Goal: Task Accomplishment & Management: Complete application form

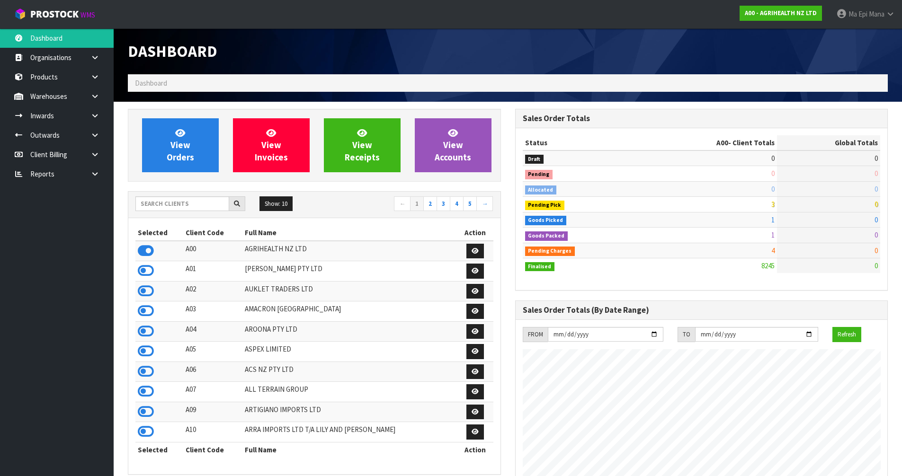
scroll to position [718, 387]
click at [202, 205] on input "text" at bounding box center [182, 204] width 94 height 15
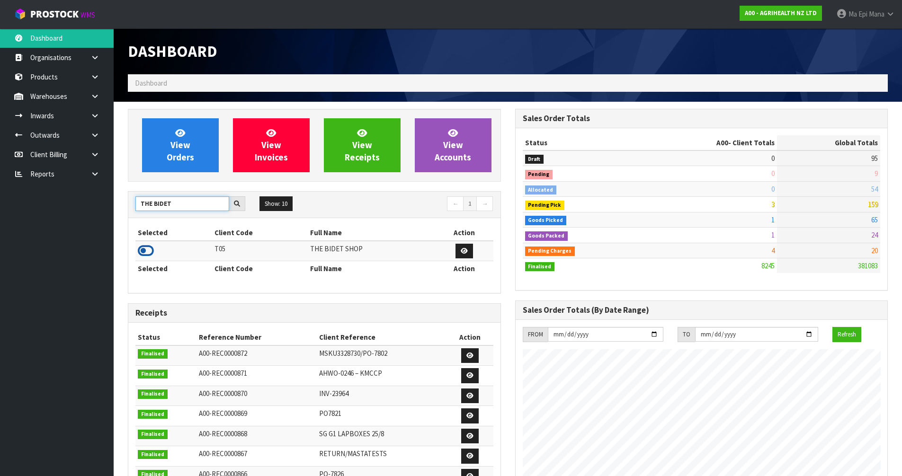
type input "THE BIDET"
click at [147, 250] on icon at bounding box center [146, 251] width 16 height 14
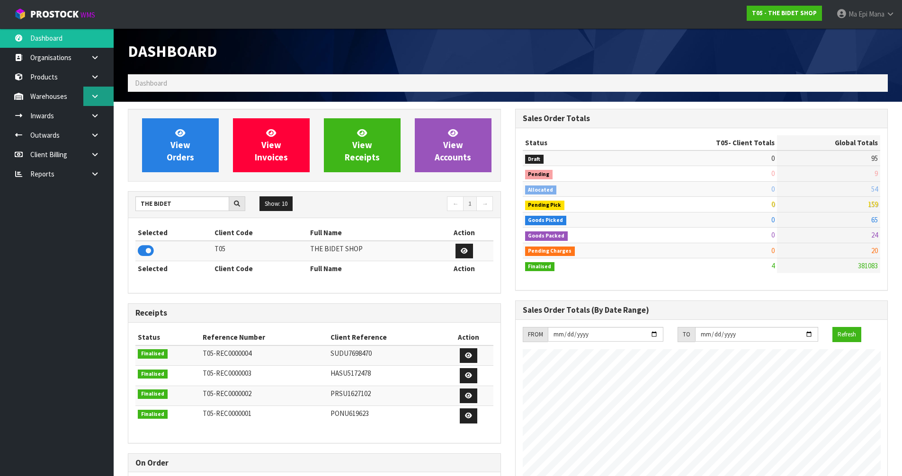
scroll to position [579, 387]
click at [61, 77] on link "Products" at bounding box center [57, 76] width 114 height 19
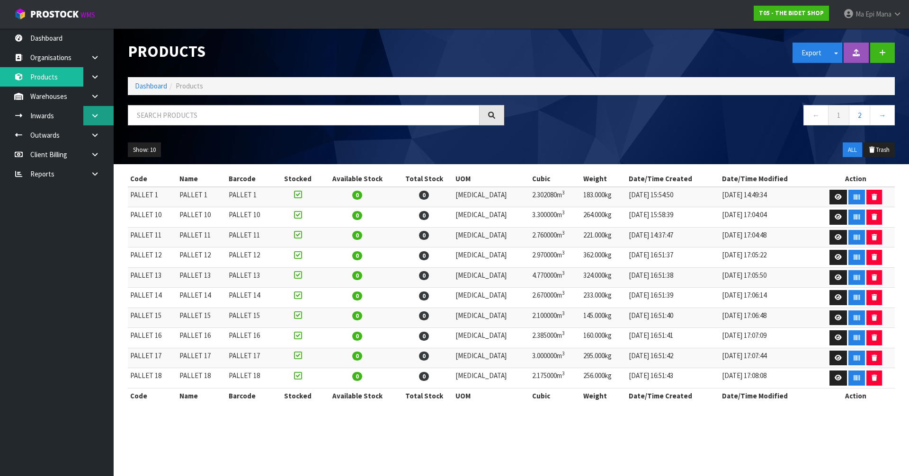
click at [97, 119] on link at bounding box center [98, 115] width 30 height 19
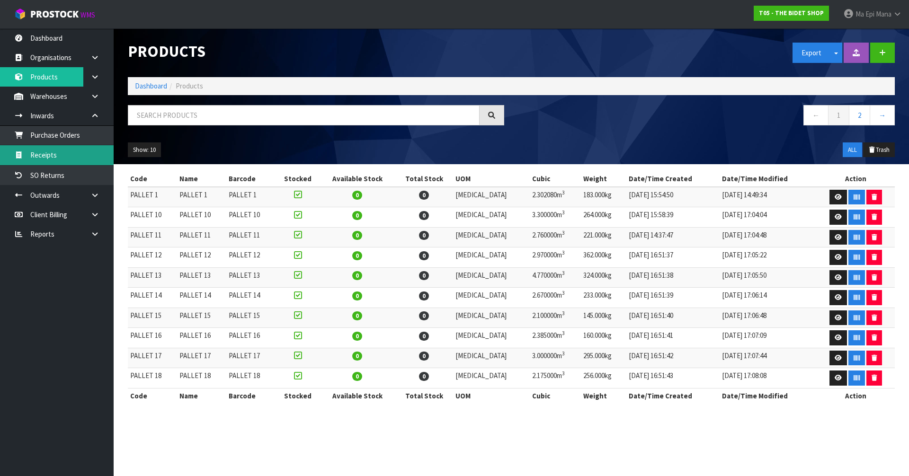
click at [73, 164] on link "Receipts" at bounding box center [57, 154] width 114 height 19
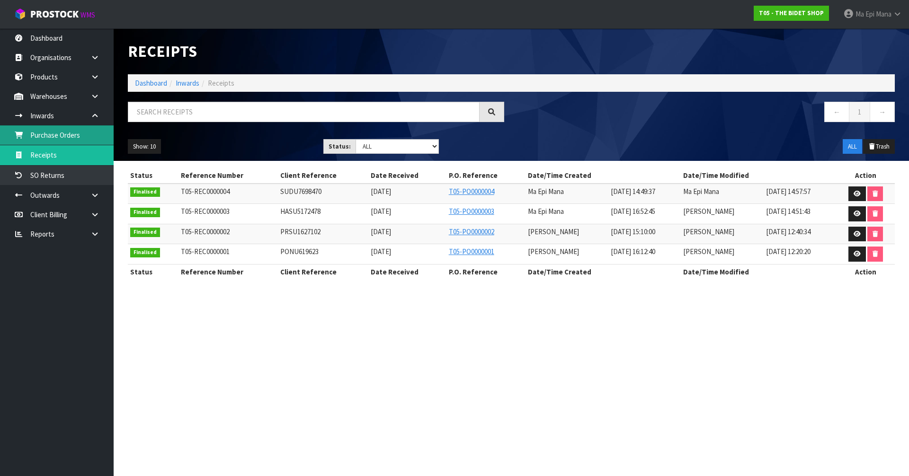
click at [91, 135] on link "Purchase Orders" at bounding box center [57, 135] width 114 height 19
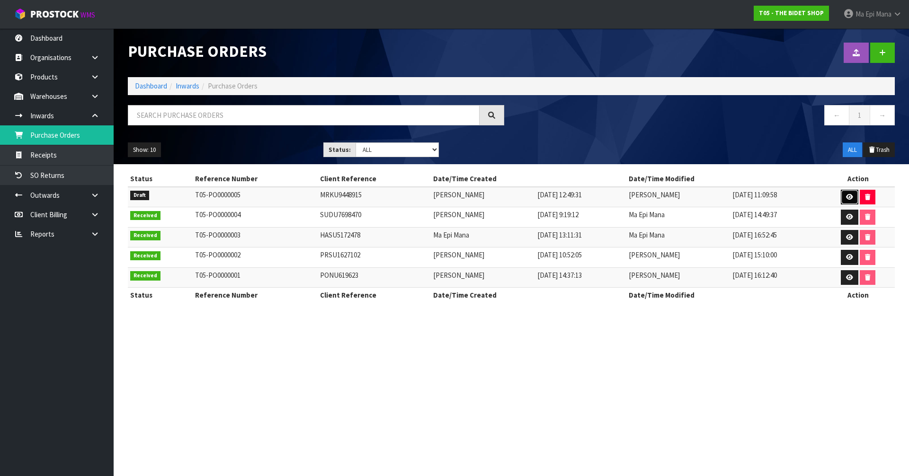
click at [843, 200] on link at bounding box center [850, 197] width 18 height 15
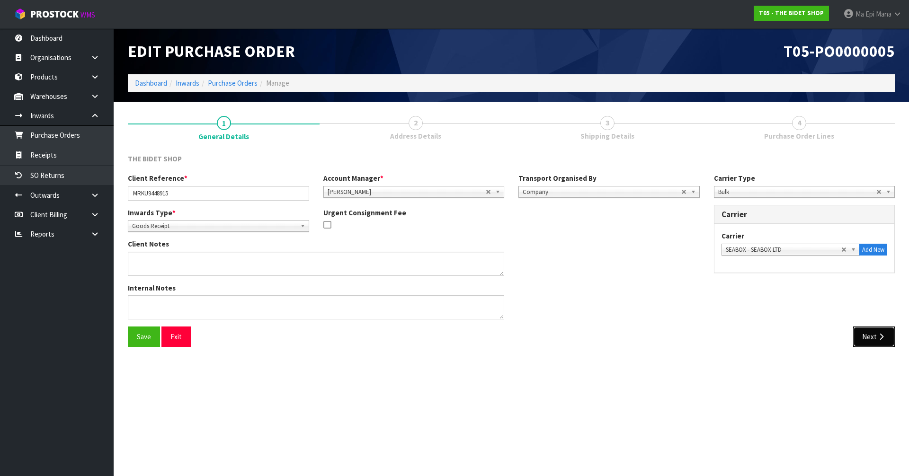
click at [881, 334] on icon "button" at bounding box center [881, 336] width 9 height 7
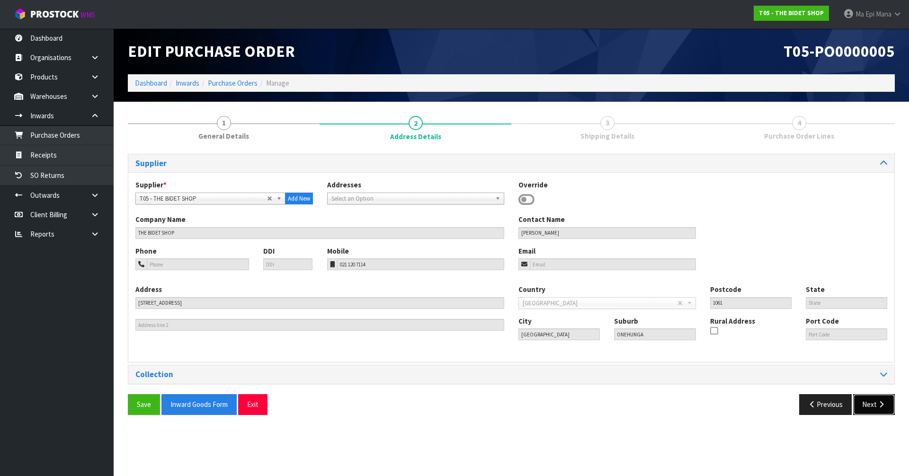
click at [870, 405] on button "Next" at bounding box center [874, 405] width 42 height 20
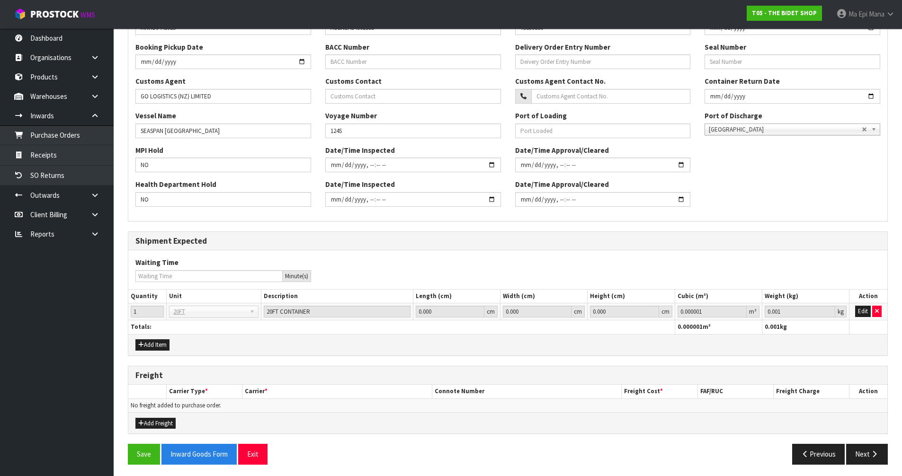
scroll to position [253, 0]
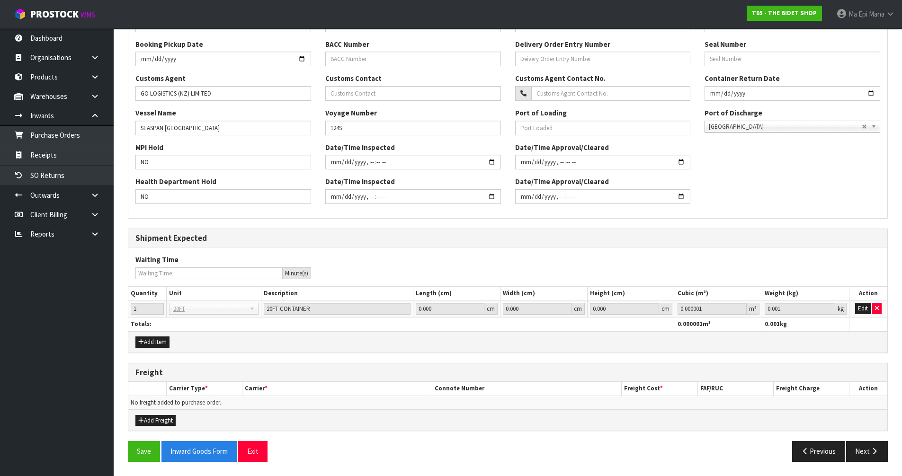
click at [859, 464] on div "Save Inward Goods Form Exit Previous Next" at bounding box center [508, 454] width 774 height 27
click at [870, 439] on div "General Information Shipment Type * LCL National LCL International FCL-20ft FCL…" at bounding box center [508, 185] width 760 height 569
click at [876, 449] on icon "button" at bounding box center [874, 451] width 9 height 7
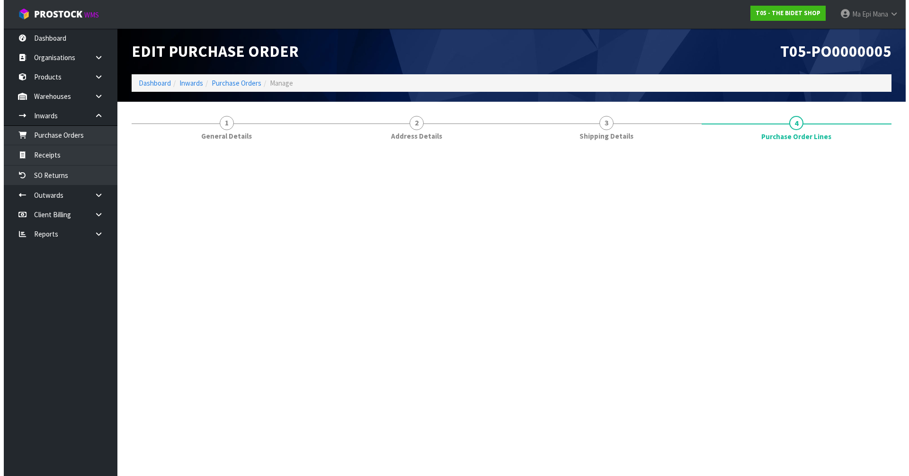
scroll to position [0, 0]
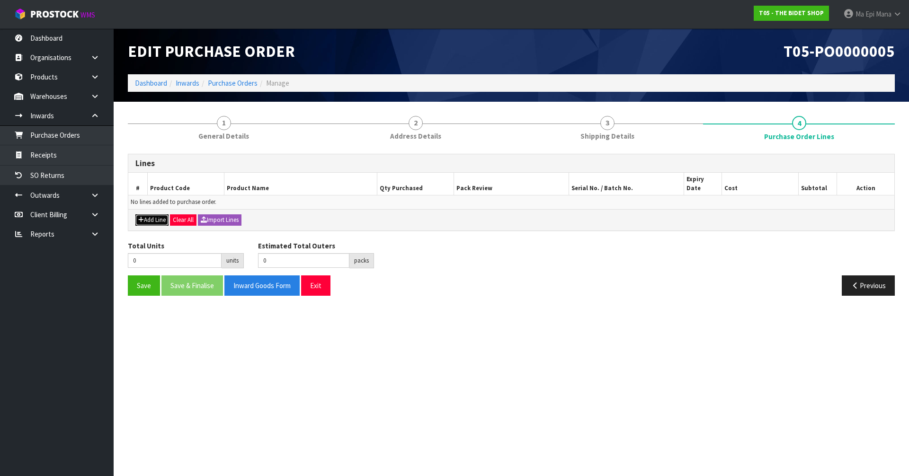
click at [142, 217] on icon "button" at bounding box center [141, 220] width 6 height 6
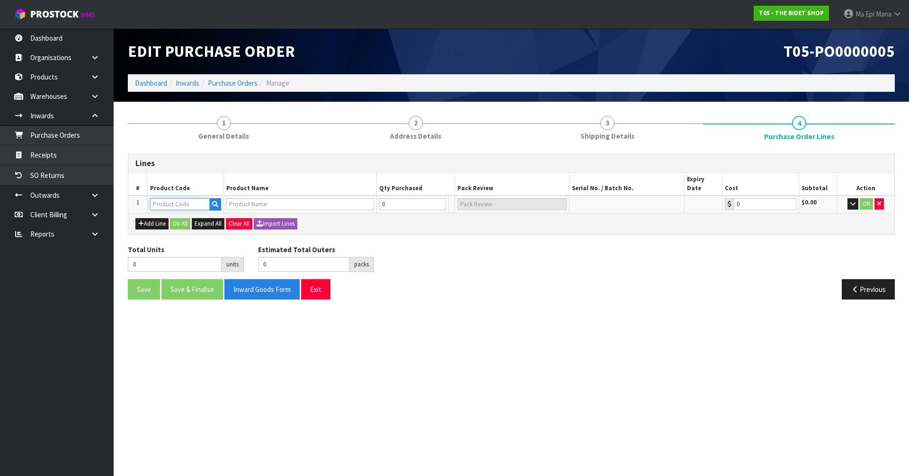
click at [185, 198] on input "text" at bounding box center [180, 204] width 60 height 12
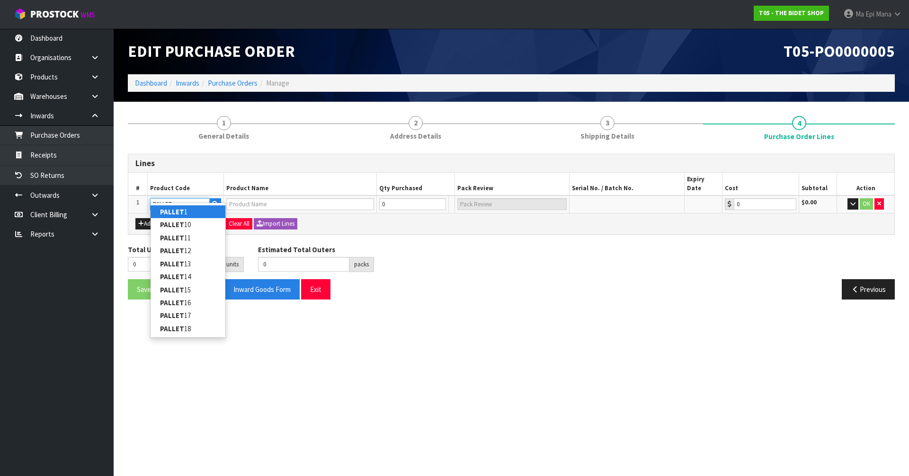
type input "PALLET 1"
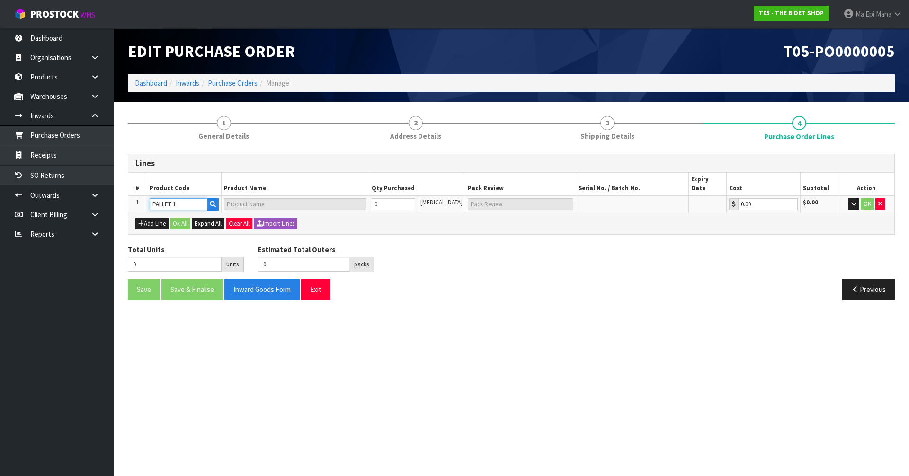
type input "PALLET 1"
type input "0.00"
type input "PALLET 1"
click at [150, 218] on button "Add Line" at bounding box center [151, 223] width 33 height 11
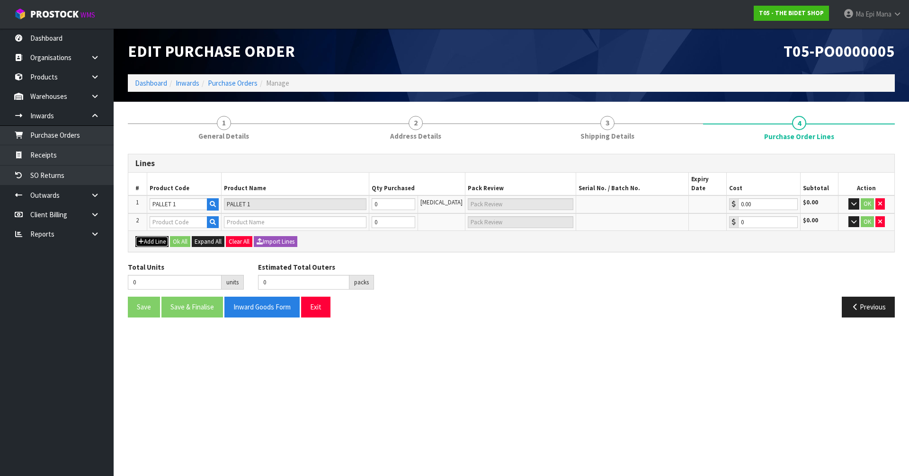
click at [151, 236] on button "Add Line" at bounding box center [151, 241] width 33 height 11
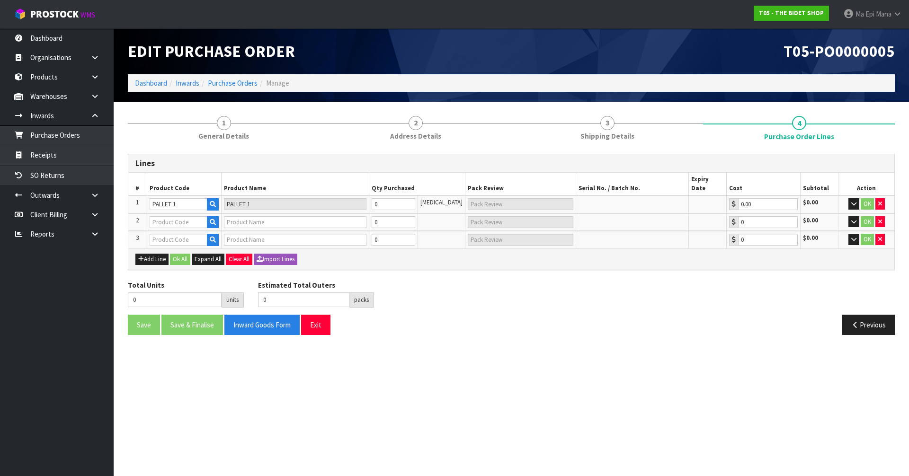
click at [152, 257] on div "Add Line Ok All Expand All Clear All Import Lines" at bounding box center [511, 259] width 766 height 21
click at [158, 255] on button "Add Line" at bounding box center [151, 259] width 33 height 11
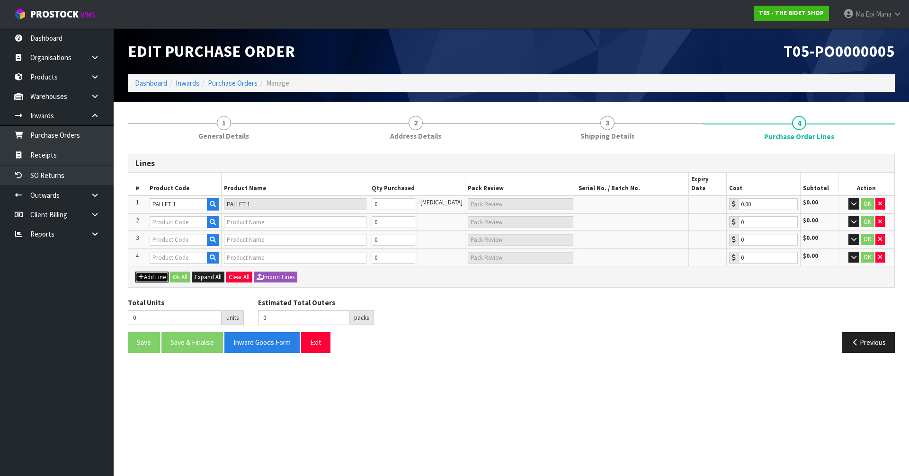
click at [158, 273] on button "Add Line" at bounding box center [151, 277] width 33 height 11
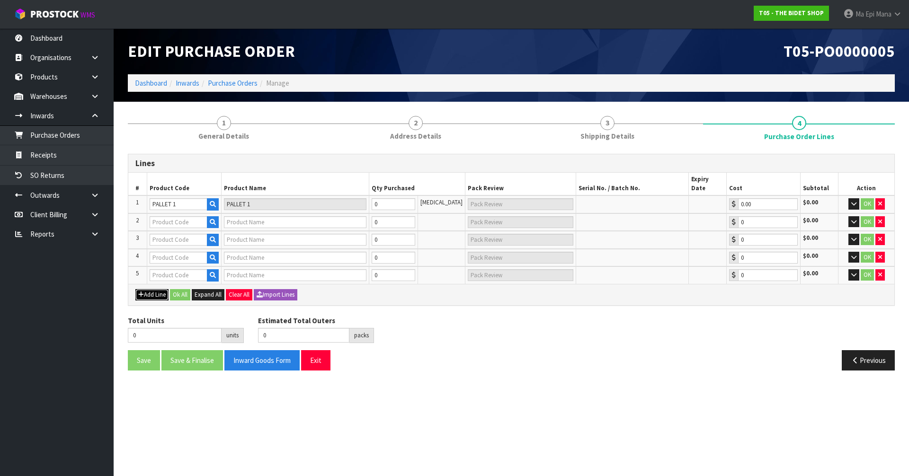
click at [152, 289] on button "Add Line" at bounding box center [151, 294] width 33 height 11
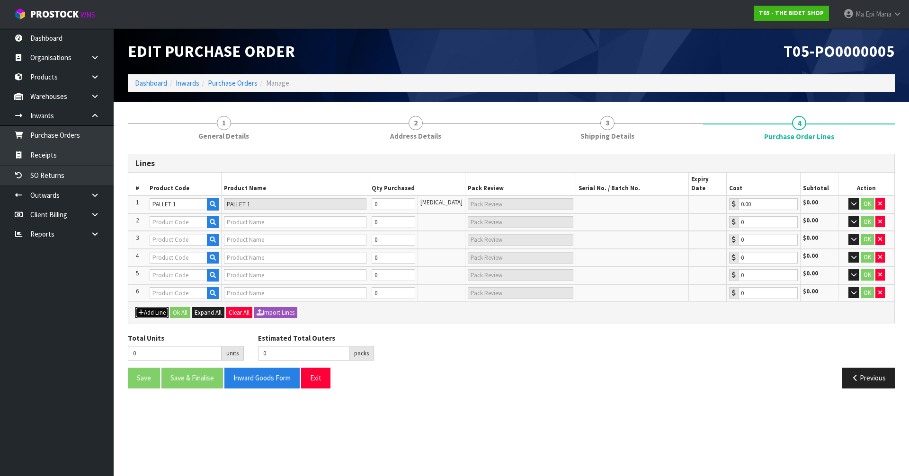
click at [152, 307] on button "Add Line" at bounding box center [151, 312] width 33 height 11
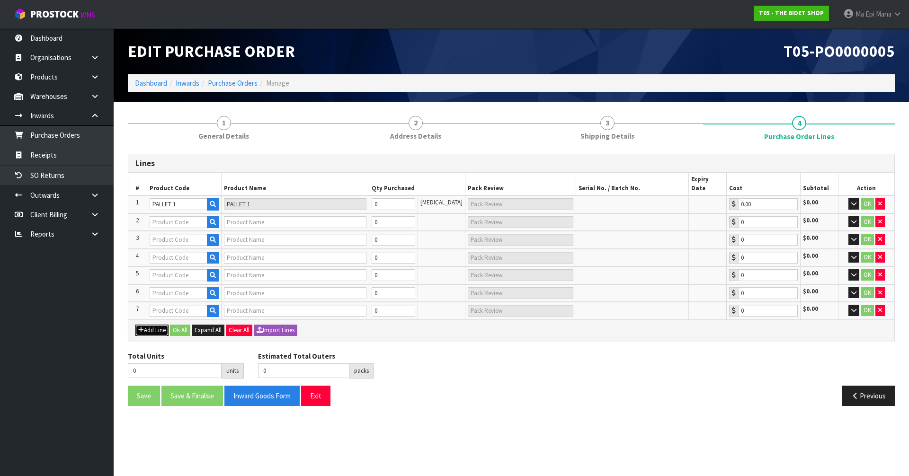
click at [155, 325] on button "Add Line" at bounding box center [151, 330] width 33 height 11
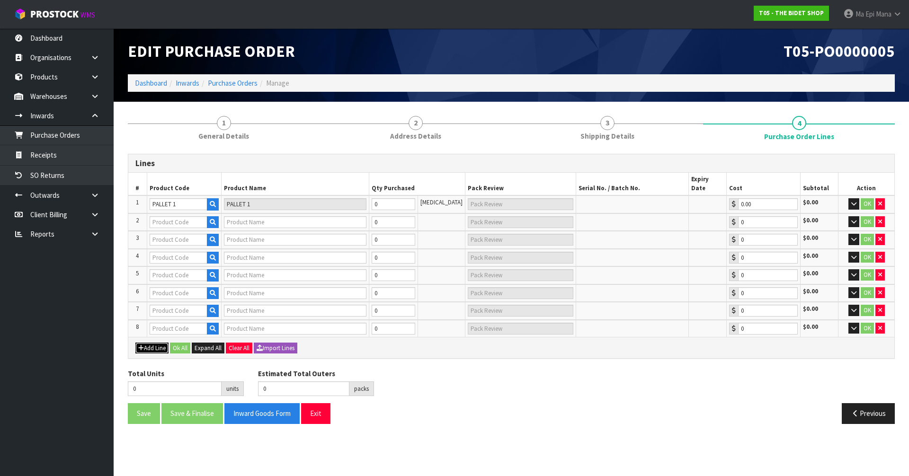
click at [156, 343] on button "Add Line" at bounding box center [151, 348] width 33 height 11
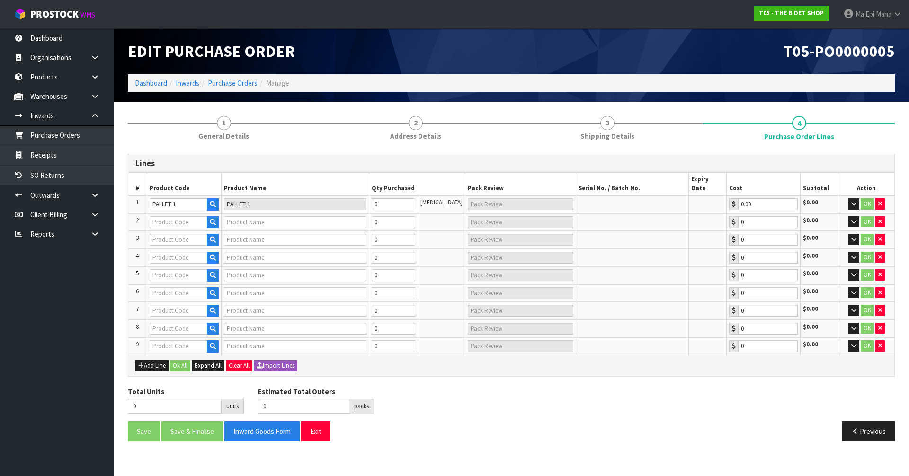
click at [153, 365] on div "Add Line Ok All Expand All Clear All Import Lines" at bounding box center [511, 365] width 766 height 21
click at [155, 364] on div "Add Line Ok All Expand All Clear All Import Lines" at bounding box center [511, 365] width 766 height 21
click at [158, 360] on button "Add Line" at bounding box center [151, 365] width 33 height 11
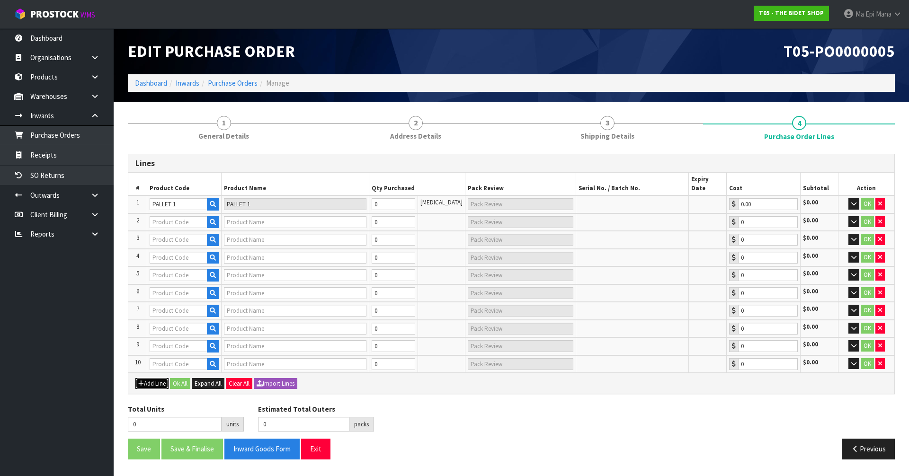
click at [156, 378] on button "Add Line" at bounding box center [151, 383] width 33 height 11
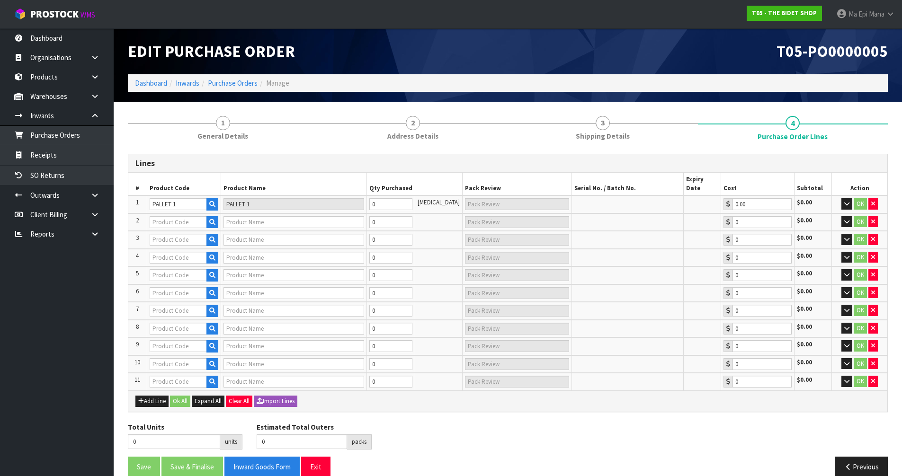
click at [878, 373] on td "OK" at bounding box center [859, 382] width 55 height 18
click at [876, 376] on button "button" at bounding box center [873, 381] width 9 height 11
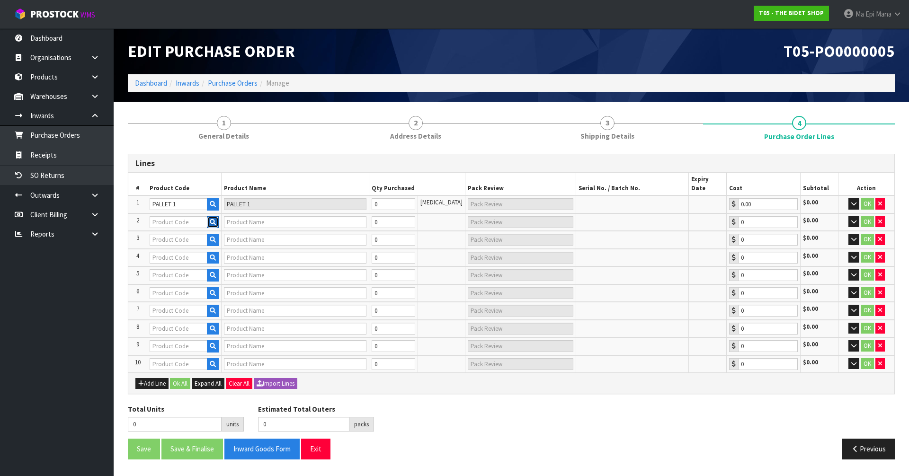
click at [213, 216] on button "button" at bounding box center [213, 222] width 12 height 12
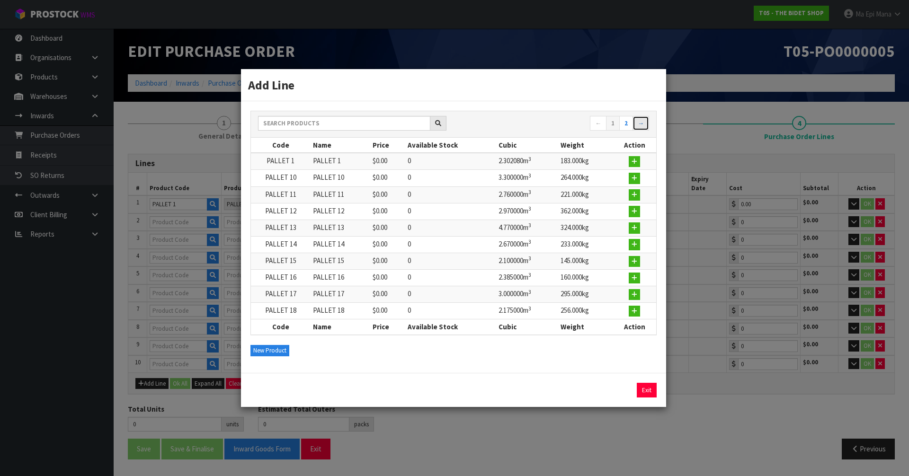
click at [640, 124] on link "→" at bounding box center [641, 123] width 17 height 15
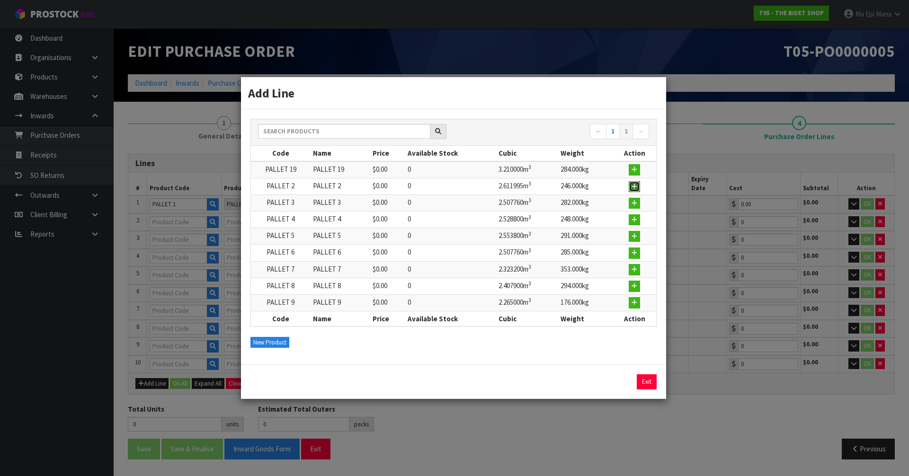
click at [639, 187] on button "button" at bounding box center [634, 186] width 11 height 11
type input "PALLET 2"
type input "0.00"
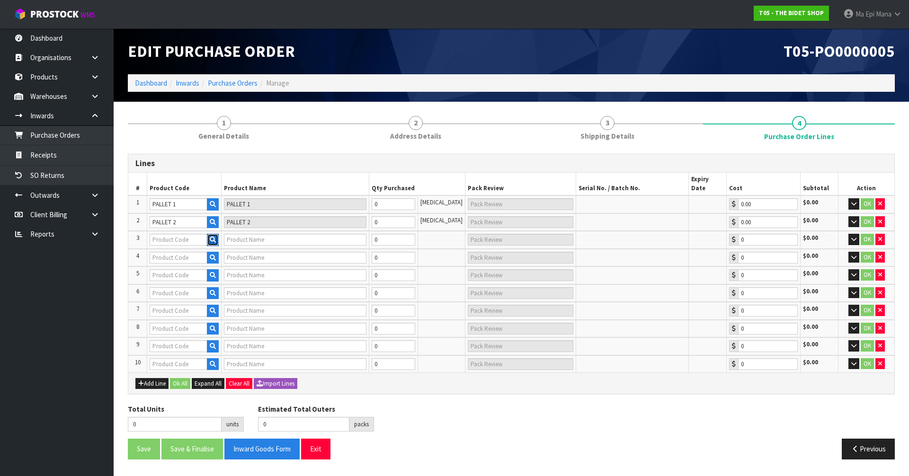
click at [214, 237] on icon "button" at bounding box center [213, 240] width 6 height 6
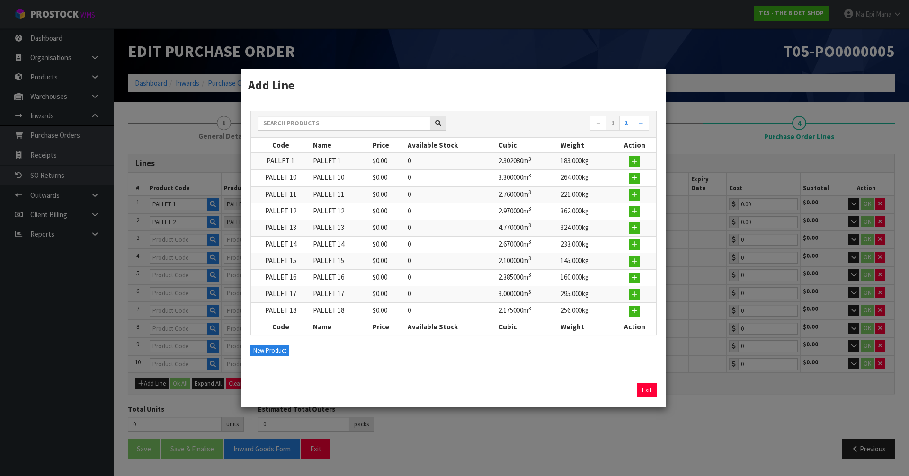
click at [651, 124] on div "← 1 2 →" at bounding box center [555, 124] width 203 height 17
click at [639, 124] on link "→" at bounding box center [641, 123] width 17 height 15
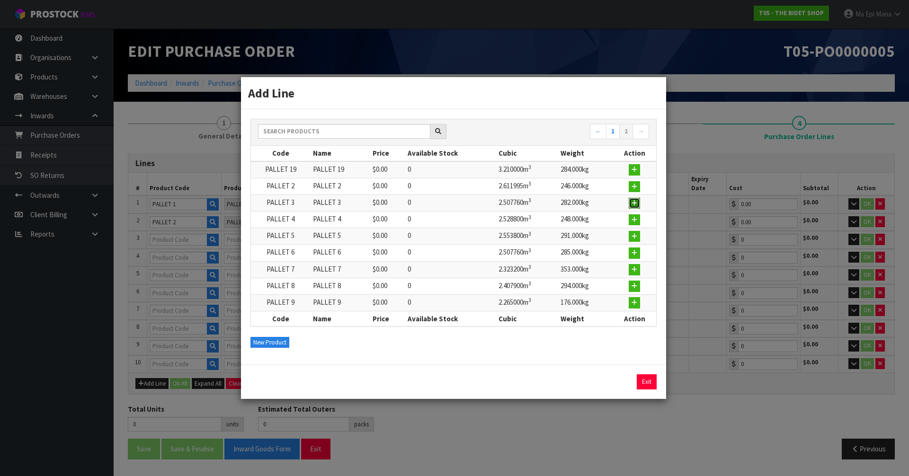
click at [630, 203] on button "button" at bounding box center [634, 203] width 11 height 11
type input "PALLET 3"
type input "0.00"
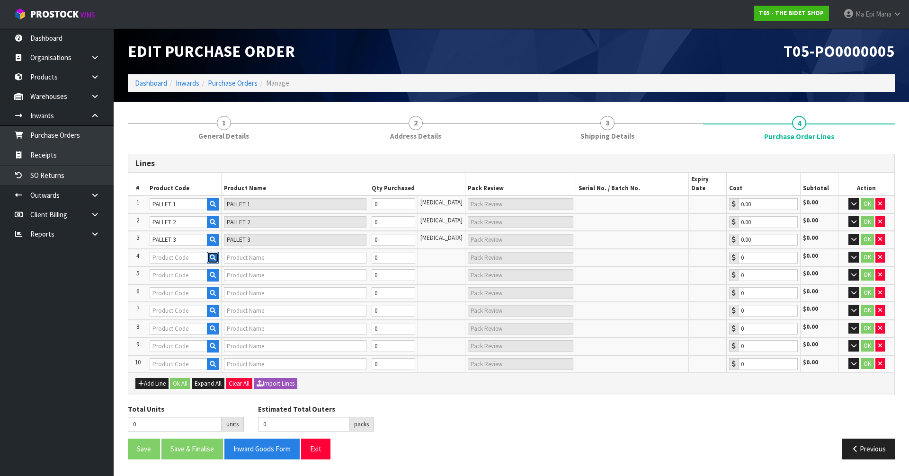
click at [215, 255] on icon "button" at bounding box center [213, 258] width 6 height 6
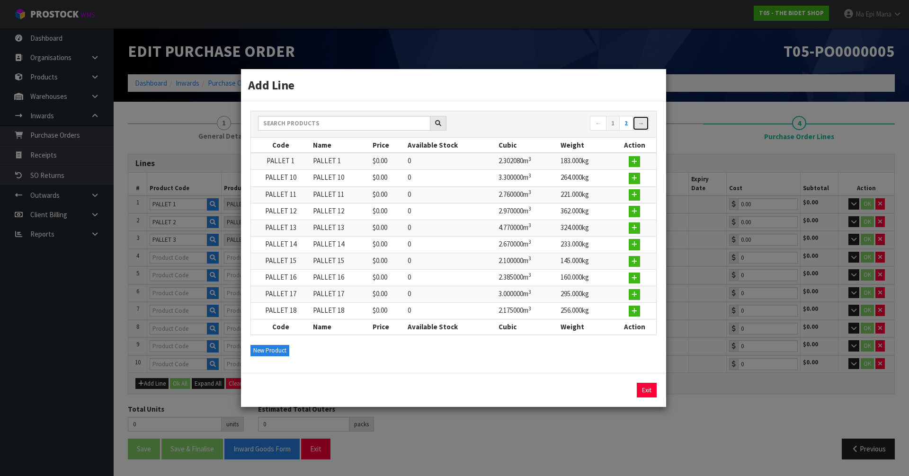
click at [644, 126] on link "→" at bounding box center [641, 123] width 17 height 15
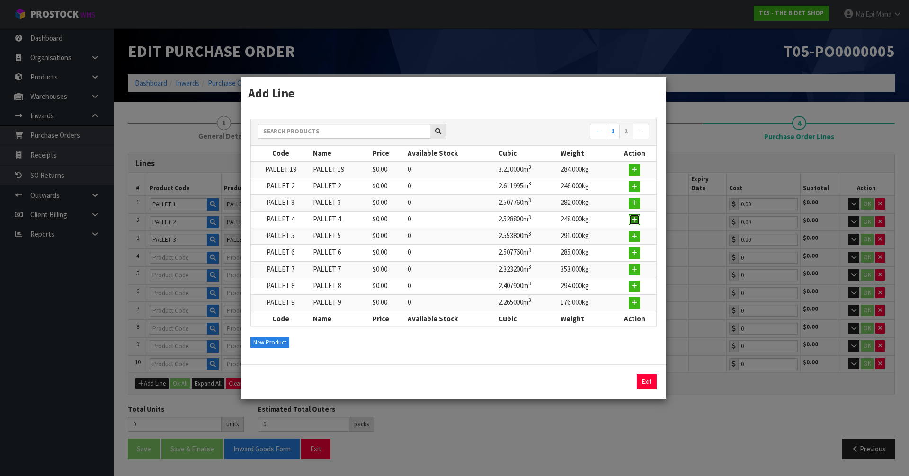
click at [634, 219] on icon "button" at bounding box center [635, 220] width 6 height 6
type input "PALLET 4"
type input "0.00"
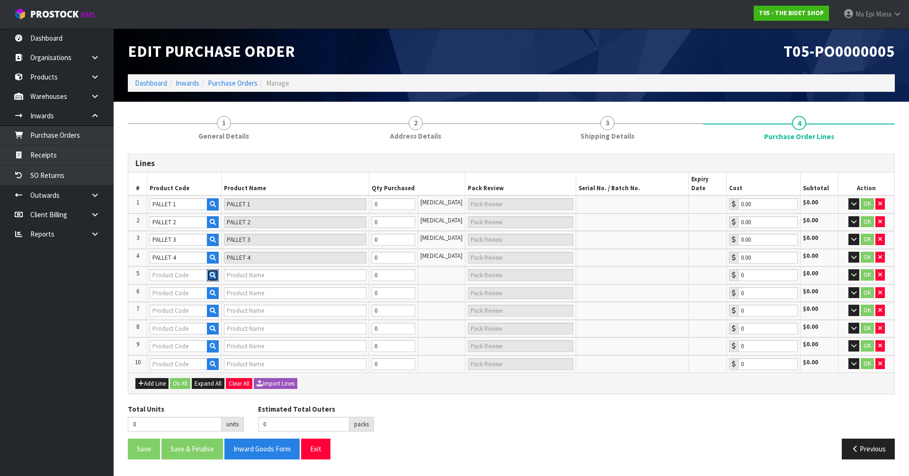
click at [216, 272] on icon "button" at bounding box center [213, 275] width 6 height 6
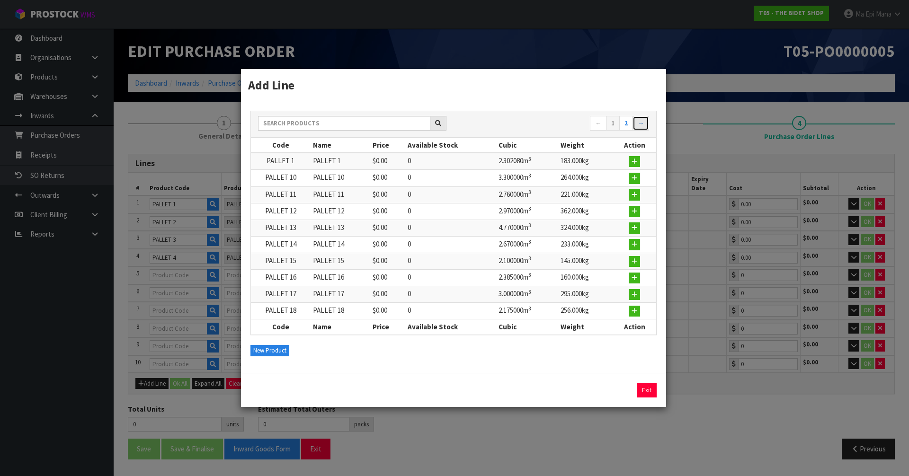
click at [640, 121] on link "→" at bounding box center [641, 123] width 17 height 15
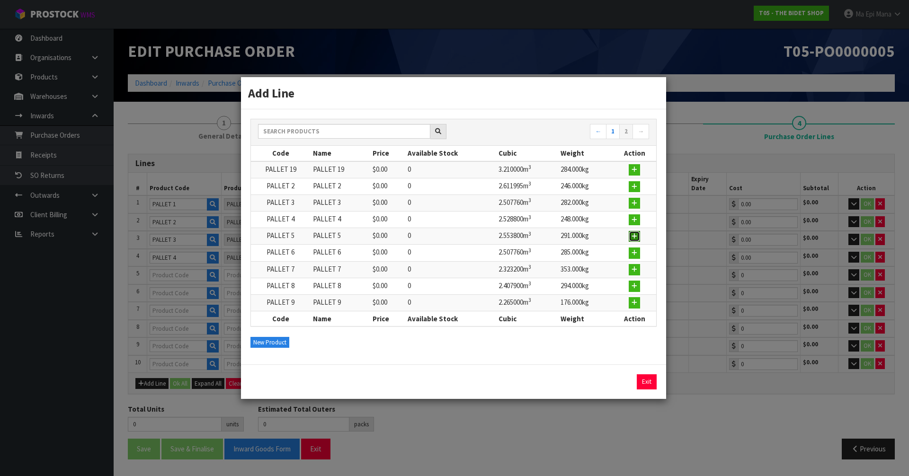
click at [637, 235] on icon "button" at bounding box center [635, 236] width 6 height 6
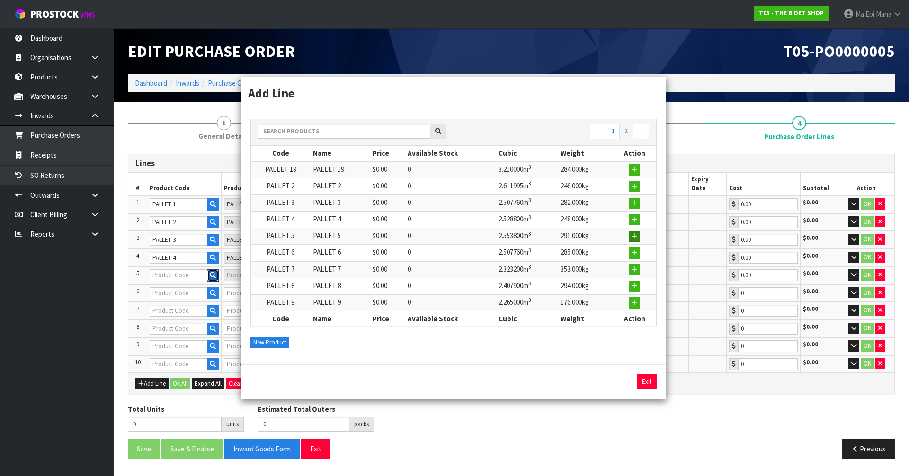
type input "PALLET 5"
type input "0.00"
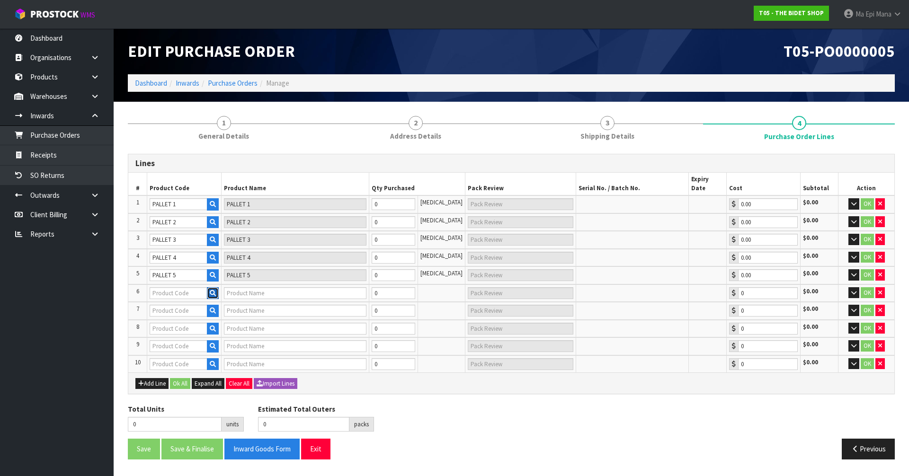
click at [213, 290] on icon "button" at bounding box center [213, 293] width 6 height 6
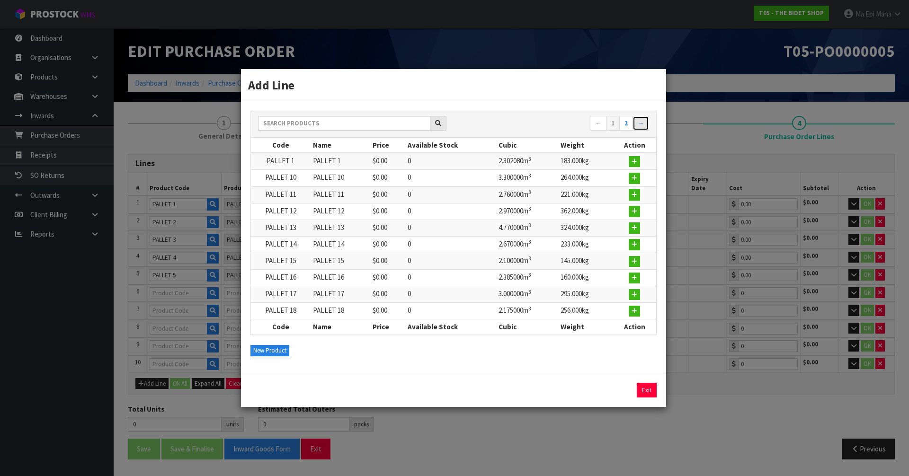
click at [642, 124] on link "→" at bounding box center [641, 123] width 17 height 15
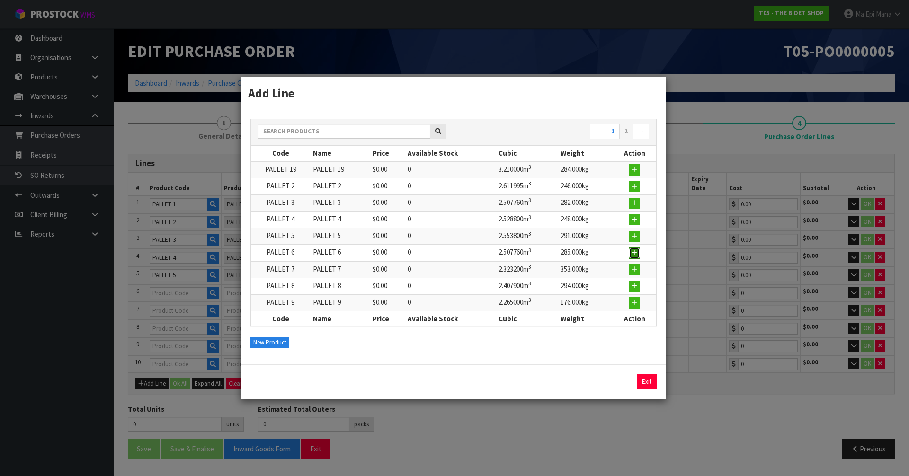
click at [632, 251] on button "button" at bounding box center [634, 253] width 11 height 11
type input "PALLET 6"
type input "0.00"
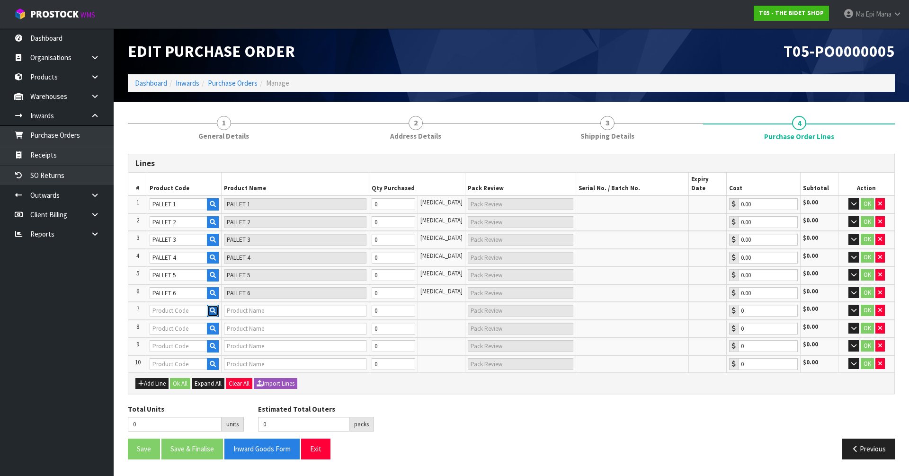
click at [215, 308] on icon "button" at bounding box center [213, 311] width 6 height 6
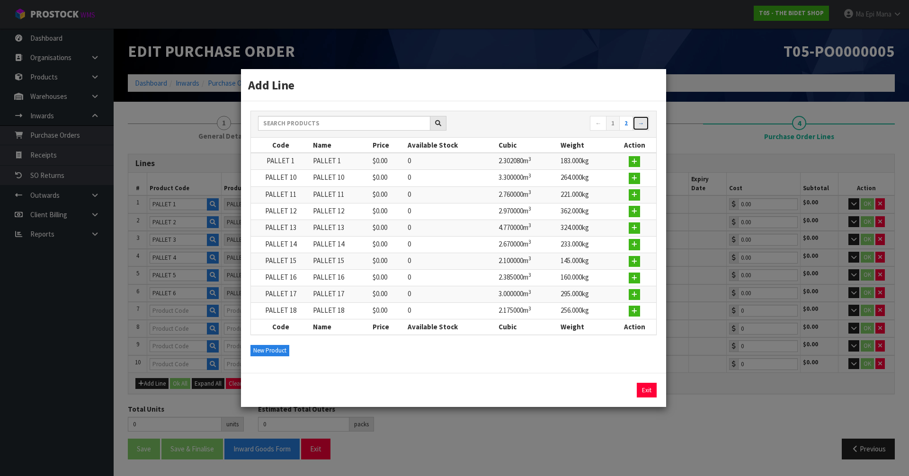
click at [637, 120] on link "→" at bounding box center [641, 123] width 17 height 15
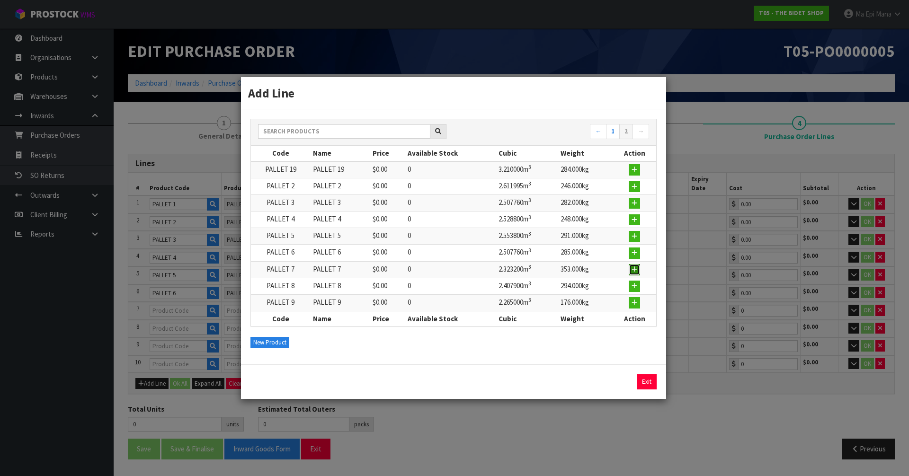
click at [639, 268] on button "button" at bounding box center [634, 269] width 11 height 11
type input "PALLET 7"
type input "0.00"
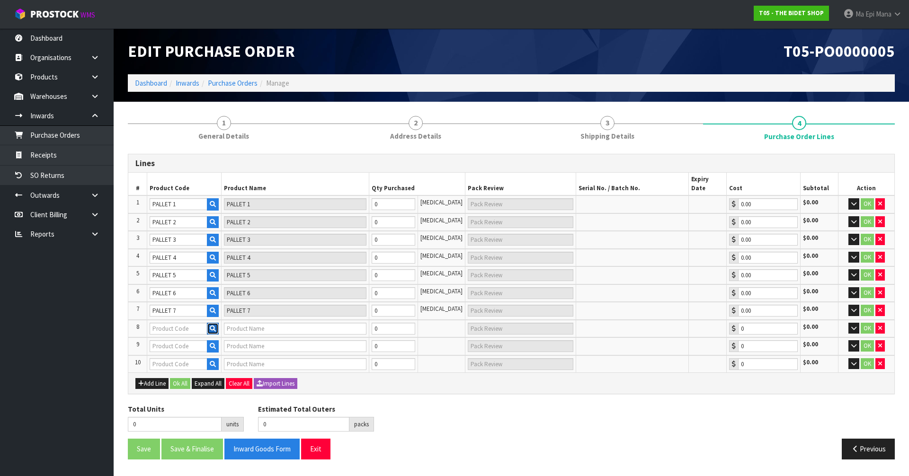
click at [216, 326] on icon "button" at bounding box center [213, 329] width 6 height 6
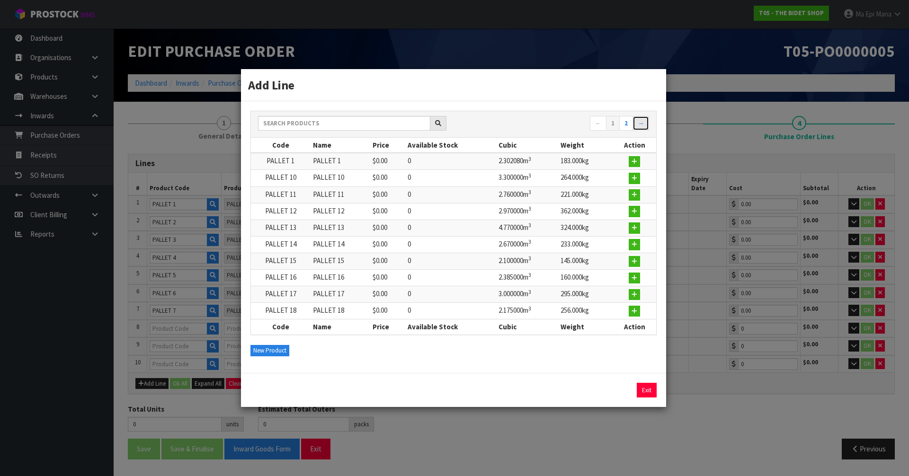
click at [639, 126] on link "→" at bounding box center [641, 123] width 17 height 15
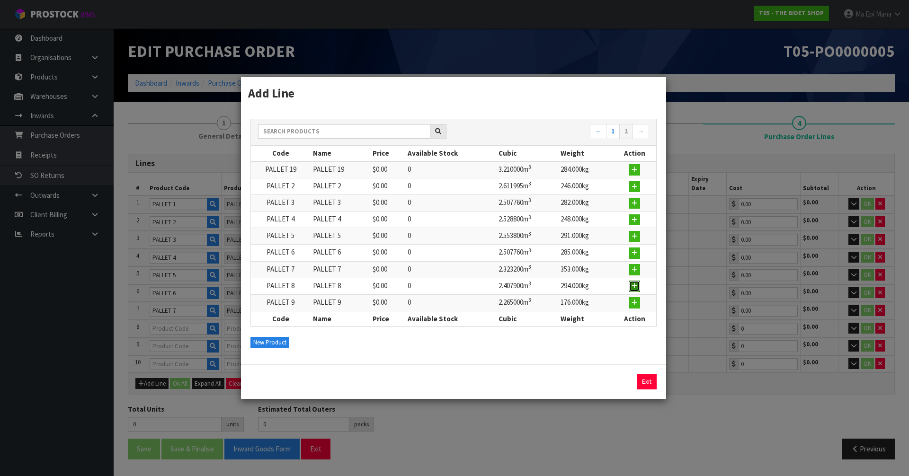
click at [637, 286] on icon "button" at bounding box center [635, 286] width 6 height 6
type input "PALLET 8"
type input "0.00"
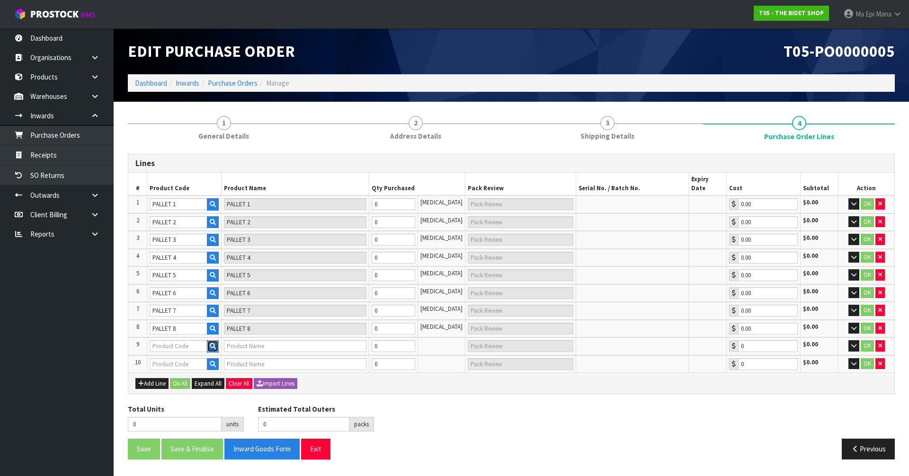
click at [214, 343] on icon "button" at bounding box center [213, 346] width 6 height 6
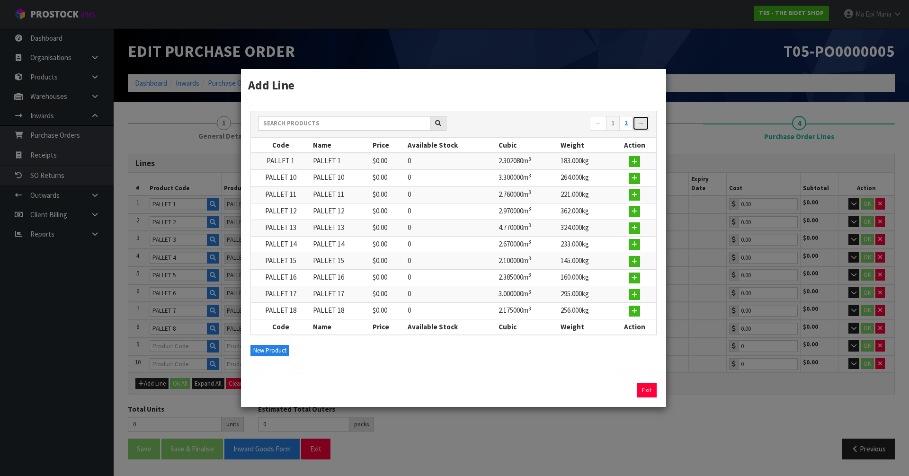
click at [640, 126] on link "→" at bounding box center [641, 123] width 17 height 15
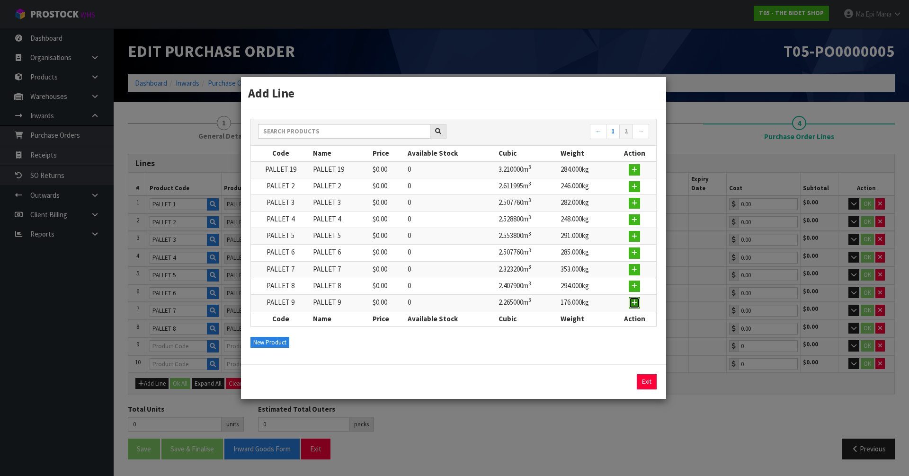
click at [635, 302] on icon "button" at bounding box center [635, 303] width 6 height 6
type input "PALLET 9"
type input "0.00"
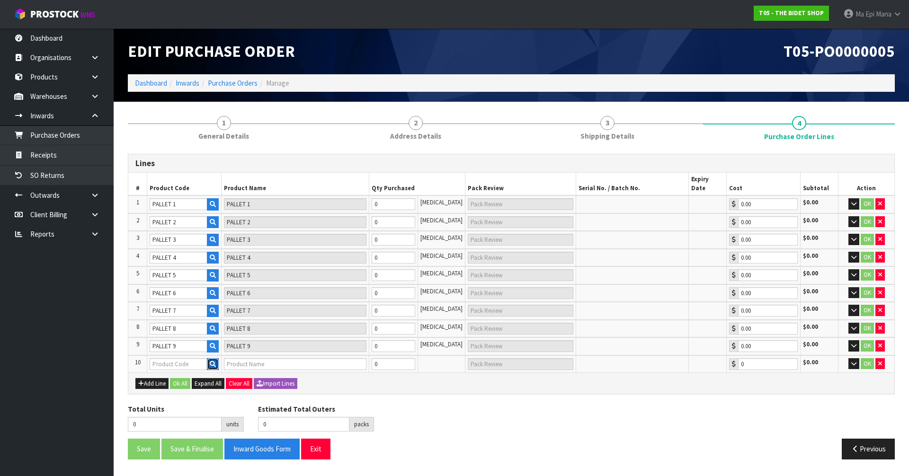
click at [215, 361] on icon "button" at bounding box center [213, 364] width 6 height 6
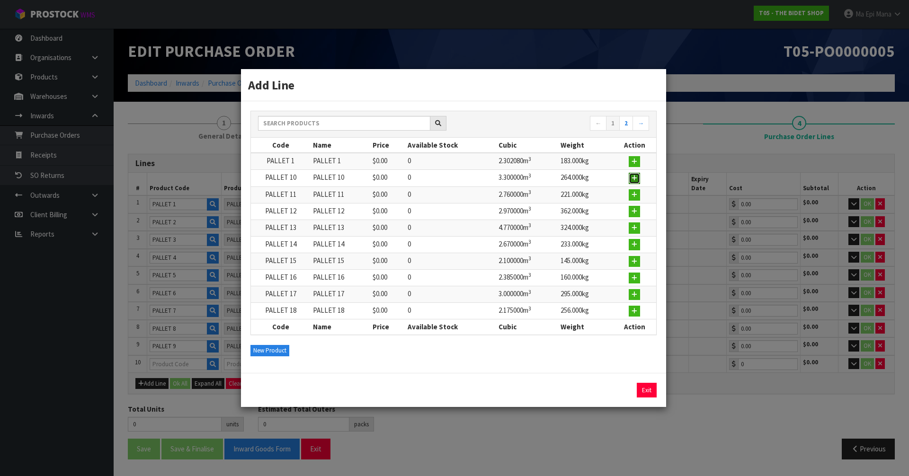
click at [634, 178] on icon "button" at bounding box center [635, 178] width 6 height 6
type input "PALLET 10"
type input "0.00"
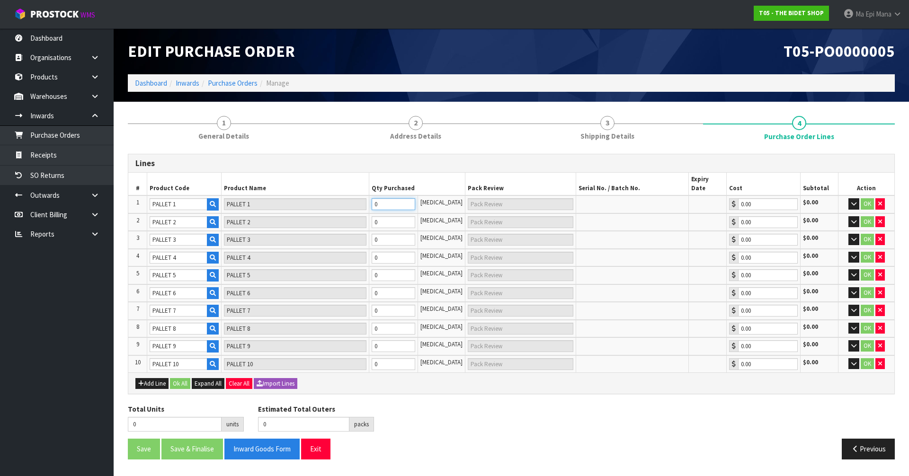
type input "1"
type input "1 PLT"
type input "1"
click at [415, 198] on input "1" at bounding box center [393, 204] width 43 height 12
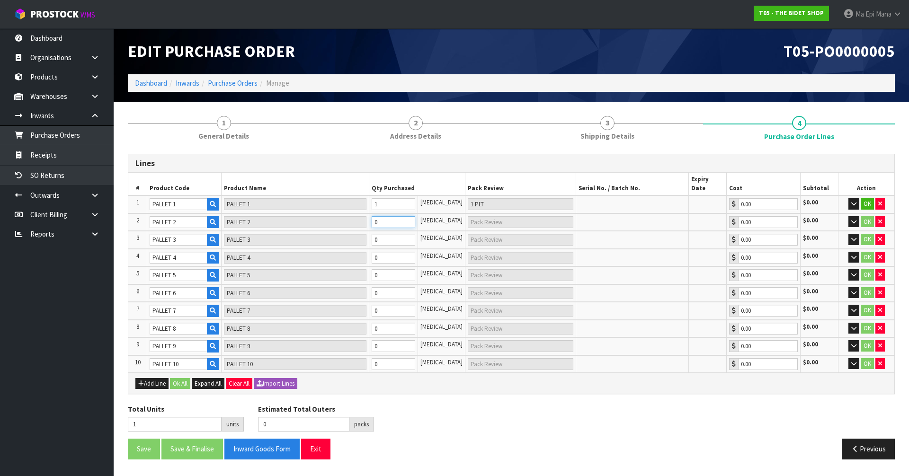
type input "2"
type input "1"
type input "1 PLT"
type input "1"
click at [415, 216] on input "1" at bounding box center [393, 222] width 43 height 12
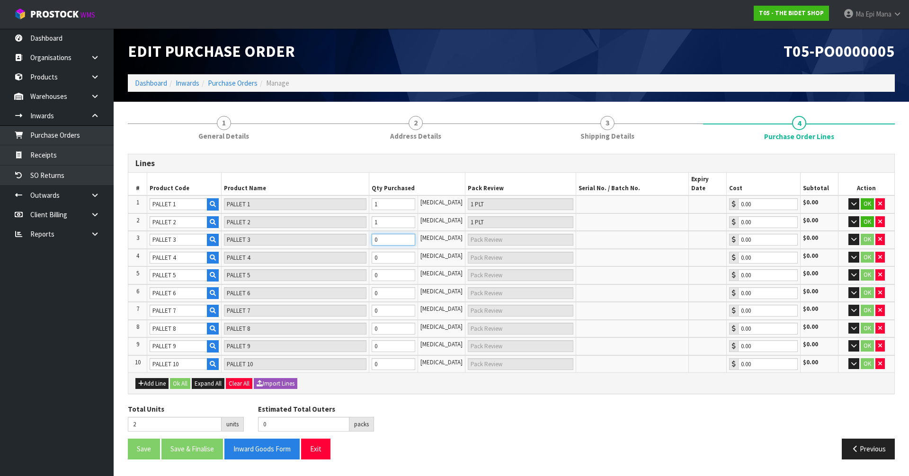
type input "3"
type input "1"
type input "1 PLT"
type input "1"
click at [415, 234] on input "1" at bounding box center [393, 240] width 43 height 12
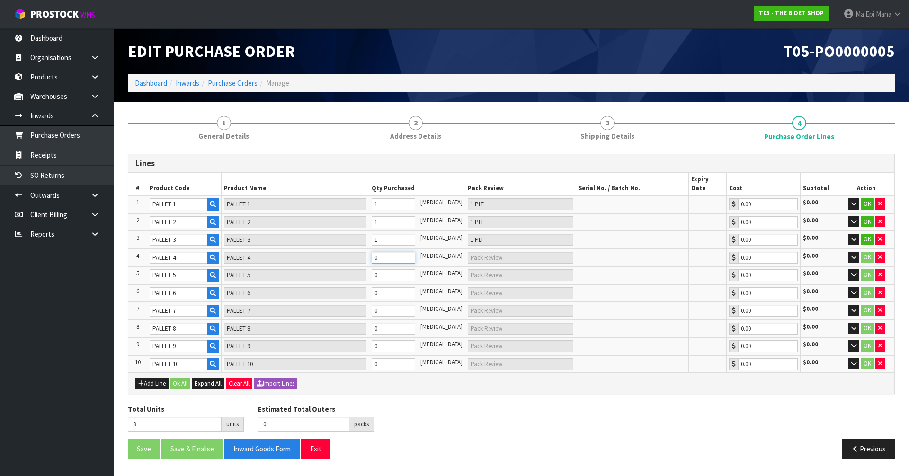
type input "4"
type input "1"
type input "1 PLT"
type input "1"
click at [415, 252] on input "1" at bounding box center [393, 258] width 43 height 12
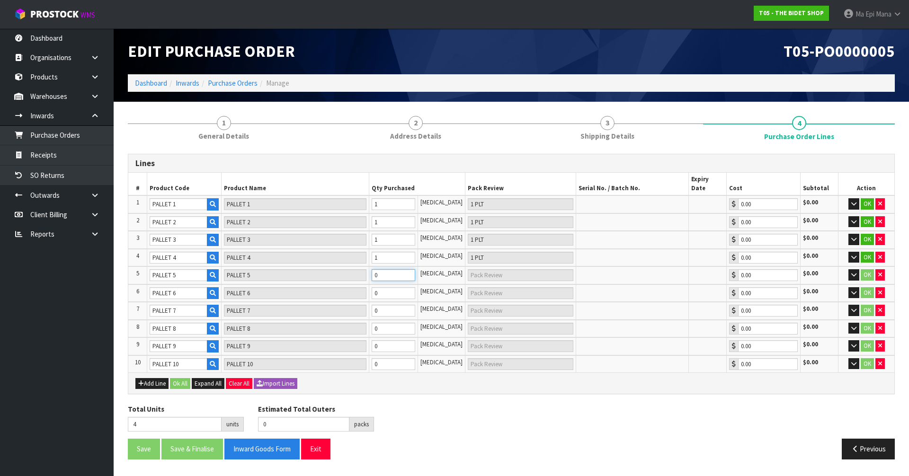
click at [415, 269] on input "0" at bounding box center [393, 275] width 43 height 12
type input "5"
type input "1"
type input "1 PLT"
type input "1"
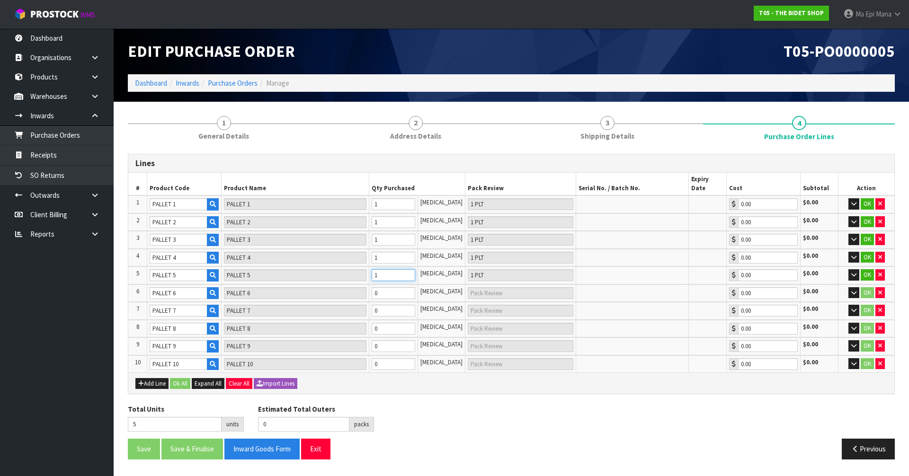
click at [415, 269] on input "1" at bounding box center [393, 275] width 43 height 12
type input "6"
type input "1"
type input "1 PLT"
type input "1"
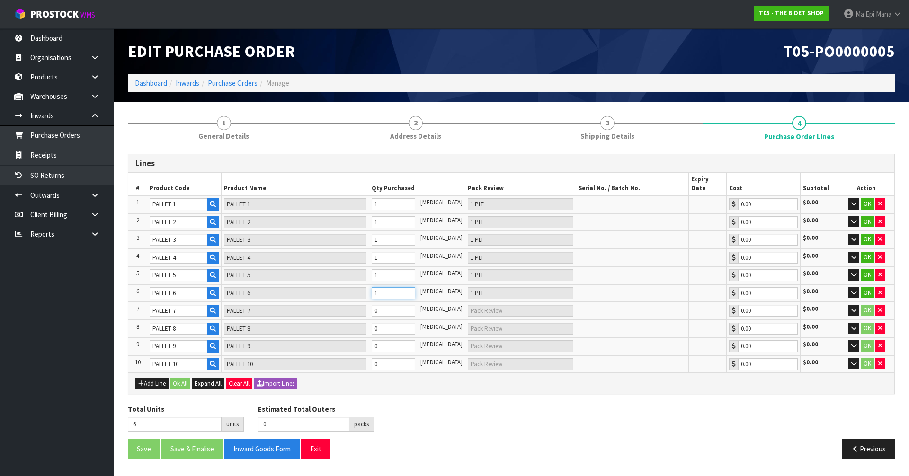
click at [415, 287] on input "1" at bounding box center [393, 293] width 43 height 12
type input "7"
type input "1"
type input "1 PLT"
type input "1"
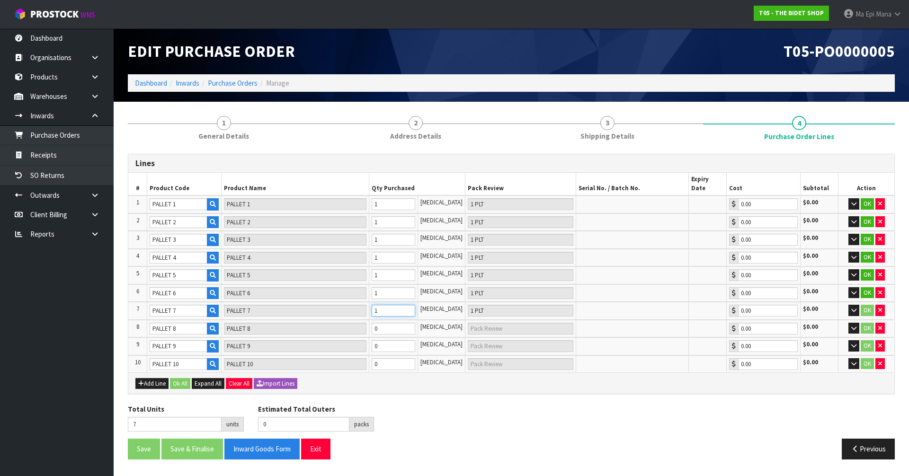
click at [415, 305] on input "1" at bounding box center [393, 311] width 43 height 12
type input "8"
type input "1"
type input "1 PLT"
type input "1"
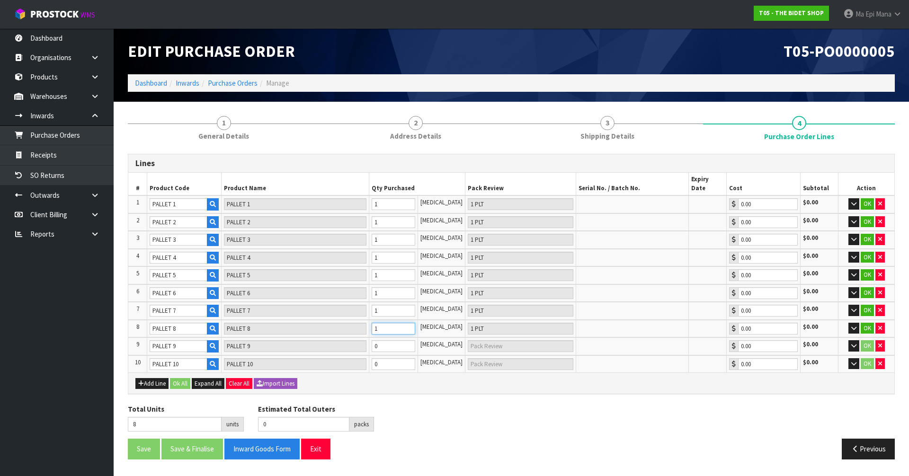
click at [415, 323] on input "1" at bounding box center [393, 329] width 43 height 12
click at [415, 341] on input "0" at bounding box center [393, 347] width 43 height 12
type input "9"
type input "1"
type input "1 PLT"
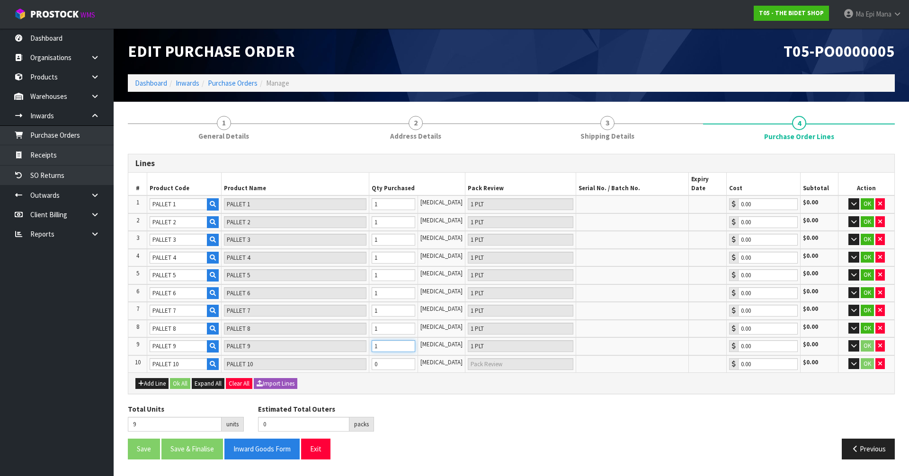
type input "1"
click at [415, 341] on input "1" at bounding box center [393, 347] width 43 height 12
type input "10"
type input "1"
type input "1 PLT"
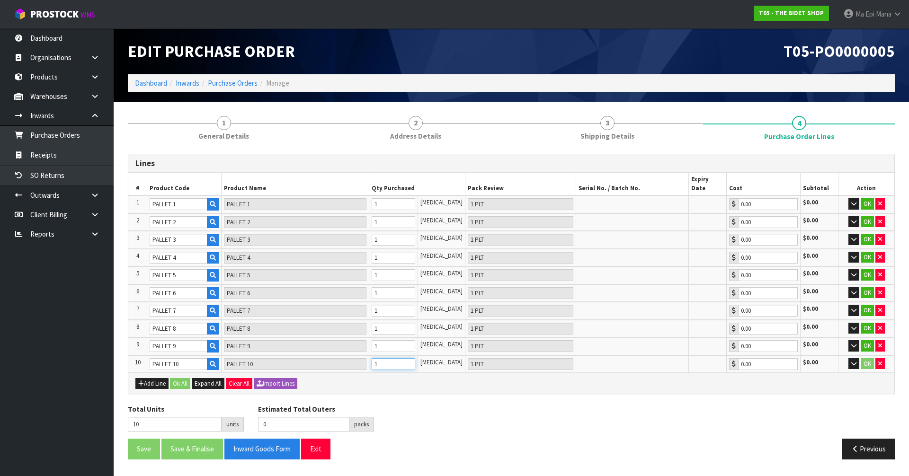
type input "1"
click at [415, 359] on input "1" at bounding box center [393, 365] width 43 height 12
click at [852, 201] on icon "button" at bounding box center [854, 204] width 5 height 6
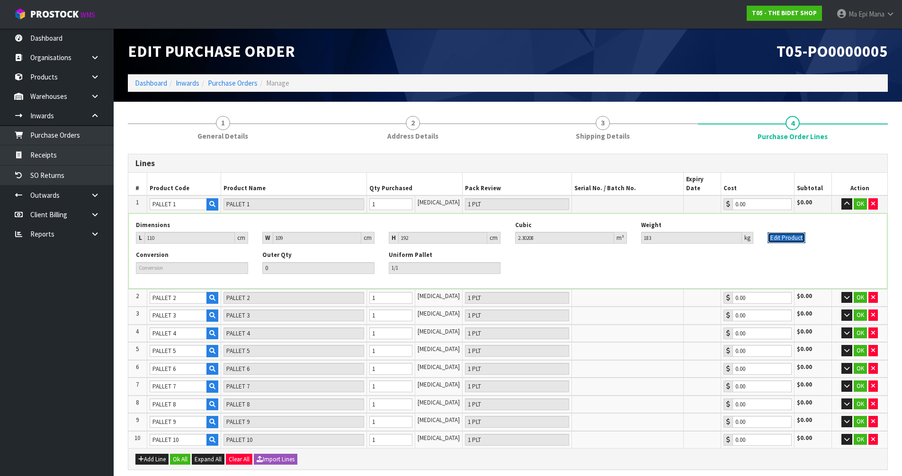
click at [789, 233] on button "Edit Product" at bounding box center [787, 238] width 38 height 11
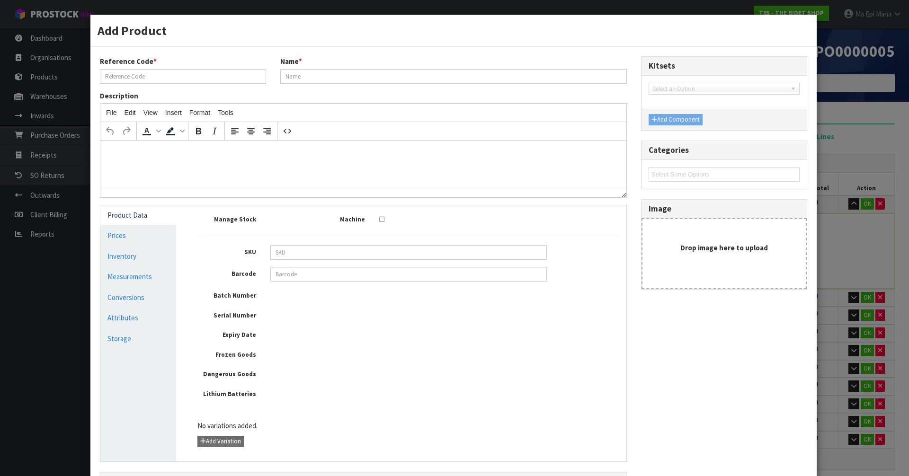
type input "PALLET 1"
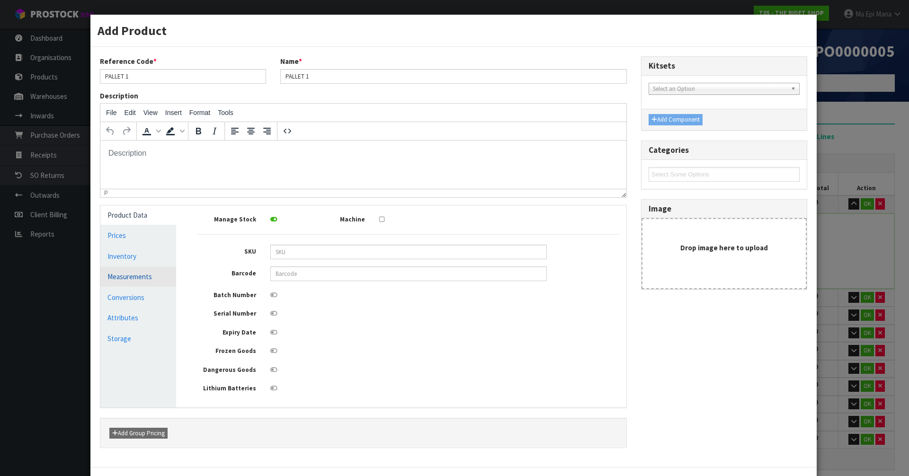
click at [131, 278] on link "Measurements" at bounding box center [138, 276] width 76 height 19
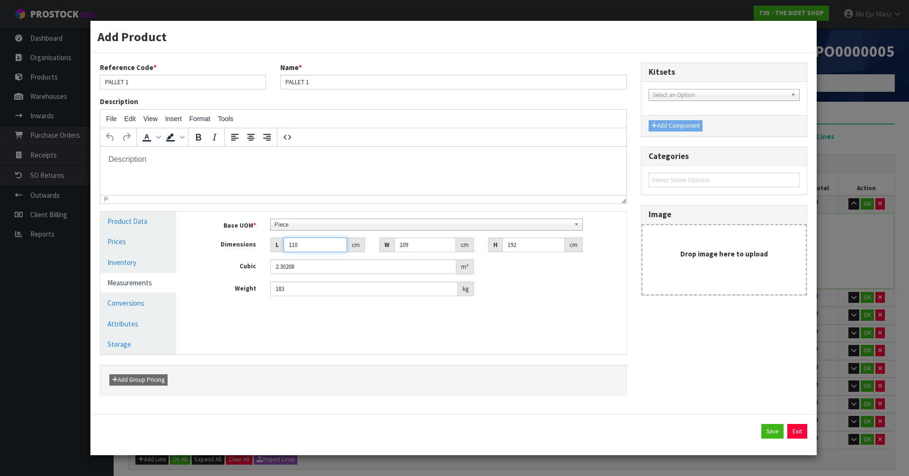
click at [316, 240] on input "110" at bounding box center [315, 245] width 63 height 15
click at [315, 240] on input "110" at bounding box center [315, 245] width 63 height 15
click at [314, 241] on input "110" at bounding box center [315, 245] width 63 height 15
click at [120, 298] on link "Conversions" at bounding box center [138, 303] width 76 height 19
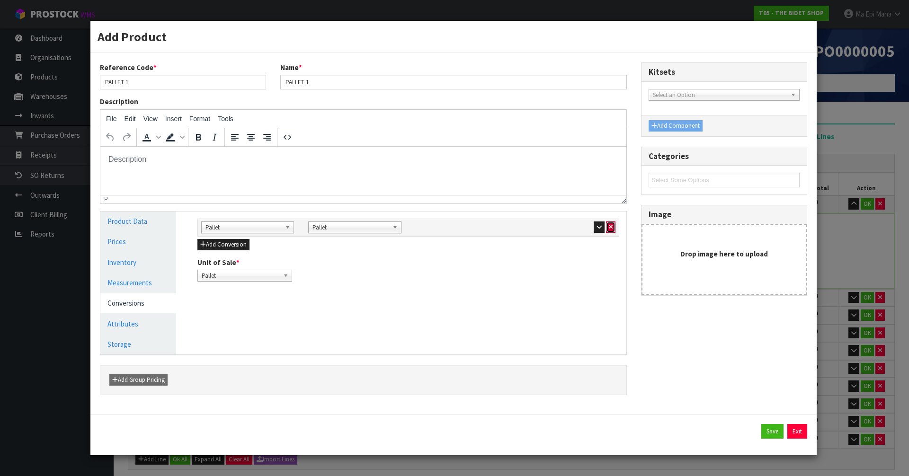
drag, startPoint x: 610, startPoint y: 227, endPoint x: 594, endPoint y: 232, distance: 17.1
click at [610, 227] on icon "button" at bounding box center [611, 227] width 4 height 6
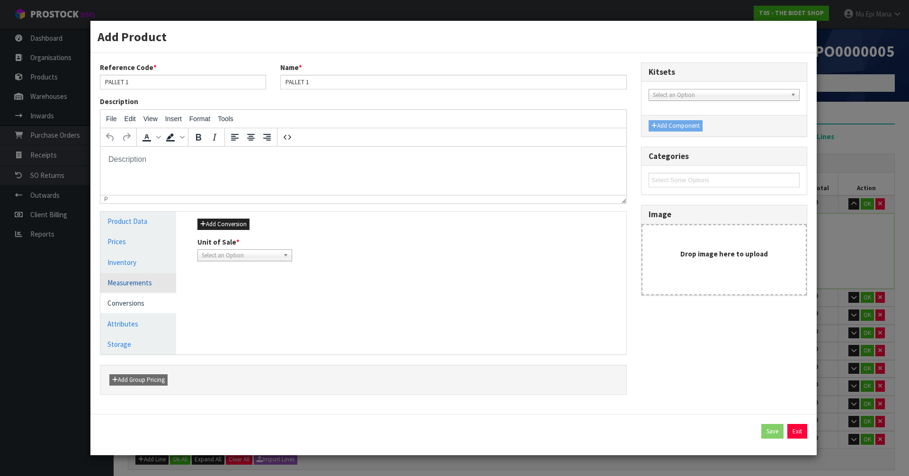
click at [159, 280] on link "Measurements" at bounding box center [138, 282] width 76 height 19
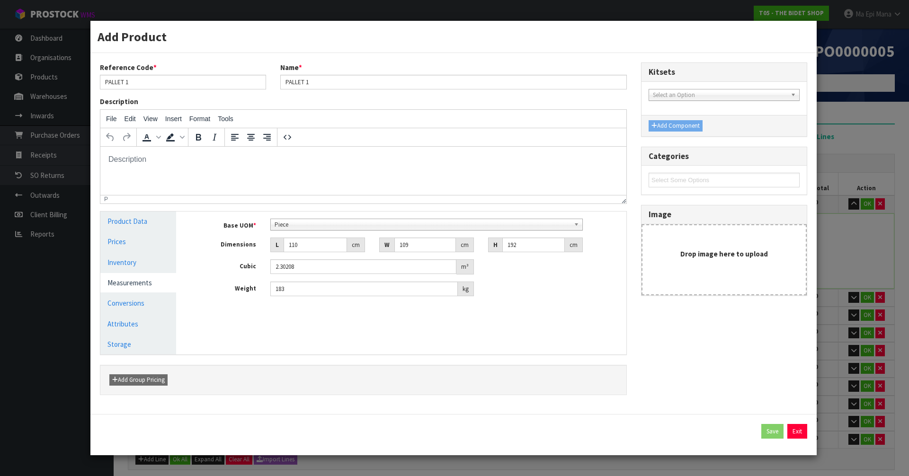
click at [329, 220] on span "Piece" at bounding box center [423, 224] width 296 height 11
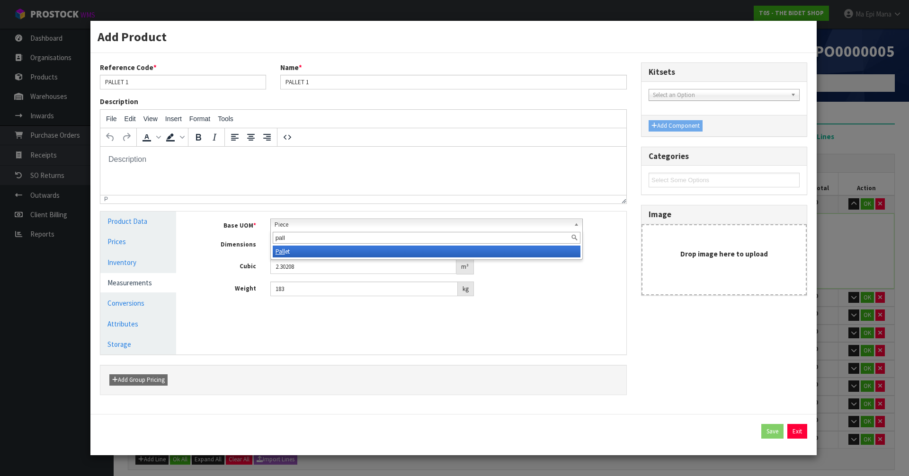
type input "pall"
click at [319, 251] on li "Pall et" at bounding box center [427, 252] width 308 height 12
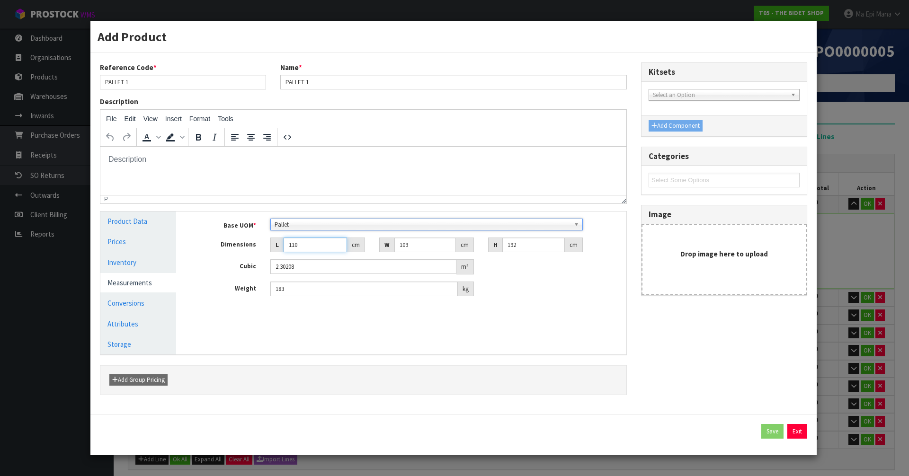
click at [318, 241] on input "110" at bounding box center [315, 245] width 63 height 15
type input "1"
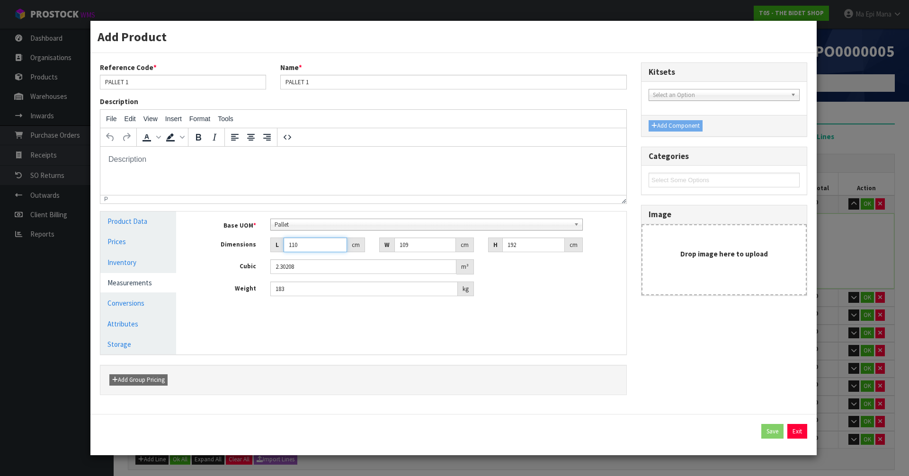
type input "0.020928"
type input "11"
type input "0.230208"
type input "111"
type input "2.323008"
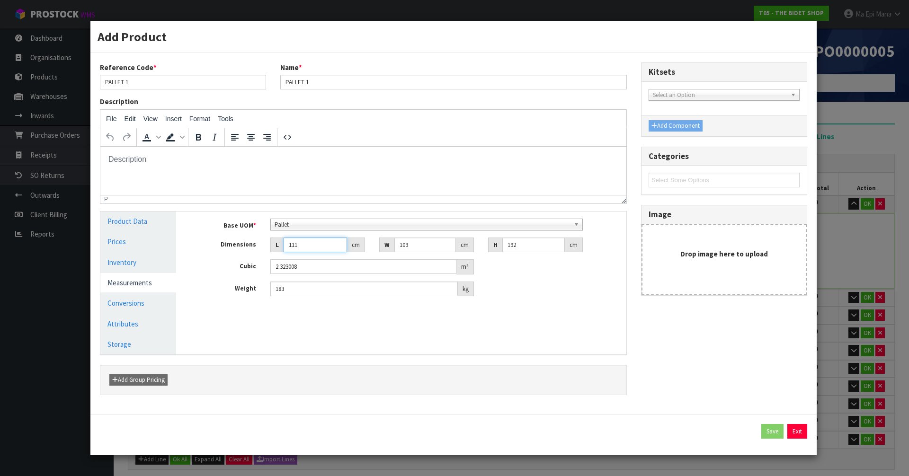
type input "1111"
type input "23.251008"
type input "11111"
type input "232.531008"
type input "1111"
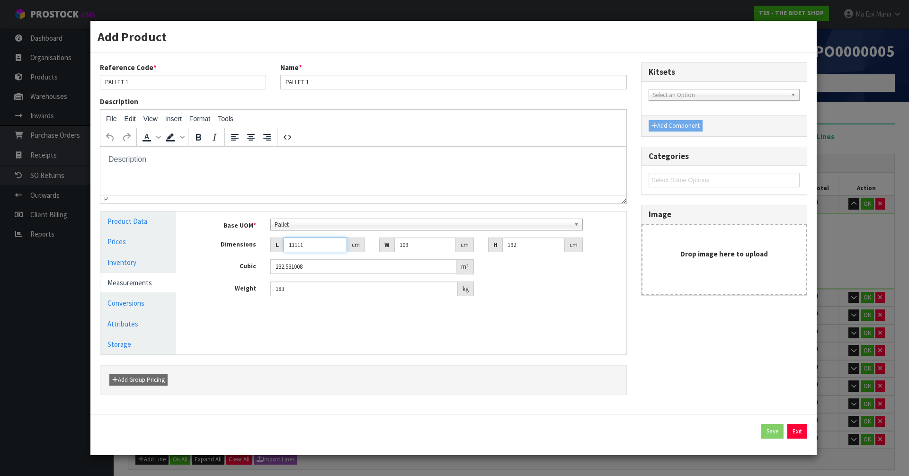
type input "23.251008"
type input "111"
type input "2.323008"
type input "111"
type input "1"
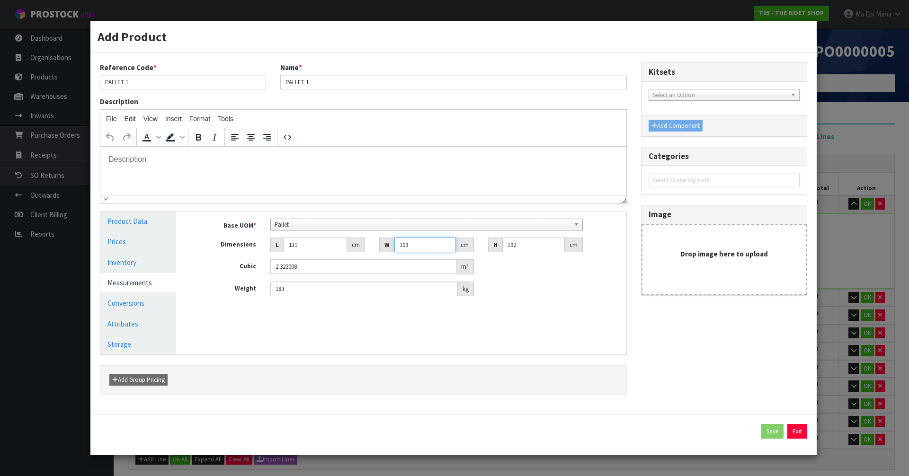
type input "0.021312"
type input "11"
type input "0.234432"
type input "111"
type input "2.365632"
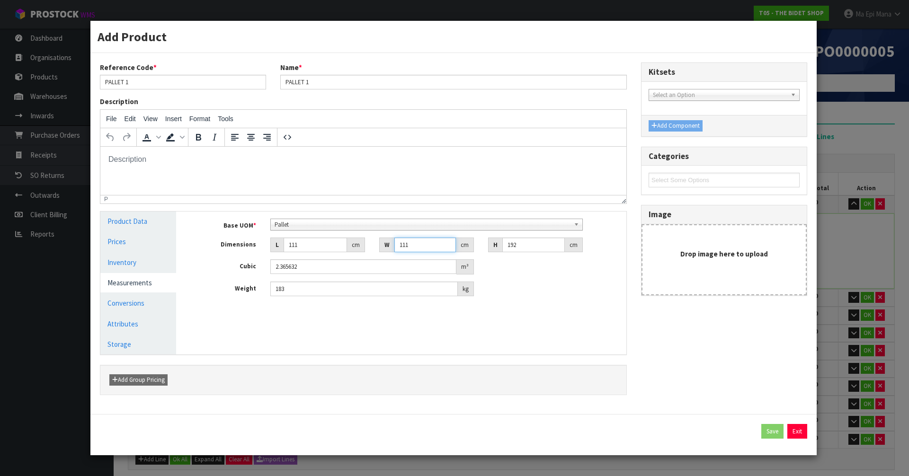
type input "111"
type input "2"
type input "0.024642"
type input "20"
type input "0.24642"
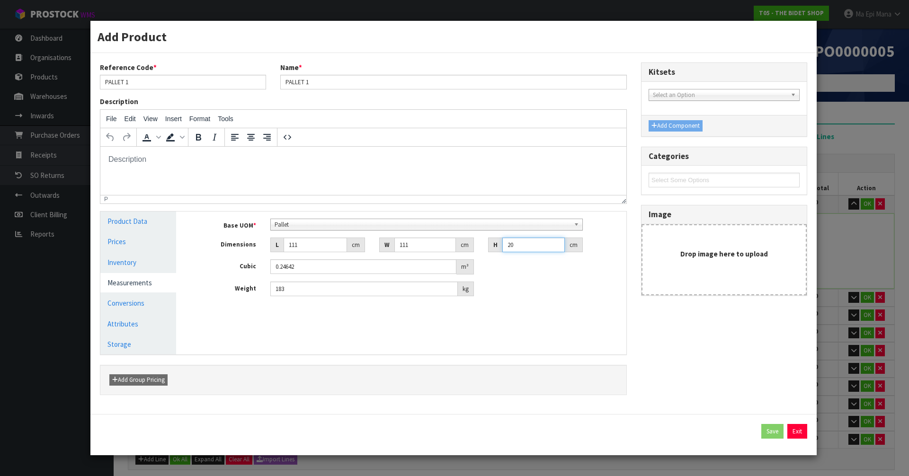
type input "205"
type input "2.525805"
type input "205"
type input "254"
click at [150, 295] on link "Conversions" at bounding box center [138, 303] width 76 height 19
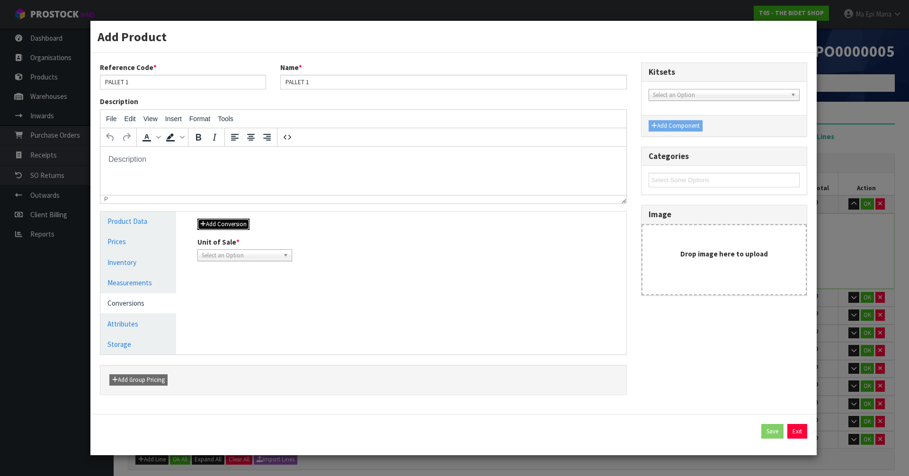
click at [229, 221] on button "Add Conversion" at bounding box center [223, 224] width 52 height 11
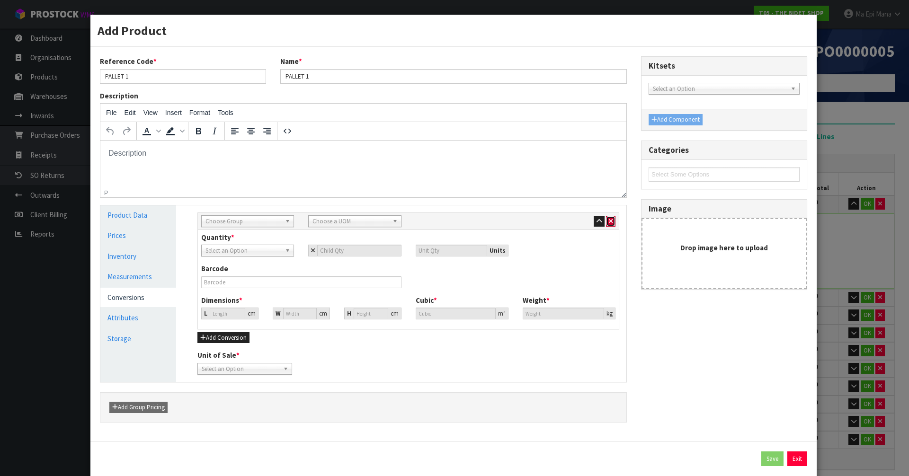
click at [610, 216] on button "button" at bounding box center [610, 221] width 9 height 11
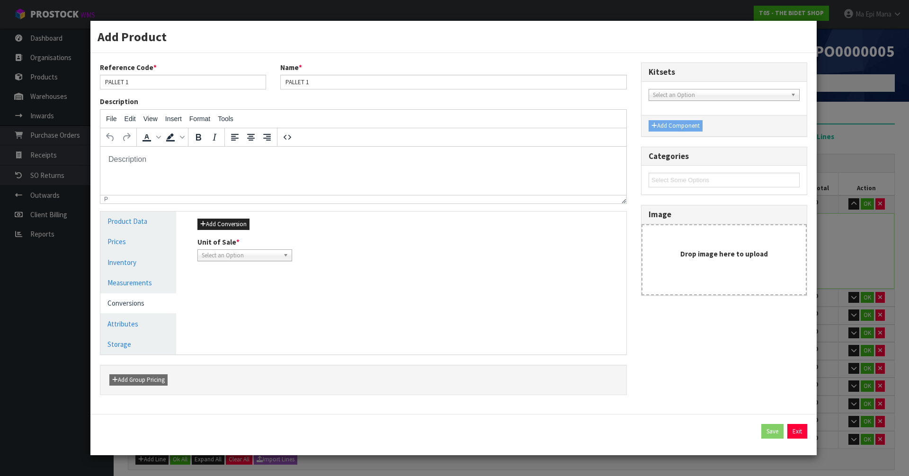
click at [232, 259] on span "Select an Option" at bounding box center [241, 255] width 78 height 11
click at [230, 279] on li "Piece" at bounding box center [245, 283] width 90 height 12
click at [771, 427] on button "Save" at bounding box center [773, 431] width 22 height 15
type input "111"
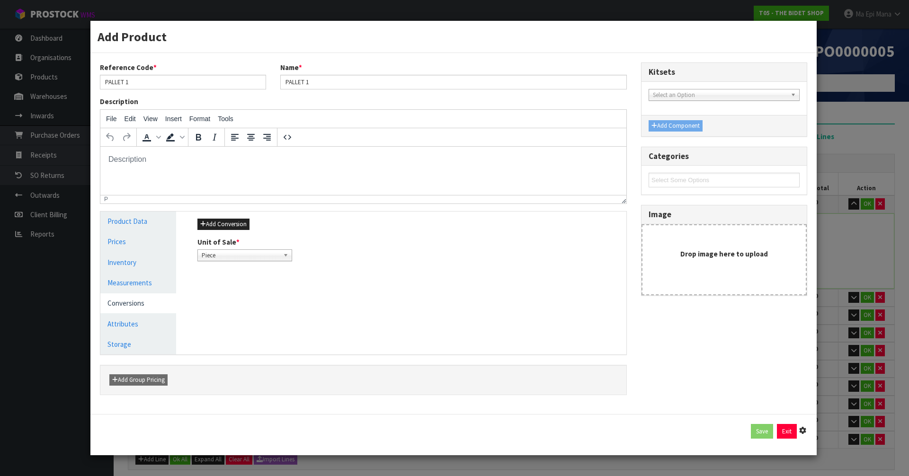
type input "205"
type input "2.525805"
type input "254"
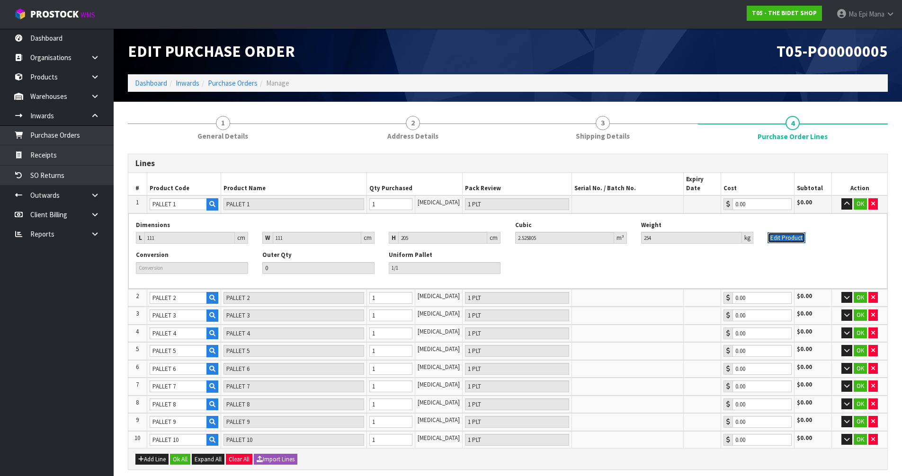
click at [788, 233] on button "Edit Product" at bounding box center [787, 238] width 38 height 11
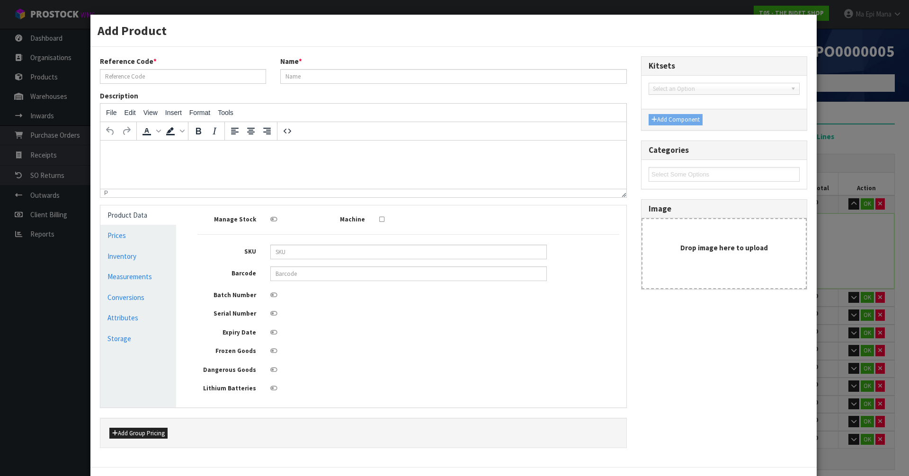
type input "PALLET 1"
click at [122, 279] on link "Measurements" at bounding box center [138, 276] width 76 height 19
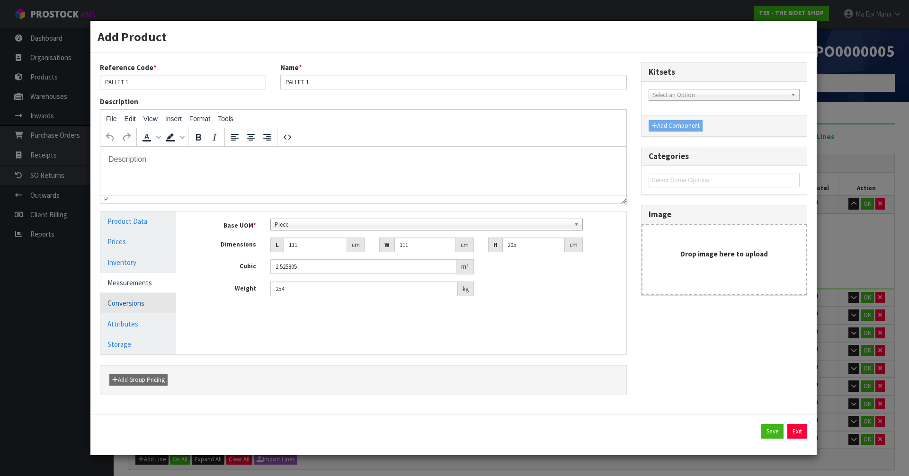
click at [129, 301] on link "Conversions" at bounding box center [138, 303] width 76 height 19
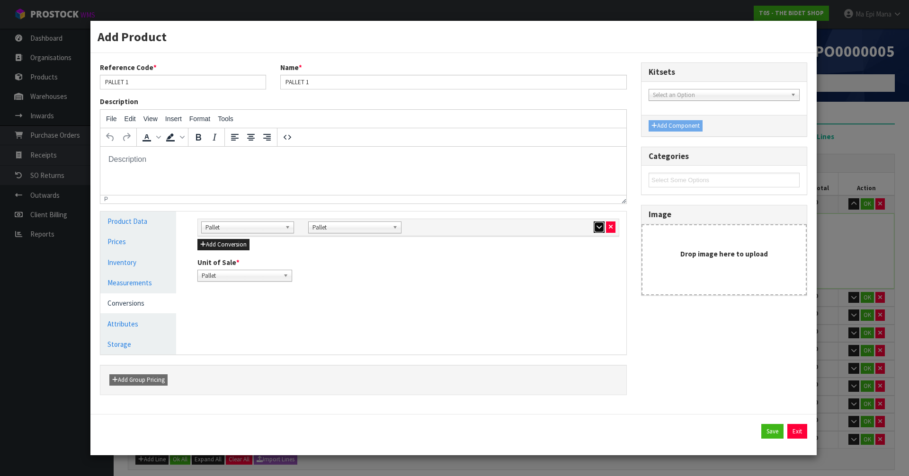
click at [602, 226] on button "button" at bounding box center [599, 227] width 11 height 11
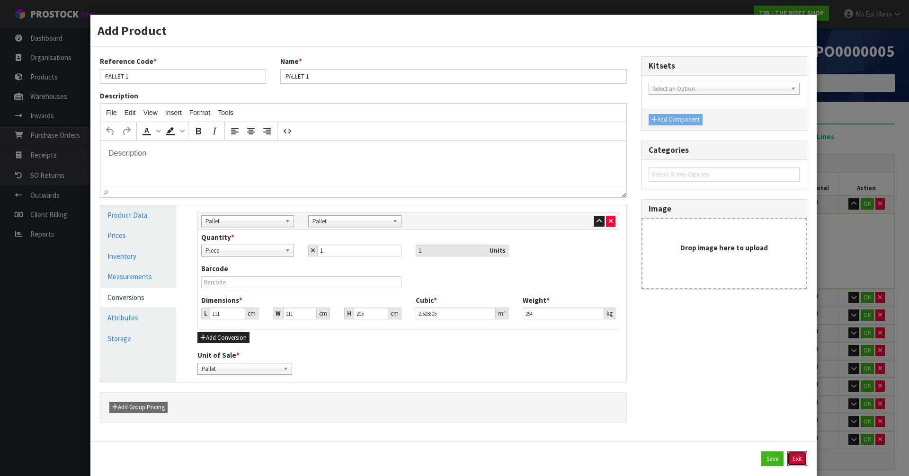
click at [788, 456] on button "Exit" at bounding box center [798, 459] width 20 height 15
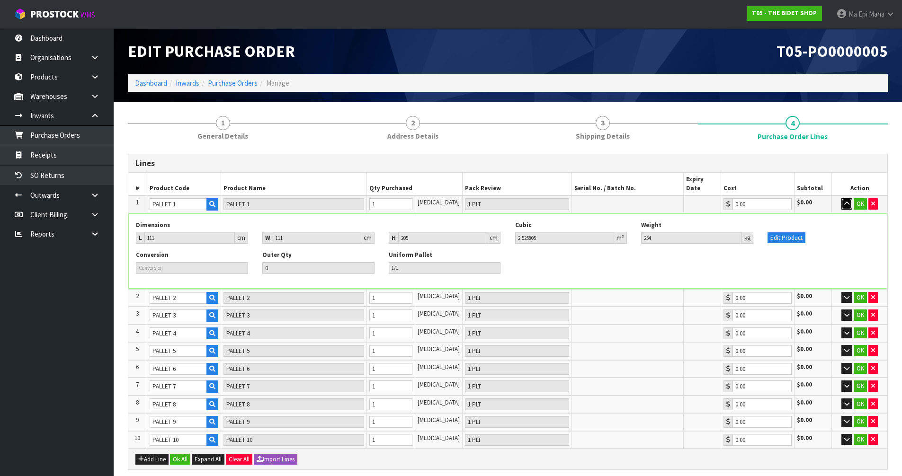
click at [843, 198] on button "button" at bounding box center [847, 203] width 11 height 11
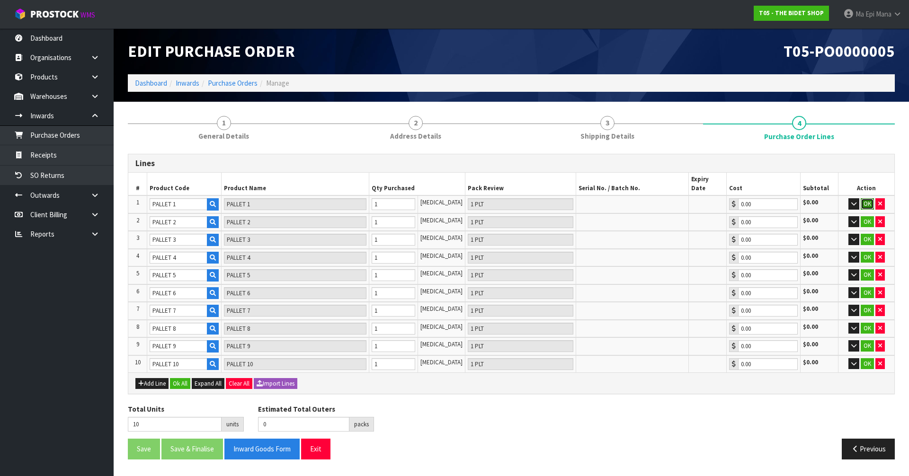
click at [864, 198] on button "OK" at bounding box center [867, 203] width 13 height 11
click at [854, 218] on icon "button" at bounding box center [854, 221] width 5 height 6
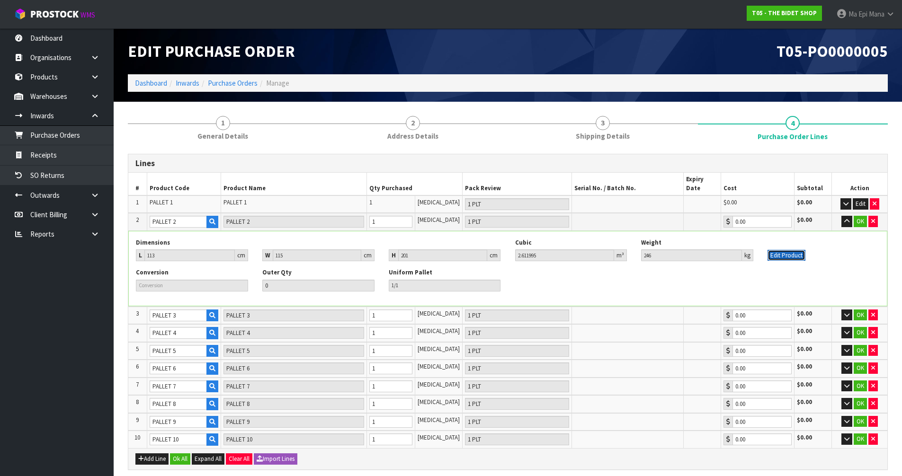
click at [789, 250] on button "Edit Product" at bounding box center [787, 255] width 38 height 11
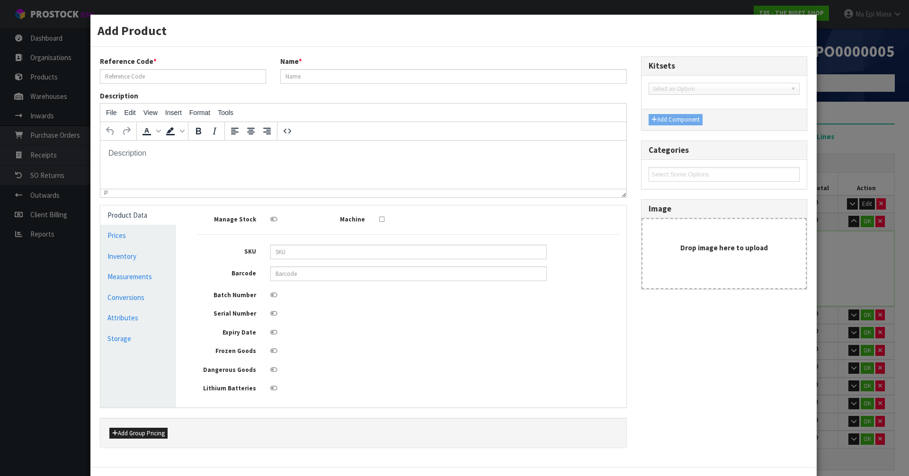
type input "PALLET 2"
type input "113"
type input "115"
type input "201"
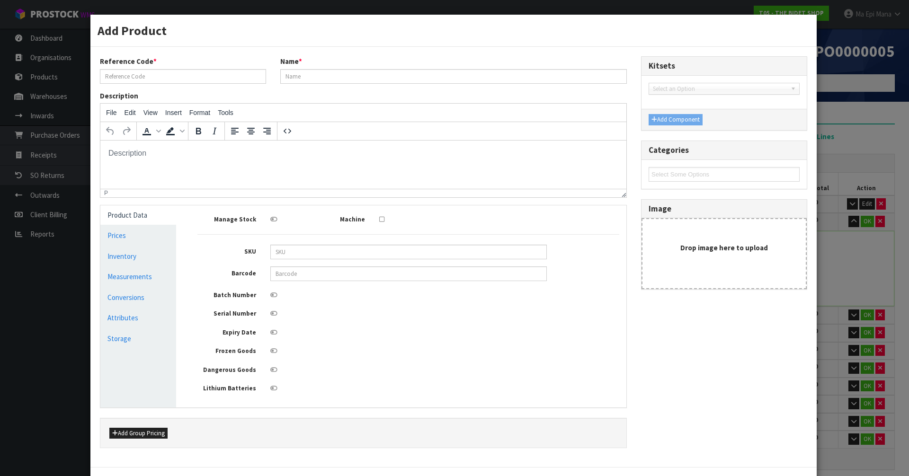
type input "2.611995"
type input "246"
click at [144, 278] on link "Measurements" at bounding box center [138, 276] width 76 height 19
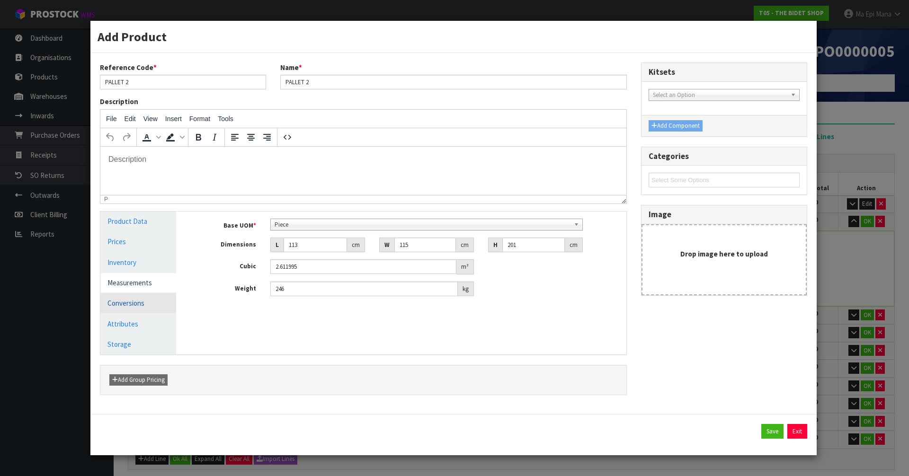
click at [141, 309] on link "Conversions" at bounding box center [138, 303] width 76 height 19
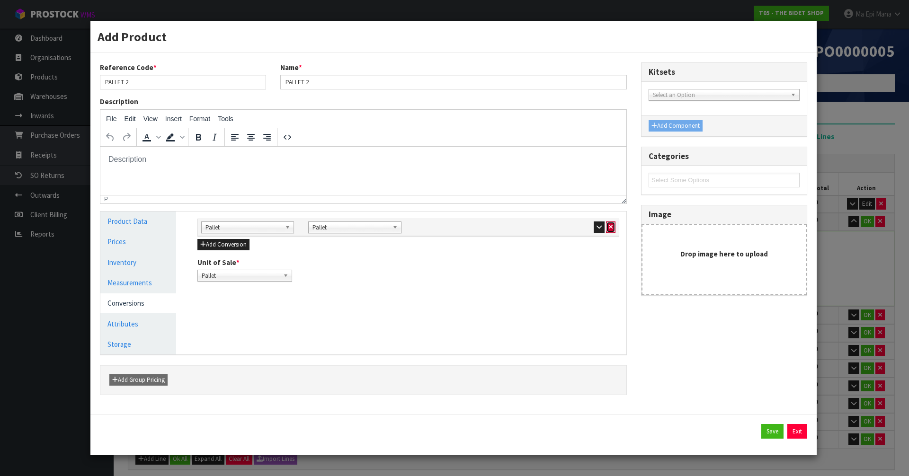
click at [612, 229] on icon "button" at bounding box center [611, 227] width 4 height 6
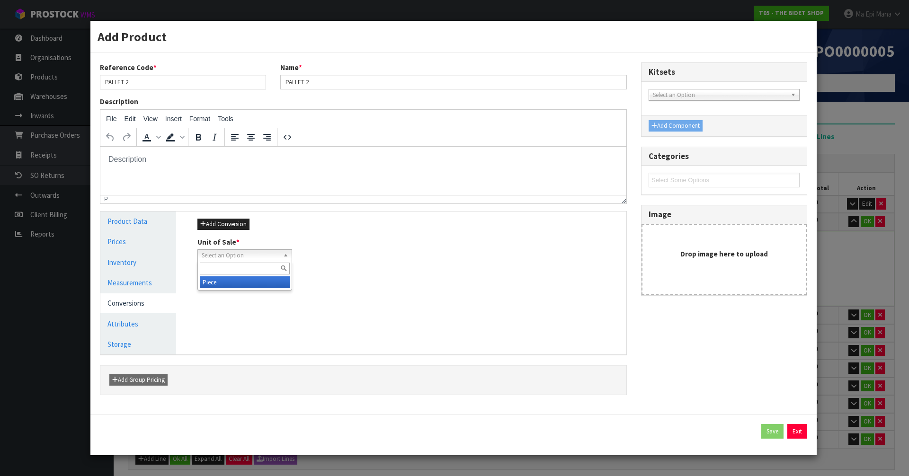
click at [239, 257] on span "Select an Option" at bounding box center [241, 255] width 78 height 11
click at [233, 283] on li "Piece" at bounding box center [245, 283] width 90 height 12
click at [126, 286] on link "Measurements" at bounding box center [138, 282] width 76 height 19
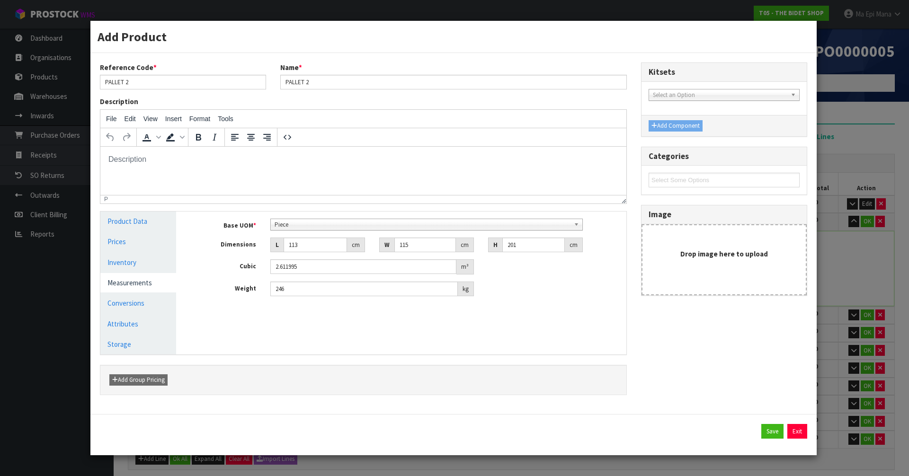
click at [328, 219] on span "Piece" at bounding box center [423, 224] width 296 height 11
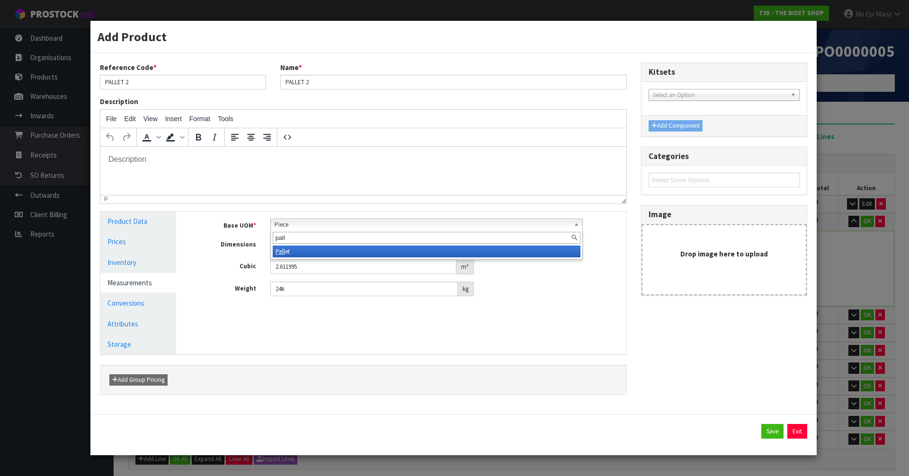
type input "pall"
click at [302, 255] on li "Pall et" at bounding box center [427, 252] width 308 height 12
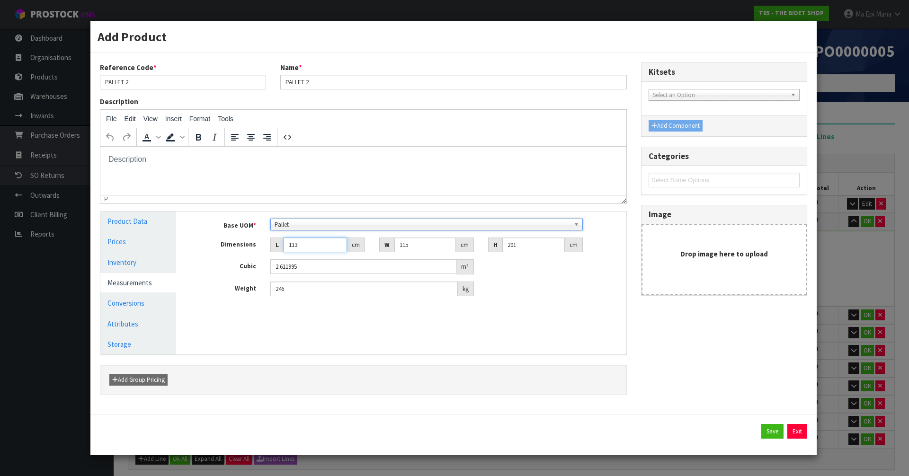
click at [310, 243] on input "113" at bounding box center [315, 245] width 63 height 15
type input "1"
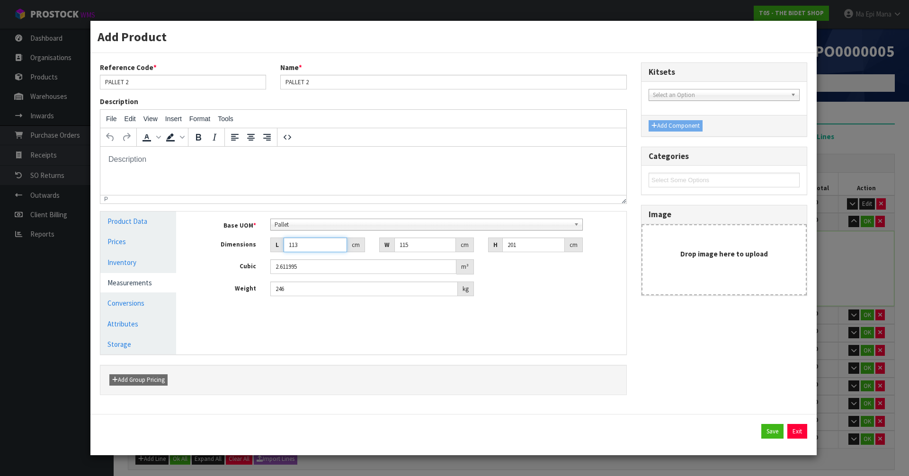
type input "0.023115"
type input "11"
type input "0.254265"
type input "111"
type input "2.565765"
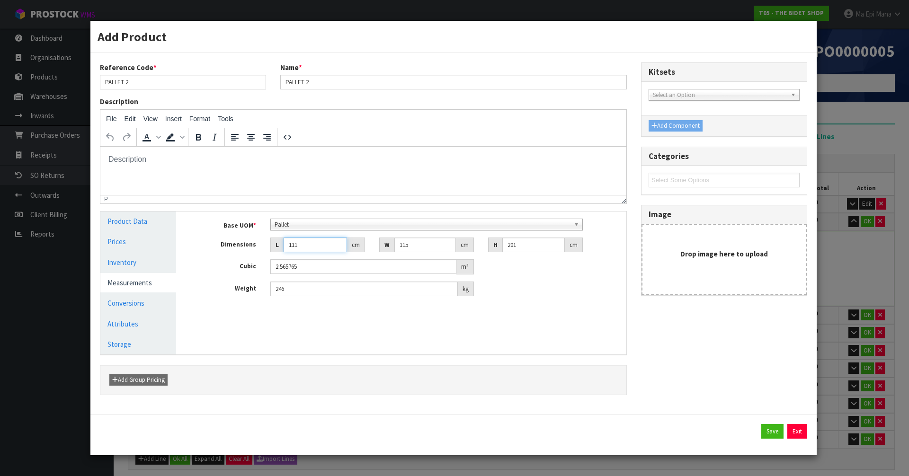
type input "111"
type input "1"
type input "0.022311"
type input "11"
type input "0.245421"
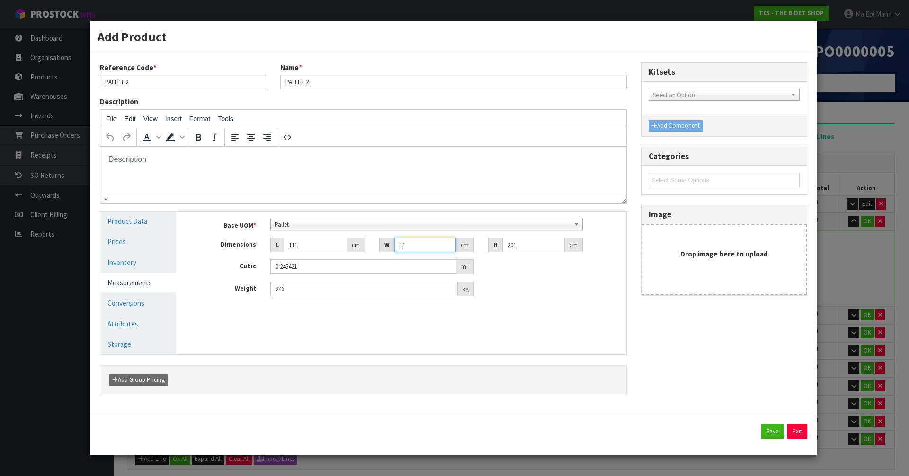
type input "111"
type input "2.476521"
type input "111"
type input "2"
type input "0.024642"
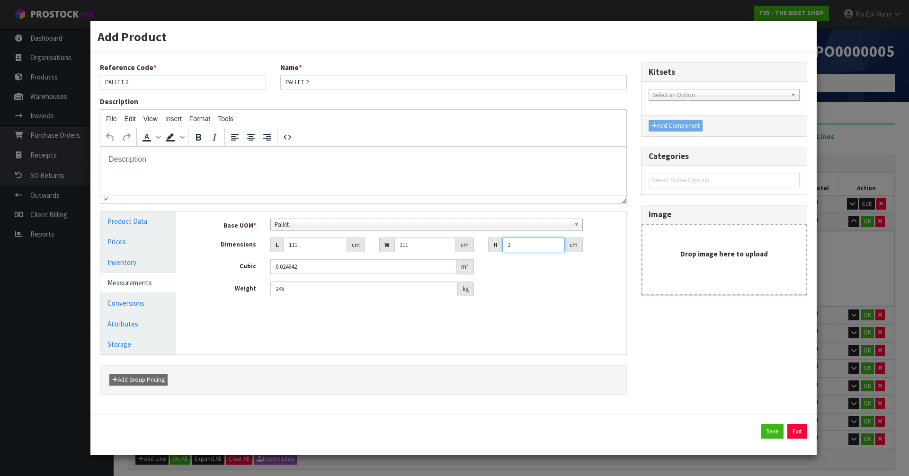
type input "20"
type input "0.24642"
type input "203"
type input "2.501163"
type input "203"
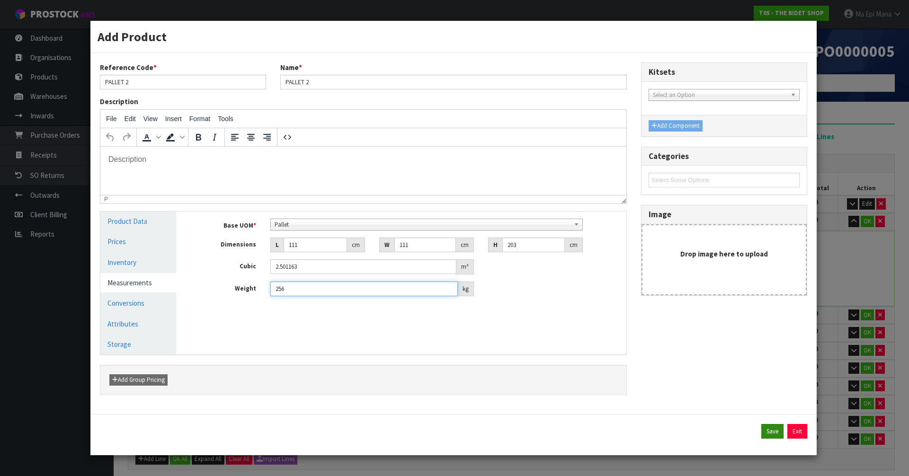
type input "256"
click at [767, 433] on button "Save" at bounding box center [773, 431] width 22 height 15
type input "111"
type input "203"
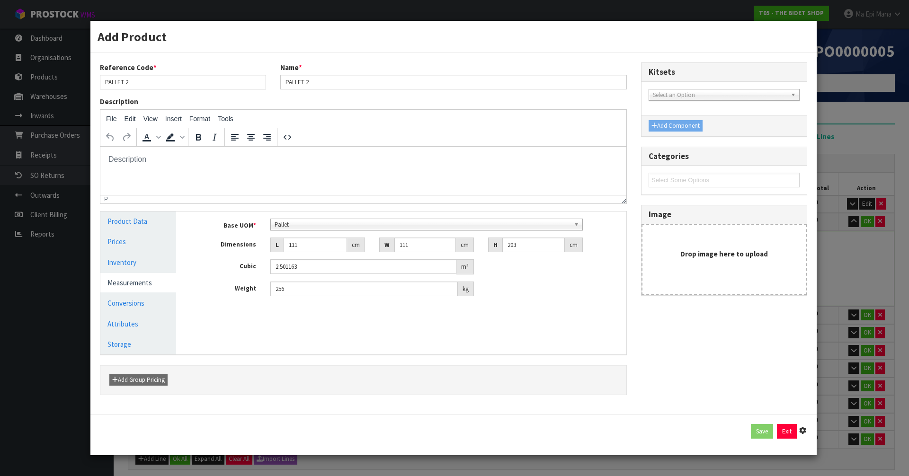
type input "2.501163"
type input "256"
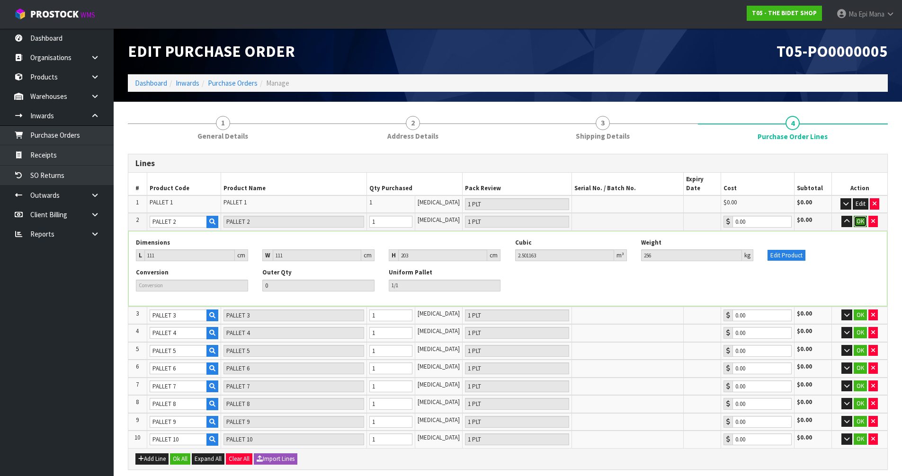
click at [861, 216] on button "OK" at bounding box center [860, 221] width 13 height 11
click at [845, 218] on icon "button" at bounding box center [845, 221] width 5 height 6
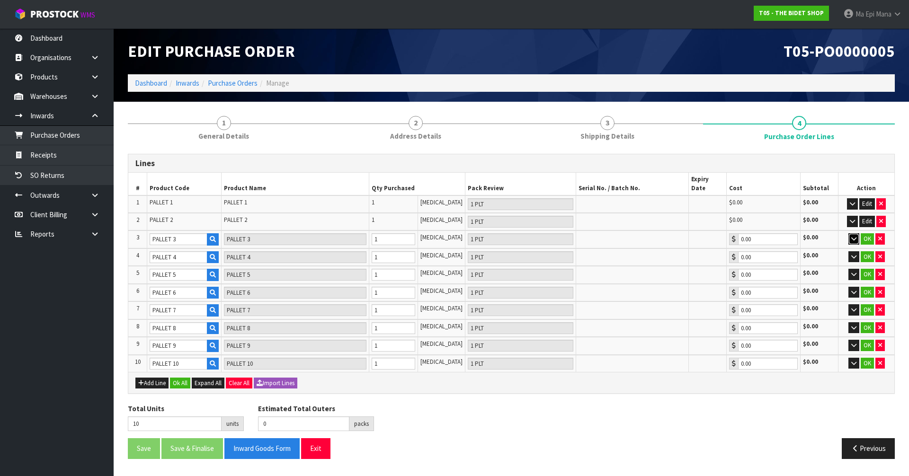
drag, startPoint x: 855, startPoint y: 229, endPoint x: 827, endPoint y: 238, distance: 29.5
click at [854, 236] on icon "button" at bounding box center [854, 239] width 5 height 6
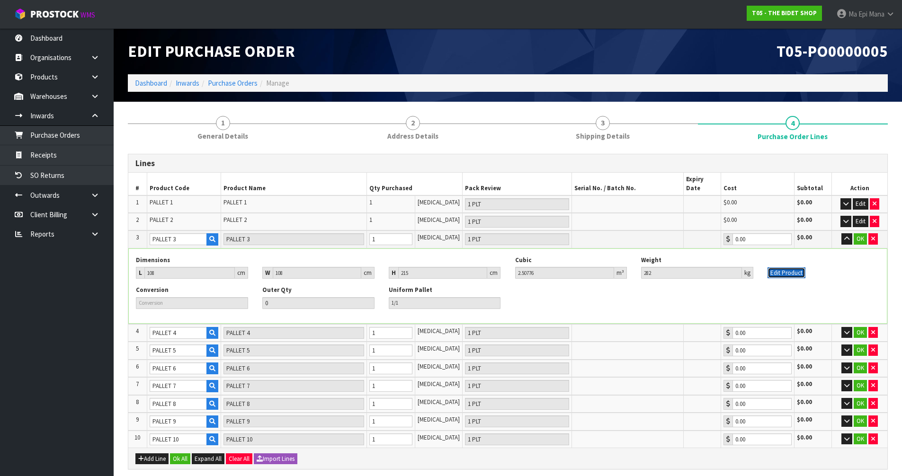
click at [775, 268] on button "Edit Product" at bounding box center [787, 273] width 38 height 11
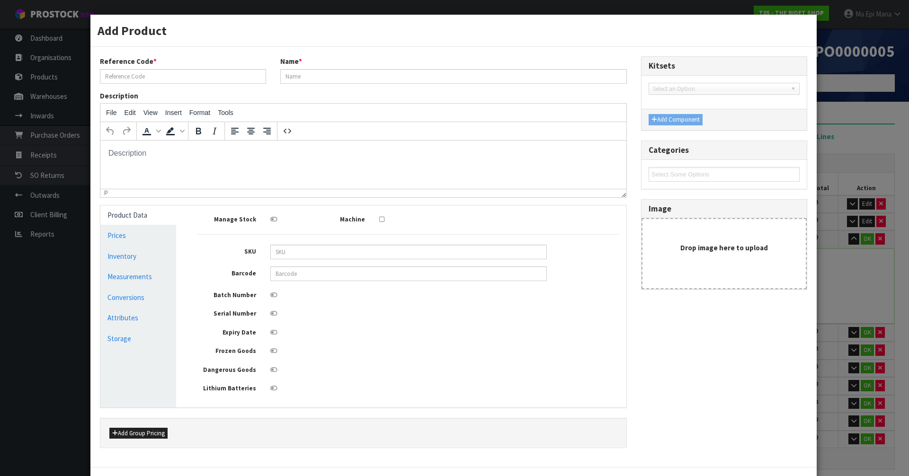
type input "PALLET 3"
click at [145, 291] on link "Conversions" at bounding box center [138, 297] width 76 height 19
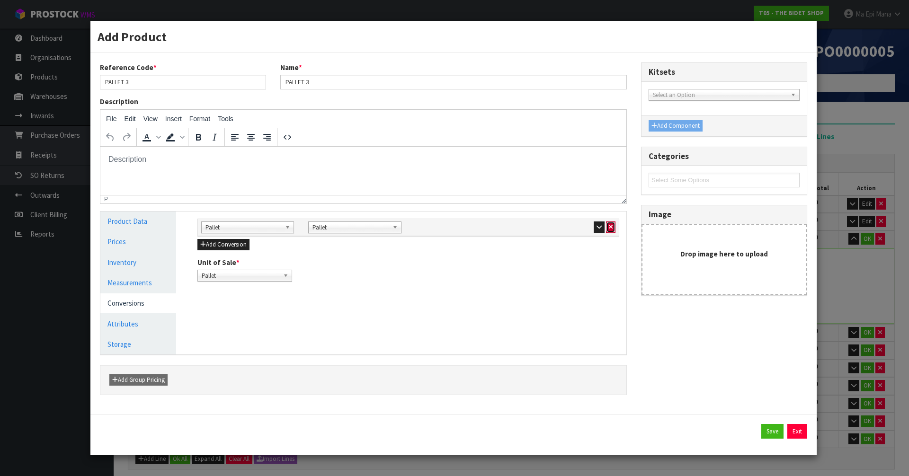
click at [612, 227] on icon "button" at bounding box center [611, 227] width 4 height 6
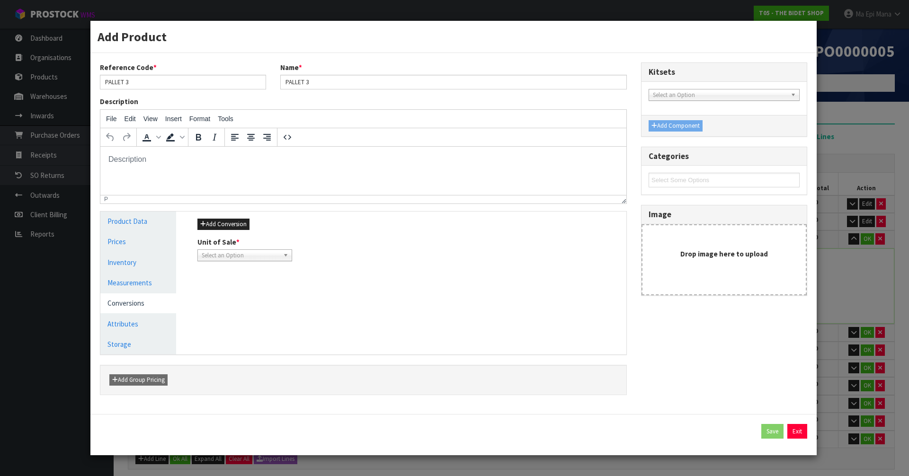
click at [255, 253] on span "Select an Option" at bounding box center [241, 255] width 78 height 11
click at [249, 280] on li "Piece" at bounding box center [245, 283] width 90 height 12
click at [137, 278] on link "Measurements" at bounding box center [138, 282] width 76 height 19
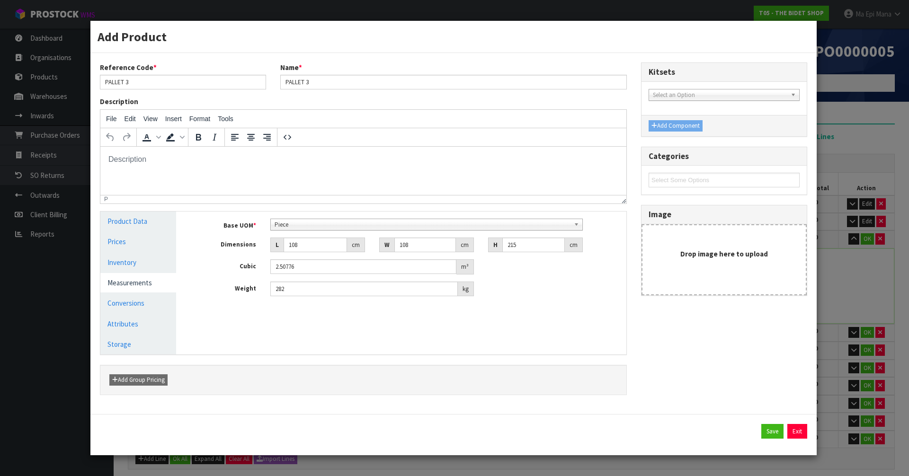
click at [333, 225] on span "Piece" at bounding box center [423, 224] width 296 height 11
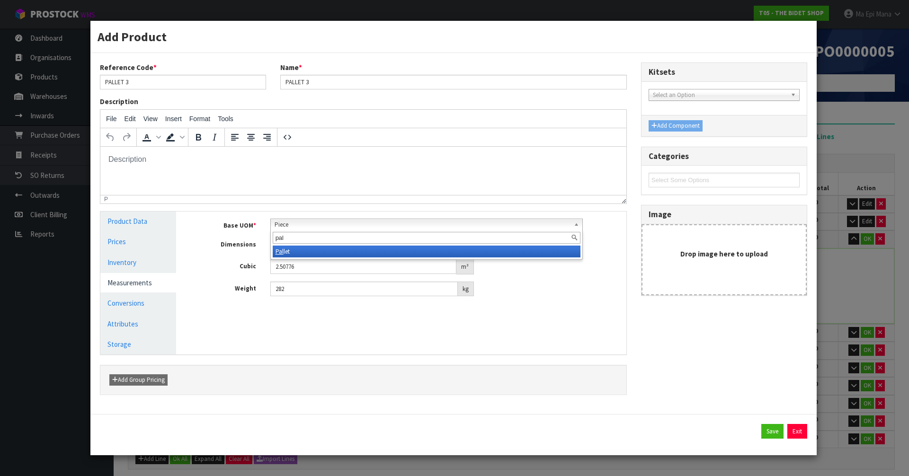
type input "pal"
click at [318, 252] on li "Pal let" at bounding box center [427, 252] width 308 height 12
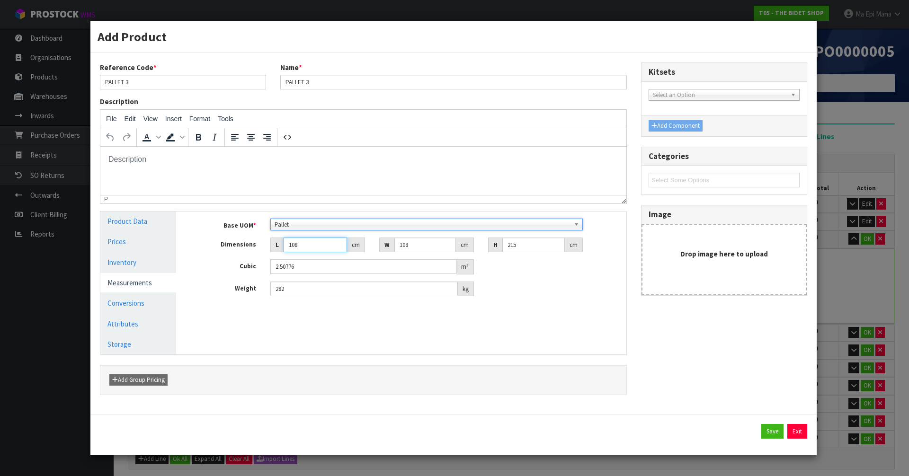
click at [317, 251] on input "108" at bounding box center [315, 245] width 63 height 15
type input "1"
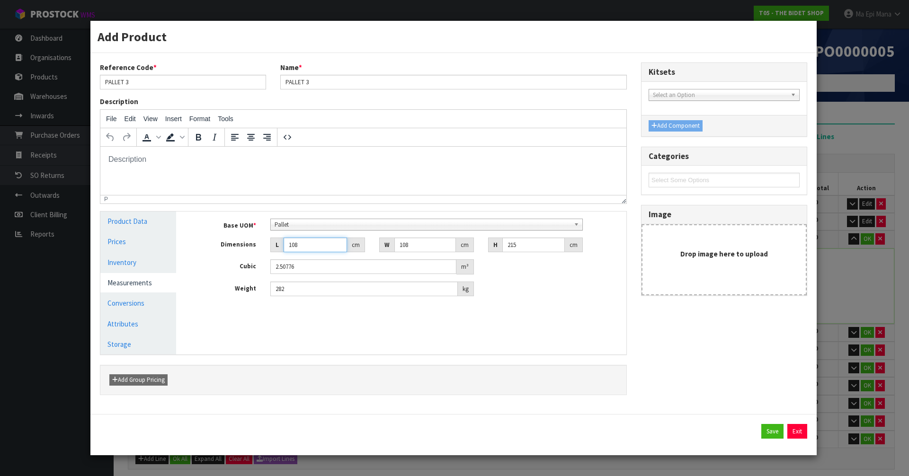
type input "0.02322"
type input "11"
type input "0.25542"
type input "111"
type input "2.57742"
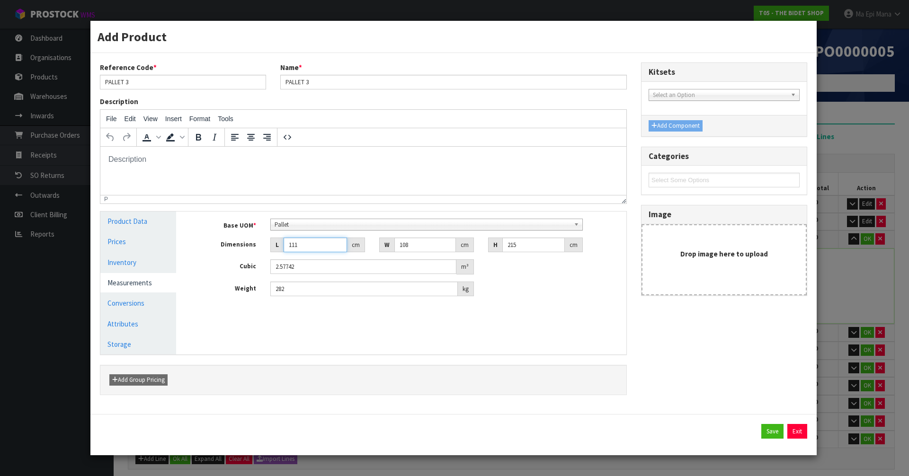
type input "111"
type input "1"
type input "0.023865"
type input "11"
type input "0.262515"
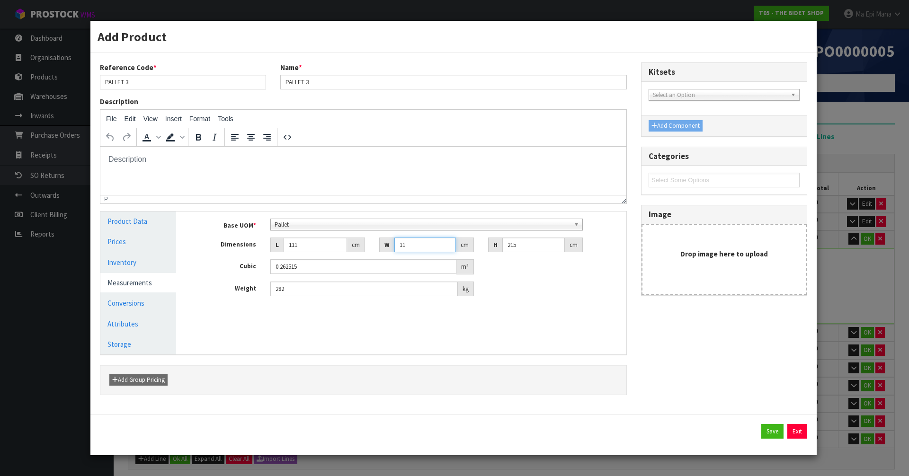
type input "110"
type input "2.62515"
type input "110"
type input "2"
type input "0.02442"
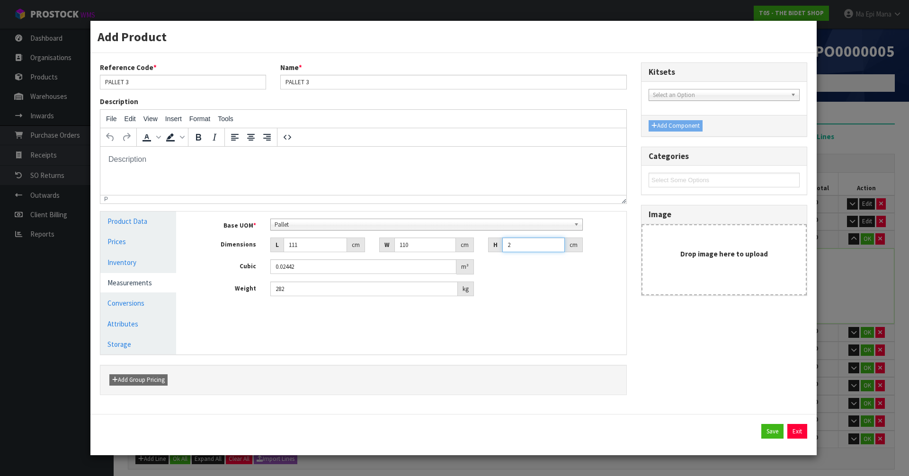
type input "20"
type input "0.2442"
type input "200"
type input "2.442"
type input "200"
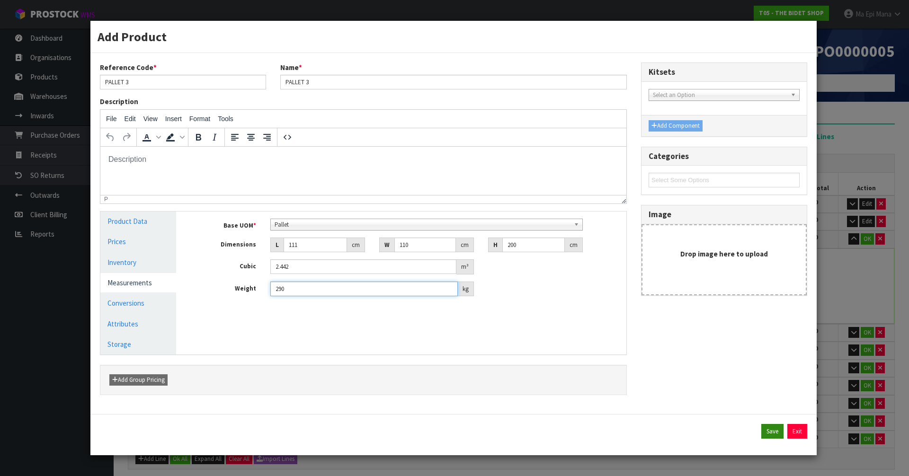
type input "290"
click at [770, 436] on button "Save" at bounding box center [773, 431] width 22 height 15
type input "111"
type input "110"
type input "200"
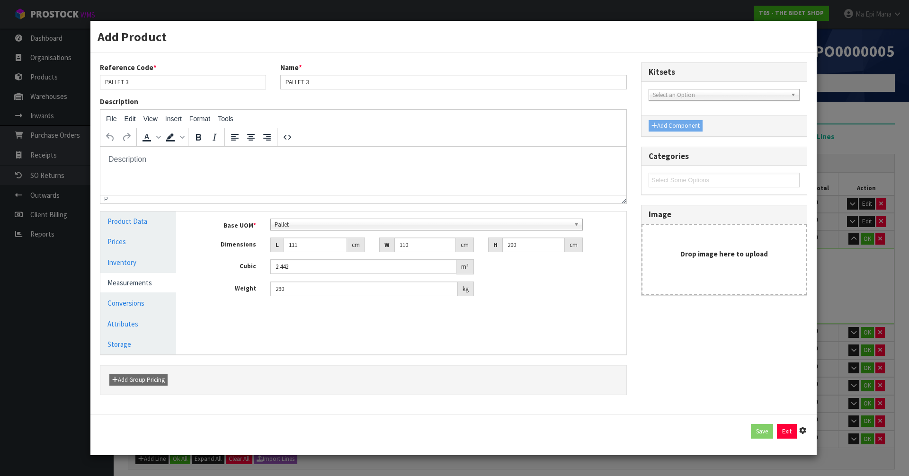
type input "2.442"
type input "290"
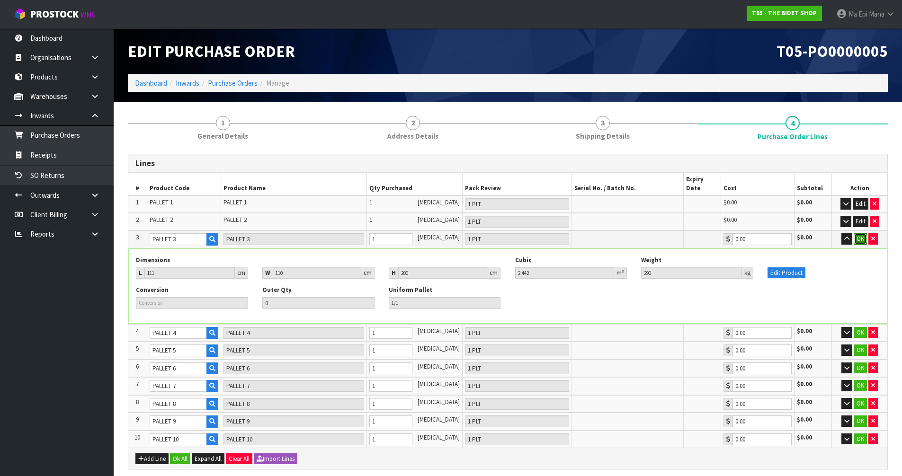
click at [857, 233] on button "OK" at bounding box center [860, 238] width 13 height 11
click at [847, 236] on icon "button" at bounding box center [845, 239] width 5 height 6
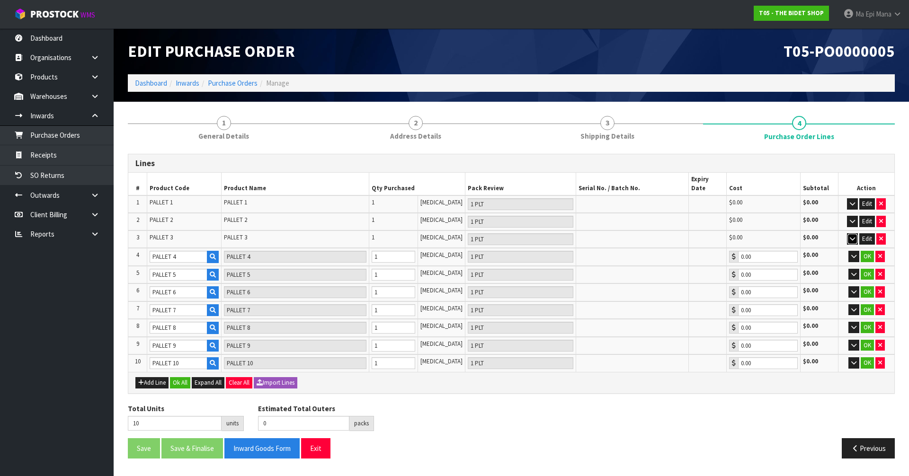
click at [854, 236] on icon "button" at bounding box center [852, 239] width 5 height 6
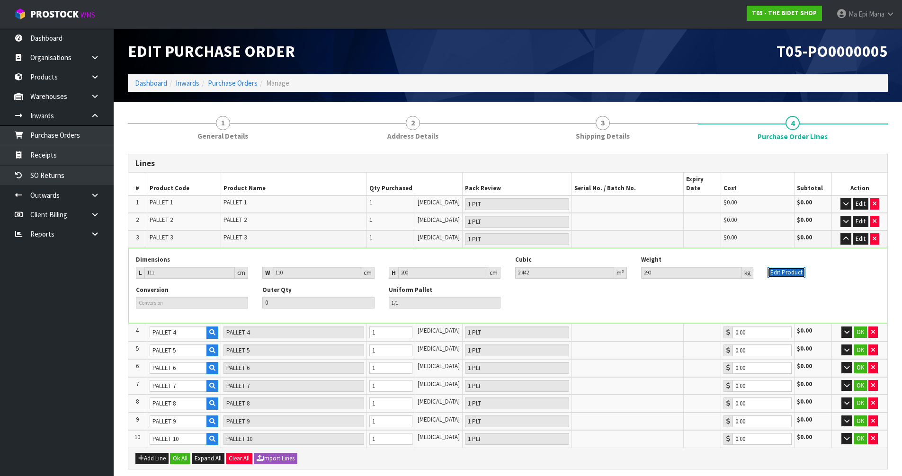
click at [796, 267] on button "Edit Product" at bounding box center [787, 272] width 38 height 11
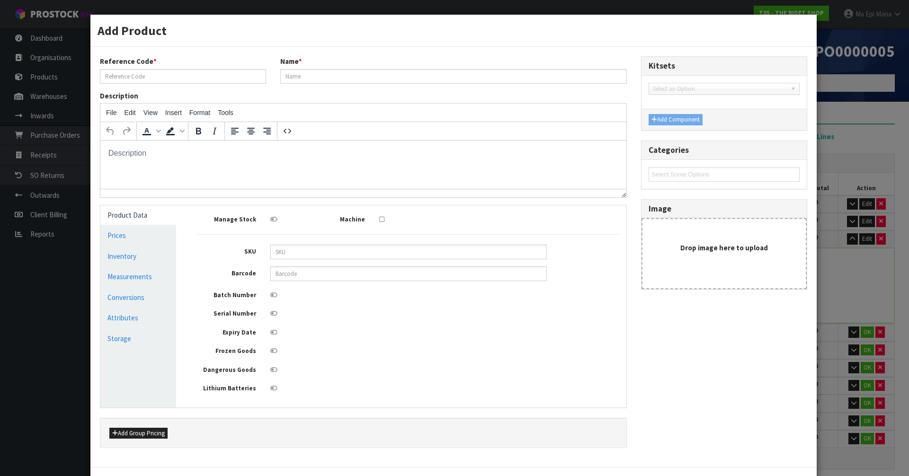
type input "PALLET 3"
click at [113, 276] on link "Measurements" at bounding box center [138, 276] width 76 height 19
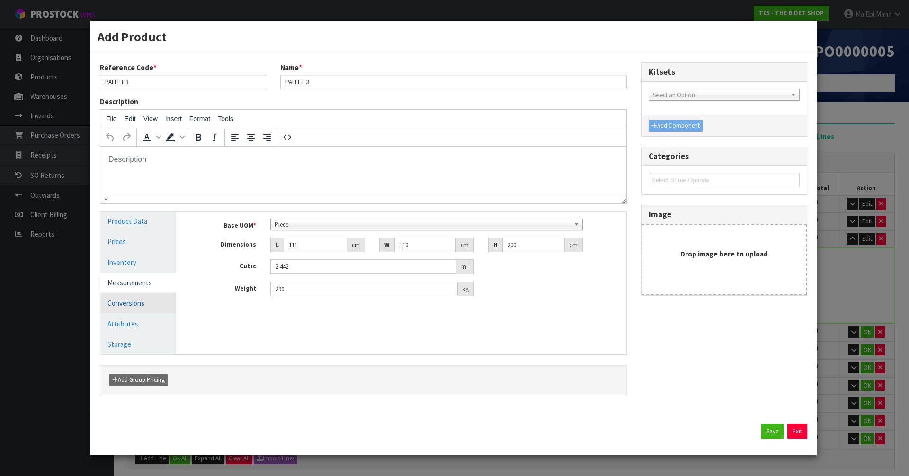
click at [119, 294] on link "Conversions" at bounding box center [138, 303] width 76 height 19
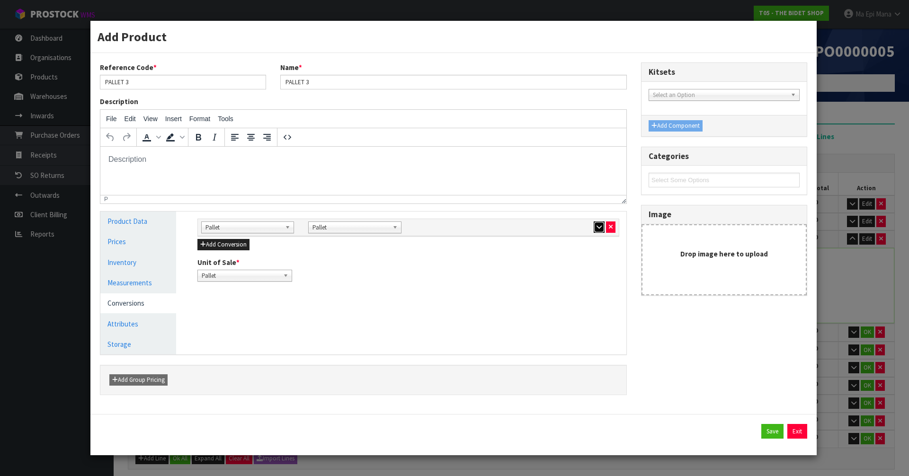
click at [601, 225] on icon "button" at bounding box center [599, 227] width 5 height 6
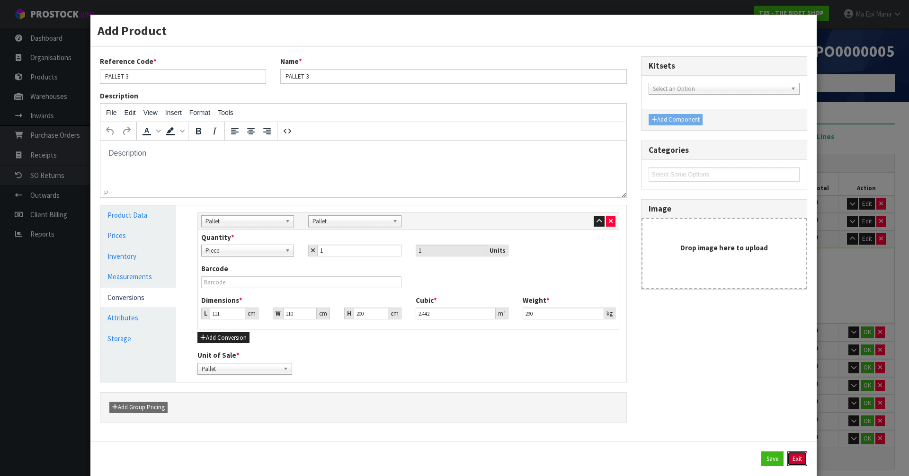
click at [793, 463] on button "Exit" at bounding box center [798, 459] width 20 height 15
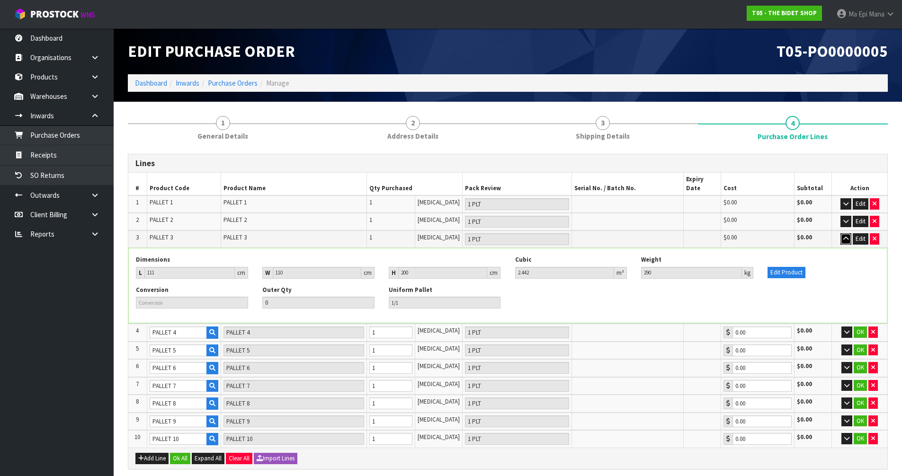
click at [845, 236] on icon "button" at bounding box center [845, 239] width 5 height 6
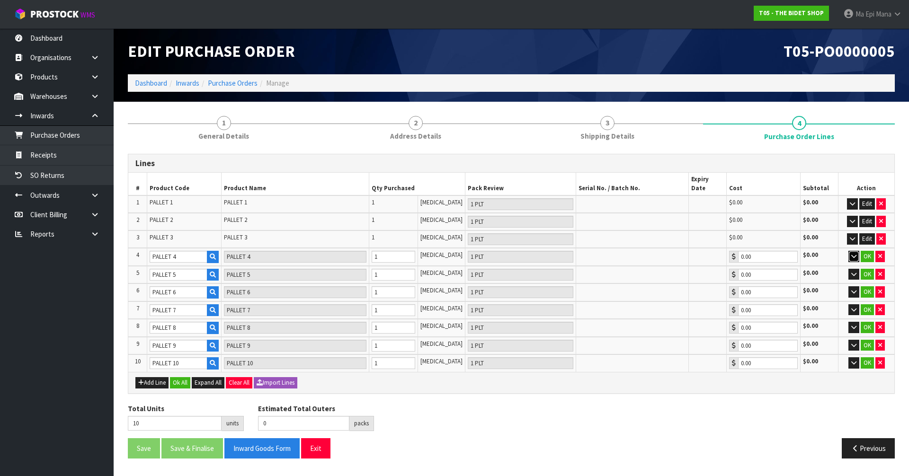
click at [852, 253] on icon "button" at bounding box center [854, 256] width 5 height 6
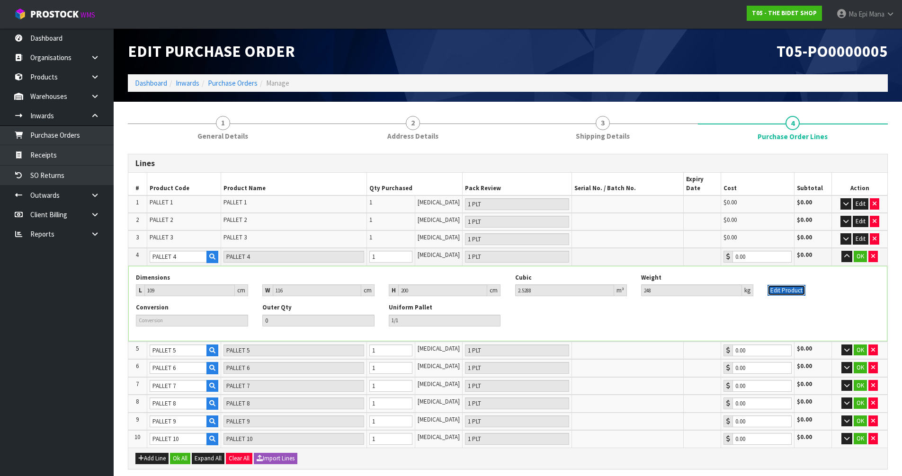
click at [780, 285] on button "Edit Product" at bounding box center [787, 290] width 38 height 11
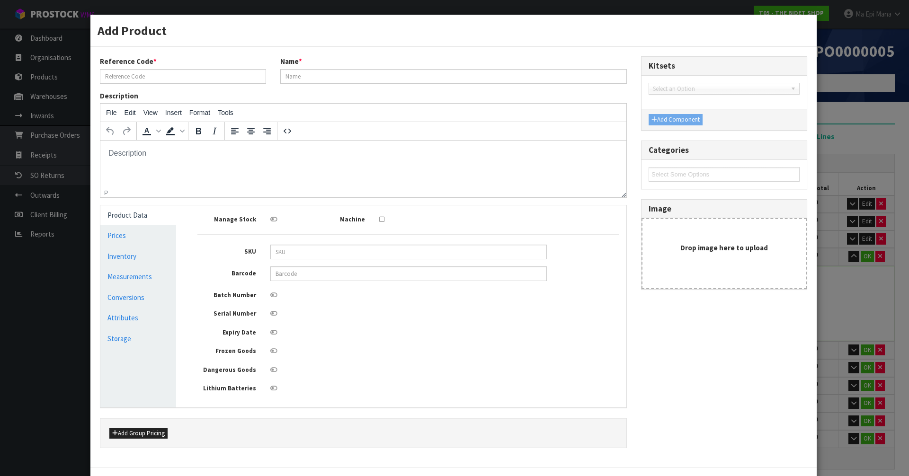
type input "PALLET 4"
click at [156, 273] on link "Measurements" at bounding box center [138, 276] width 76 height 19
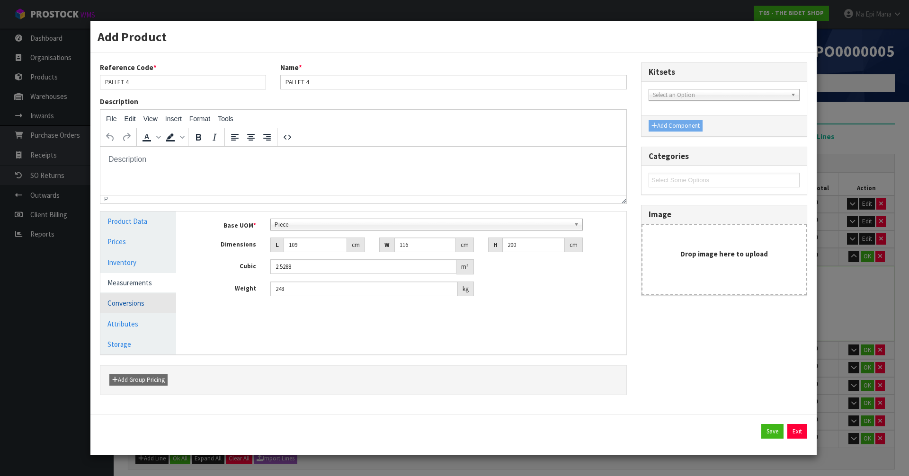
click at [162, 303] on link "Conversions" at bounding box center [138, 303] width 76 height 19
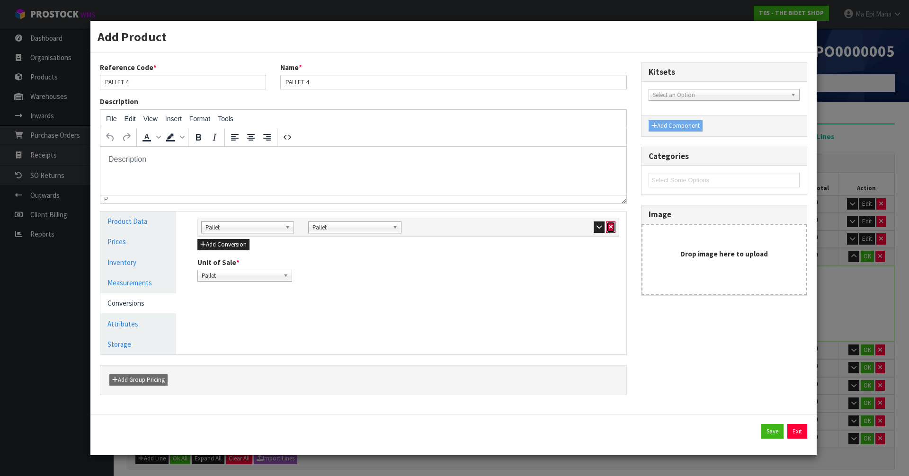
click at [608, 227] on button "button" at bounding box center [610, 227] width 9 height 11
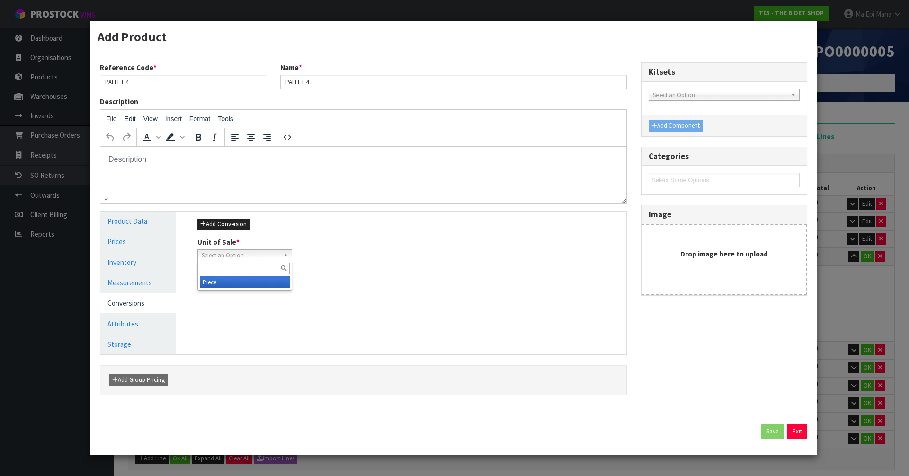
click at [262, 257] on span "Select an Option" at bounding box center [241, 255] width 78 height 11
drag, startPoint x: 247, startPoint y: 277, endPoint x: 238, endPoint y: 283, distance: 10.9
click at [246, 277] on div "Piece" at bounding box center [244, 276] width 95 height 30
click at [238, 283] on div "Manage Stock Machine SKU Barcode Batch Number Serial Number Expiry Date Frozen …" at bounding box center [408, 283] width 450 height 143
click at [149, 283] on link "Measurements" at bounding box center [138, 282] width 76 height 19
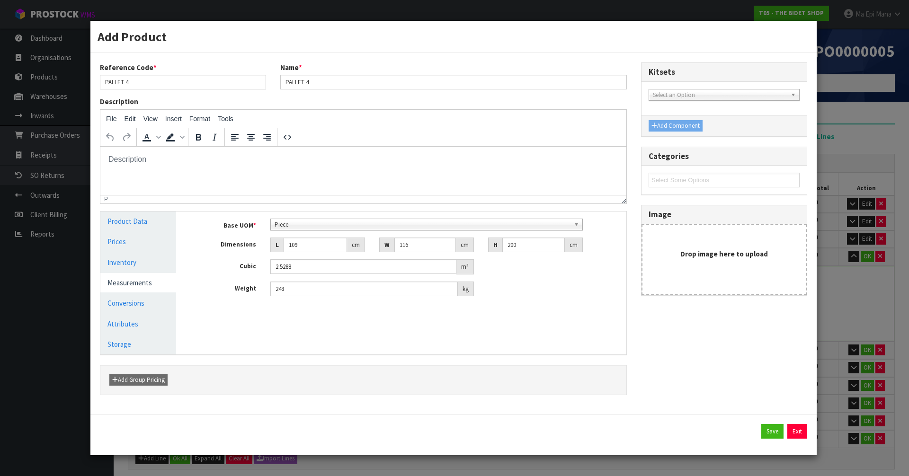
click at [350, 222] on span "Piece" at bounding box center [423, 224] width 296 height 11
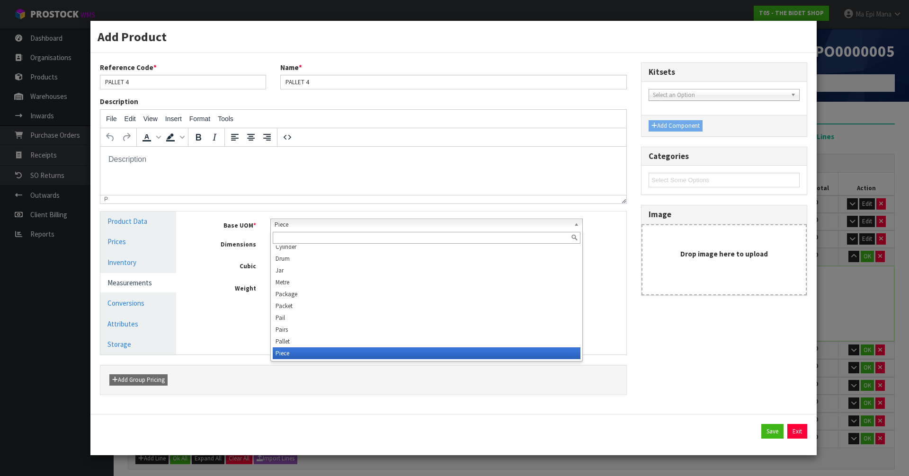
click at [343, 233] on input "text" at bounding box center [427, 238] width 308 height 12
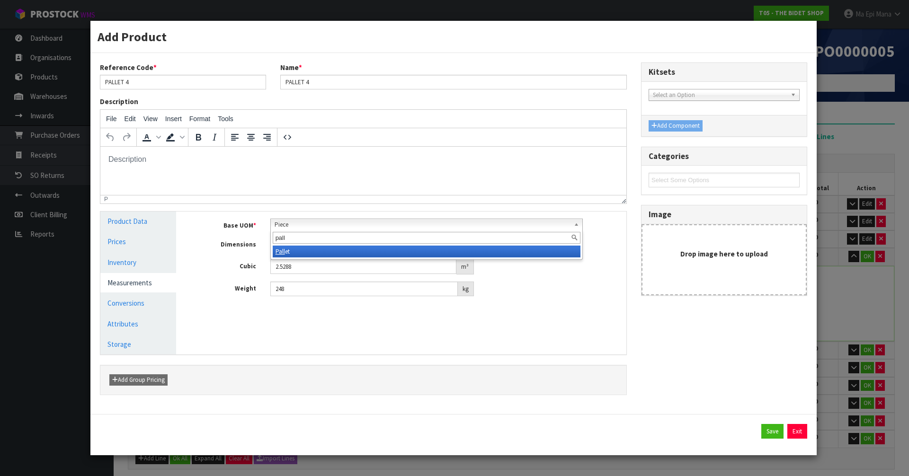
type input "pall"
click at [329, 249] on li "Pall et" at bounding box center [427, 252] width 308 height 12
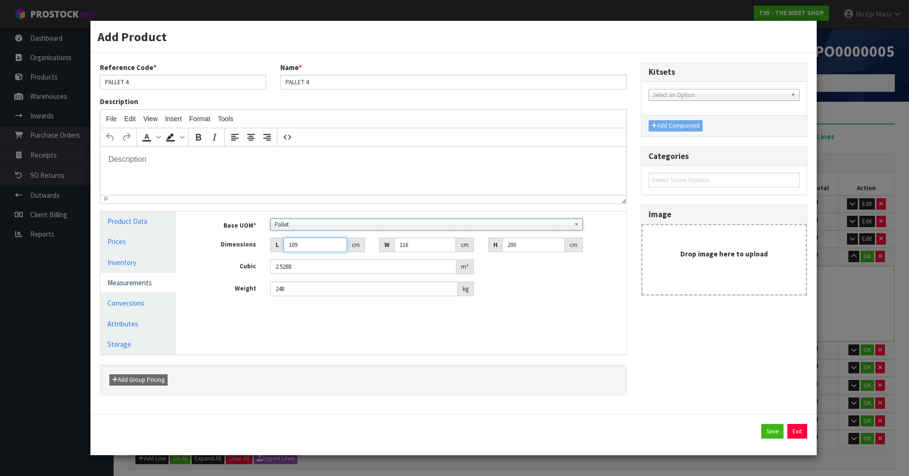
click at [325, 242] on input "109" at bounding box center [315, 245] width 63 height 15
type input "1"
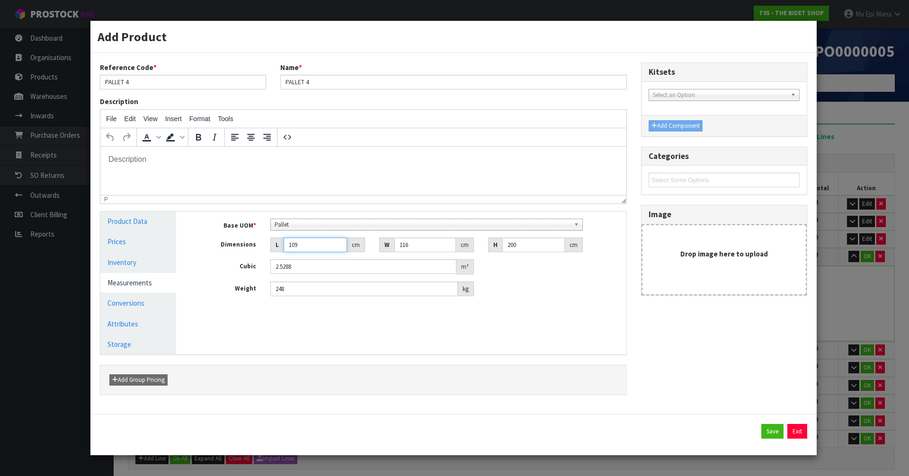
type input "0.0232"
type input "10"
type input "0.232"
type input "107"
type input "2.4824"
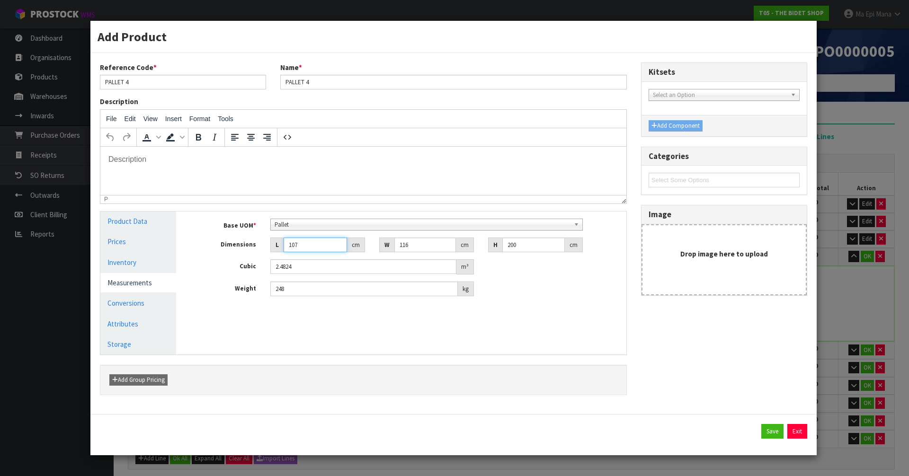
type input "107"
type input "1"
type input "0.0214"
type input "10"
type input "0.214"
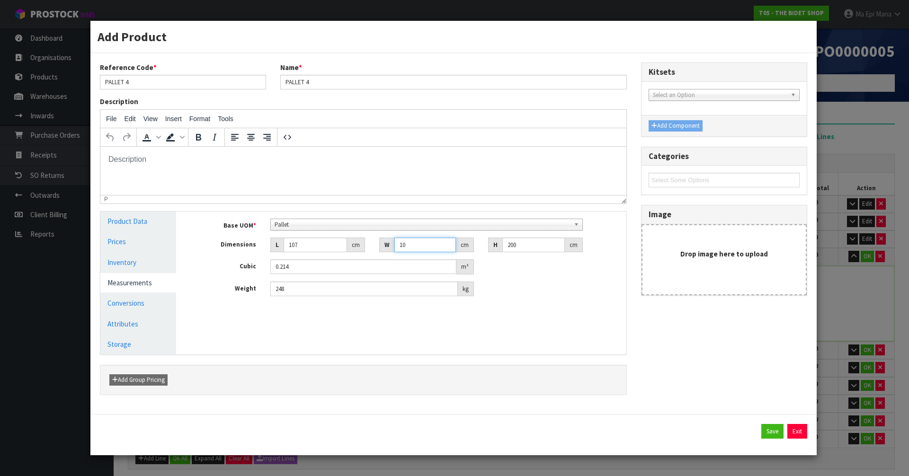
type input "107"
type input "2.2898"
type input "107"
click at [760, 430] on div "Save Exit" at bounding box center [454, 431] width 708 height 15
click at [773, 430] on button "Save" at bounding box center [773, 431] width 22 height 15
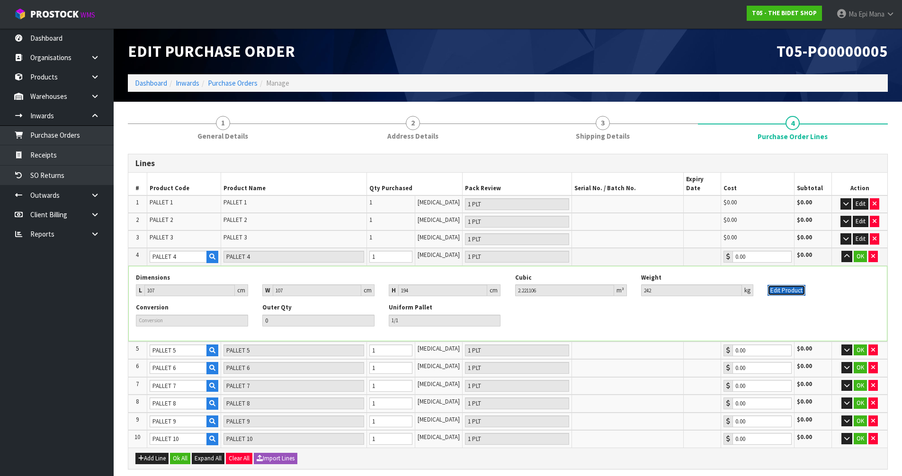
click at [790, 285] on button "Edit Product" at bounding box center [787, 290] width 38 height 11
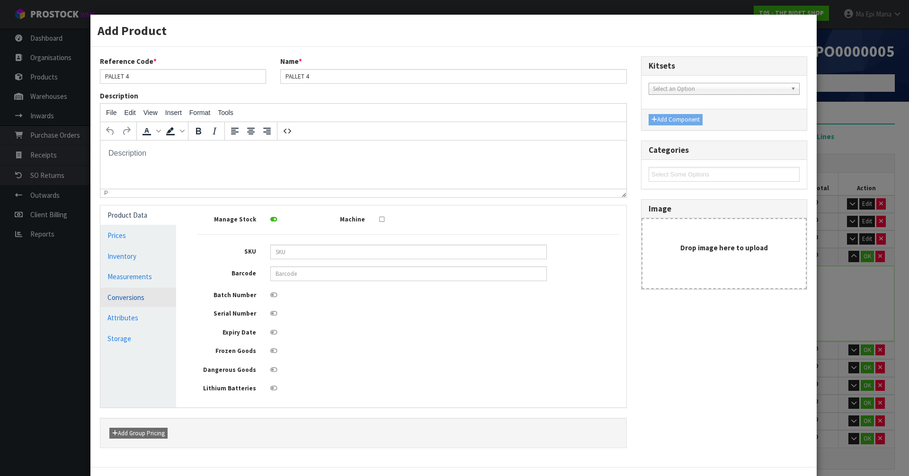
click at [136, 292] on link "Conversions" at bounding box center [138, 297] width 76 height 19
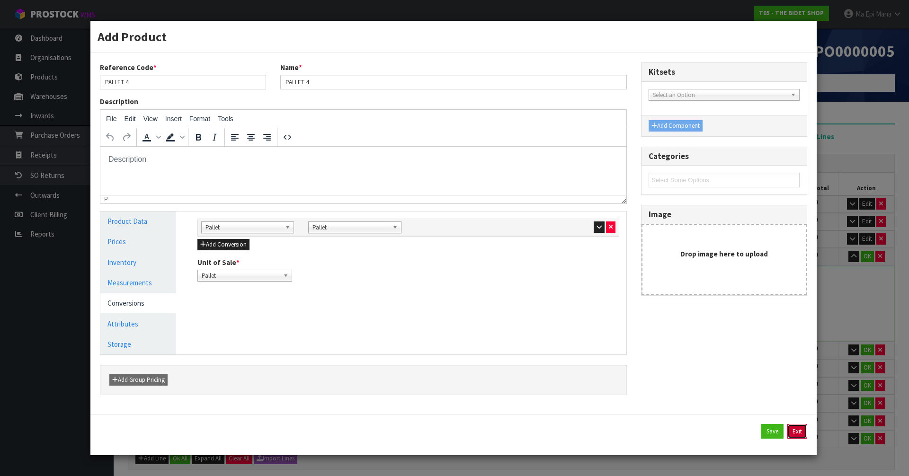
click at [805, 432] on button "Exit" at bounding box center [798, 431] width 20 height 15
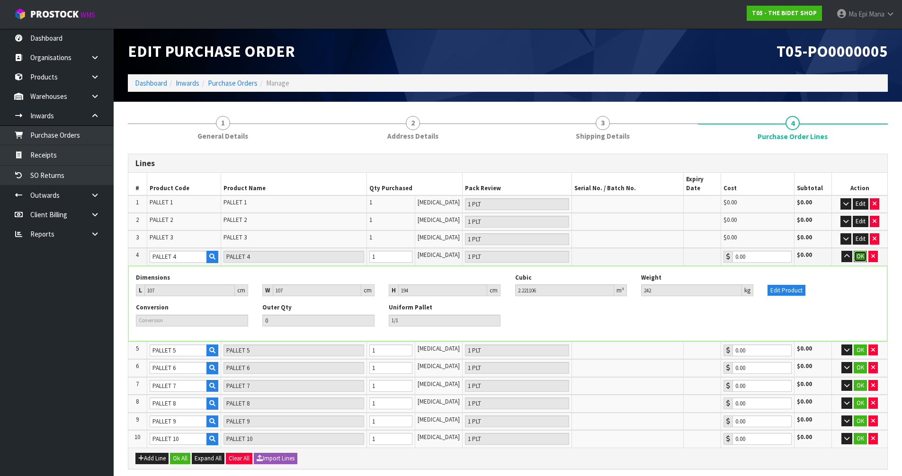
click at [859, 251] on button "OK" at bounding box center [860, 256] width 13 height 11
click at [846, 253] on icon "button" at bounding box center [845, 256] width 5 height 6
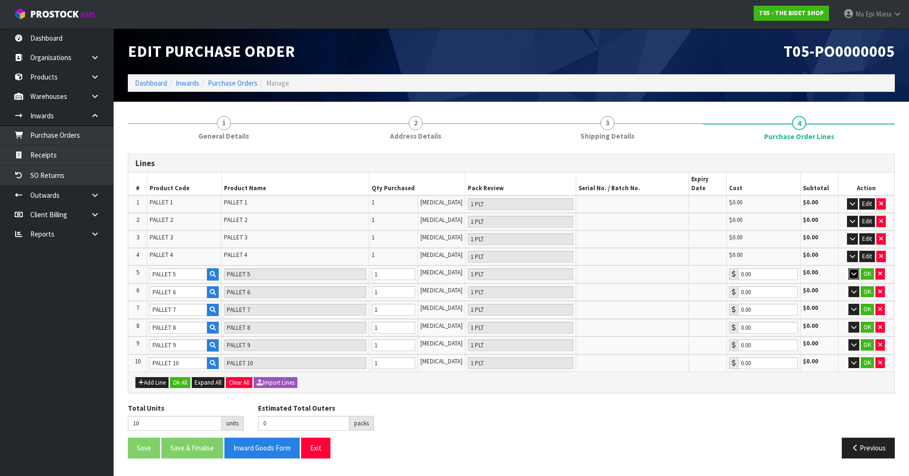
click at [855, 271] on icon "button" at bounding box center [854, 274] width 5 height 6
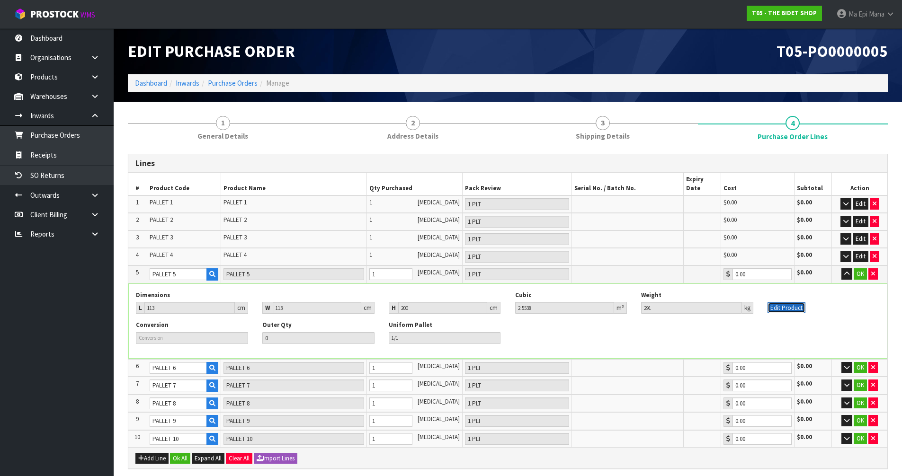
click at [791, 303] on button "Edit Product" at bounding box center [787, 308] width 38 height 11
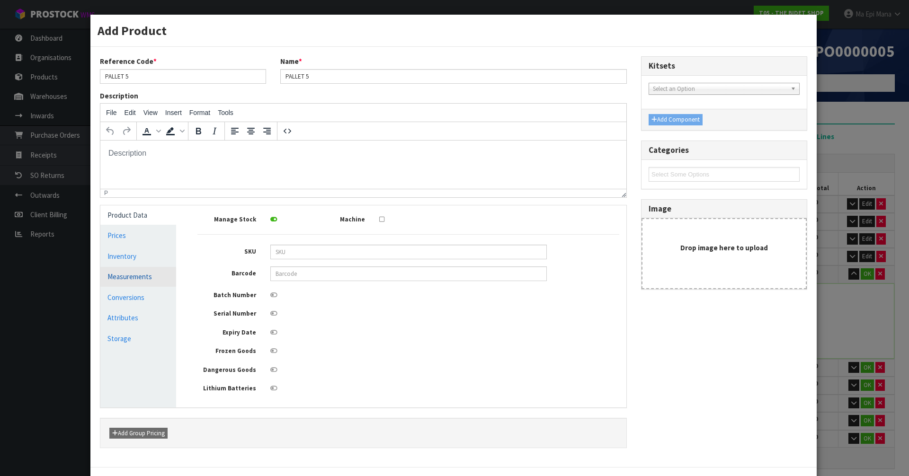
click at [161, 271] on link "Measurements" at bounding box center [138, 276] width 76 height 19
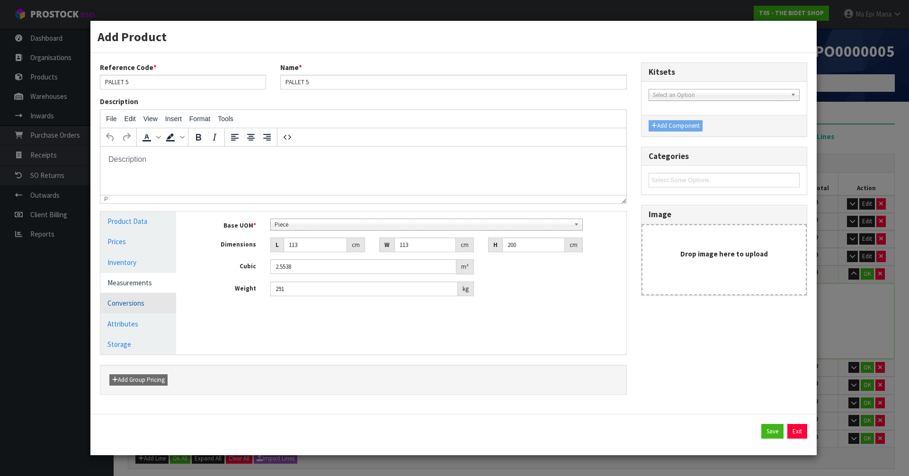
click at [158, 298] on link "Conversions" at bounding box center [138, 303] width 76 height 19
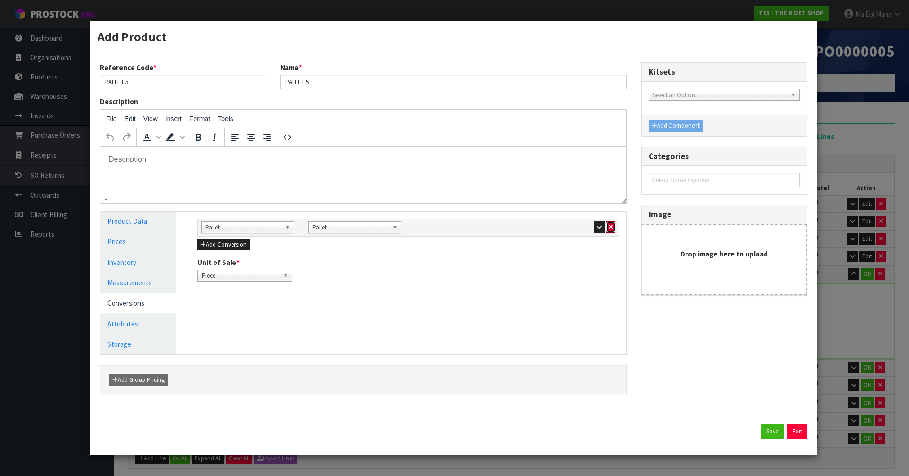
click at [615, 224] on button "button" at bounding box center [610, 227] width 9 height 11
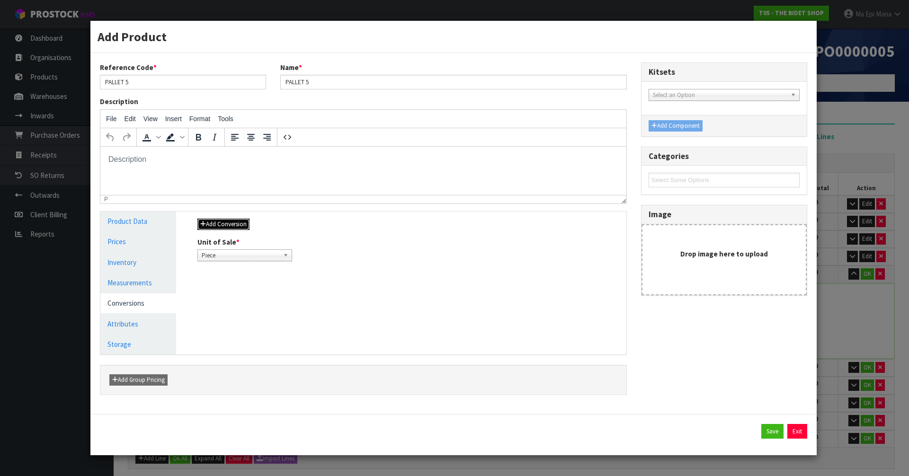
click at [235, 222] on button "Add Conversion" at bounding box center [223, 224] width 52 height 11
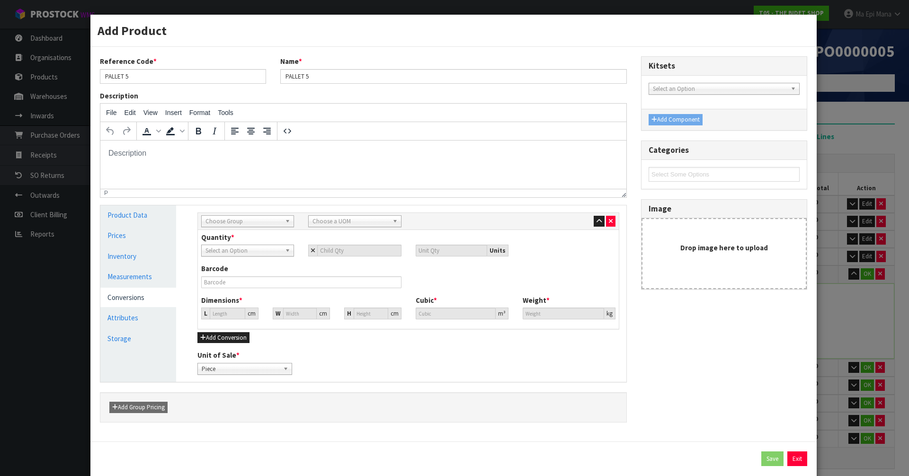
click at [250, 223] on span "Choose Group" at bounding box center [244, 221] width 76 height 11
click at [231, 284] on li "Pallet" at bounding box center [248, 284] width 88 height 12
click at [608, 219] on button "button" at bounding box center [610, 221] width 9 height 11
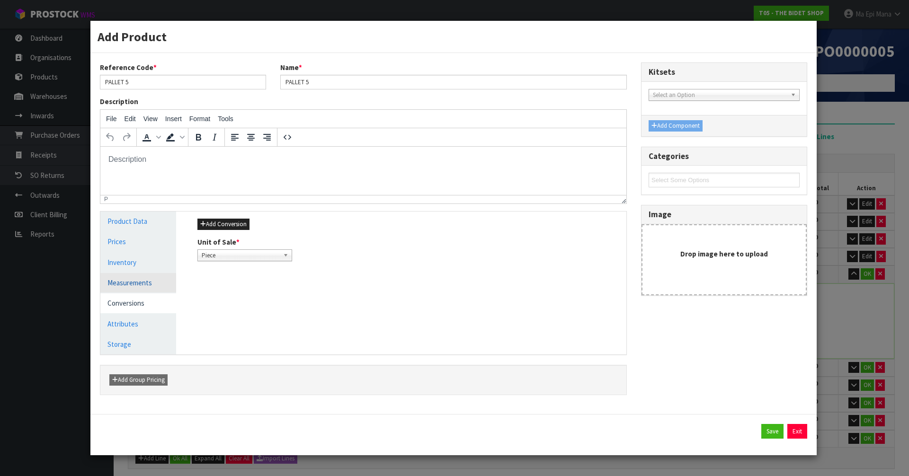
click at [155, 283] on link "Measurements" at bounding box center [138, 282] width 76 height 19
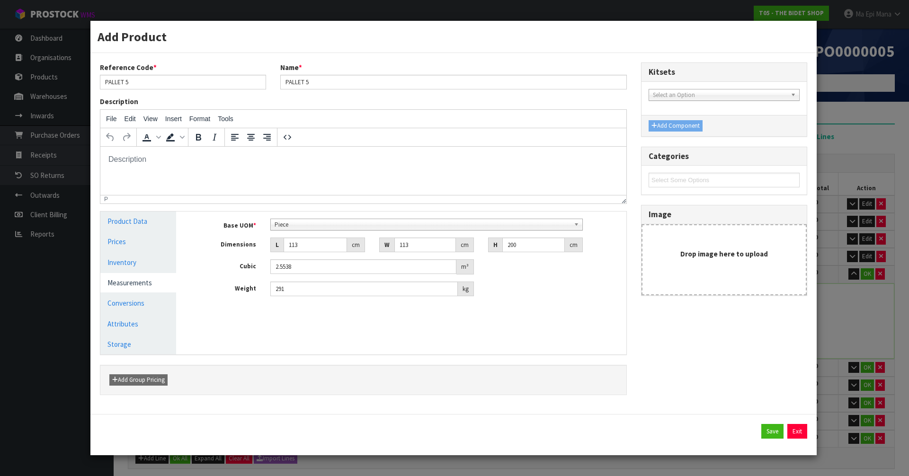
scroll to position [182, 0]
click at [333, 228] on span "Piece" at bounding box center [423, 224] width 296 height 11
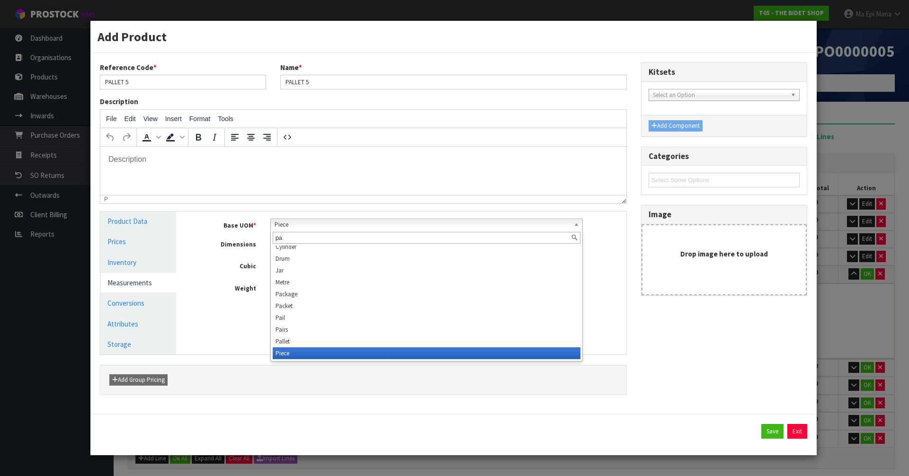
scroll to position [0, 0]
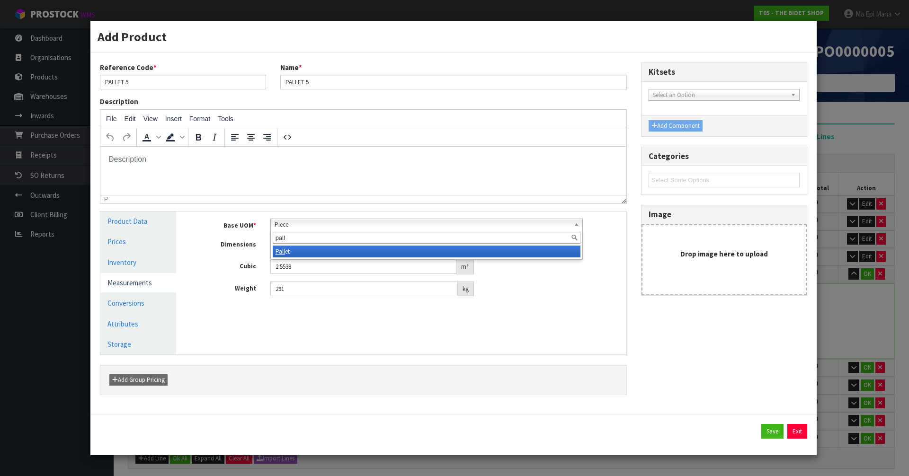
click at [310, 248] on li "Pall et" at bounding box center [427, 252] width 308 height 12
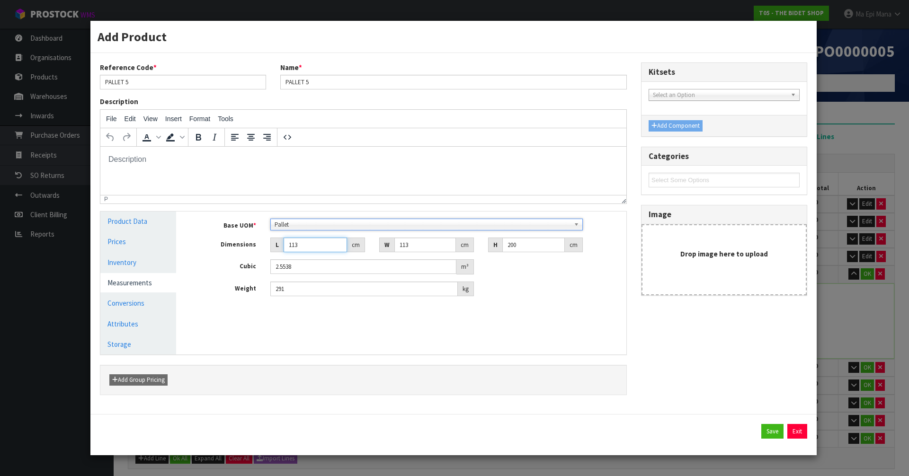
click at [309, 243] on input "113" at bounding box center [315, 245] width 63 height 15
click at [771, 431] on button "Save" at bounding box center [773, 431] width 22 height 15
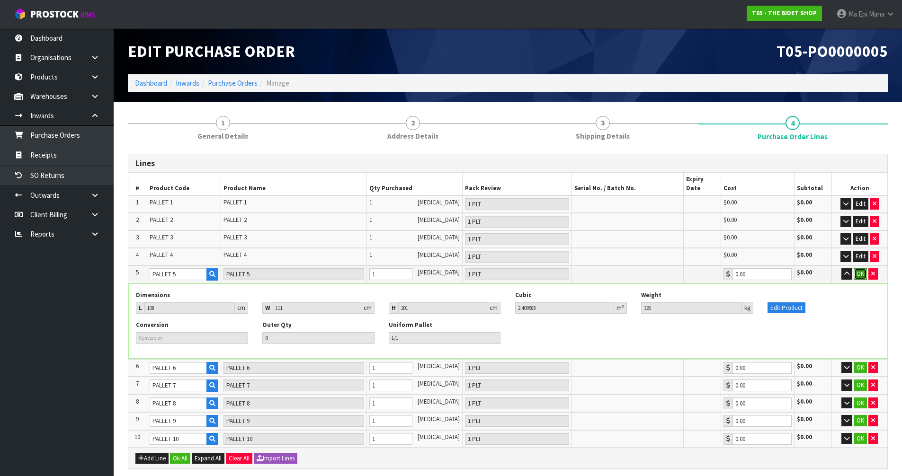
click at [855, 269] on button "OK" at bounding box center [860, 274] width 13 height 11
click at [849, 269] on button "button" at bounding box center [846, 274] width 11 height 11
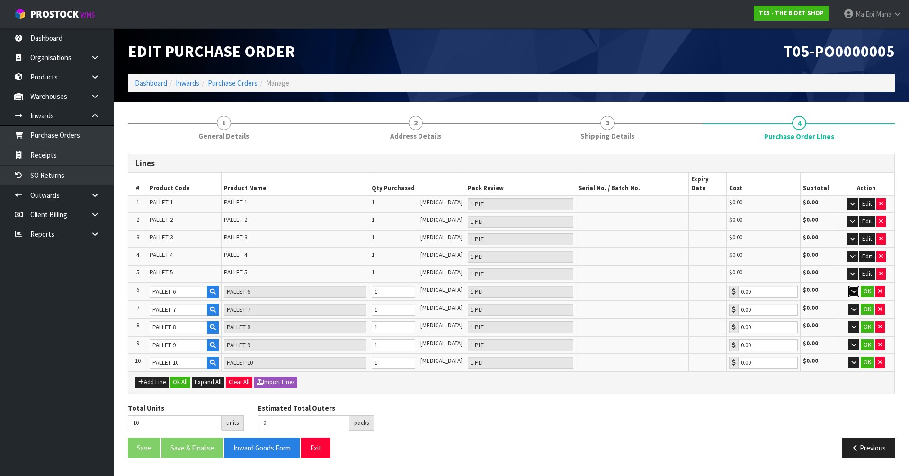
click at [852, 288] on icon "button" at bounding box center [854, 291] width 5 height 6
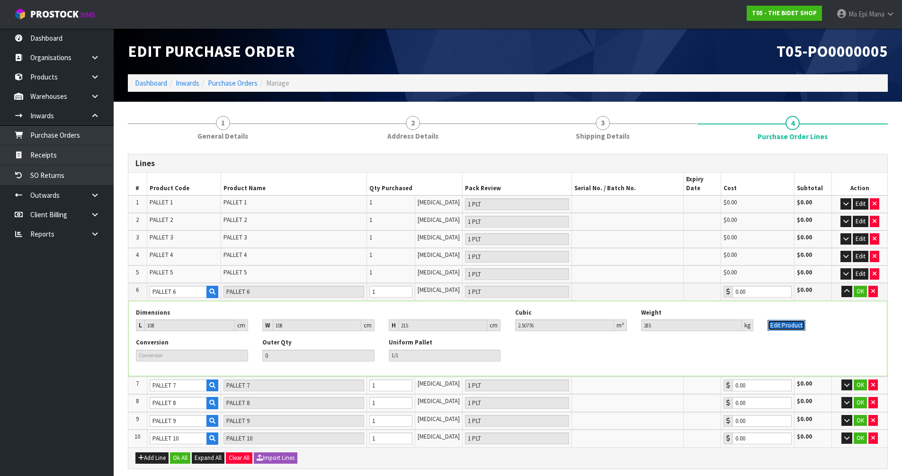
click at [773, 320] on button "Edit Product" at bounding box center [787, 325] width 38 height 11
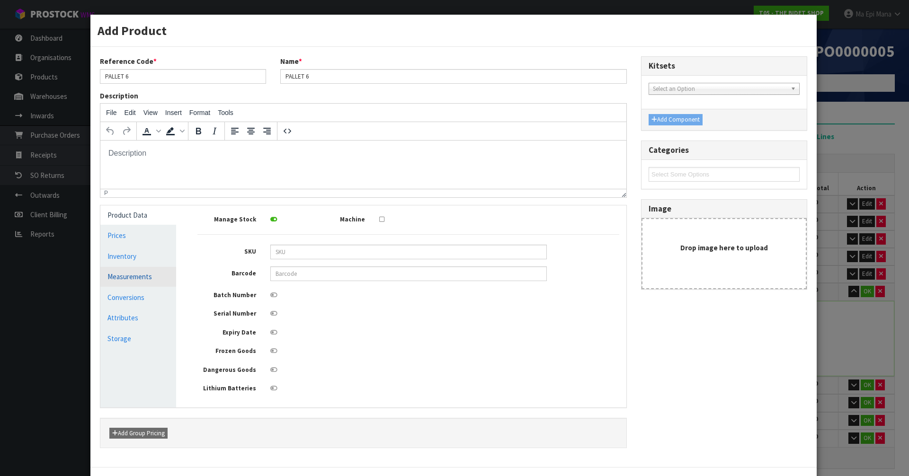
click at [153, 281] on link "Measurements" at bounding box center [138, 276] width 76 height 19
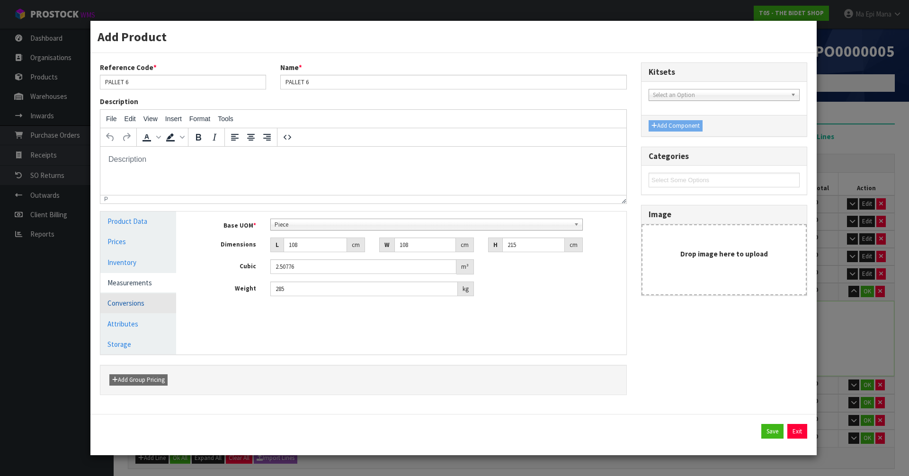
click at [144, 306] on link "Conversions" at bounding box center [138, 303] width 76 height 19
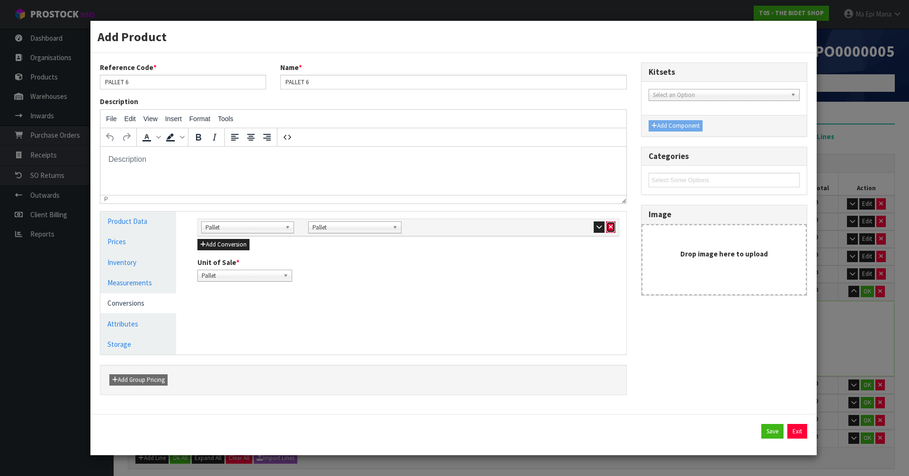
click at [610, 227] on icon "button" at bounding box center [611, 227] width 4 height 6
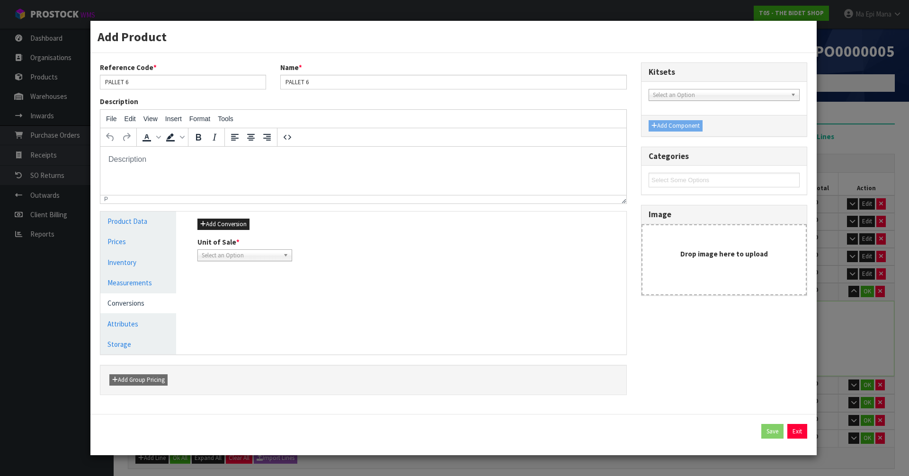
click at [229, 255] on span "Select an Option" at bounding box center [241, 255] width 78 height 11
click at [229, 281] on li "Piece" at bounding box center [245, 283] width 90 height 12
click at [144, 281] on link "Measurements" at bounding box center [138, 282] width 76 height 19
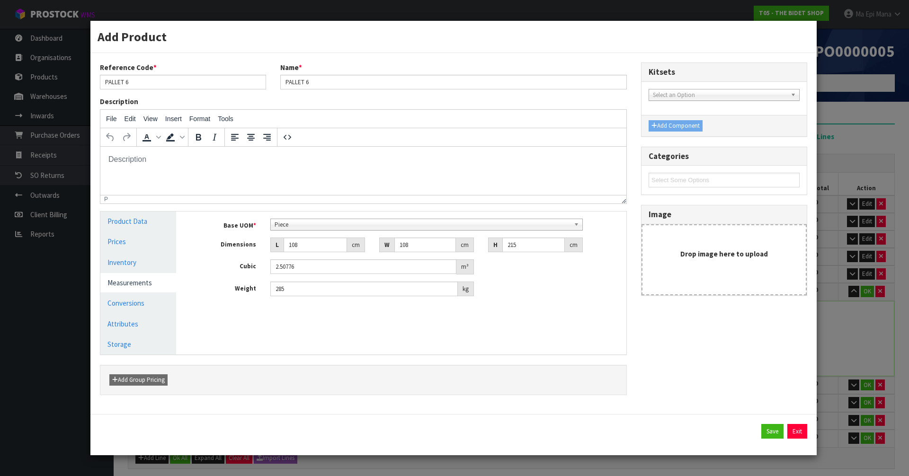
scroll to position [182, 0]
click at [306, 220] on span "Piece" at bounding box center [423, 224] width 296 height 11
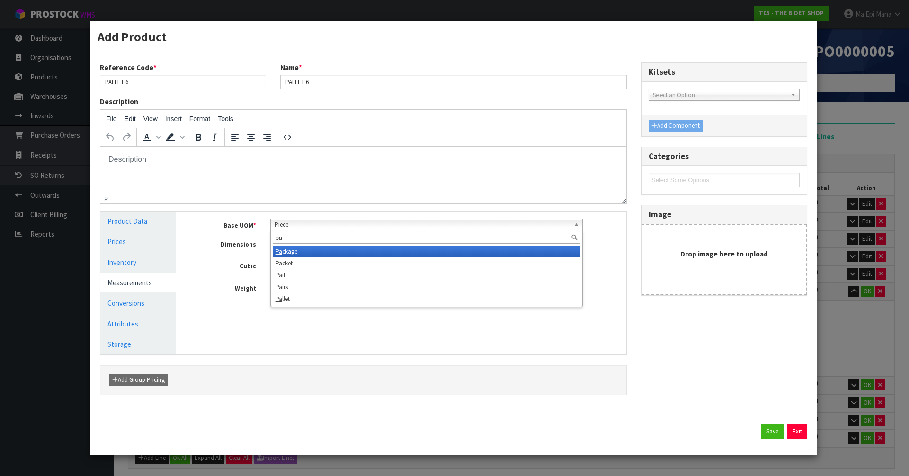
scroll to position [0, 0]
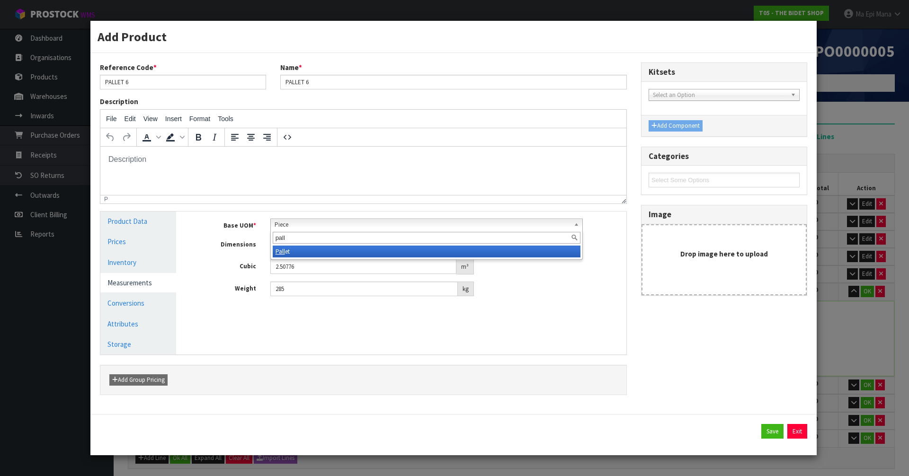
click at [292, 252] on li "Pall et" at bounding box center [427, 252] width 308 height 12
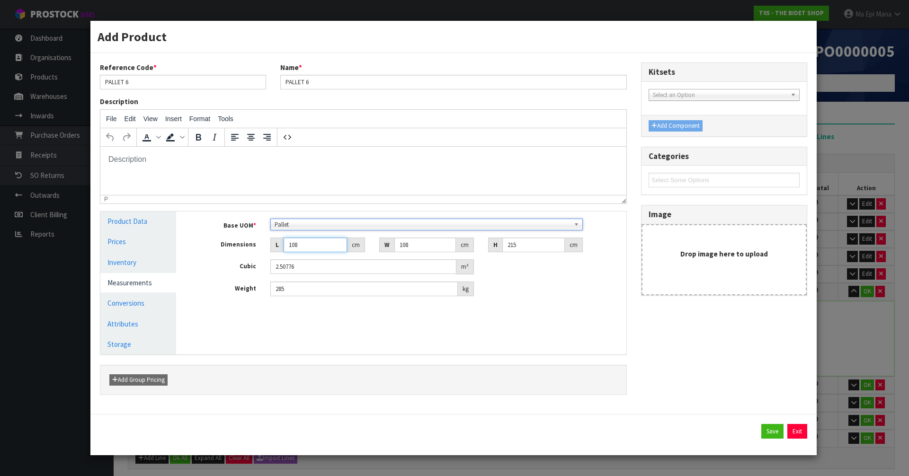
click at [311, 247] on input "108" at bounding box center [315, 245] width 63 height 15
click at [306, 243] on input "108" at bounding box center [315, 245] width 63 height 15
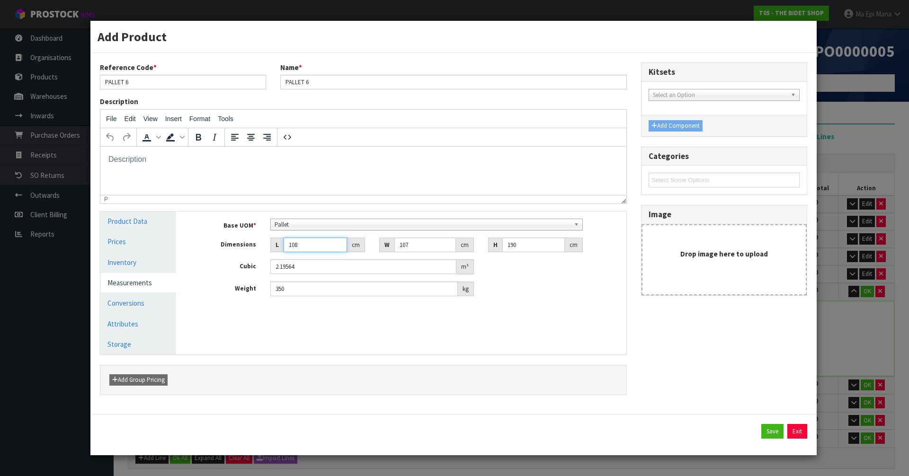
click at [306, 243] on input "108" at bounding box center [315, 245] width 63 height 15
click at [303, 289] on input "350" at bounding box center [364, 289] width 188 height 15
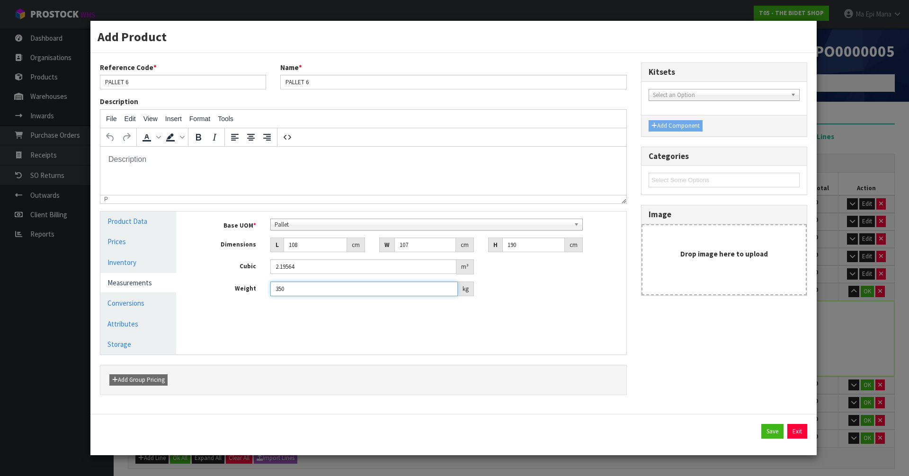
click at [303, 289] on input "350" at bounding box center [364, 289] width 188 height 15
click at [760, 437] on div "Save Exit" at bounding box center [454, 431] width 708 height 15
click at [766, 438] on button "Save" at bounding box center [773, 431] width 22 height 15
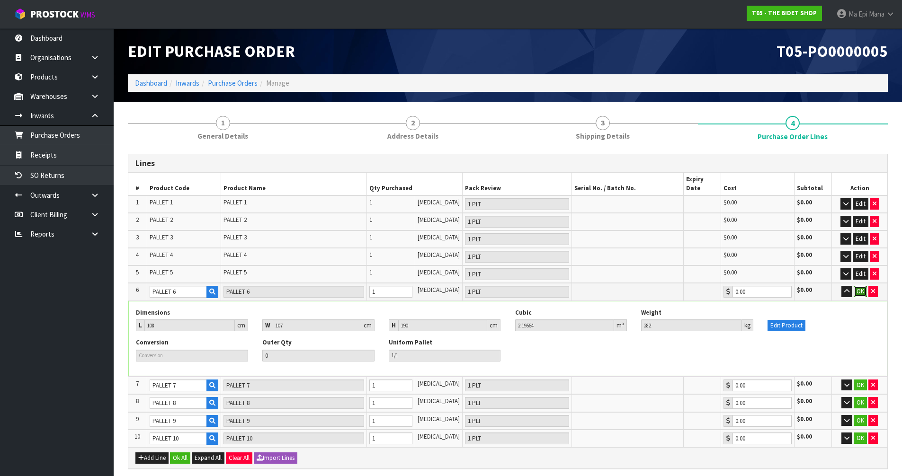
click at [859, 286] on button "OK" at bounding box center [860, 291] width 13 height 11
click at [847, 288] on icon "button" at bounding box center [845, 291] width 5 height 6
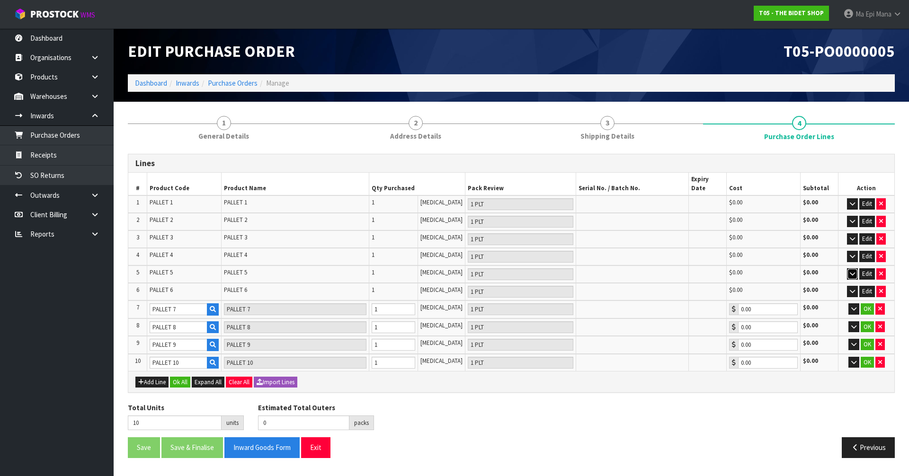
click at [852, 269] on button "button" at bounding box center [852, 274] width 11 height 11
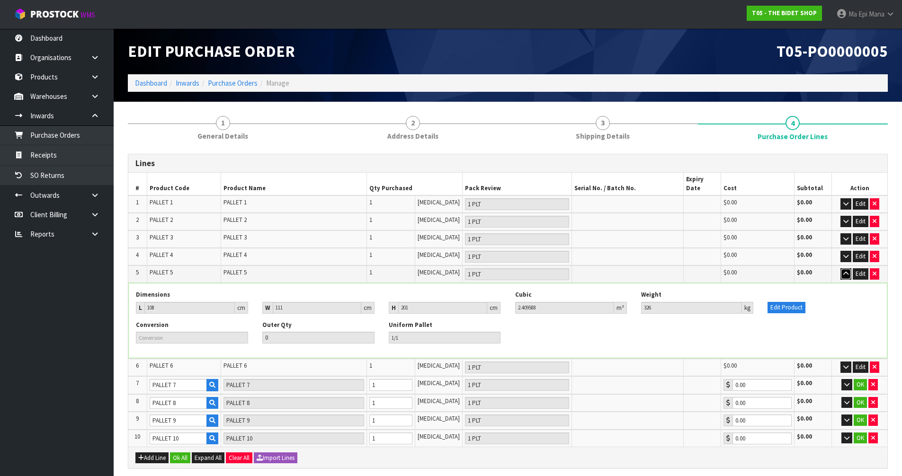
click at [847, 271] on icon "button" at bounding box center [845, 274] width 5 height 6
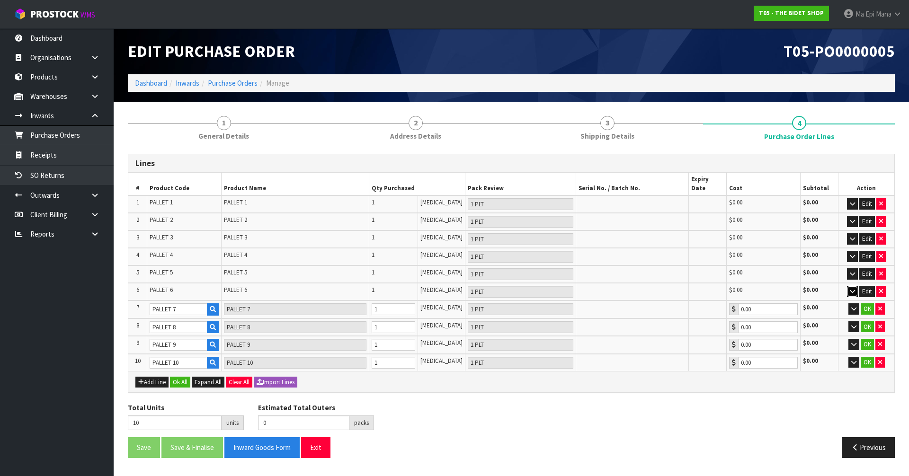
click at [851, 288] on icon "button" at bounding box center [852, 291] width 5 height 6
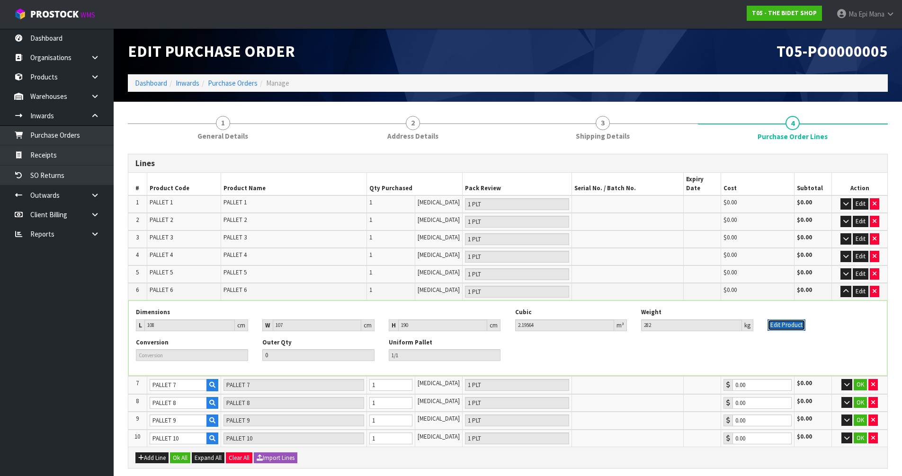
click at [787, 320] on button "Edit Product" at bounding box center [787, 325] width 38 height 11
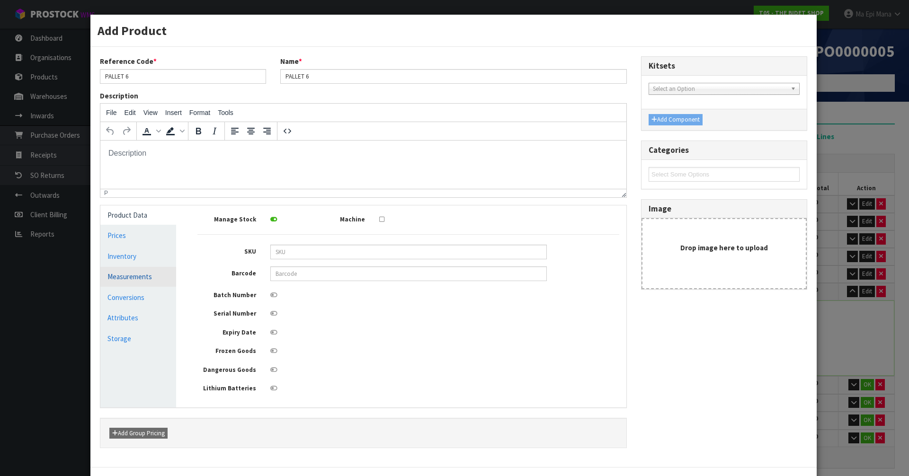
click at [148, 275] on link "Measurements" at bounding box center [138, 276] width 76 height 19
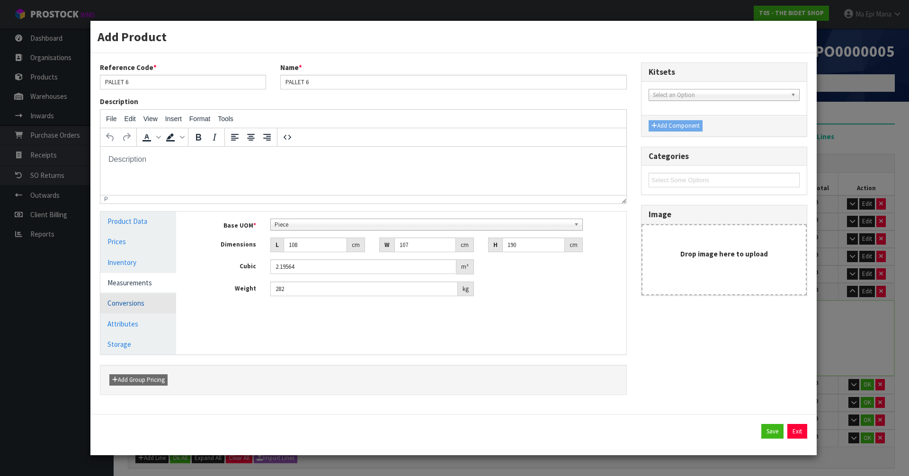
click at [152, 298] on link "Conversions" at bounding box center [138, 303] width 76 height 19
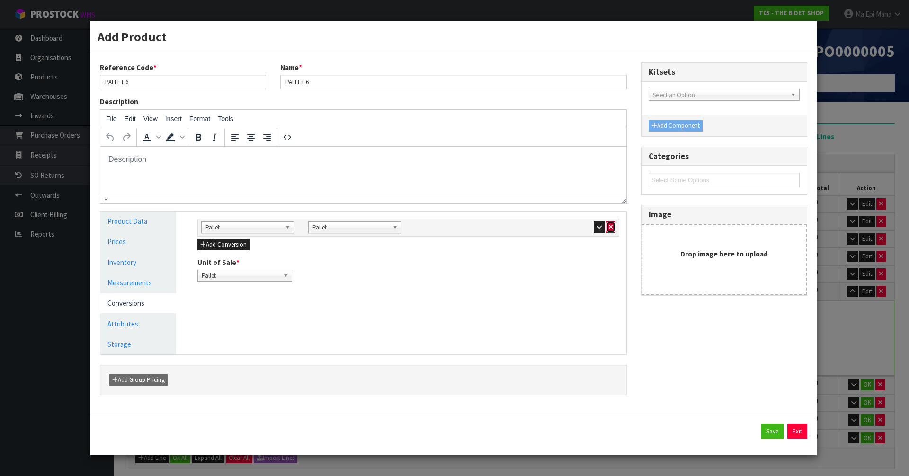
click at [609, 226] on icon "button" at bounding box center [611, 227] width 4 height 6
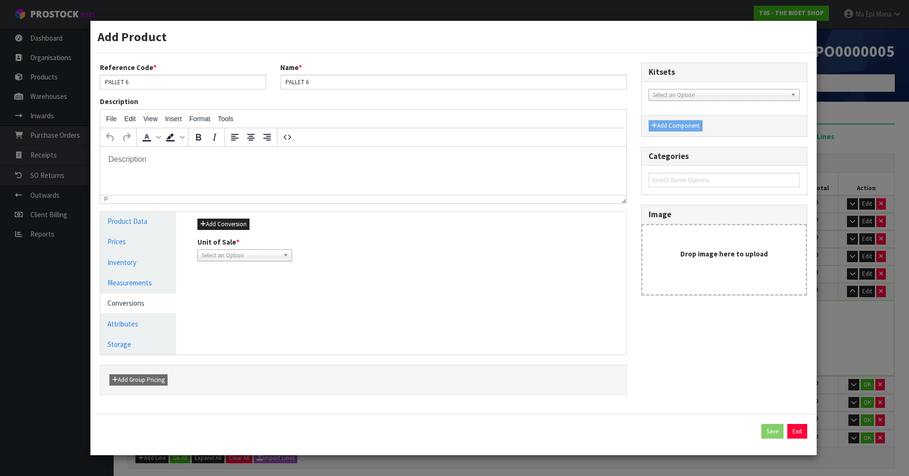
click at [226, 260] on span "Select an Option" at bounding box center [241, 255] width 78 height 11
click at [228, 281] on li "Piece" at bounding box center [245, 283] width 90 height 12
click at [152, 282] on link "Measurements" at bounding box center [138, 282] width 76 height 19
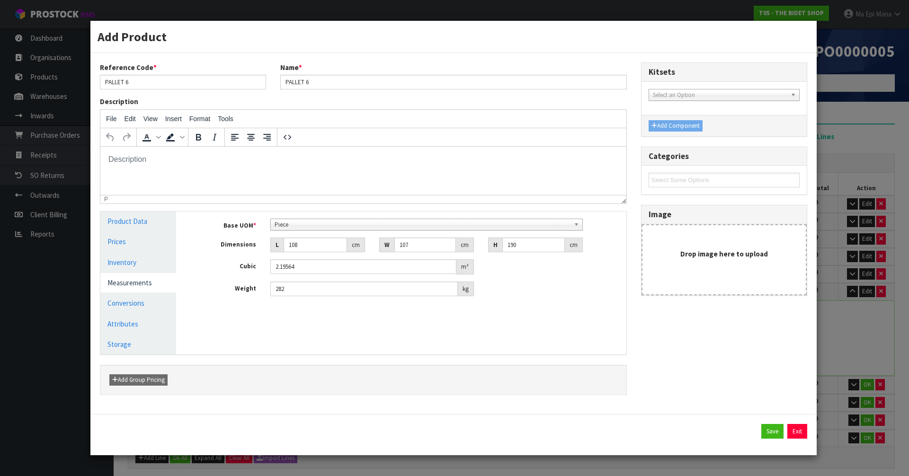
click at [280, 224] on span "Piece" at bounding box center [423, 224] width 296 height 11
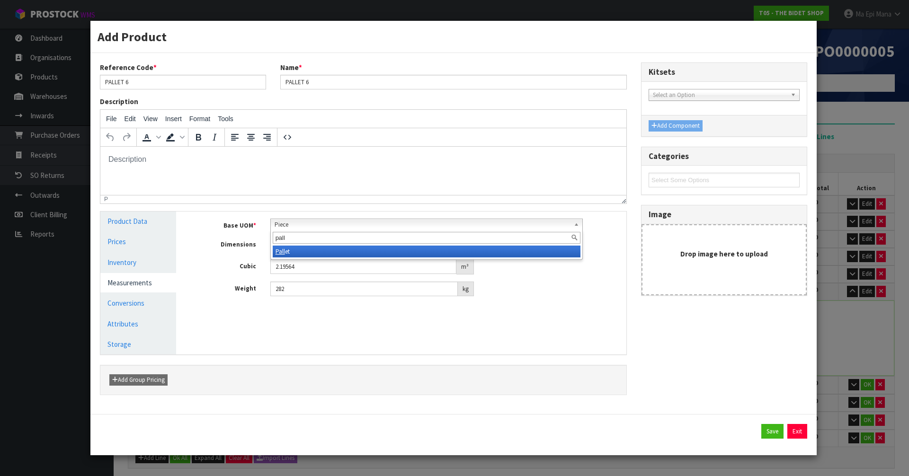
click at [301, 248] on li "Pall et" at bounding box center [427, 252] width 308 height 12
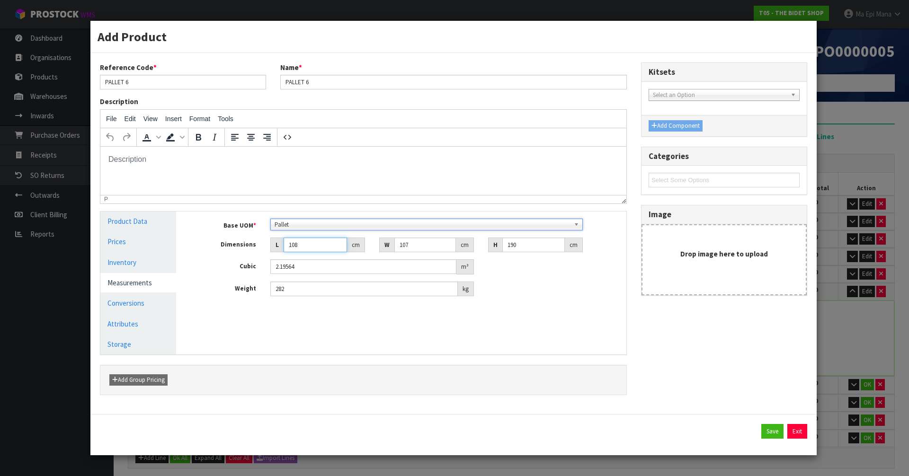
click at [313, 244] on input "108" at bounding box center [315, 245] width 63 height 15
click at [765, 427] on button "Save" at bounding box center [773, 431] width 22 height 15
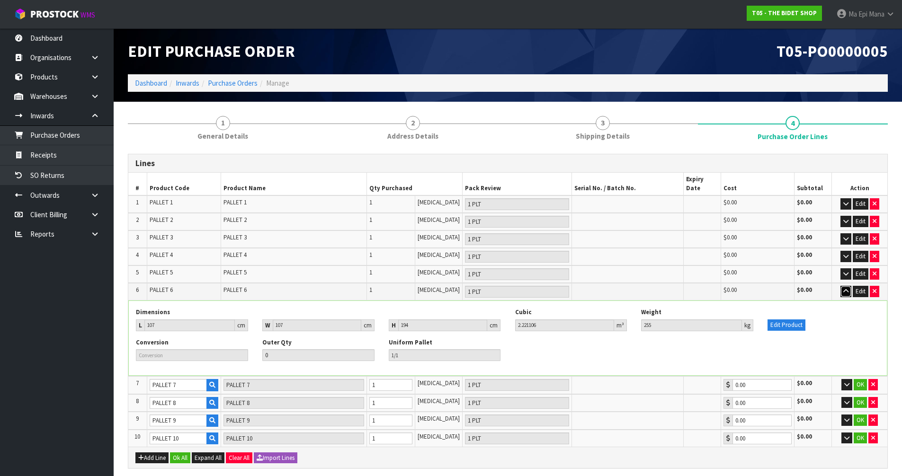
click at [843, 288] on icon "button" at bounding box center [845, 291] width 5 height 6
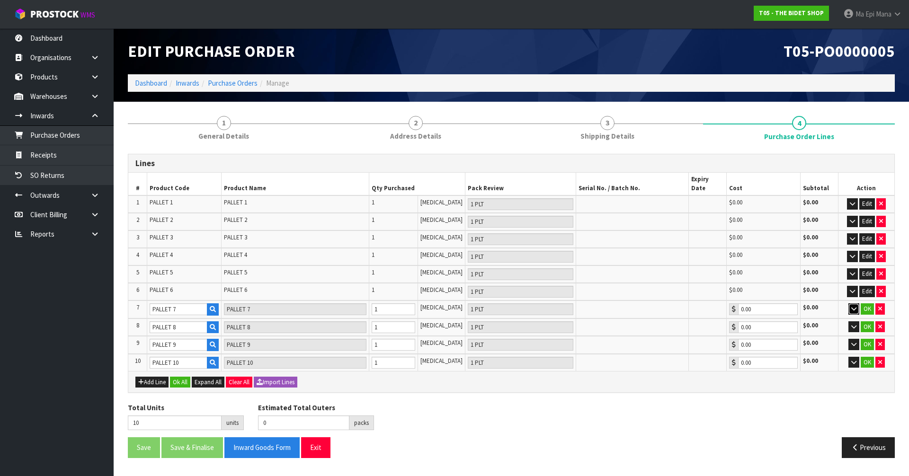
click at [855, 306] on icon "button" at bounding box center [854, 309] width 5 height 6
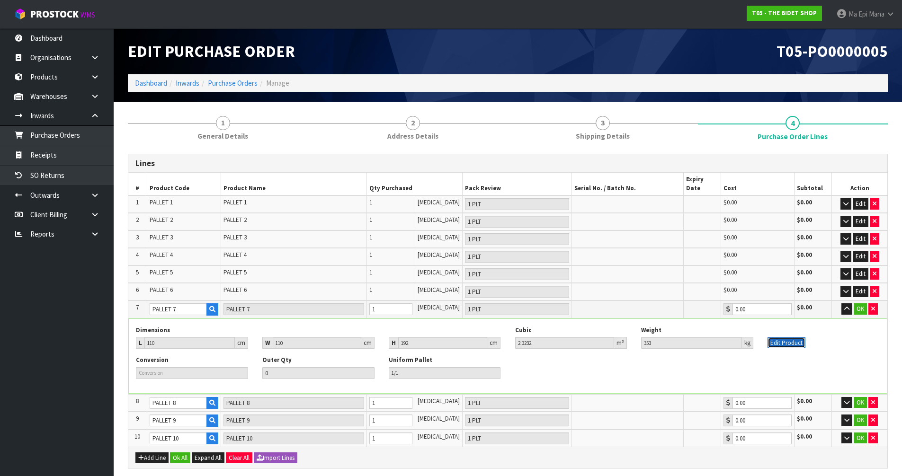
click at [803, 338] on button "Edit Product" at bounding box center [787, 343] width 38 height 11
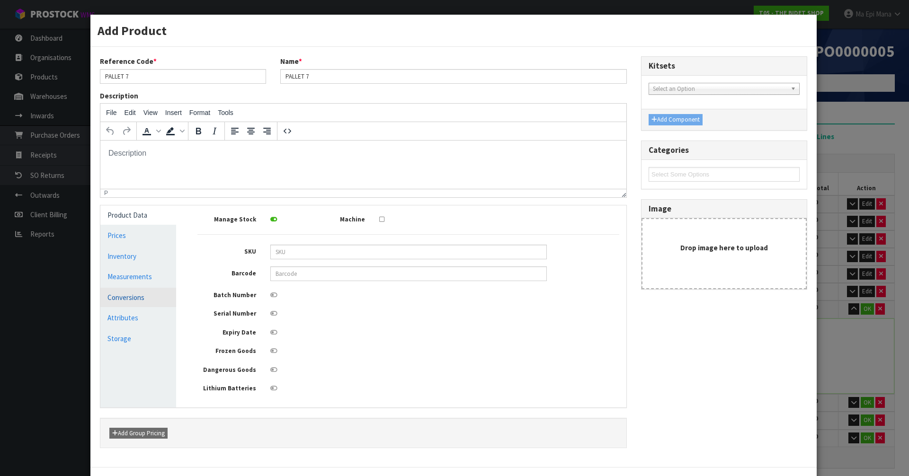
click at [130, 294] on link "Conversions" at bounding box center [138, 297] width 76 height 19
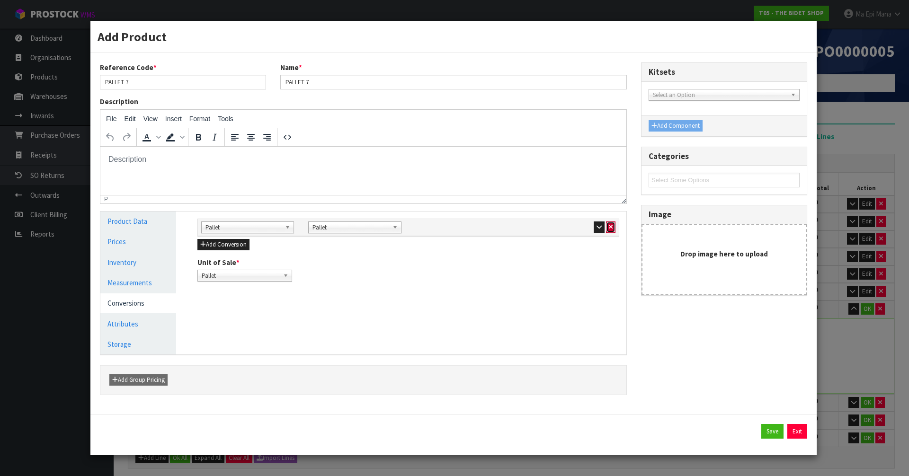
click at [612, 225] on icon "button" at bounding box center [611, 227] width 4 height 6
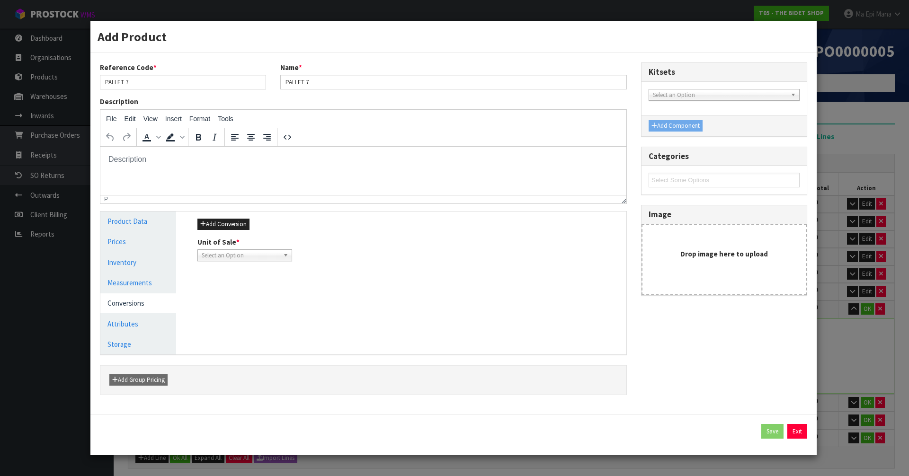
click at [255, 254] on span "Select an Option" at bounding box center [241, 255] width 78 height 11
click at [242, 279] on li "Piece" at bounding box center [245, 283] width 90 height 12
click at [122, 281] on link "Measurements" at bounding box center [138, 282] width 76 height 19
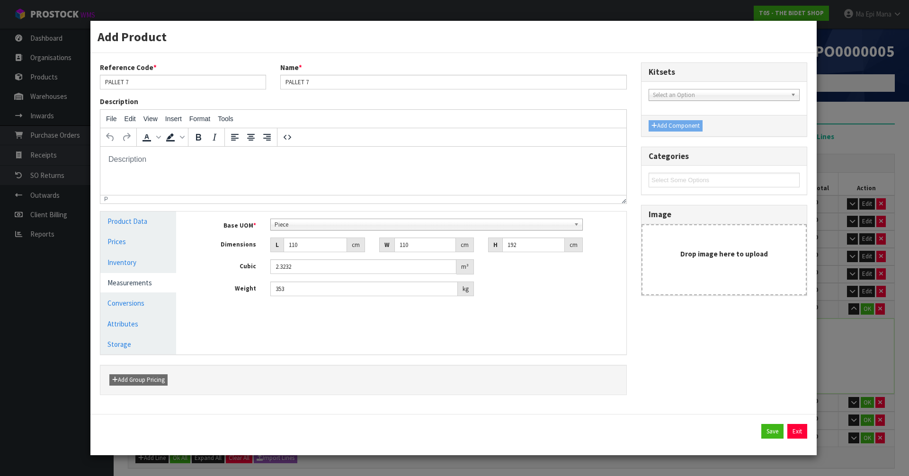
click at [330, 231] on div "Base UOM * Bag Bar Basket Bin Bottle Box Bundle Cabinet Cage Carton Case Coil C…" at bounding box center [408, 258] width 422 height 78
click at [333, 224] on span "Piece" at bounding box center [423, 224] width 296 height 11
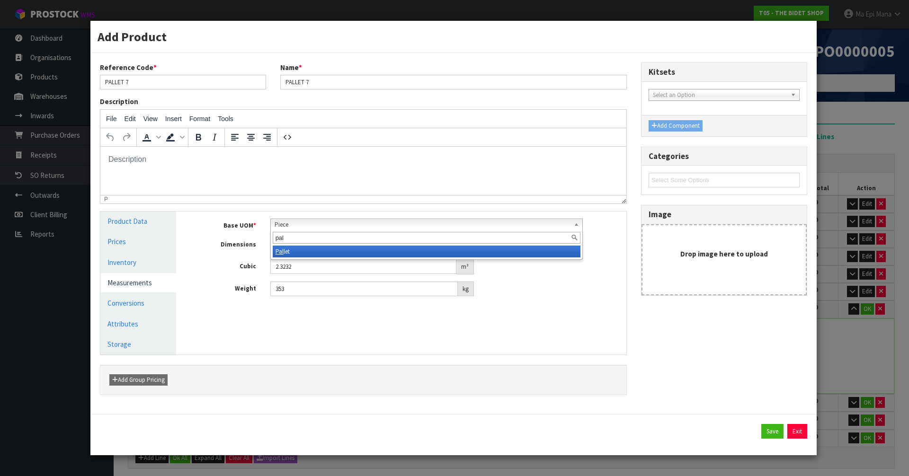
click at [319, 252] on li "Pal let" at bounding box center [427, 252] width 308 height 12
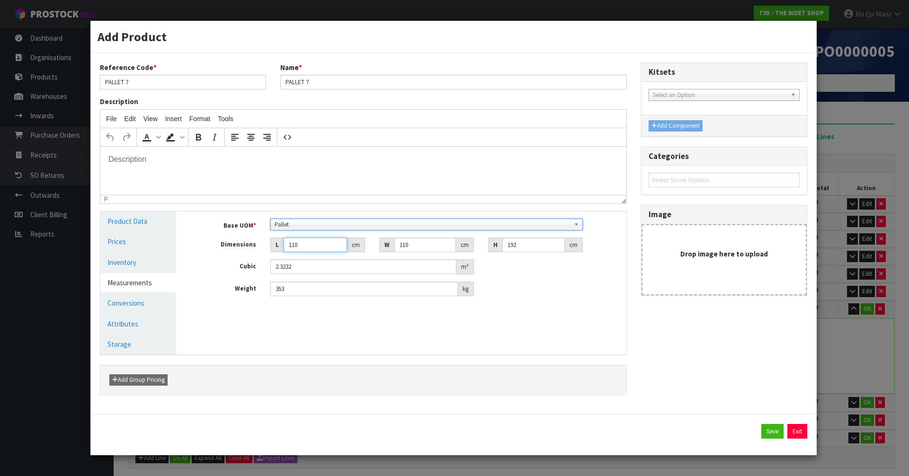
click at [318, 245] on input "110" at bounding box center [315, 245] width 63 height 15
click at [772, 432] on button "Save" at bounding box center [773, 431] width 22 height 15
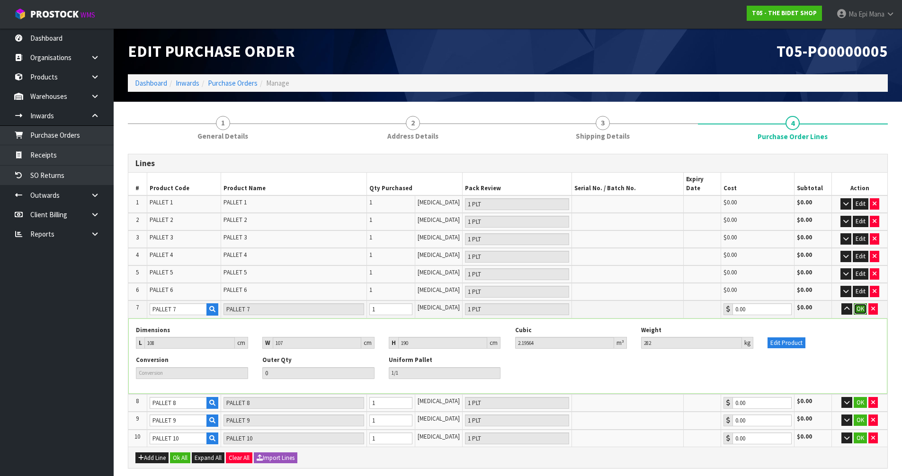
click at [856, 304] on button "OK" at bounding box center [860, 309] width 13 height 11
click at [848, 304] on button "button" at bounding box center [846, 309] width 11 height 11
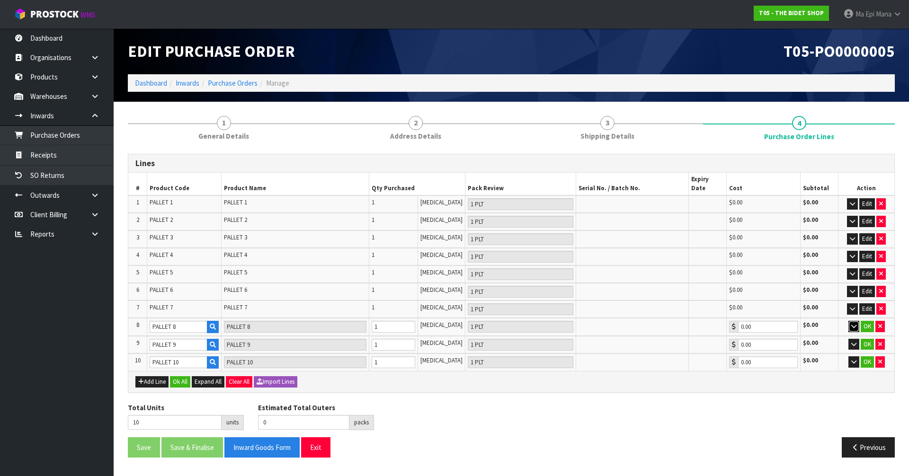
click at [852, 323] on icon "button" at bounding box center [854, 326] width 5 height 6
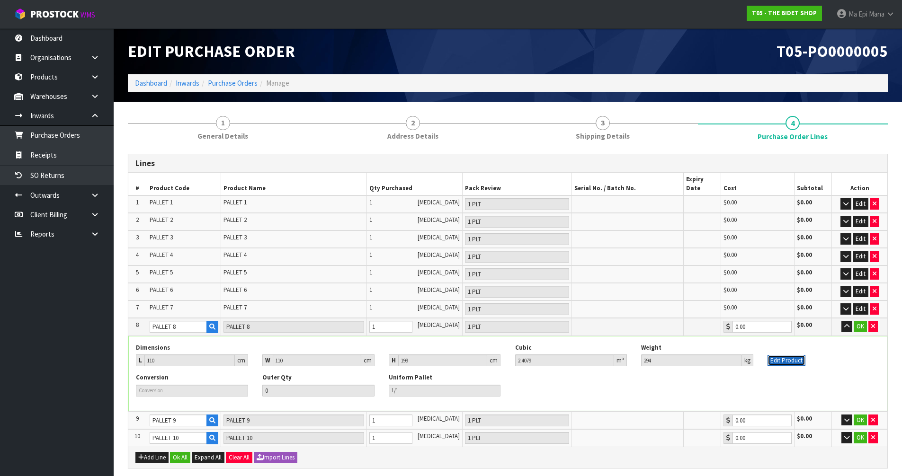
click at [780, 357] on button "Edit Product" at bounding box center [787, 360] width 38 height 11
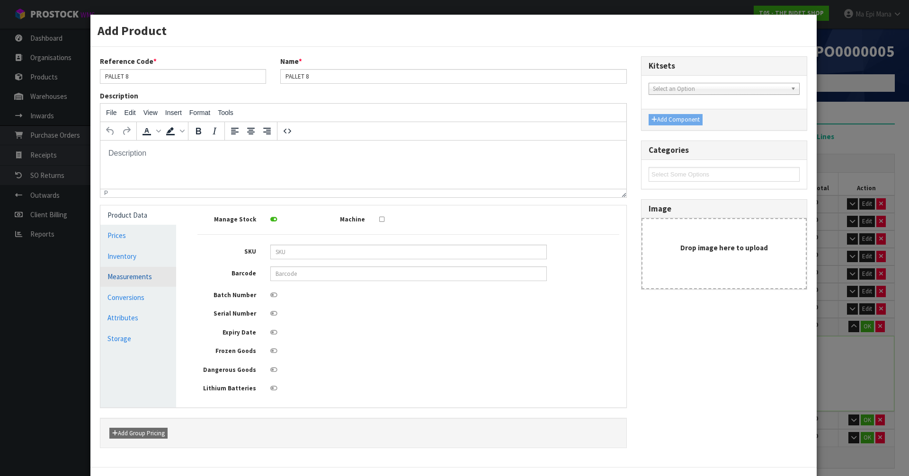
click at [144, 276] on link "Measurements" at bounding box center [138, 276] width 76 height 19
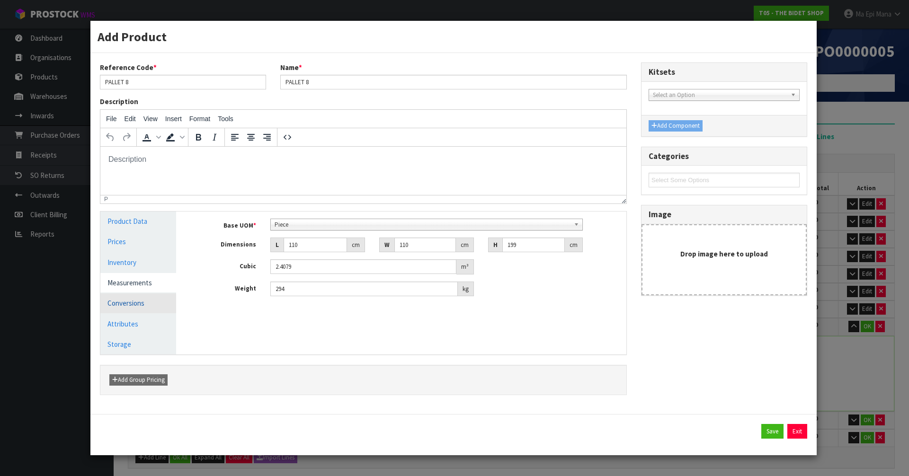
click at [135, 305] on link "Conversions" at bounding box center [138, 303] width 76 height 19
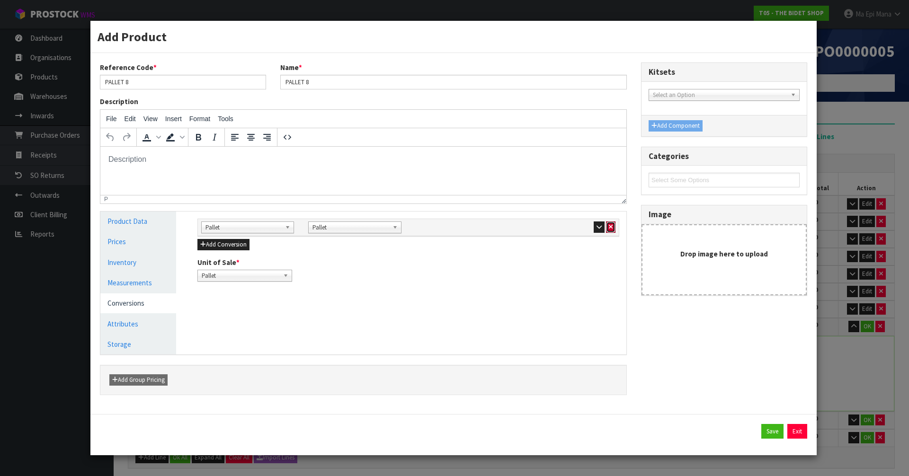
click at [613, 228] on button "button" at bounding box center [610, 227] width 9 height 11
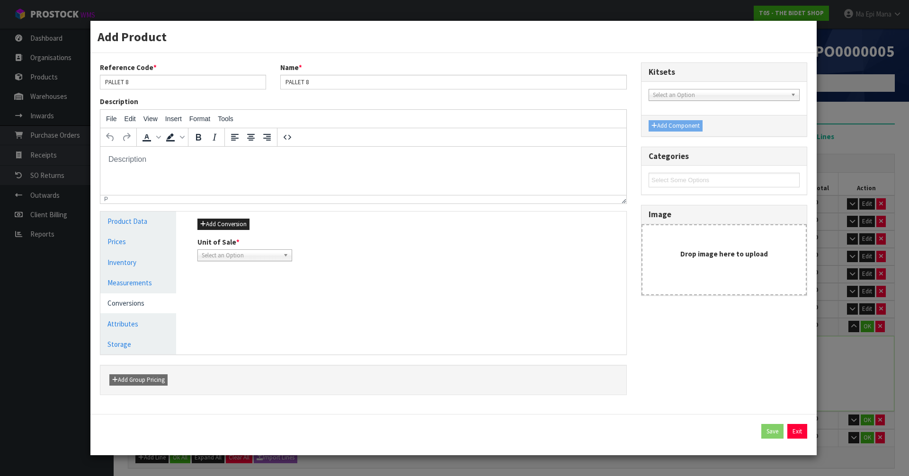
click at [236, 261] on div "Select an Option" at bounding box center [244, 256] width 95 height 12
click at [233, 285] on li "Piece" at bounding box center [245, 283] width 90 height 12
click at [159, 282] on link "Measurements" at bounding box center [138, 282] width 76 height 19
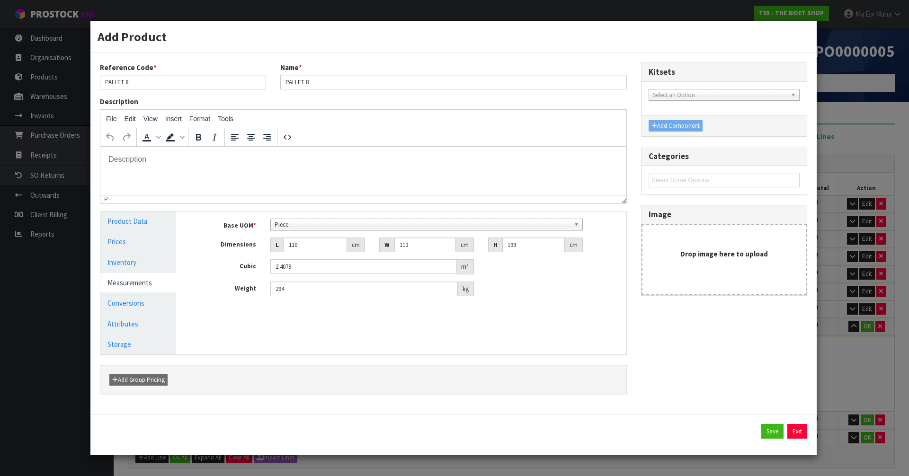
click at [314, 229] on span "Piece" at bounding box center [423, 224] width 296 height 11
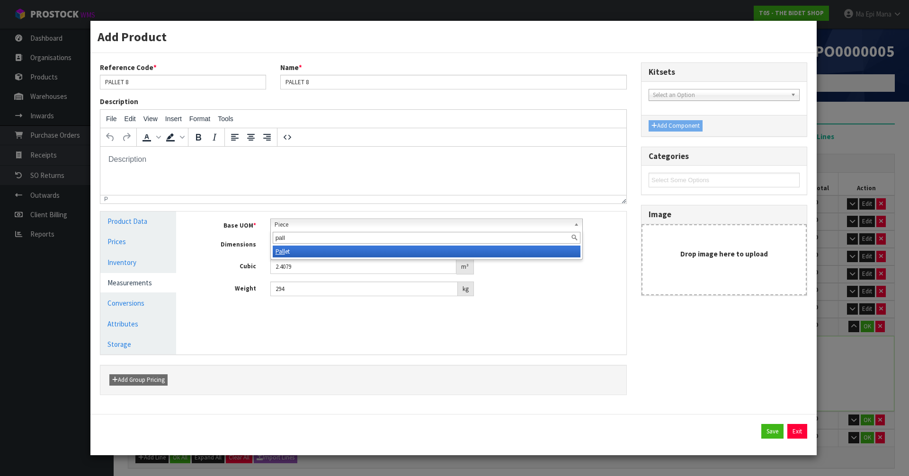
click at [307, 255] on li "Pall et" at bounding box center [427, 252] width 308 height 12
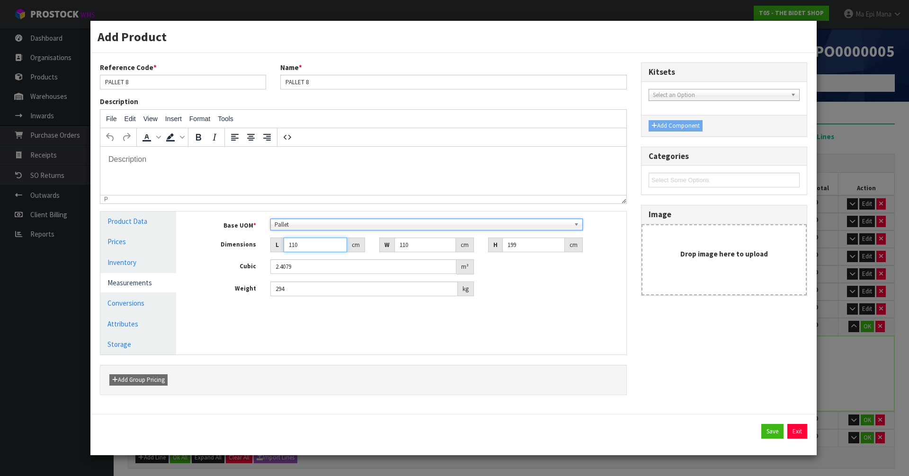
click at [316, 244] on input "110" at bounding box center [315, 245] width 63 height 15
click at [773, 434] on button "Save" at bounding box center [773, 431] width 22 height 15
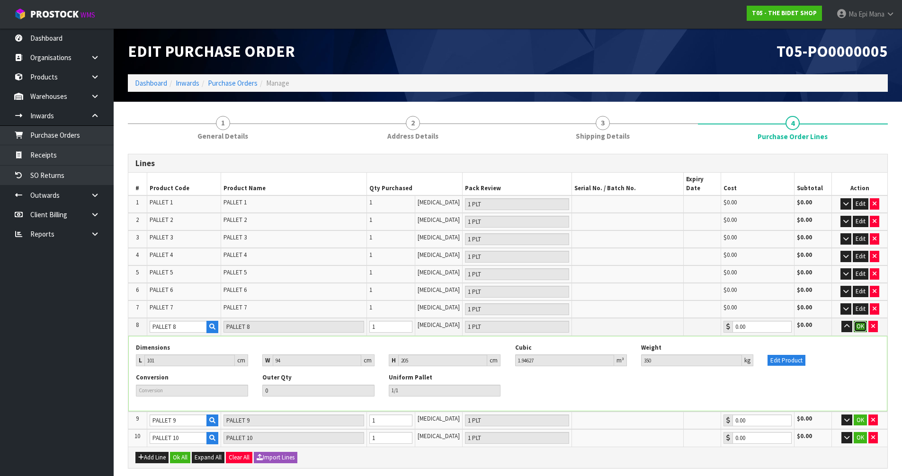
click at [859, 321] on button "OK" at bounding box center [860, 326] width 13 height 11
click at [848, 323] on icon "button" at bounding box center [845, 326] width 5 height 6
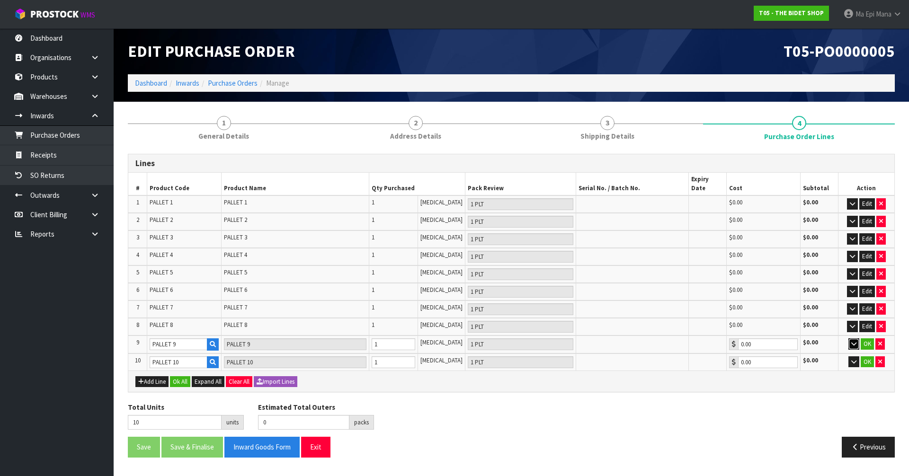
click at [854, 341] on icon "button" at bounding box center [854, 344] width 5 height 6
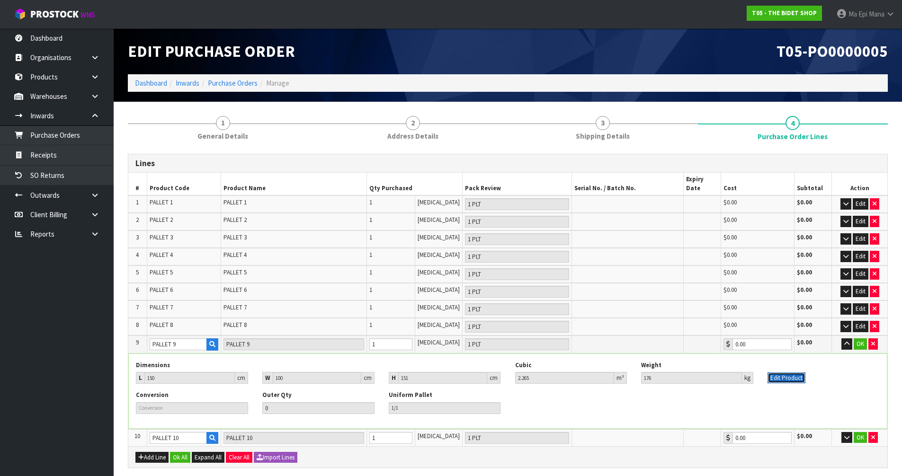
click at [784, 373] on button "Edit Product" at bounding box center [787, 378] width 38 height 11
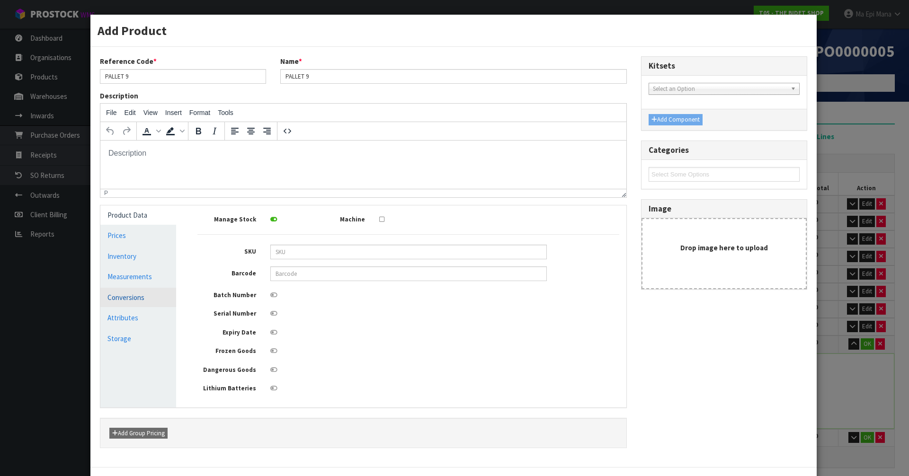
click at [139, 297] on link "Conversions" at bounding box center [138, 297] width 76 height 19
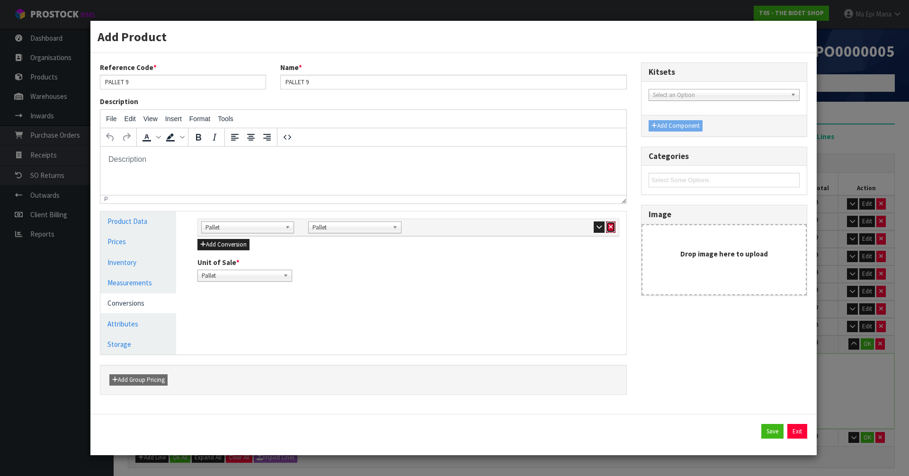
click at [612, 227] on icon "button" at bounding box center [611, 227] width 4 height 6
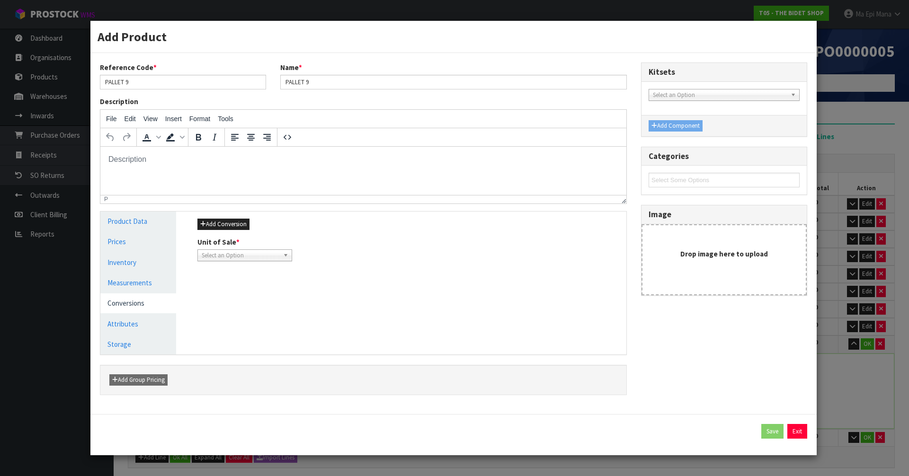
click at [229, 252] on span "Select an Option" at bounding box center [241, 255] width 78 height 11
click at [232, 283] on li "Piece" at bounding box center [245, 283] width 90 height 12
click at [139, 282] on link "Measurements" at bounding box center [138, 282] width 76 height 19
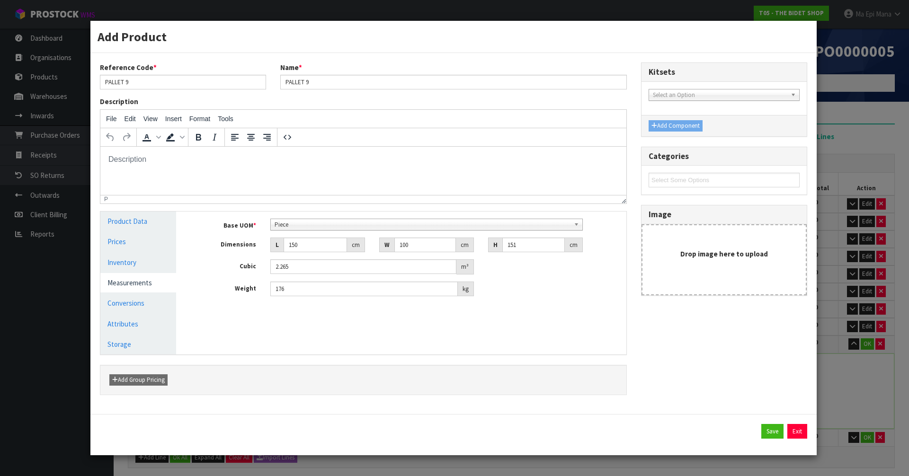
click at [285, 224] on span "Piece" at bounding box center [423, 224] width 296 height 11
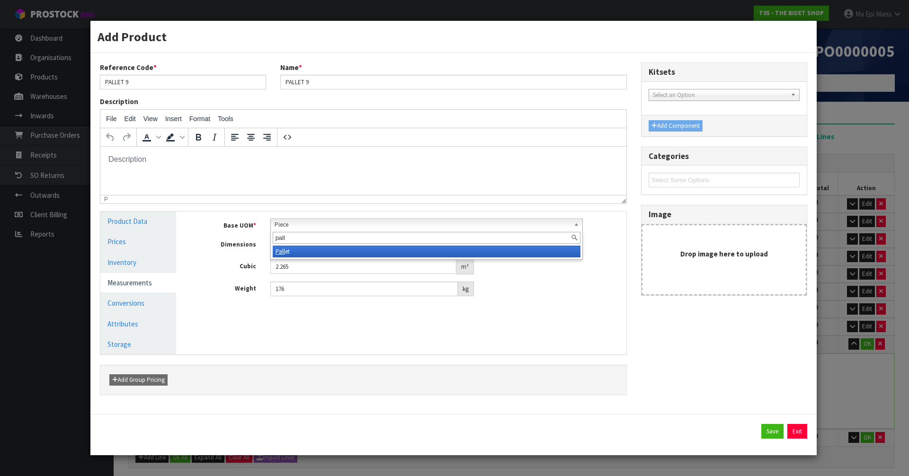
click at [286, 254] on li "Pall et" at bounding box center [427, 252] width 308 height 12
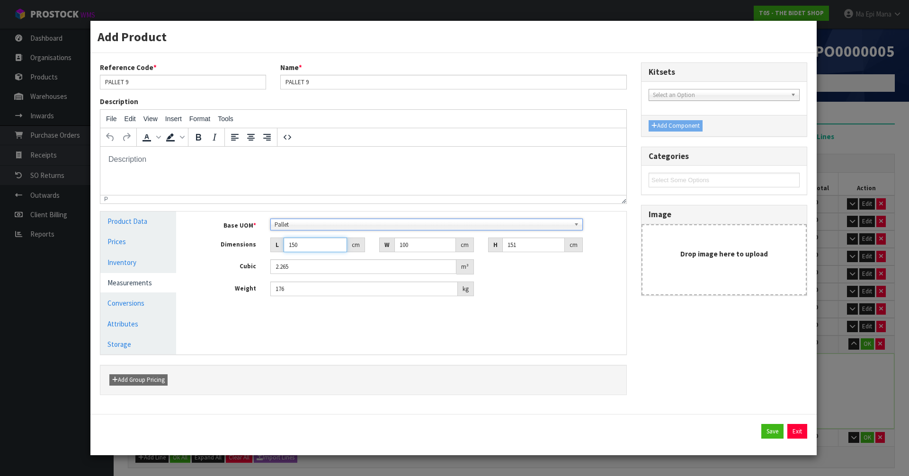
click at [298, 240] on input "150" at bounding box center [315, 245] width 63 height 15
click at [769, 429] on button "Save" at bounding box center [773, 431] width 22 height 15
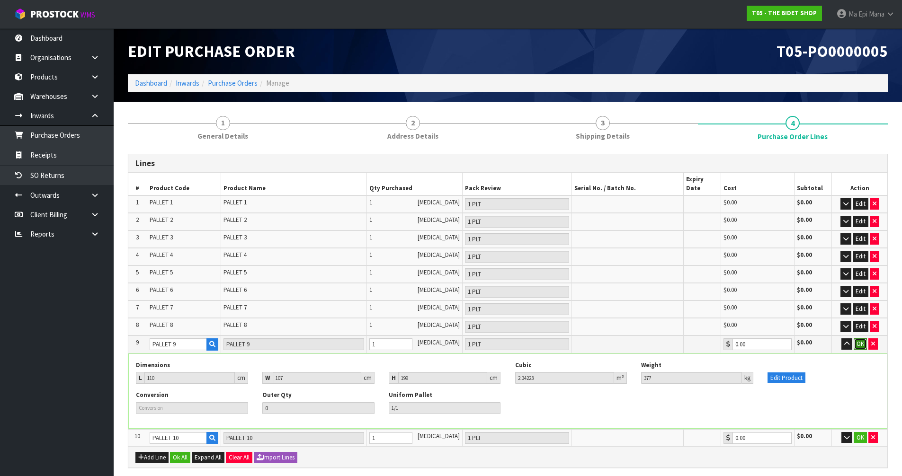
click at [864, 339] on button "OK" at bounding box center [860, 344] width 13 height 11
click at [848, 341] on icon "button" at bounding box center [845, 344] width 5 height 6
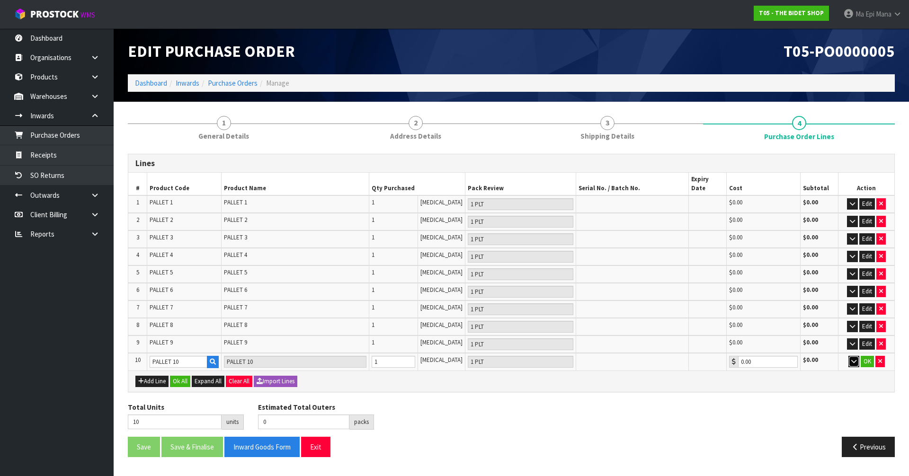
click at [852, 359] on icon "button" at bounding box center [854, 362] width 5 height 6
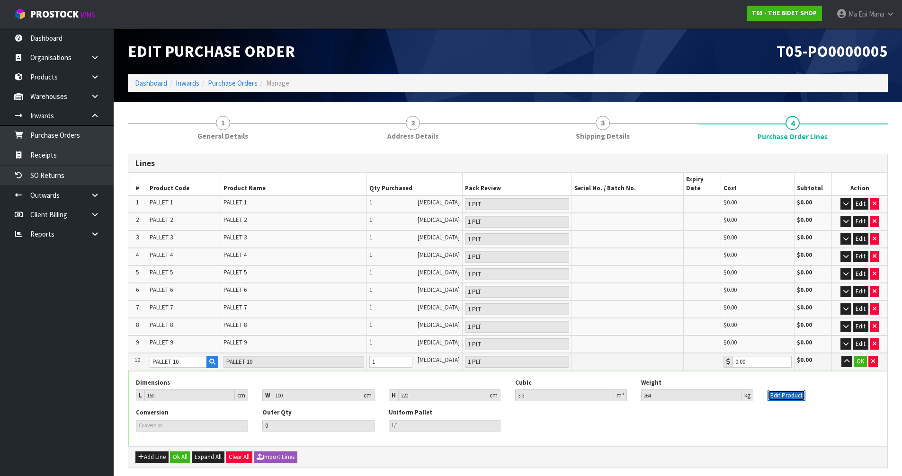
click at [780, 390] on button "Edit Product" at bounding box center [787, 395] width 38 height 11
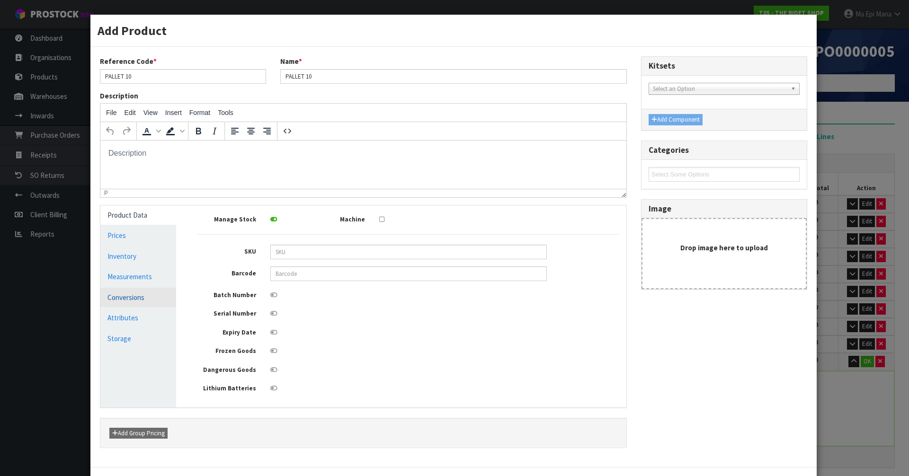
click at [125, 295] on link "Conversions" at bounding box center [138, 297] width 76 height 19
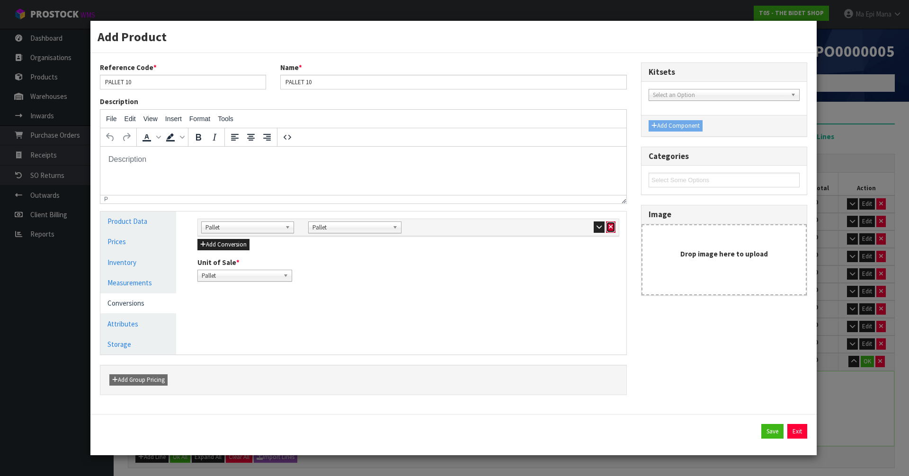
drag, startPoint x: 613, startPoint y: 225, endPoint x: 591, endPoint y: 232, distance: 23.8
click at [613, 225] on button "button" at bounding box center [610, 227] width 9 height 11
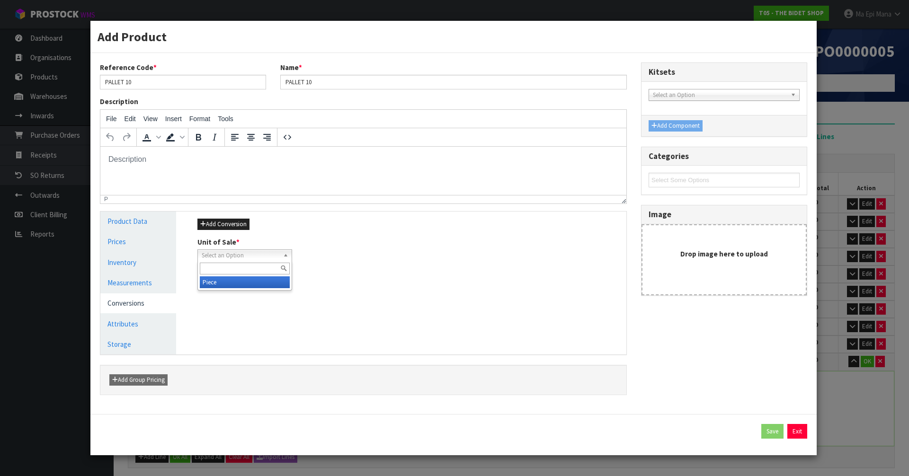
click at [247, 255] on span "Select an Option" at bounding box center [241, 255] width 78 height 11
click at [238, 278] on li "Piece" at bounding box center [245, 283] width 90 height 12
click at [144, 277] on link "Measurements" at bounding box center [138, 282] width 76 height 19
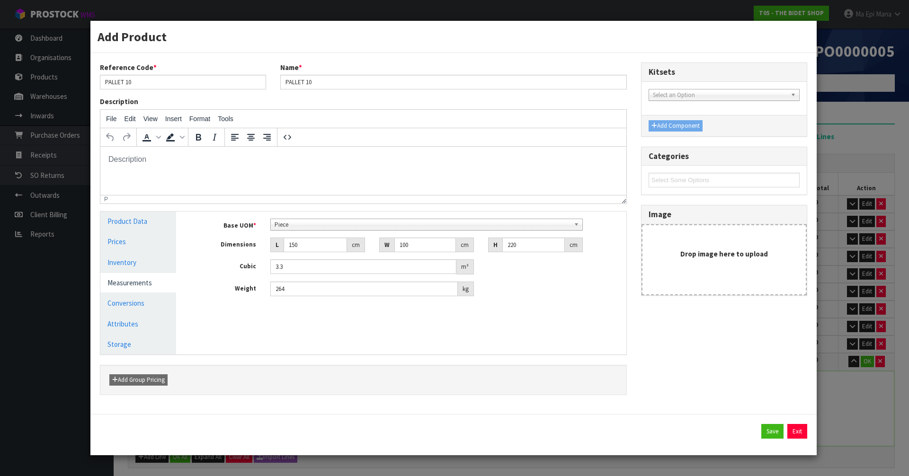
click at [332, 225] on span "Piece" at bounding box center [423, 224] width 296 height 11
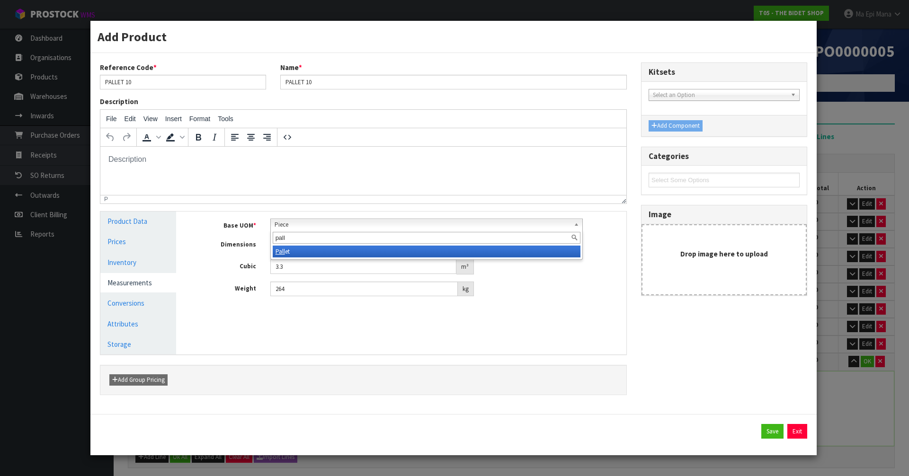
click at [333, 249] on li "Pall et" at bounding box center [427, 252] width 308 height 12
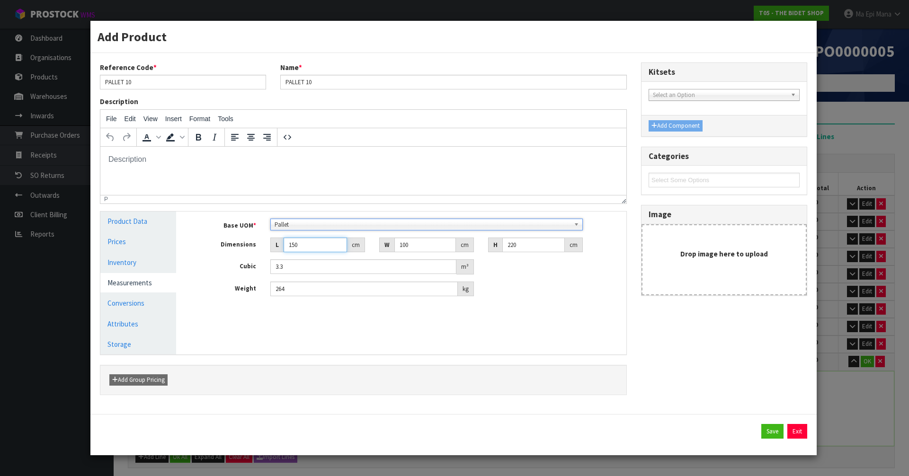
click at [323, 248] on input "150" at bounding box center [315, 245] width 63 height 15
click at [771, 433] on button "Save" at bounding box center [773, 431] width 22 height 15
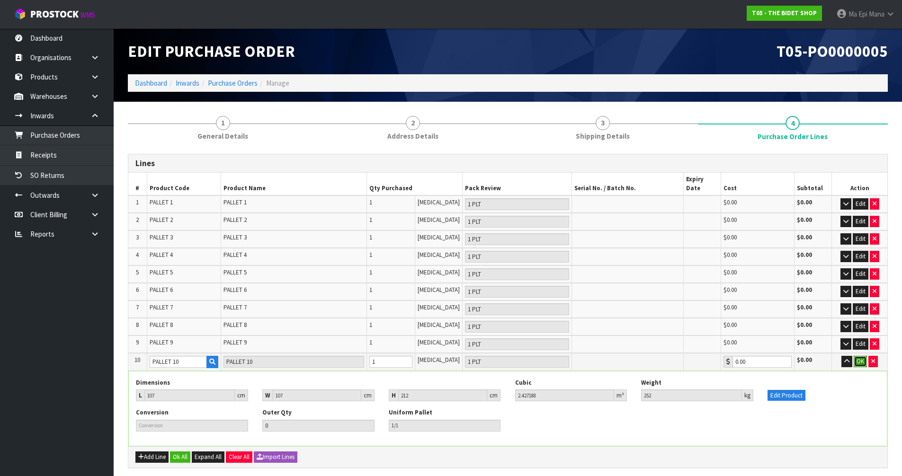
click at [860, 356] on button "OK" at bounding box center [860, 361] width 13 height 11
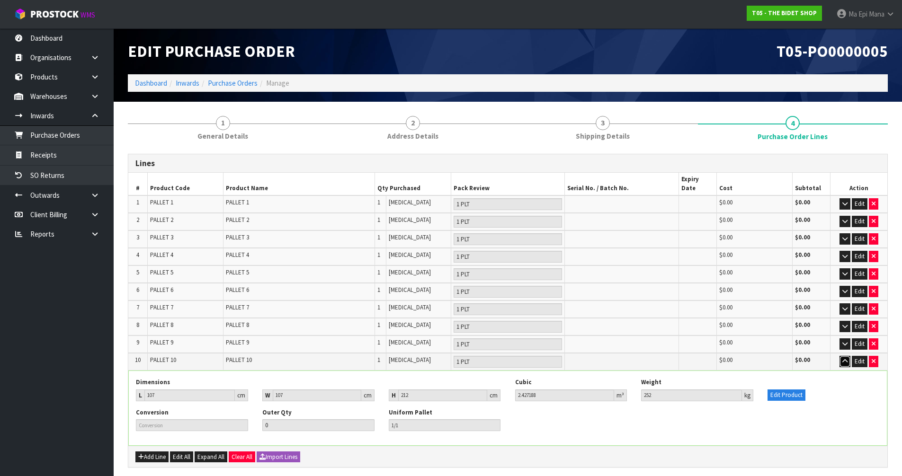
click at [846, 359] on icon "button" at bounding box center [845, 362] width 5 height 6
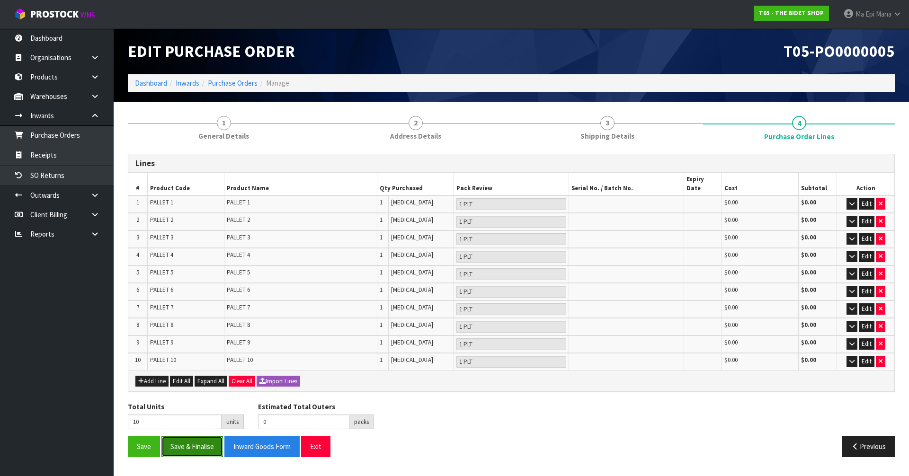
click at [203, 437] on button "Save & Finalise" at bounding box center [192, 447] width 62 height 20
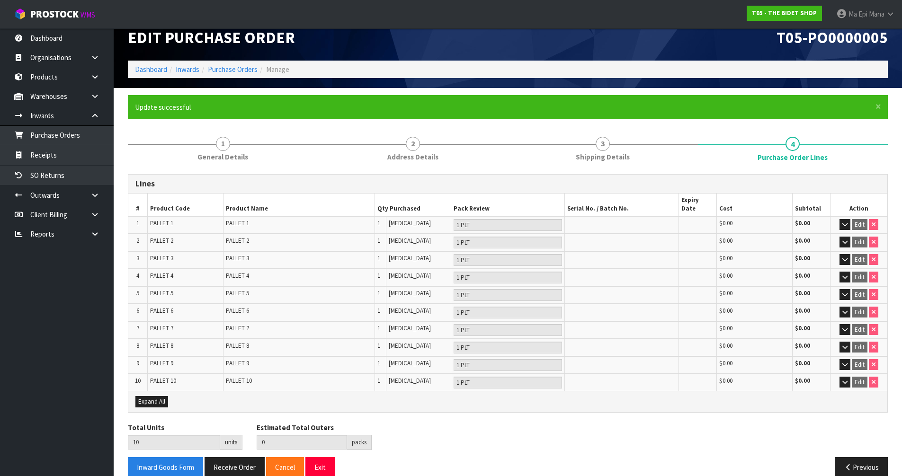
scroll to position [21, 0]
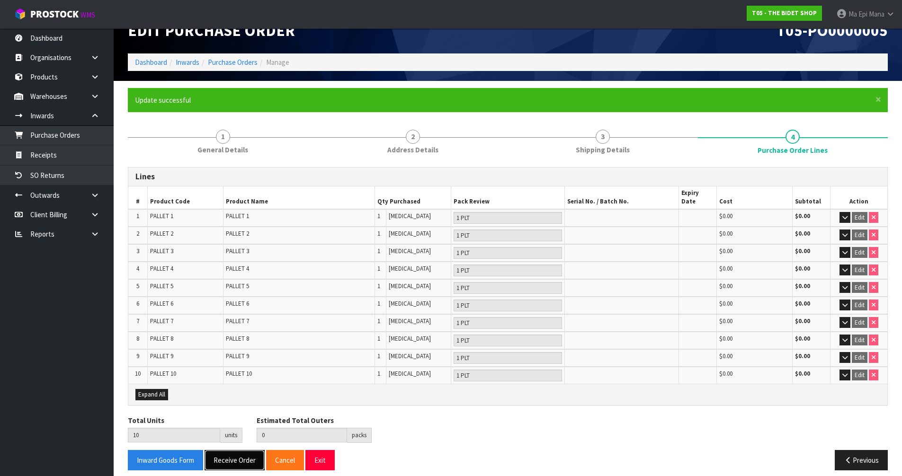
click at [238, 452] on button "Receive Order" at bounding box center [235, 460] width 60 height 20
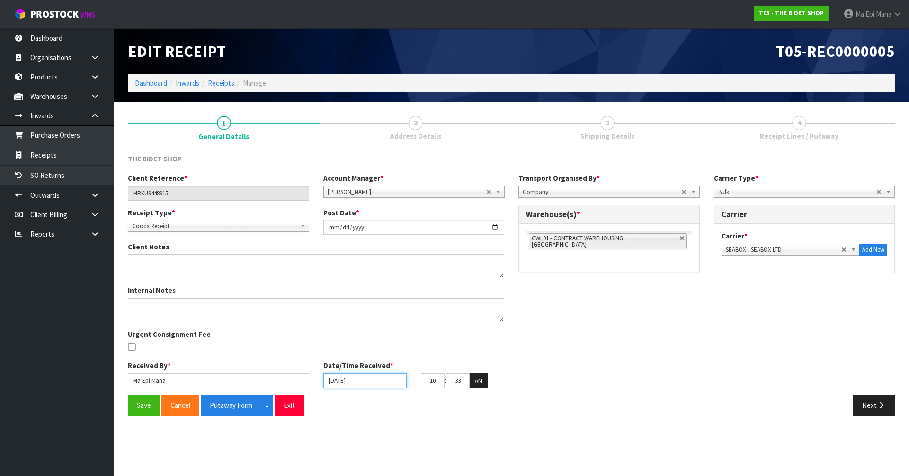
click at [356, 379] on input "[DATE]" at bounding box center [364, 381] width 83 height 15
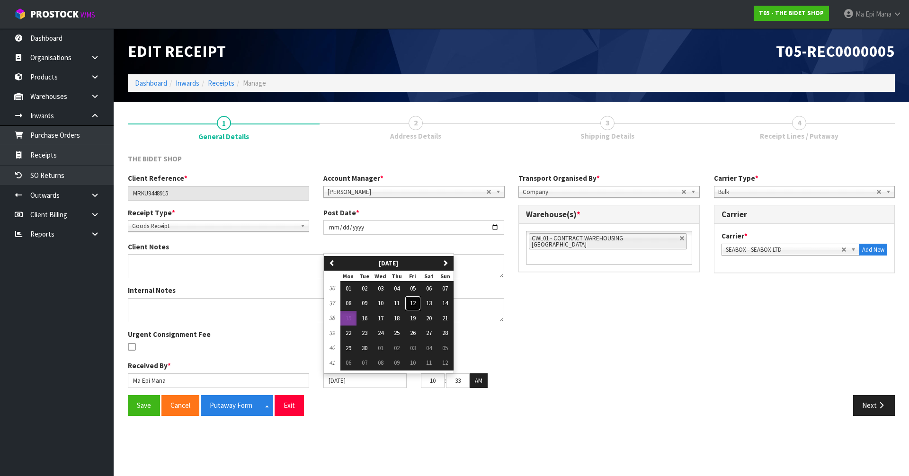
click at [418, 300] on button "12" at bounding box center [413, 303] width 16 height 15
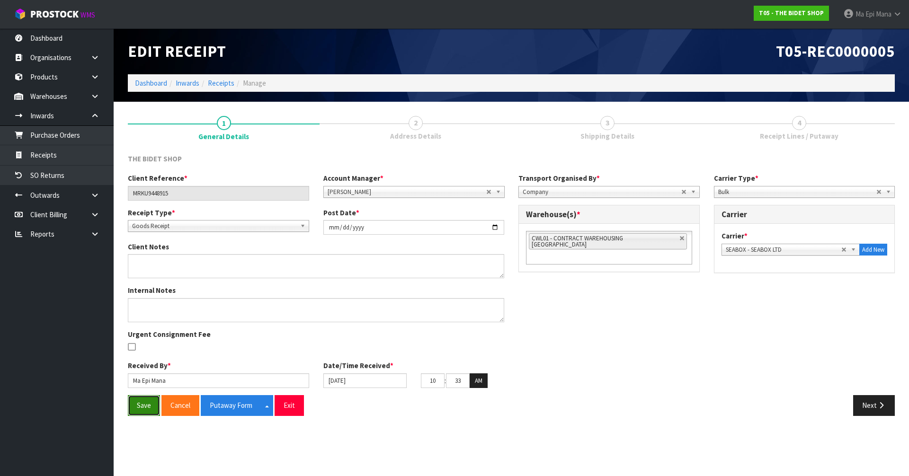
click at [133, 408] on button "Save" at bounding box center [144, 405] width 32 height 20
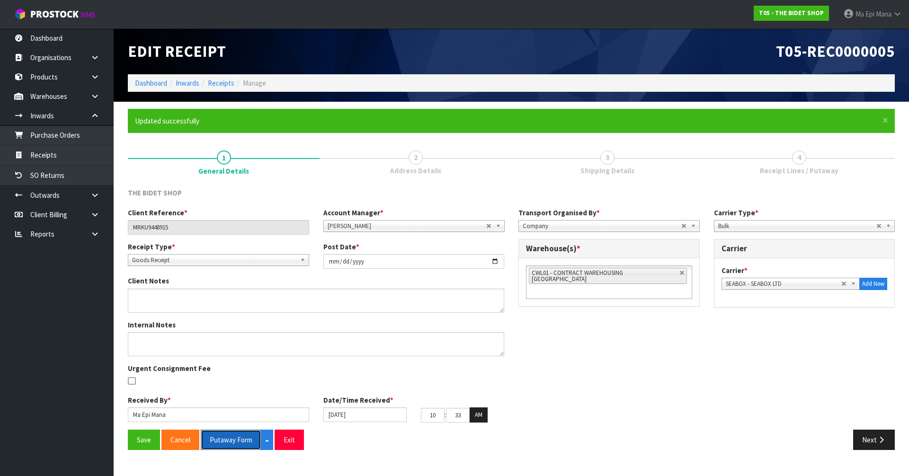
click at [225, 448] on button "Putaway Form" at bounding box center [231, 440] width 61 height 20
click at [149, 231] on input "MRKU9448915" at bounding box center [218, 227] width 181 height 15
click at [866, 444] on button "Next" at bounding box center [874, 440] width 42 height 20
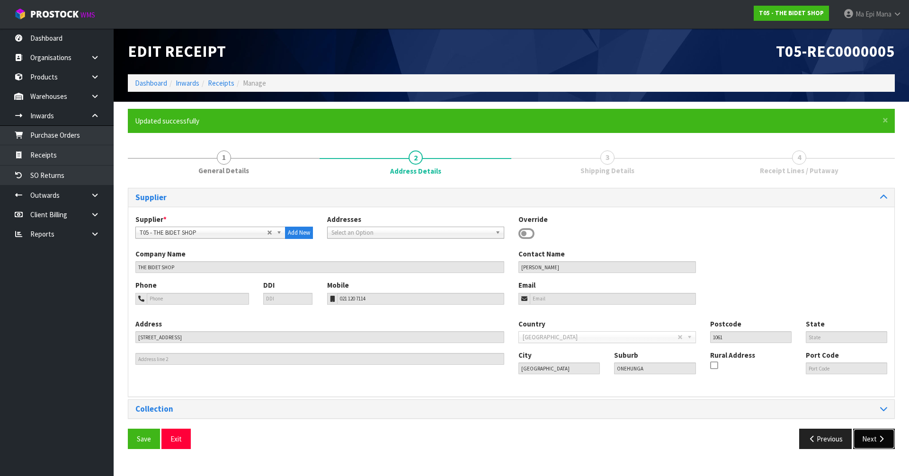
click at [869, 433] on button "Next" at bounding box center [874, 439] width 42 height 20
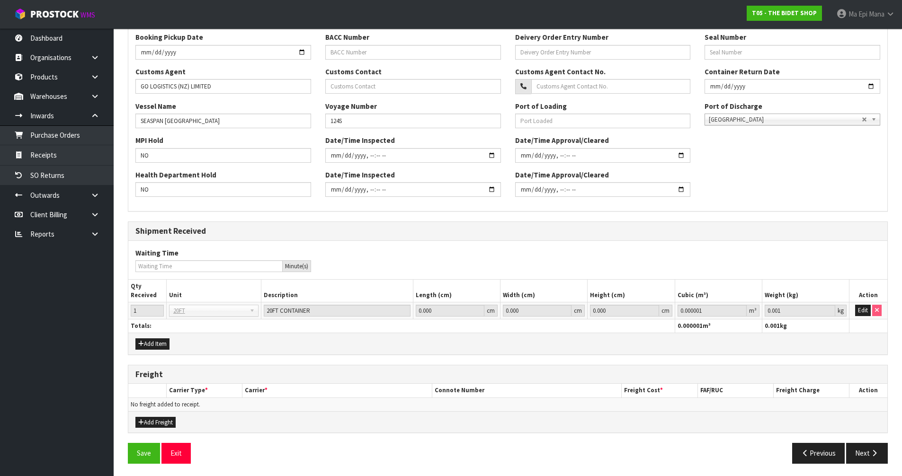
scroll to position [296, 0]
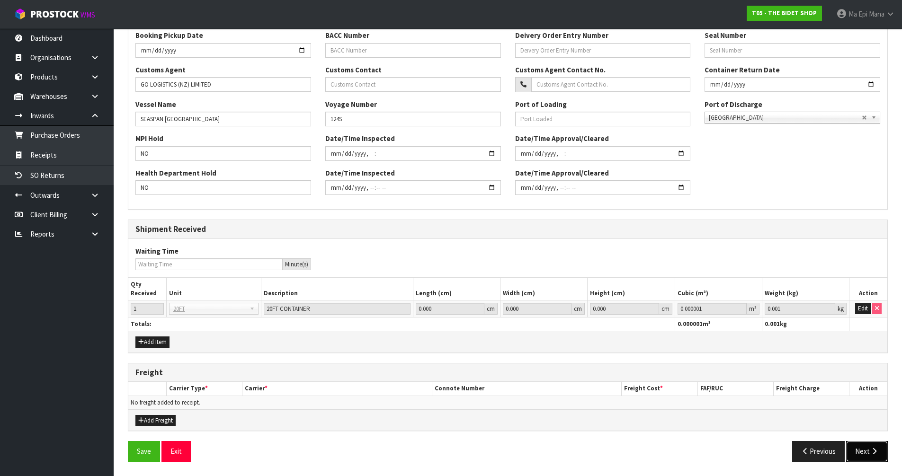
click at [875, 461] on button "Next" at bounding box center [867, 451] width 42 height 20
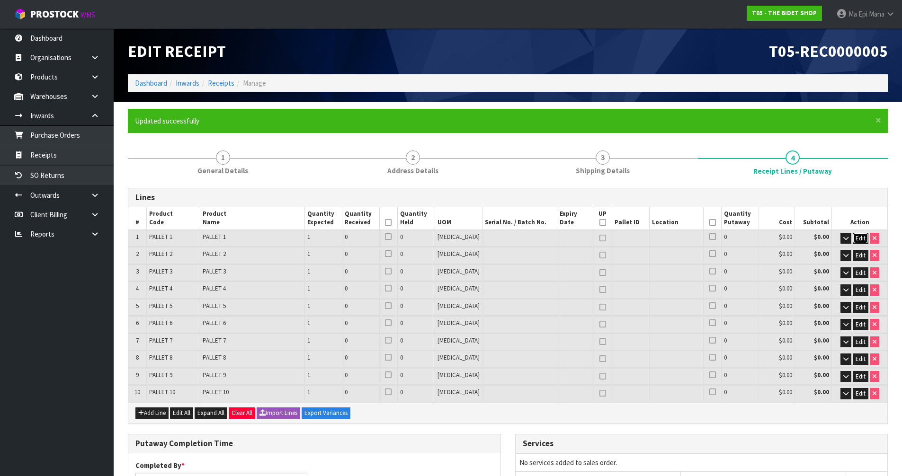
click at [853, 235] on button "Edit" at bounding box center [861, 238] width 16 height 11
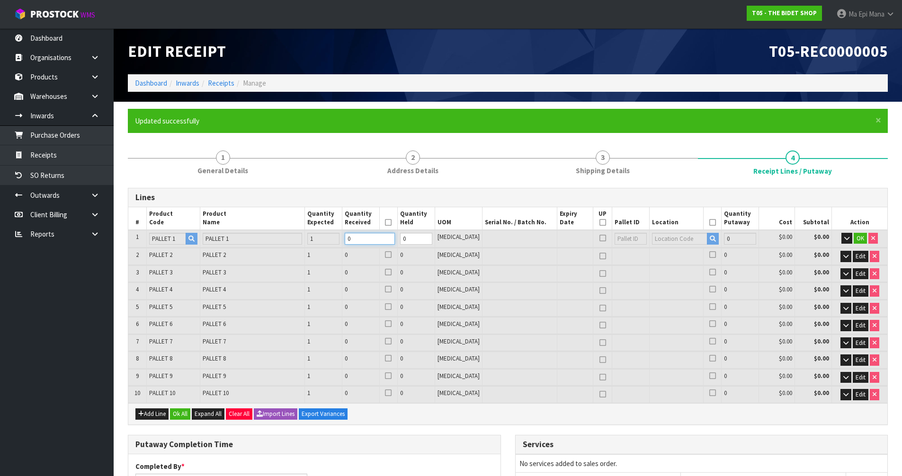
click at [381, 244] on input "0" at bounding box center [370, 239] width 50 height 12
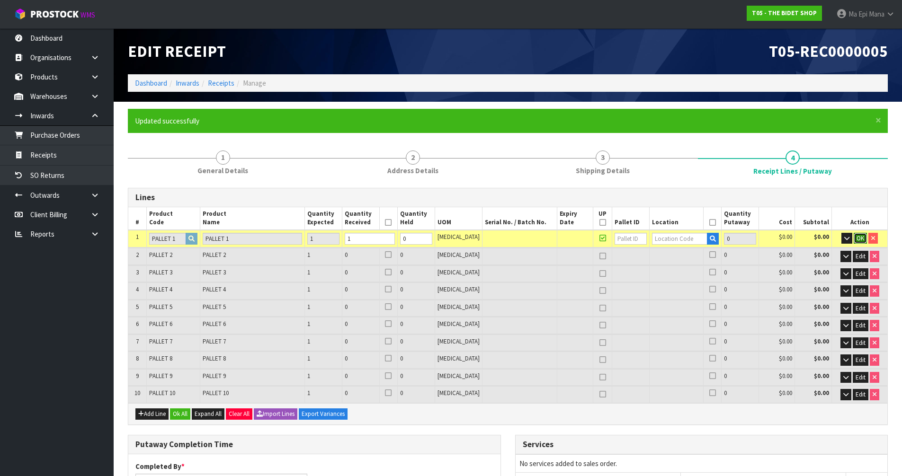
click at [864, 242] on button "OK" at bounding box center [860, 238] width 13 height 11
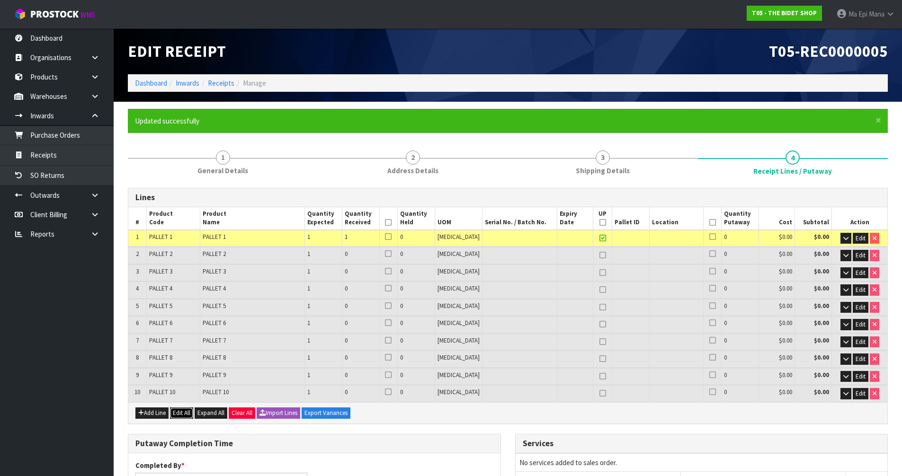
click at [177, 411] on button "Edit All" at bounding box center [181, 413] width 23 height 11
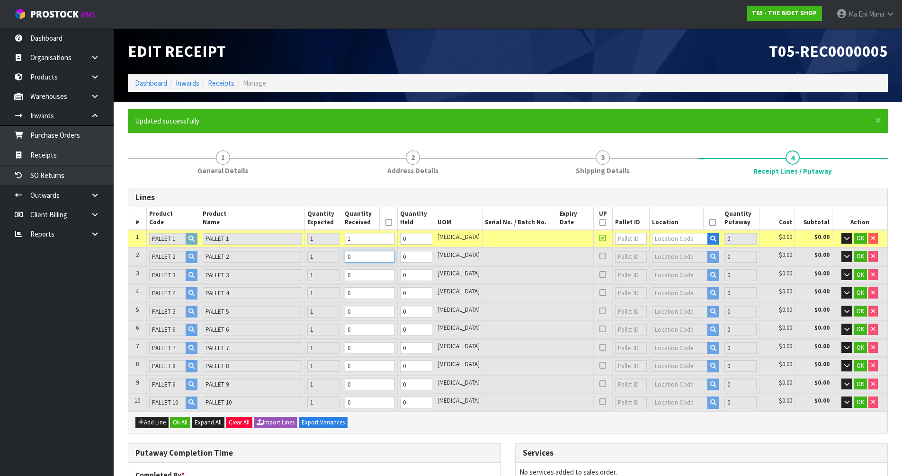
click at [381, 253] on input "0" at bounding box center [370, 257] width 50 height 12
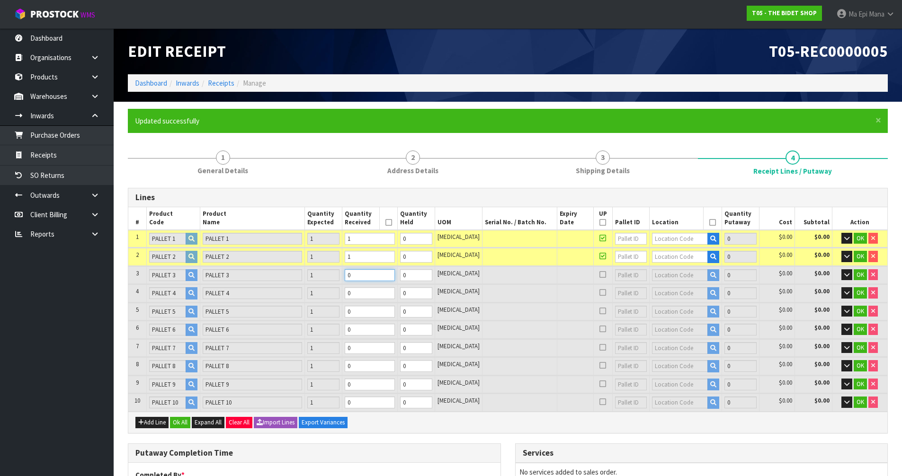
click at [381, 276] on input "0" at bounding box center [370, 275] width 50 height 12
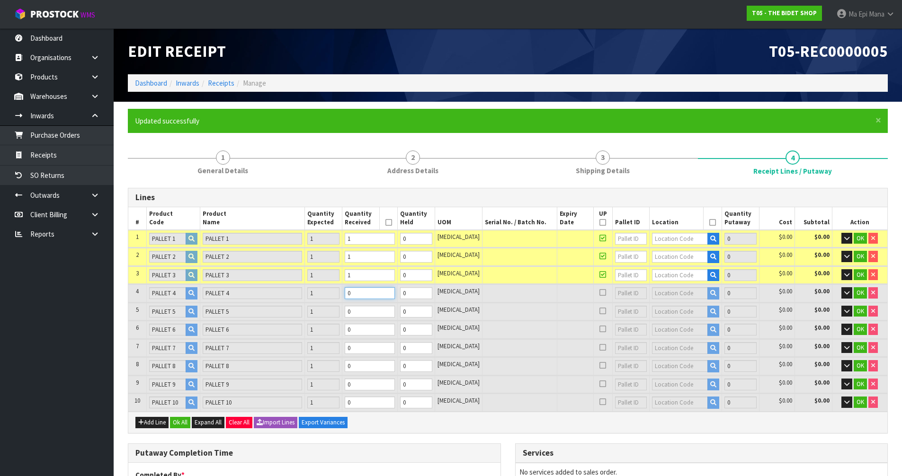
click at [372, 294] on input "0" at bounding box center [370, 293] width 50 height 12
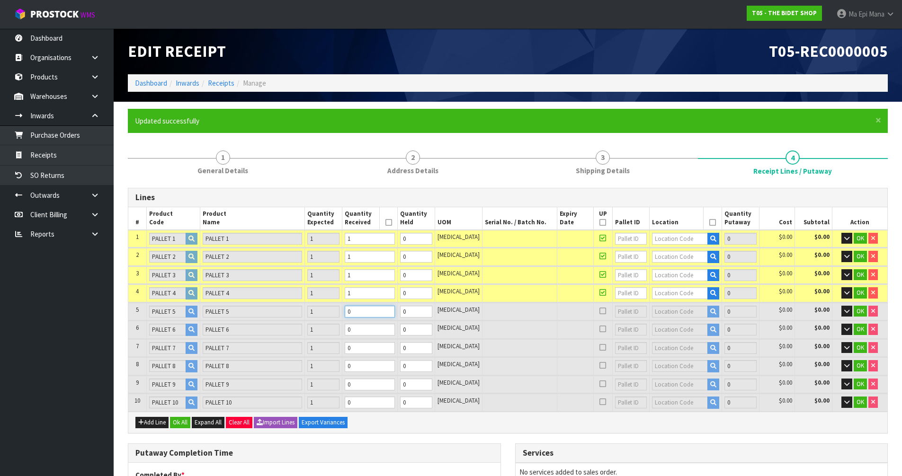
click at [373, 308] on input "0" at bounding box center [370, 312] width 50 height 12
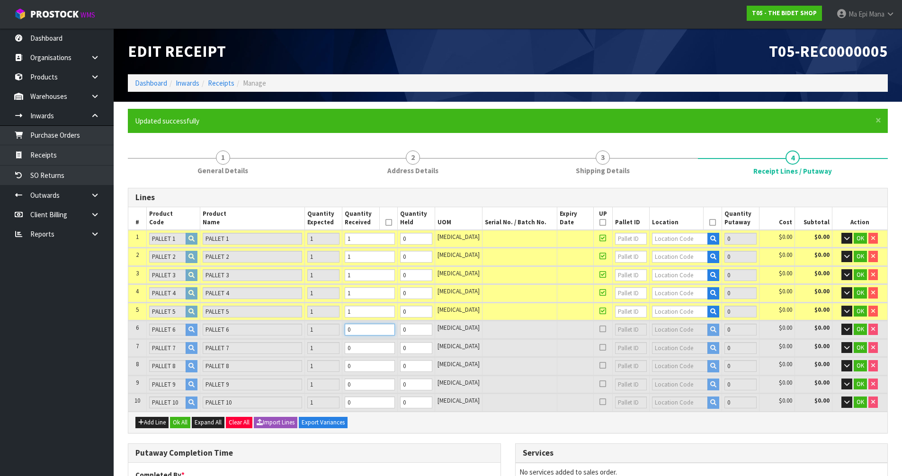
click at [378, 332] on input "0" at bounding box center [370, 330] width 50 height 12
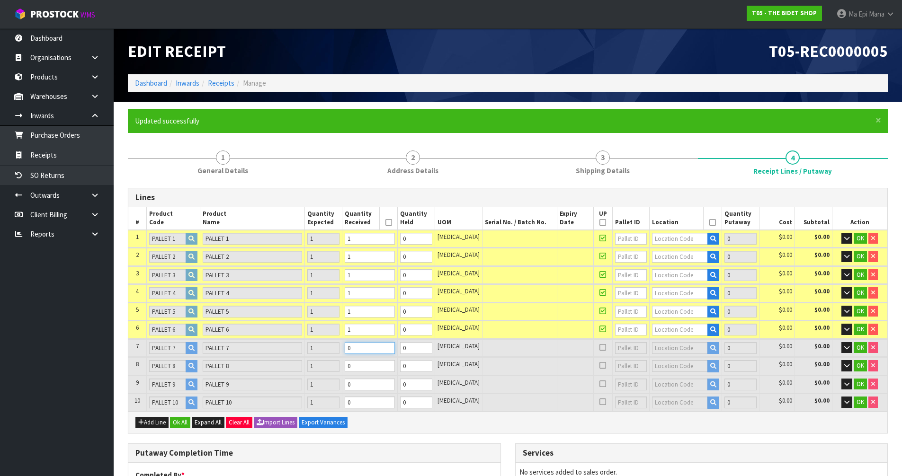
click at [381, 347] on input "0" at bounding box center [370, 348] width 50 height 12
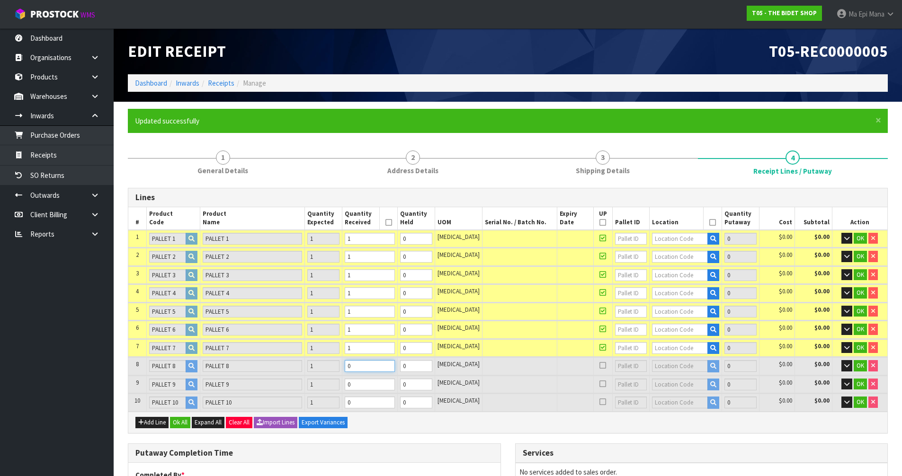
click at [378, 369] on input "0" at bounding box center [370, 366] width 50 height 12
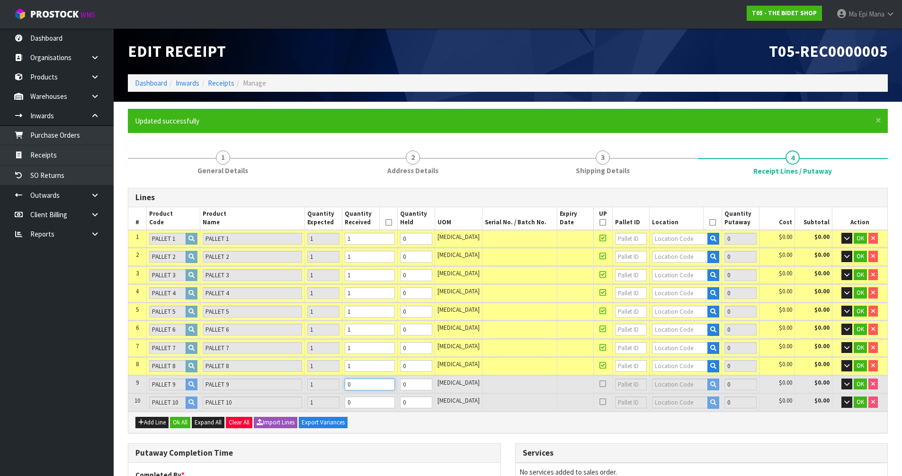
click at [377, 384] on input "0" at bounding box center [370, 385] width 50 height 12
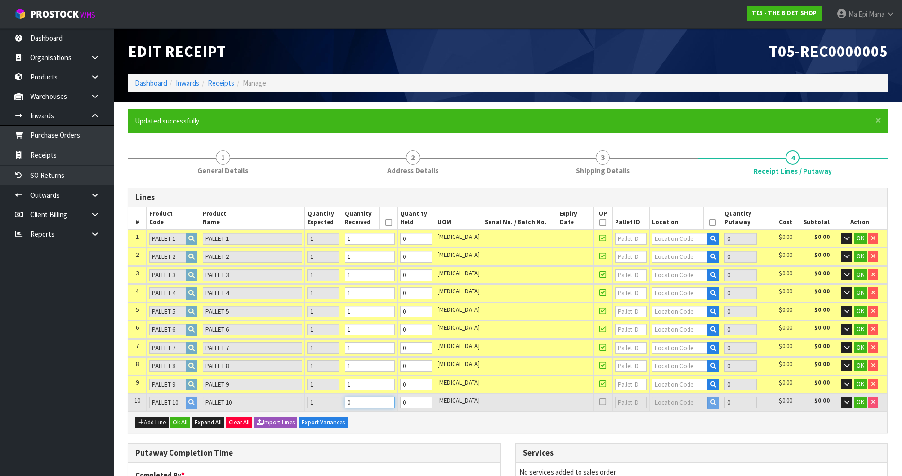
click at [378, 399] on input "0" at bounding box center [370, 403] width 50 height 12
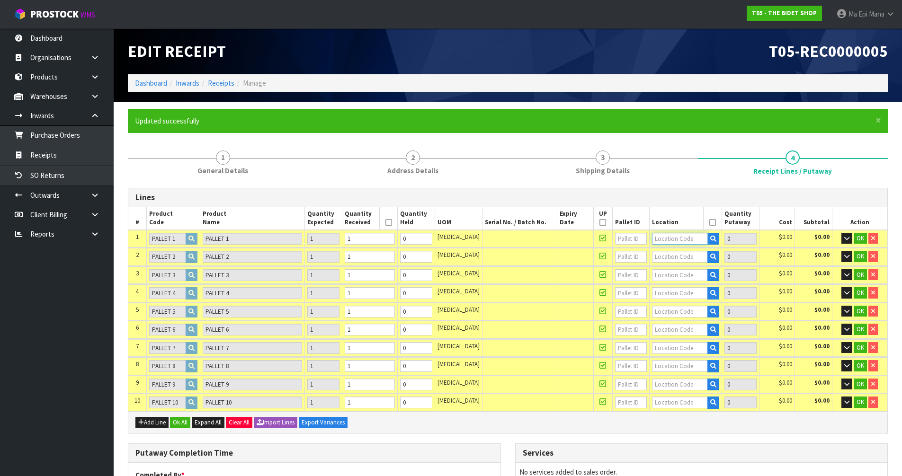
click at [675, 236] on input "text" at bounding box center [680, 239] width 56 height 12
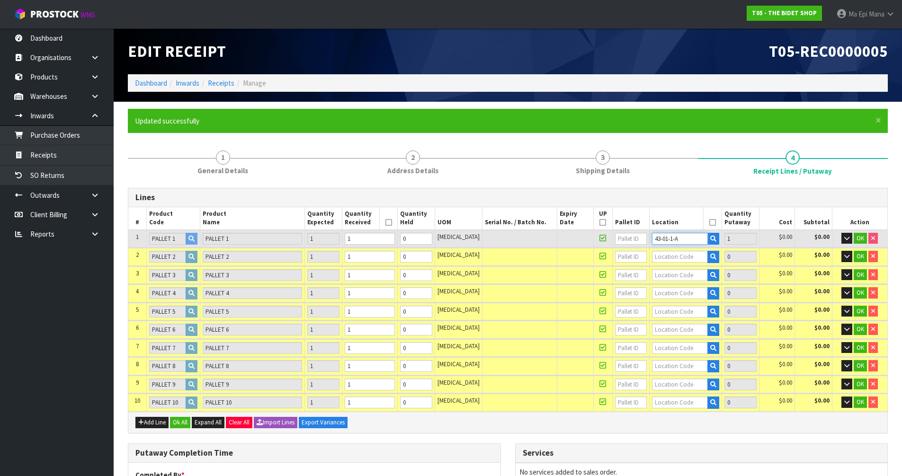
click at [675, 236] on input "43-01-1-A" at bounding box center [680, 239] width 56 height 12
click at [678, 261] on input "text" at bounding box center [680, 257] width 56 height 12
paste input "43-01-1-A"
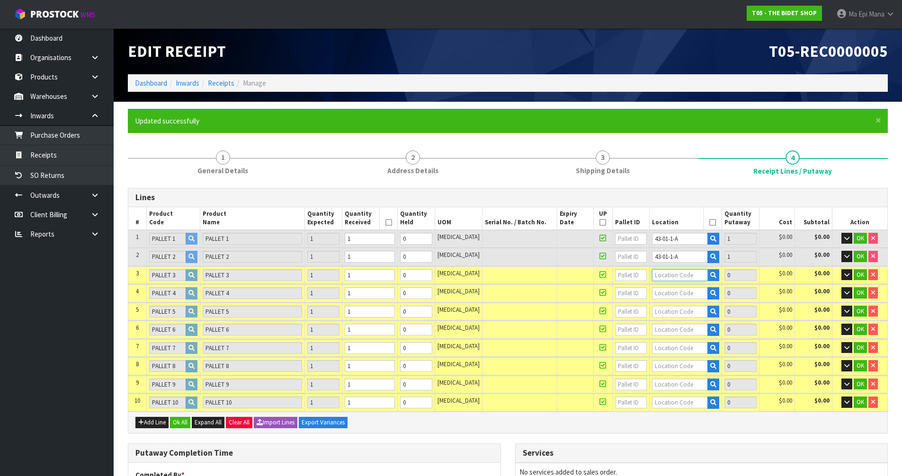
click at [673, 273] on input "text" at bounding box center [680, 275] width 56 height 12
paste input "43-01-1-A"
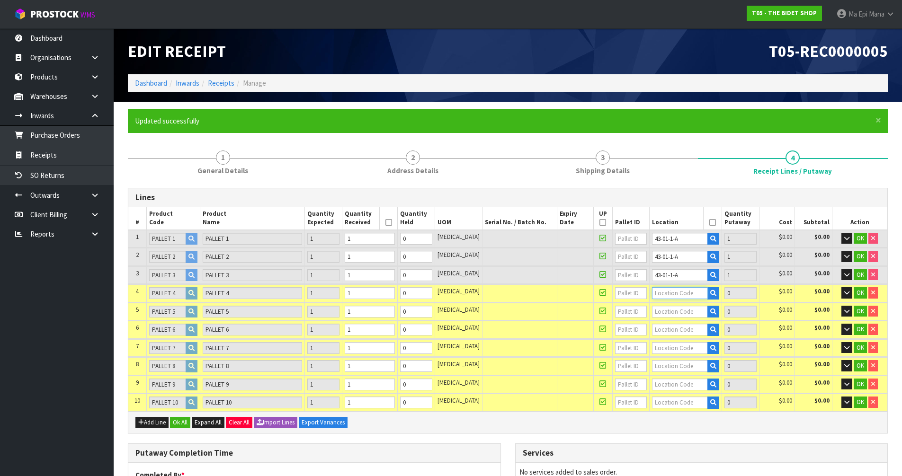
click at [667, 292] on input "text" at bounding box center [680, 293] width 56 height 12
paste input "43-01-1-A"
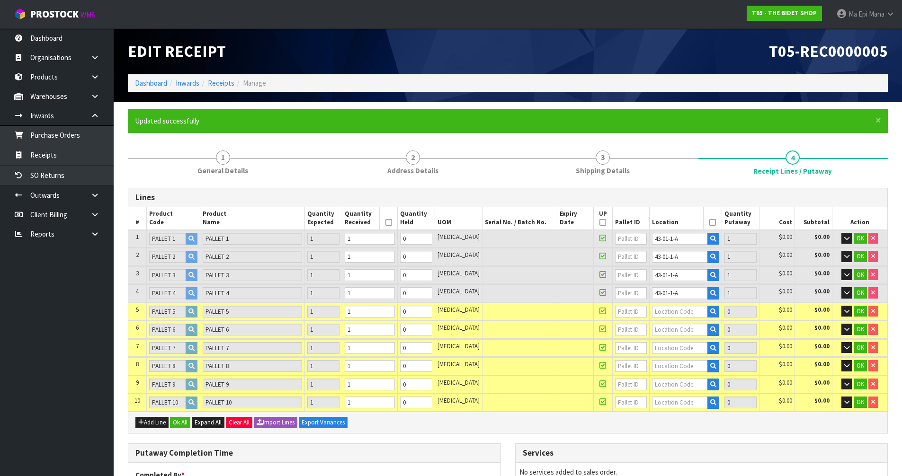
drag, startPoint x: 658, startPoint y: 318, endPoint x: 666, endPoint y: 309, distance: 12.4
click at [658, 318] on td at bounding box center [685, 312] width 72 height 18
click at [666, 309] on input "text" at bounding box center [680, 312] width 56 height 12
paste input "43-01-1-A"
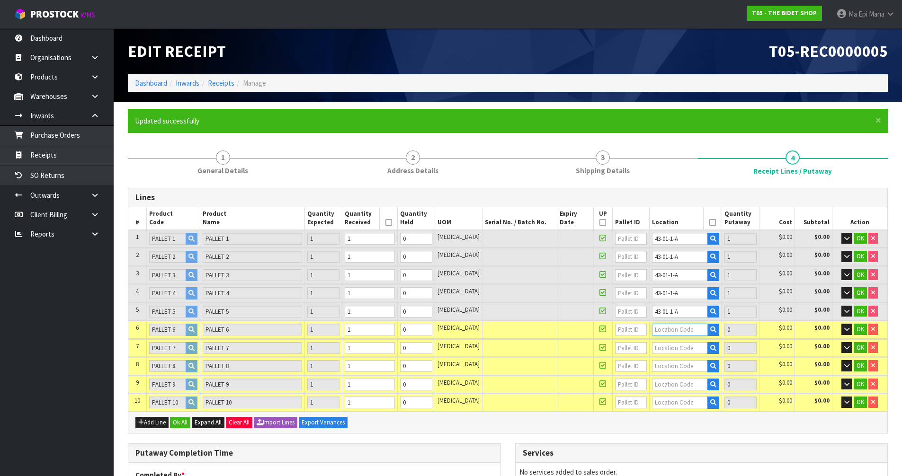
click at [663, 335] on input "text" at bounding box center [680, 330] width 56 height 12
paste input "43-01-1-A"
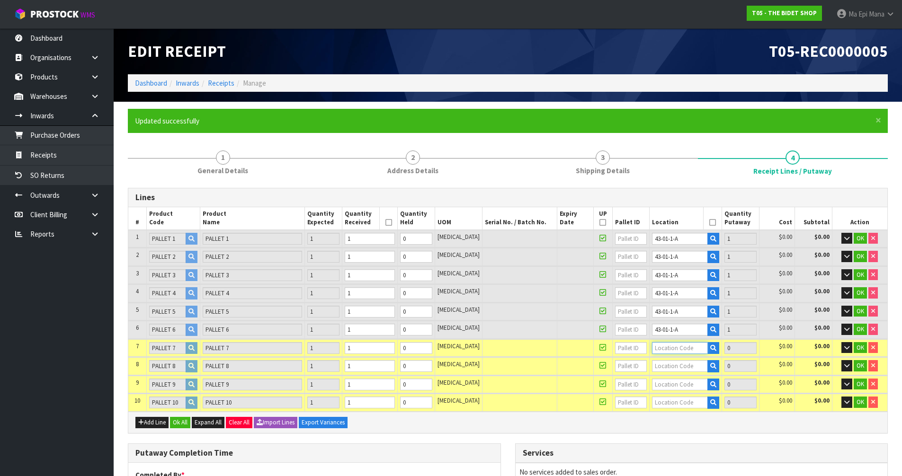
click at [667, 352] on input "text" at bounding box center [680, 348] width 56 height 12
paste input "43-01-1-A"
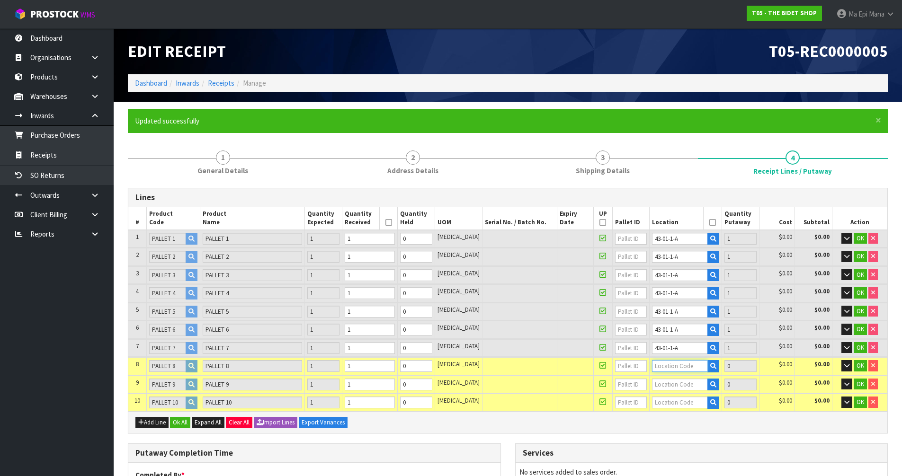
click at [667, 370] on input "text" at bounding box center [680, 366] width 56 height 12
paste input "43-01-1-A"
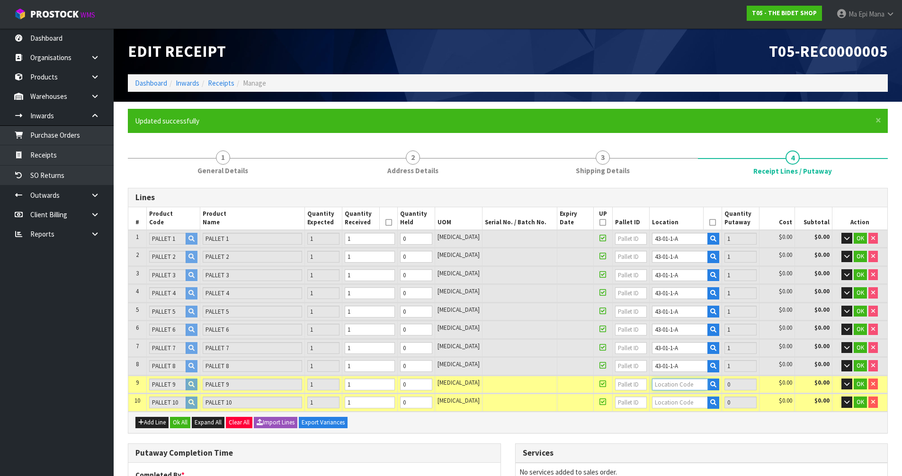
click at [667, 383] on input "text" at bounding box center [680, 385] width 56 height 12
paste input "43-01-1-A"
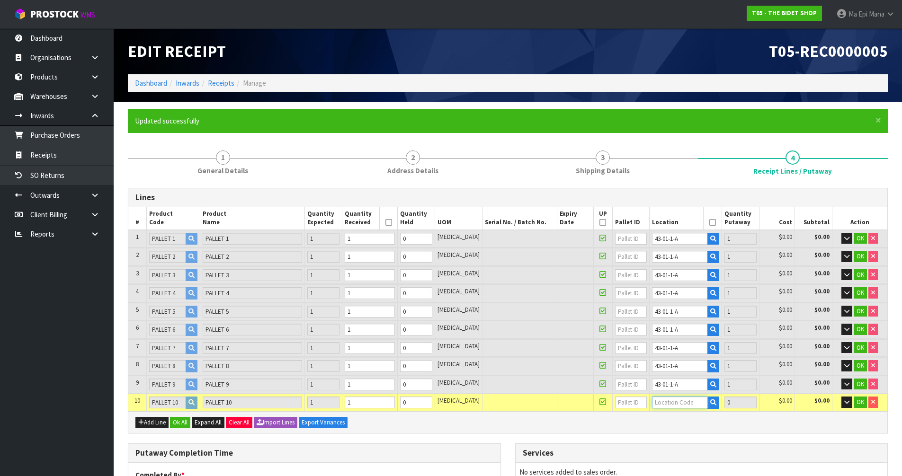
click at [664, 401] on input "text" at bounding box center [680, 403] width 56 height 12
paste input "43-01-1-A"
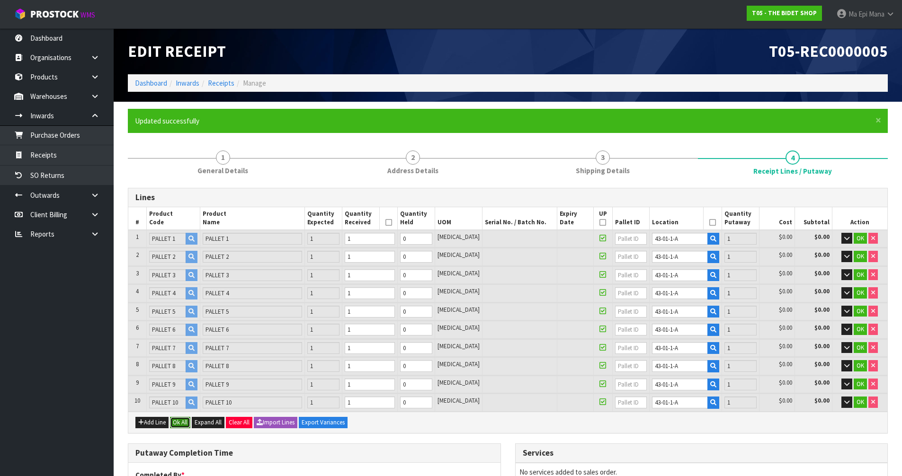
click at [180, 424] on button "Ok All" at bounding box center [180, 422] width 20 height 11
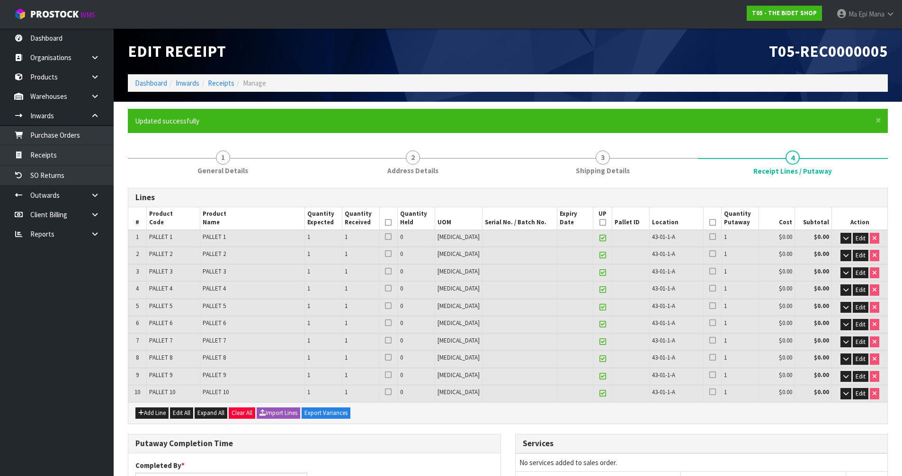
click at [392, 223] on icon at bounding box center [388, 223] width 7 height 0
click at [600, 223] on icon at bounding box center [603, 223] width 7 height 0
drag, startPoint x: 707, startPoint y: 221, endPoint x: 720, endPoint y: 221, distance: 13.3
click at [709, 223] on icon at bounding box center [712, 223] width 7 height 0
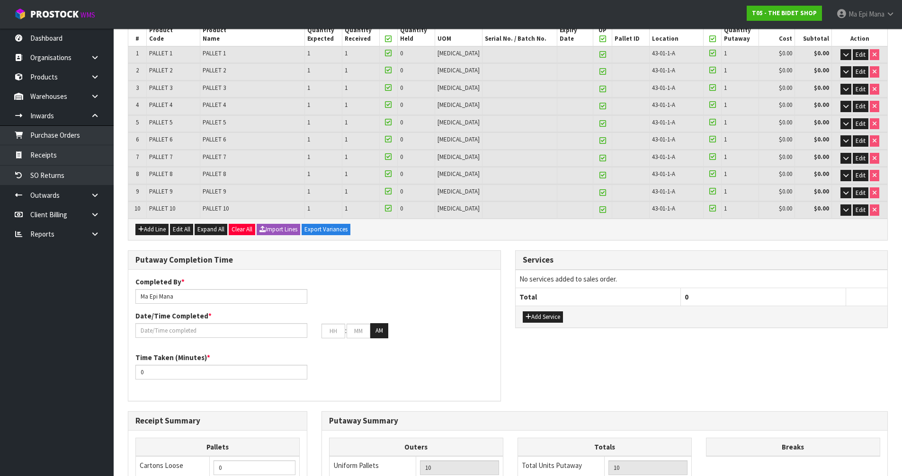
scroll to position [189, 0]
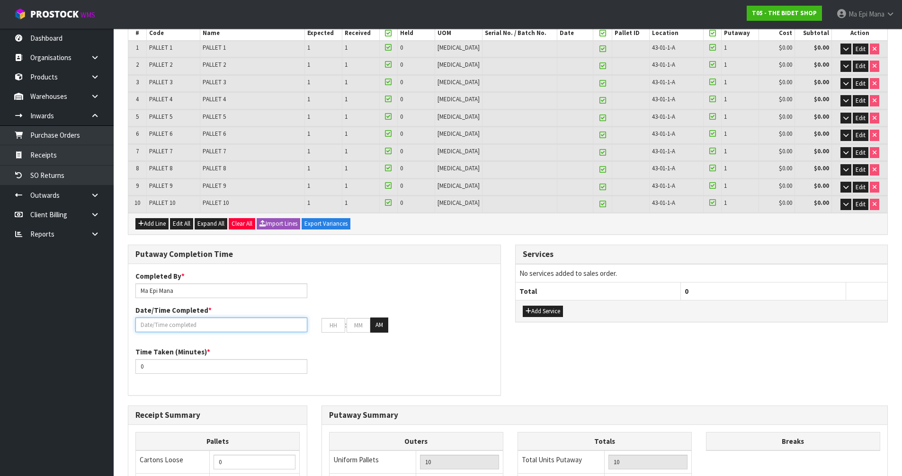
click at [167, 323] on input "text" at bounding box center [221, 325] width 172 height 15
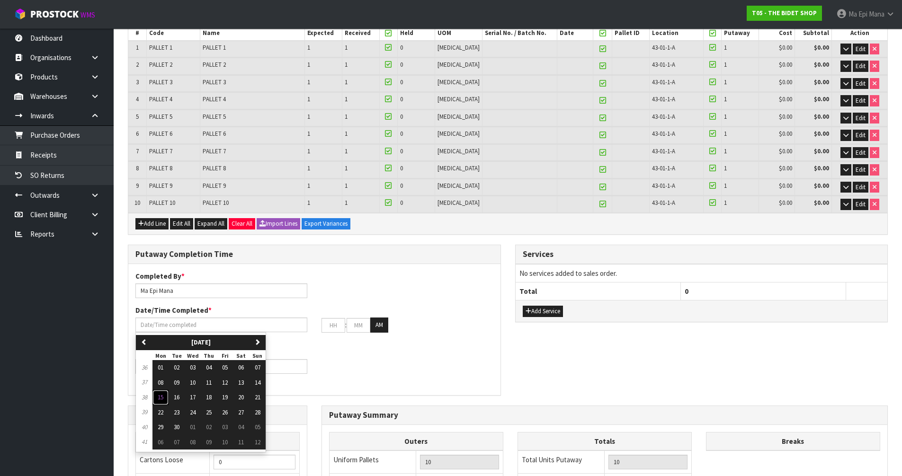
click at [162, 395] on span "15" at bounding box center [161, 398] width 6 height 8
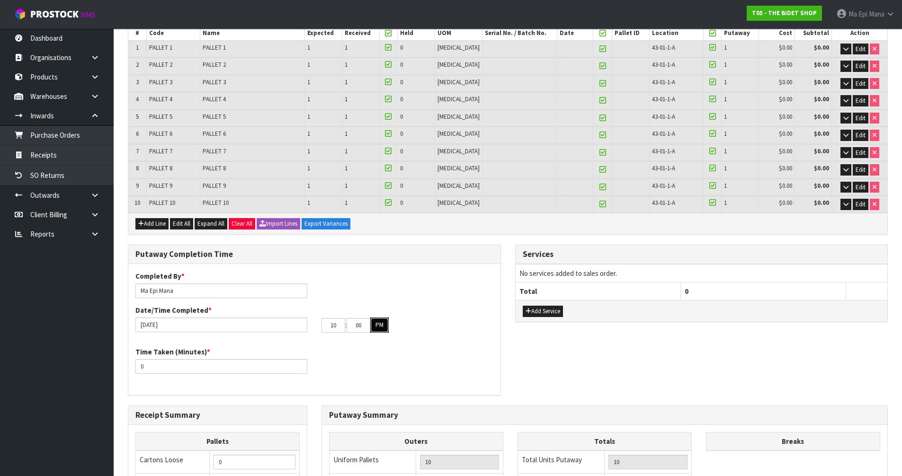
click at [380, 320] on button "PM" at bounding box center [379, 325] width 18 height 15
click at [263, 362] on input "0" at bounding box center [221, 366] width 172 height 15
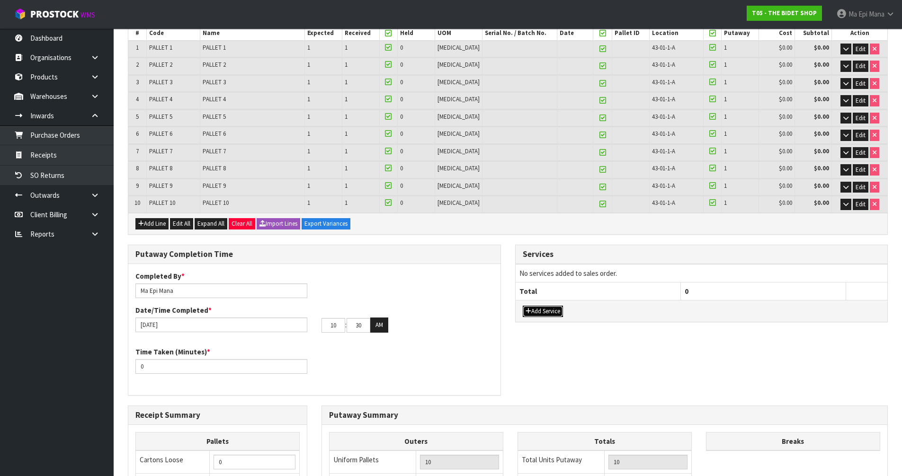
click at [563, 309] on button "Add Service" at bounding box center [543, 311] width 40 height 11
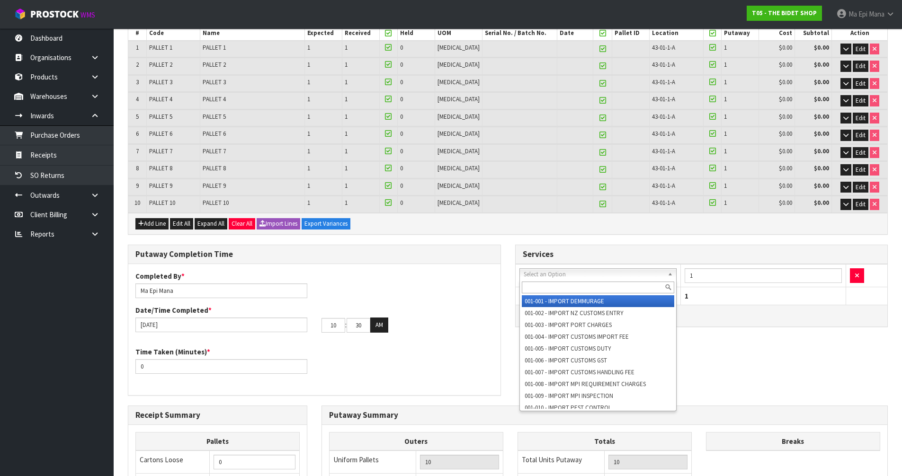
click at [568, 292] on input "text" at bounding box center [598, 288] width 153 height 12
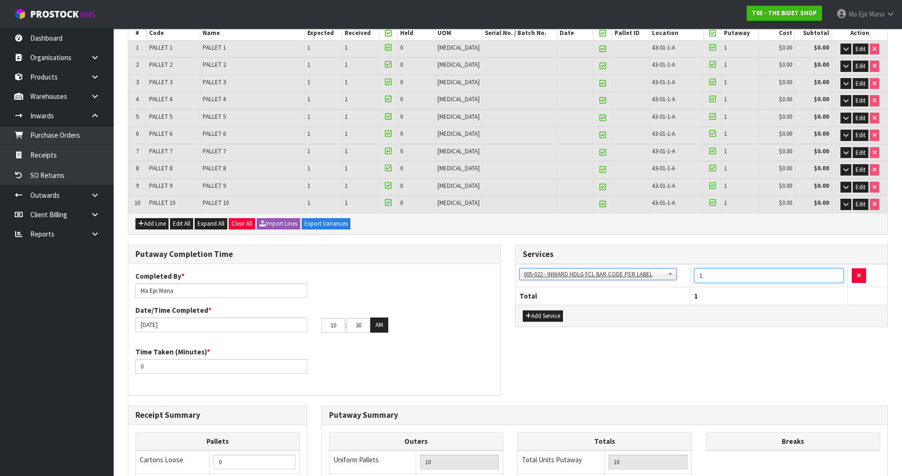
click at [780, 280] on input "1" at bounding box center [769, 276] width 150 height 15
click at [735, 351] on div "Putaway Completion Time Completed By * [PERSON_NAME] Date/Time Completed * [DAT…" at bounding box center [508, 325] width 774 height 161
click at [214, 371] on input "0" at bounding box center [221, 366] width 172 height 15
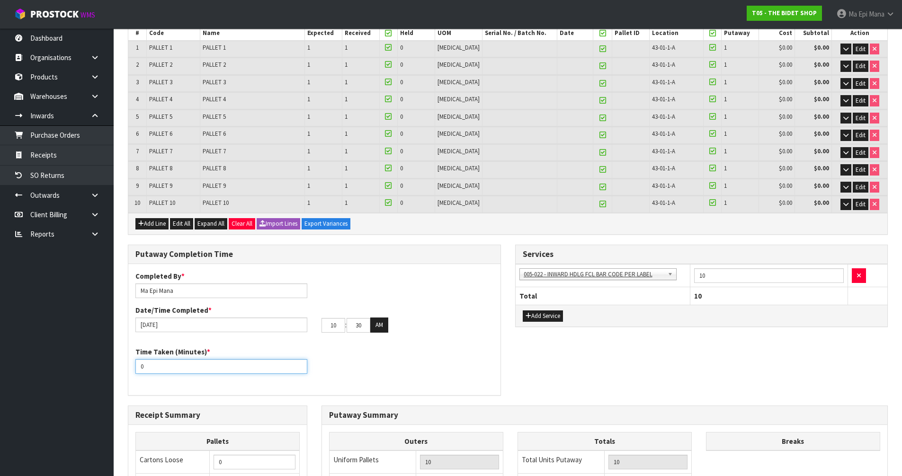
click at [214, 371] on input "0" at bounding box center [221, 366] width 172 height 15
click at [352, 353] on div "Time Taken (Minutes) * 60" at bounding box center [314, 364] width 372 height 34
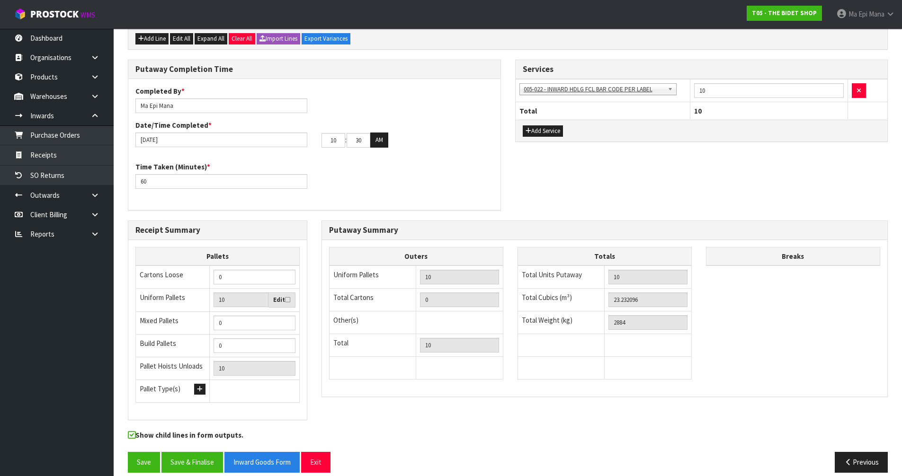
scroll to position [386, 0]
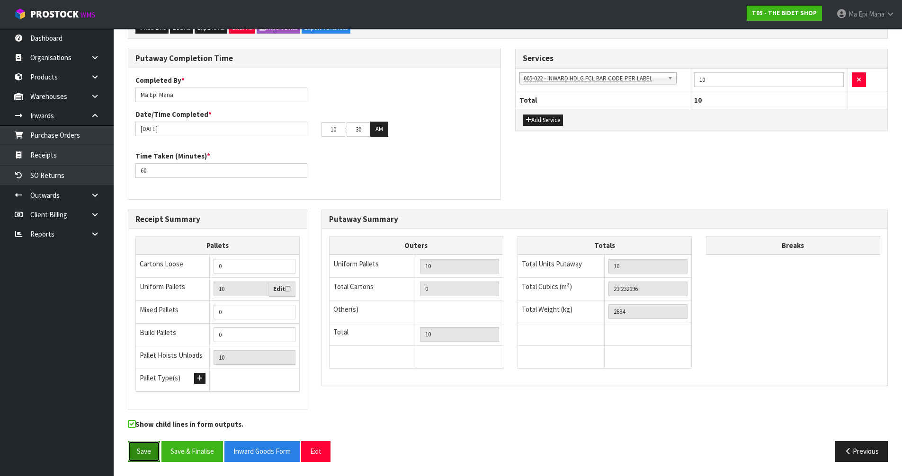
click at [138, 458] on button "Save" at bounding box center [144, 451] width 32 height 20
click at [188, 451] on button "Save & Finalise" at bounding box center [192, 451] width 62 height 20
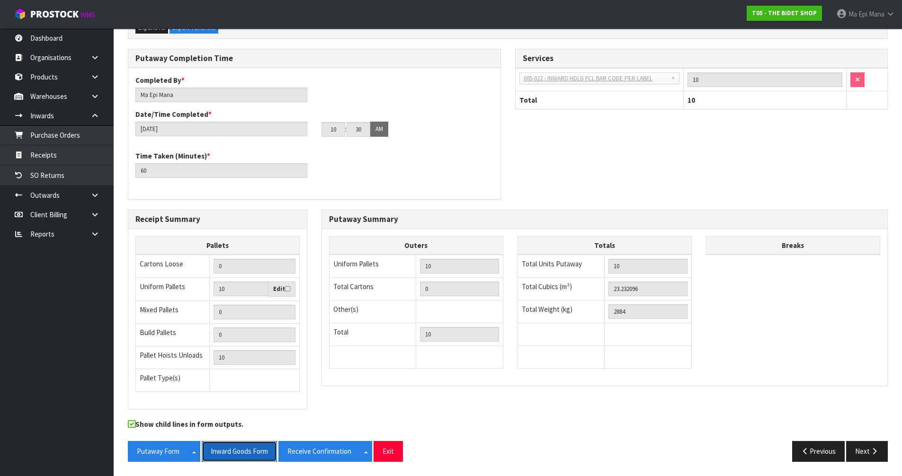
click at [249, 450] on button "Inward Goods Form" at bounding box center [239, 451] width 75 height 20
click at [865, 444] on button "Next" at bounding box center [867, 451] width 42 height 20
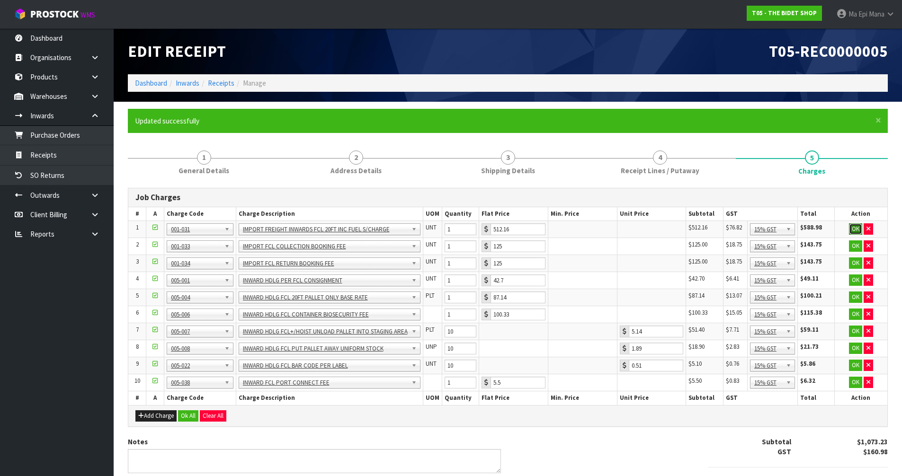
click at [851, 226] on button "OK" at bounding box center [855, 229] width 13 height 11
click at [852, 247] on button "OK" at bounding box center [855, 245] width 13 height 11
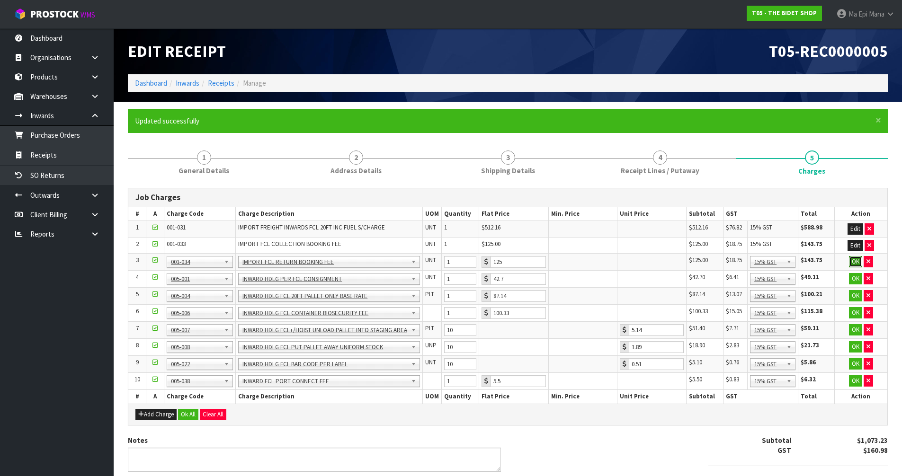
click at [854, 260] on button "OK" at bounding box center [855, 261] width 13 height 11
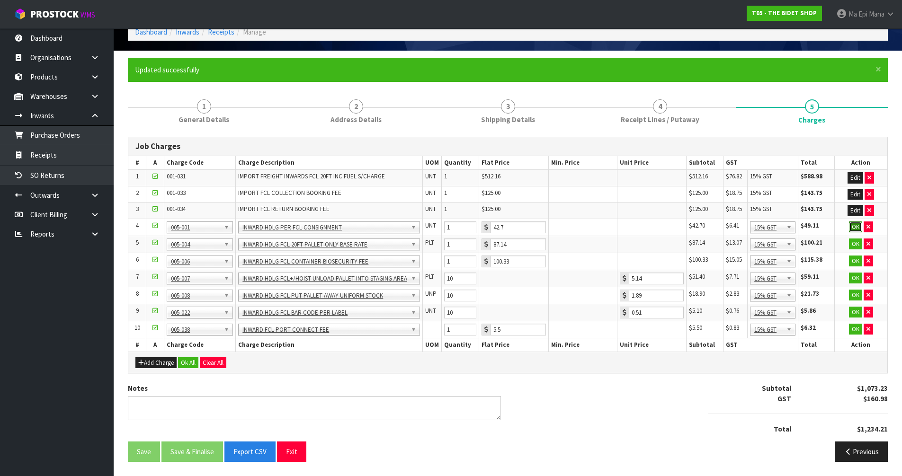
click at [860, 226] on button "OK" at bounding box center [855, 227] width 13 height 11
click at [857, 242] on button "OK" at bounding box center [855, 243] width 13 height 11
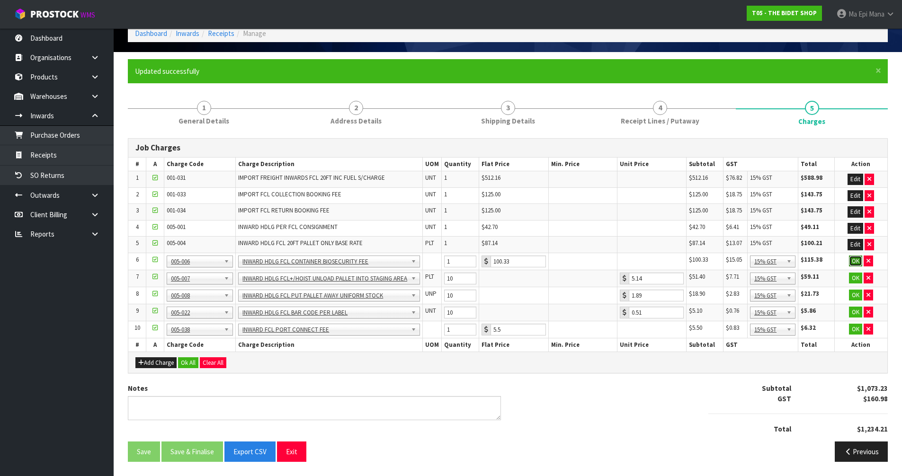
click at [854, 266] on button "OK" at bounding box center [855, 261] width 13 height 11
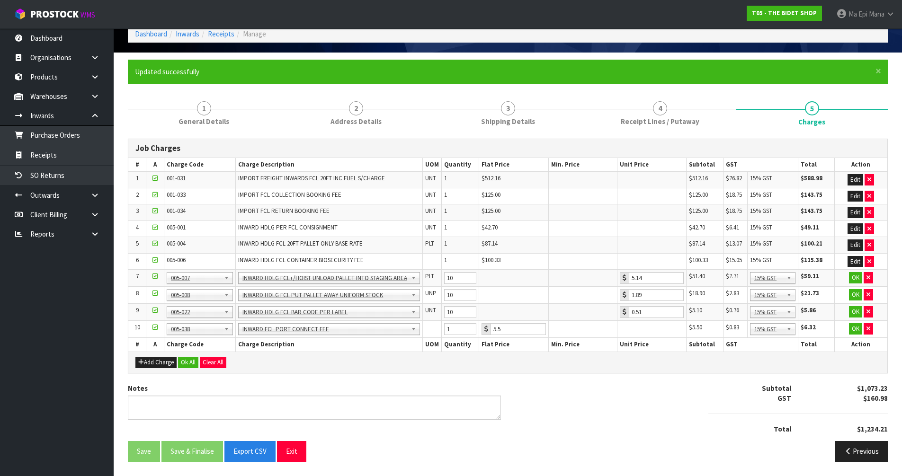
scroll to position [49, 0]
click at [853, 278] on button "OK" at bounding box center [855, 277] width 13 height 11
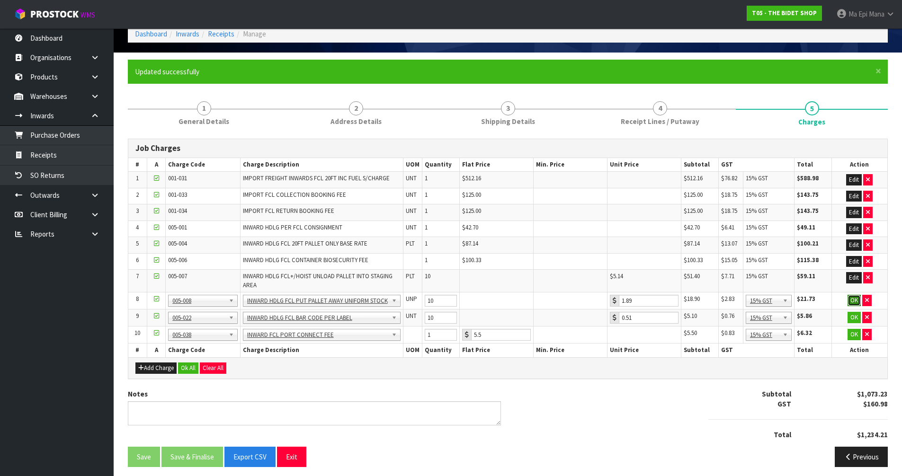
click at [850, 299] on button "OK" at bounding box center [854, 300] width 13 height 11
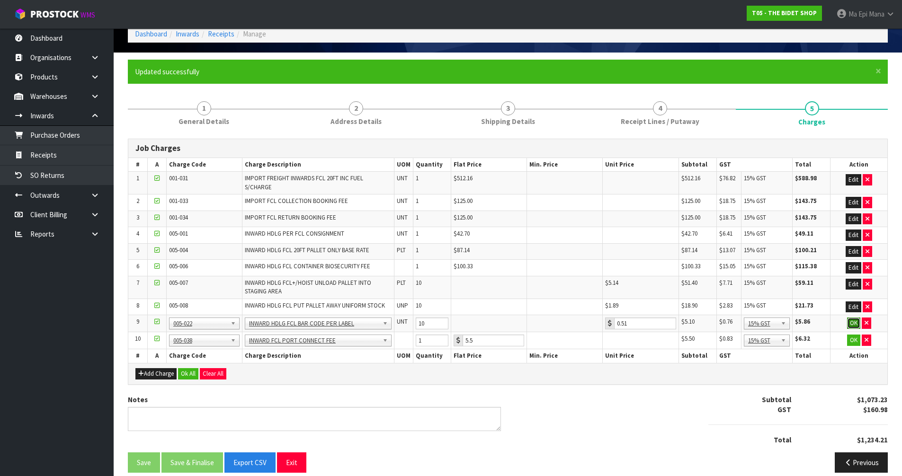
click at [854, 318] on button "OK" at bounding box center [853, 323] width 13 height 11
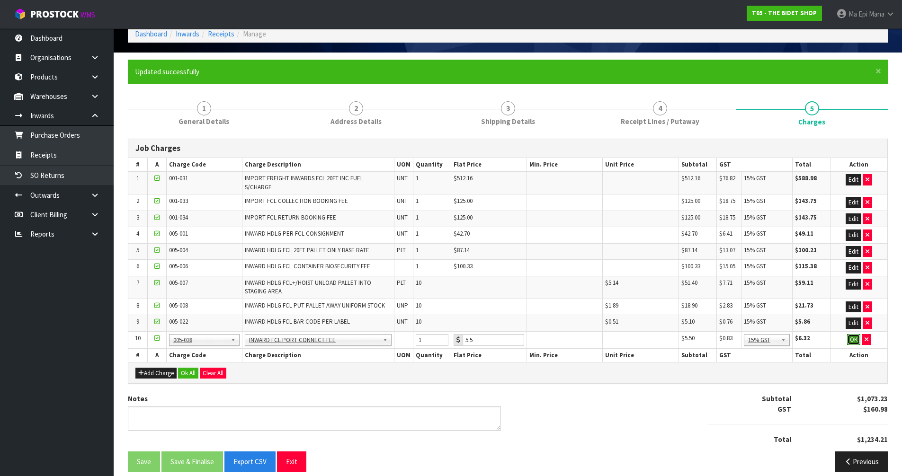
click at [853, 335] on button "OK" at bounding box center [853, 339] width 13 height 11
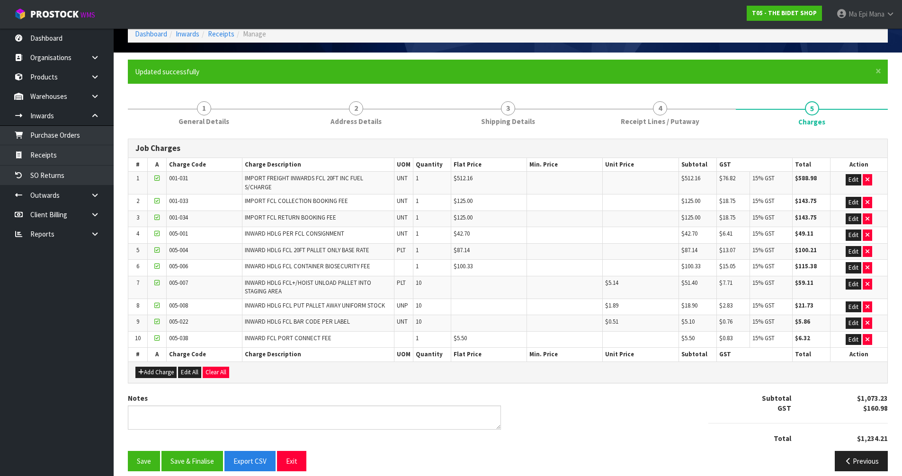
scroll to position [53, 0]
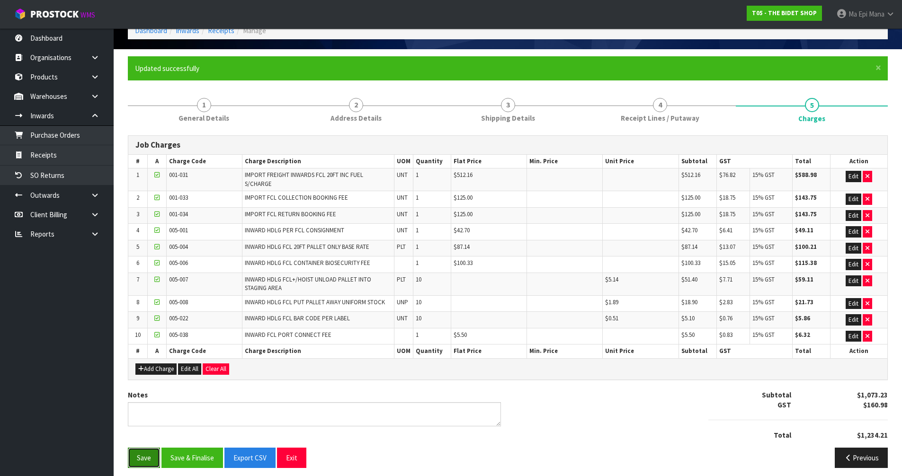
click at [143, 456] on button "Save" at bounding box center [144, 458] width 32 height 20
click at [851, 459] on button "Previous" at bounding box center [861, 458] width 53 height 20
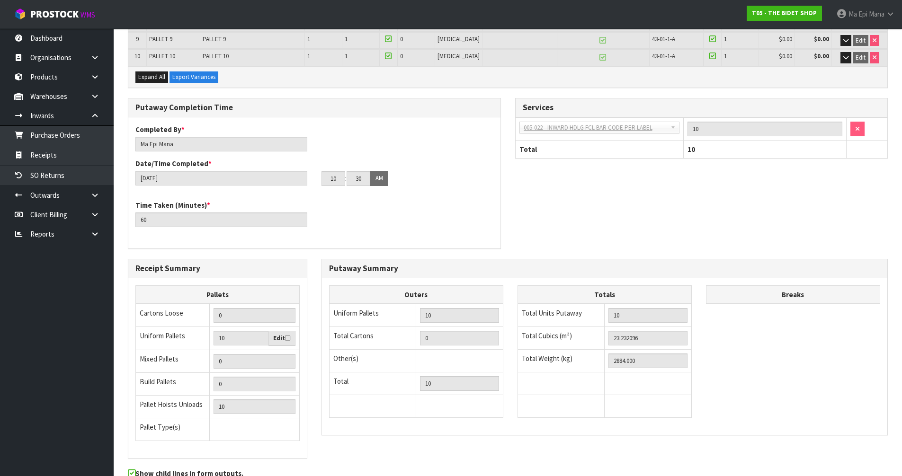
scroll to position [386, 0]
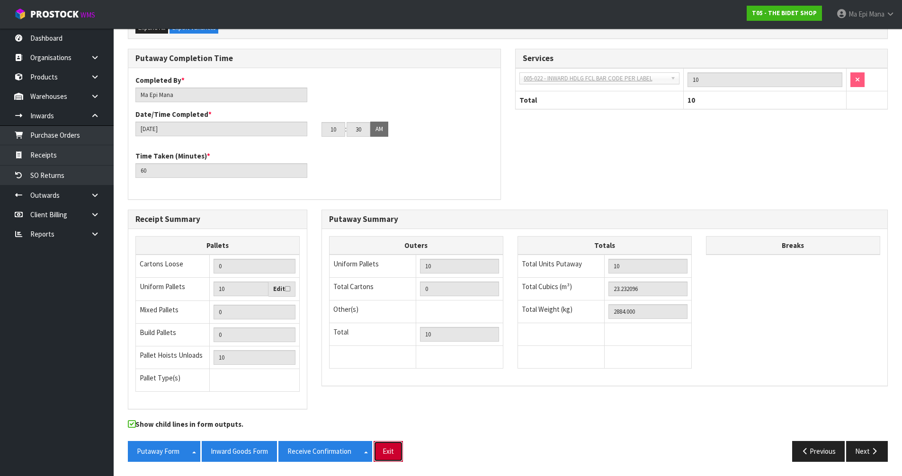
click at [389, 452] on button "Exit" at bounding box center [388, 451] width 29 height 20
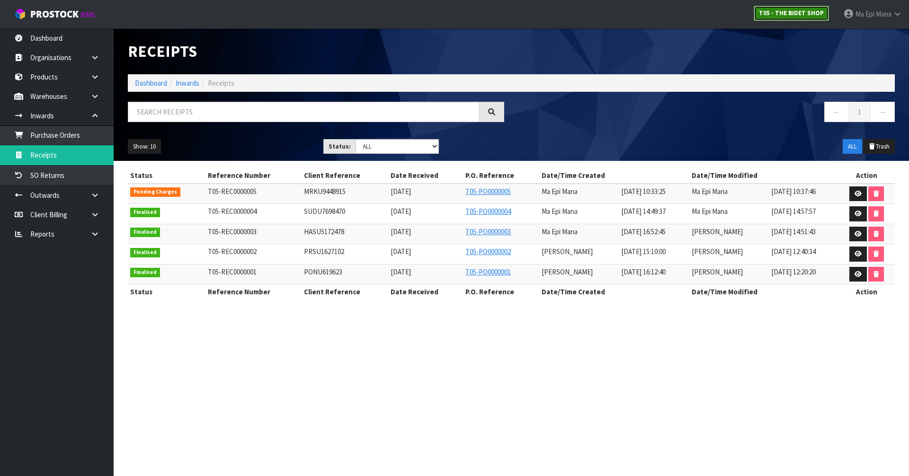
click at [801, 15] on strong "T05 - THE BIDET SHOP" at bounding box center [791, 13] width 65 height 8
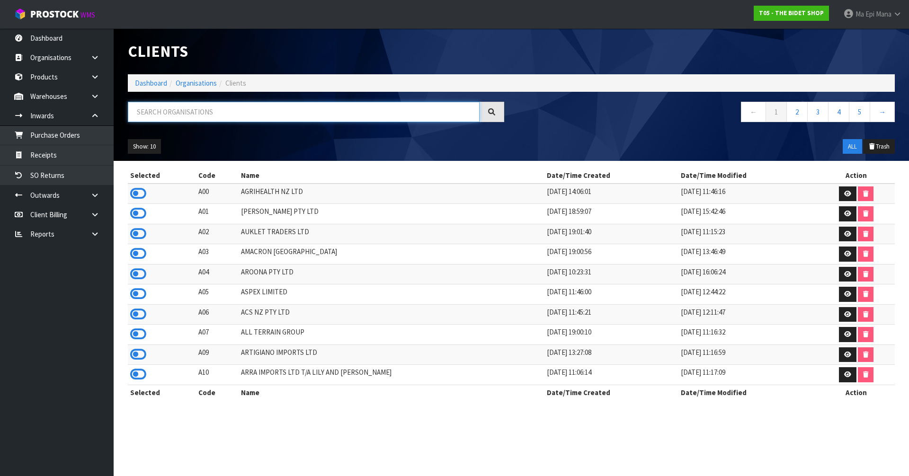
click at [164, 117] on input "text" at bounding box center [304, 112] width 352 height 20
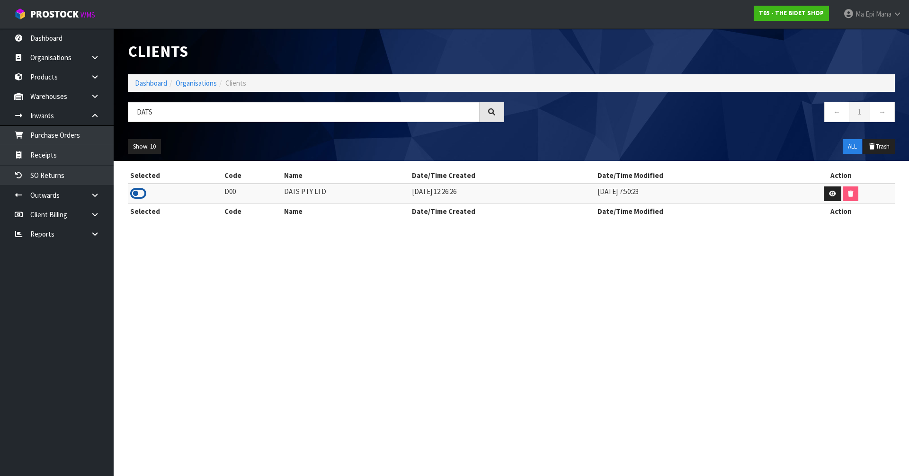
click at [139, 196] on icon at bounding box center [138, 194] width 16 height 14
click at [103, 91] on link at bounding box center [98, 96] width 30 height 19
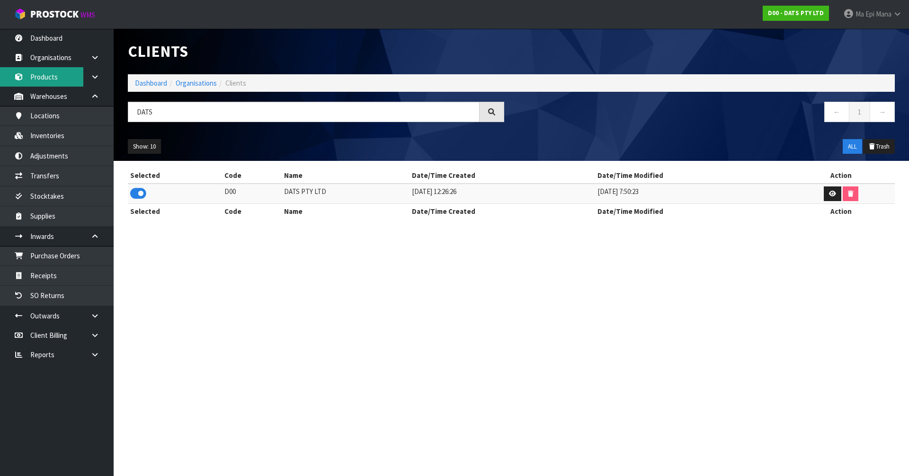
click at [50, 71] on link "Products" at bounding box center [57, 76] width 114 height 19
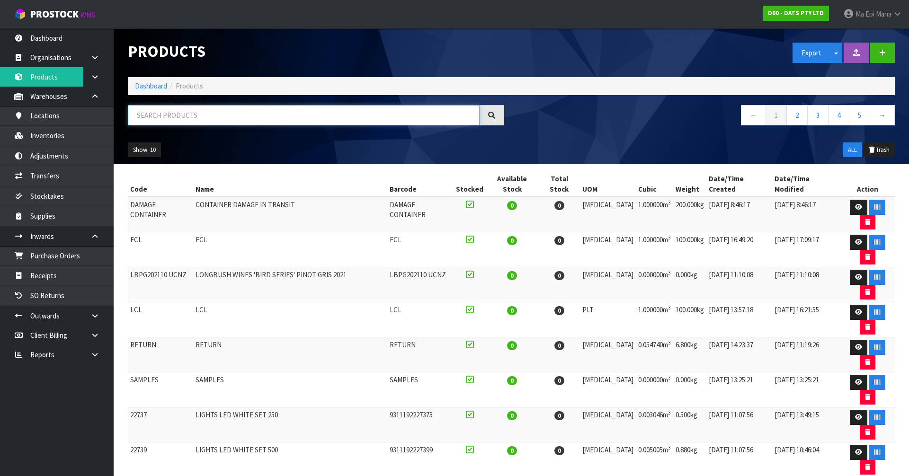
click at [203, 123] on input "text" at bounding box center [304, 115] width 352 height 20
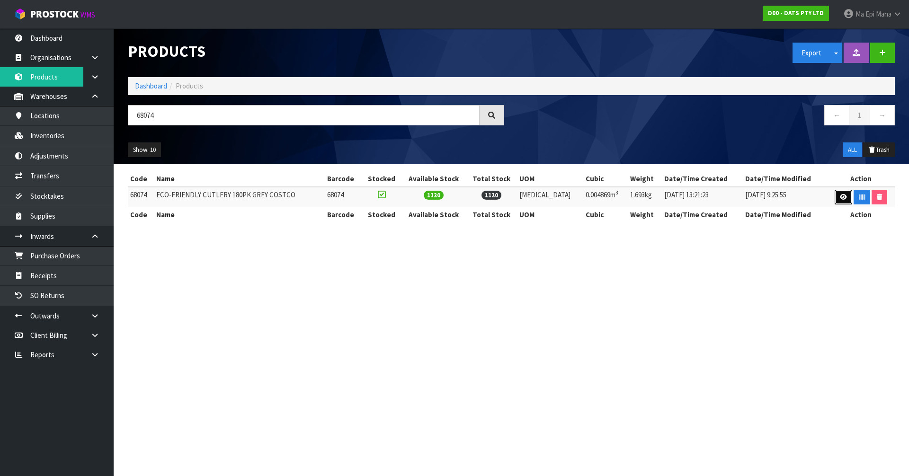
click at [841, 196] on icon at bounding box center [843, 197] width 7 height 6
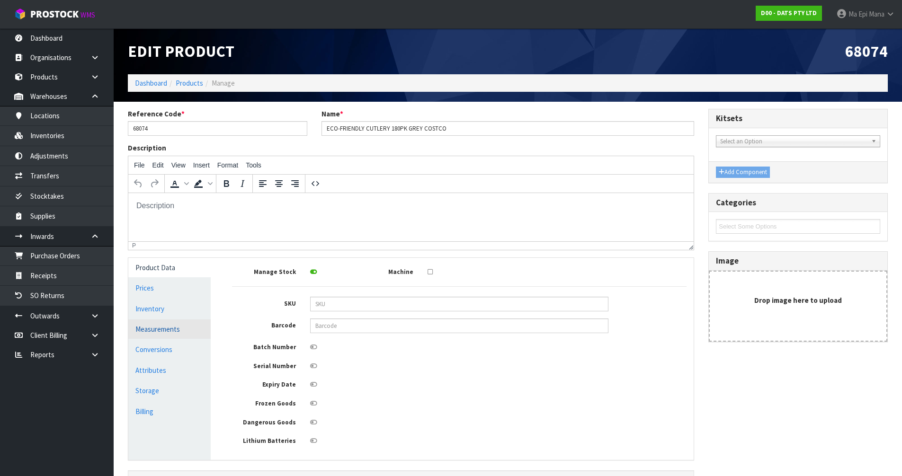
click at [160, 335] on link "Measurements" at bounding box center [169, 329] width 82 height 19
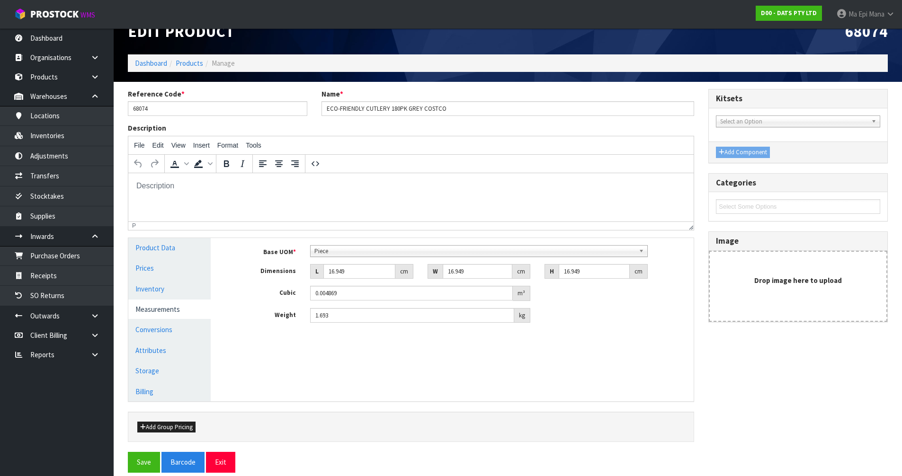
scroll to position [31, 0]
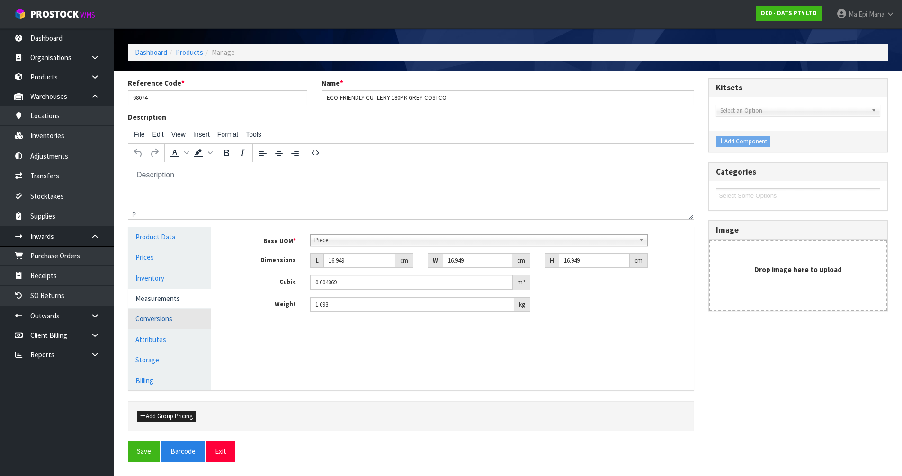
click at [174, 317] on link "Conversions" at bounding box center [169, 318] width 82 height 19
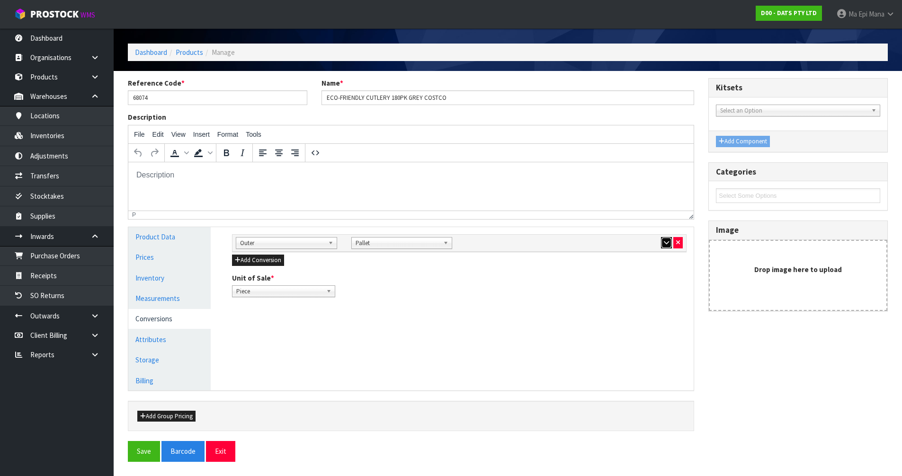
click at [661, 245] on button "button" at bounding box center [666, 242] width 11 height 11
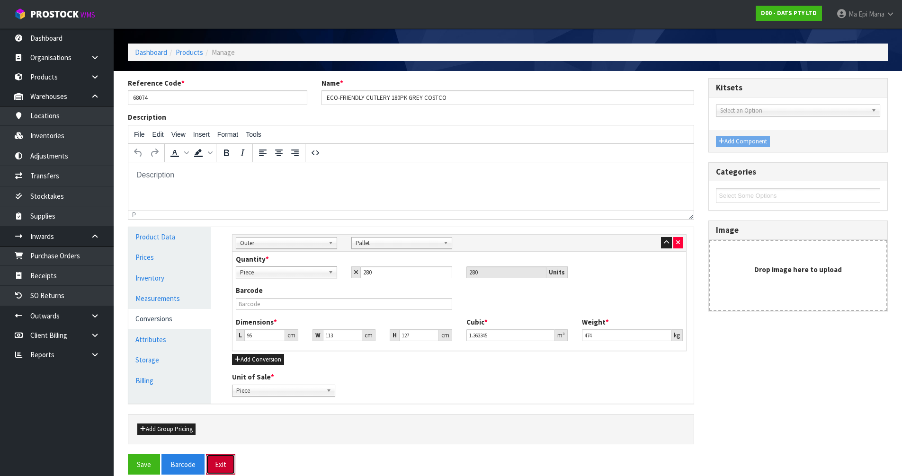
click at [224, 466] on button "Exit" at bounding box center [220, 465] width 29 height 20
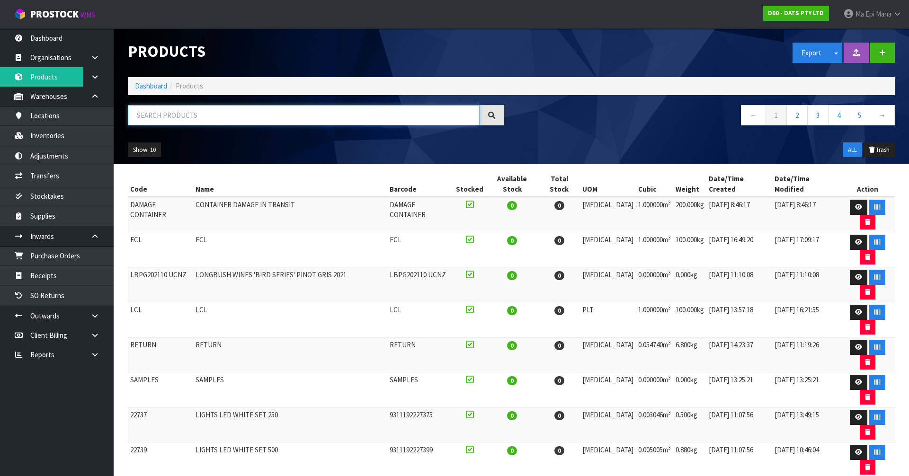
click at [341, 115] on input "text" at bounding box center [304, 115] width 352 height 20
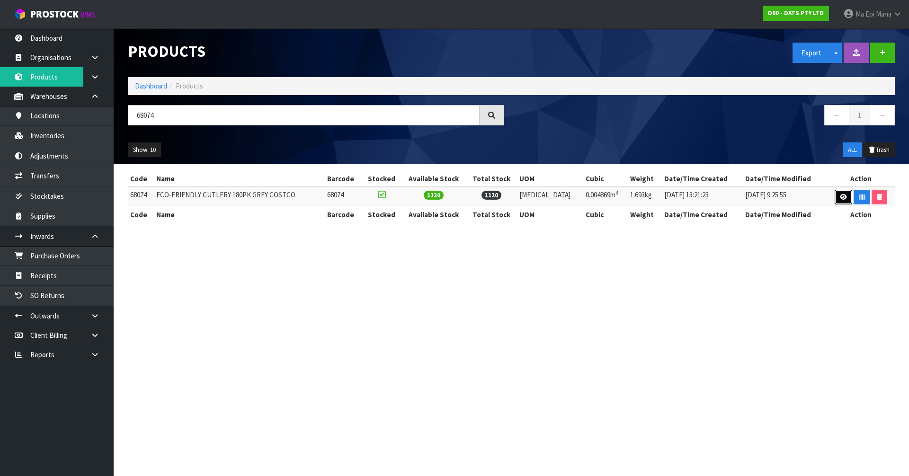
click at [835, 199] on link at bounding box center [844, 197] width 18 height 15
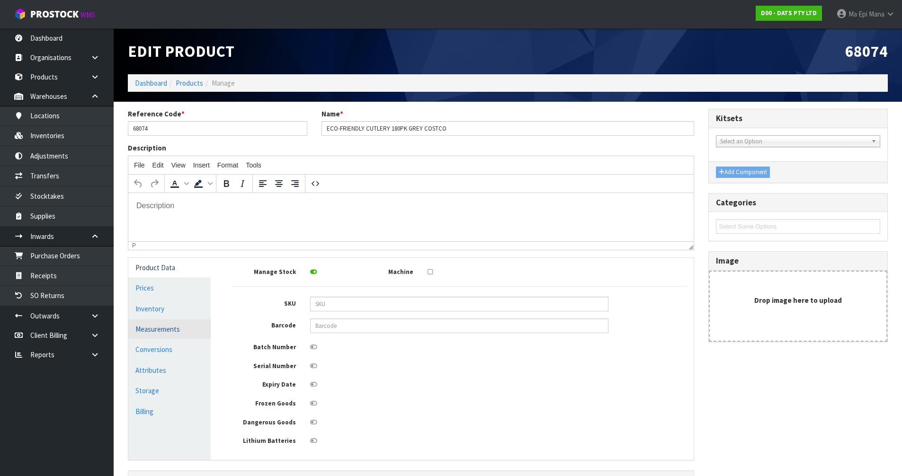
click at [180, 336] on link "Measurements" at bounding box center [169, 329] width 82 height 19
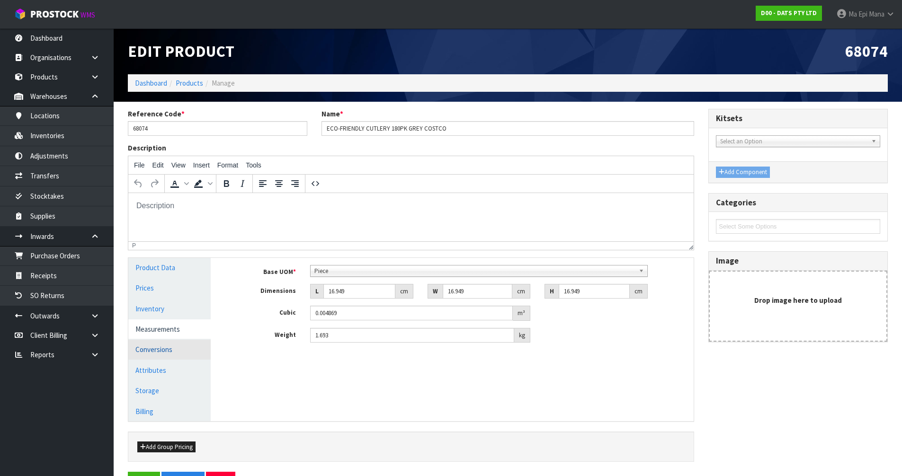
click at [179, 348] on link "Conversions" at bounding box center [169, 349] width 82 height 19
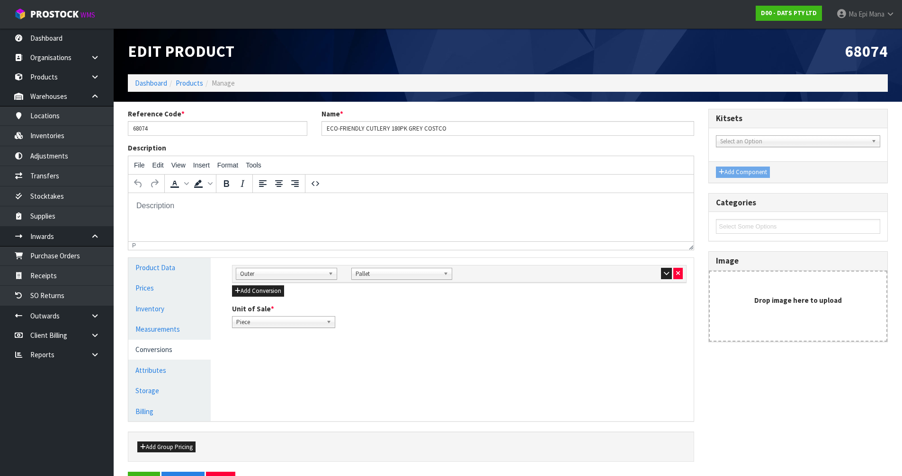
click at [258, 321] on span "Piece" at bounding box center [279, 322] width 86 height 11
click at [258, 362] on li "Pallet" at bounding box center [283, 361] width 99 height 12
click at [380, 391] on div "Manage Stock Machine SKU Barcode Batch Number Serial Number Expiry Date Frozen …" at bounding box center [459, 339] width 483 height 163
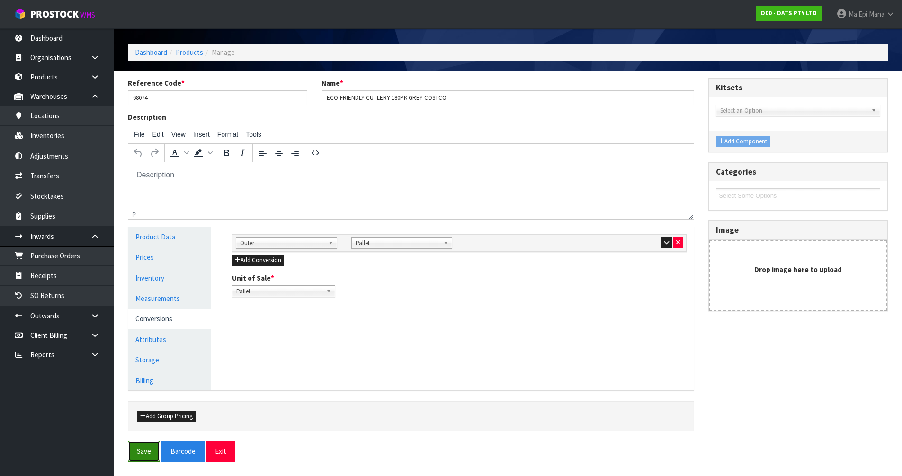
click at [152, 445] on button "Save" at bounding box center [144, 451] width 32 height 20
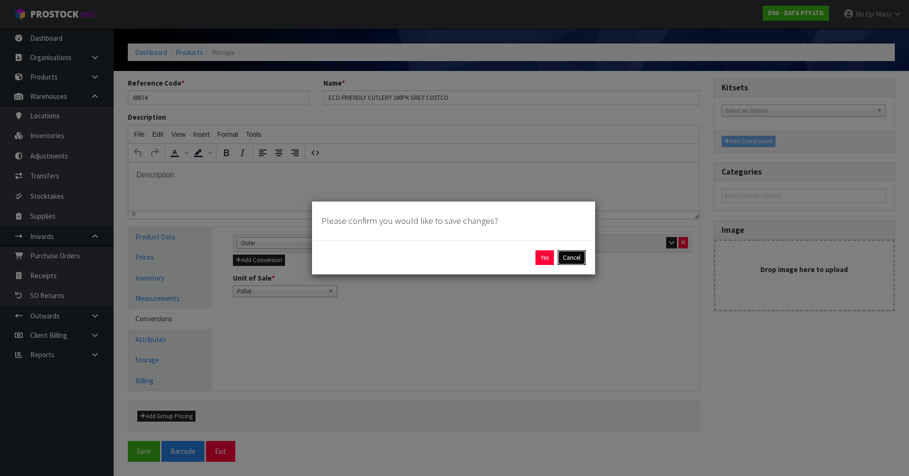
click at [576, 261] on button "Cancel" at bounding box center [572, 258] width 28 height 15
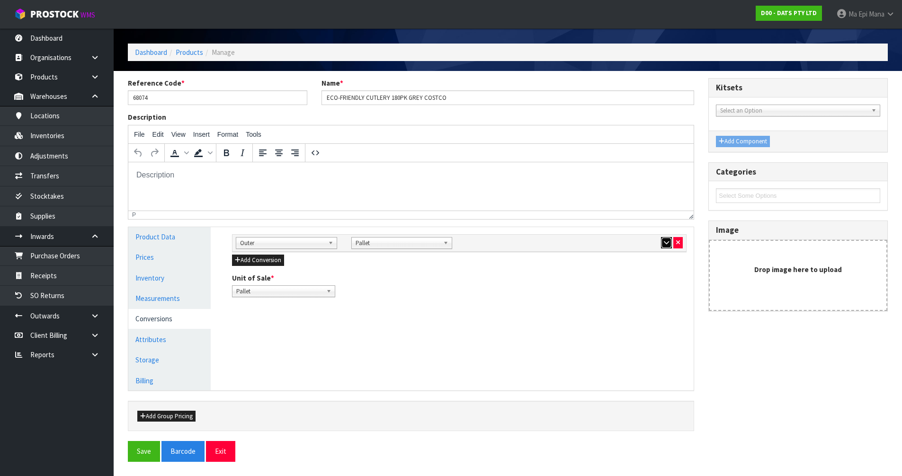
click at [664, 243] on icon "button" at bounding box center [666, 243] width 5 height 6
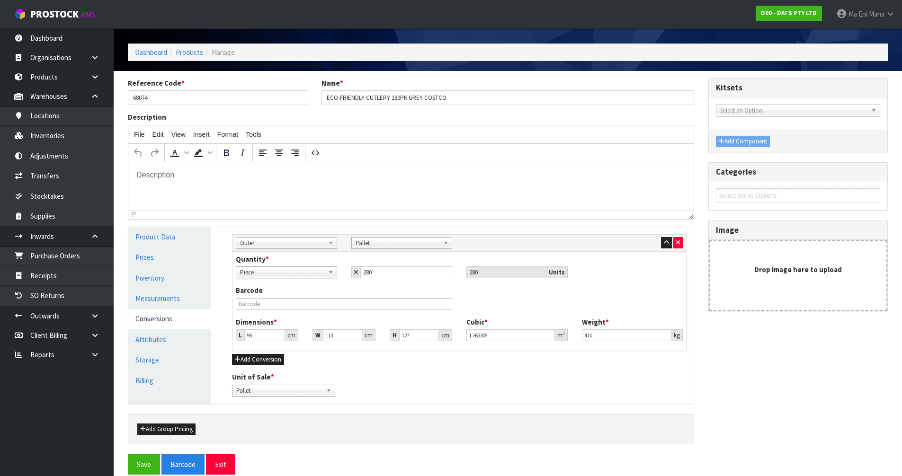
click at [273, 246] on span "Outer" at bounding box center [282, 243] width 84 height 11
click at [258, 304] on li "Pallet" at bounding box center [286, 306] width 97 height 12
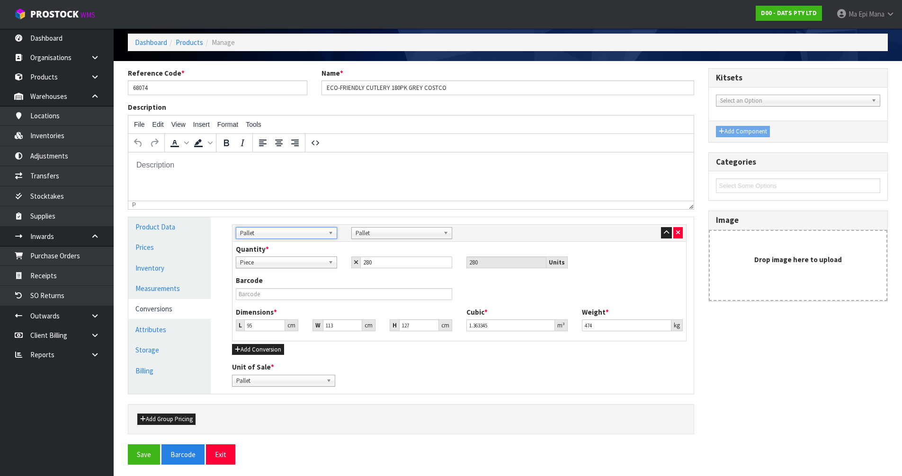
scroll to position [44, 0]
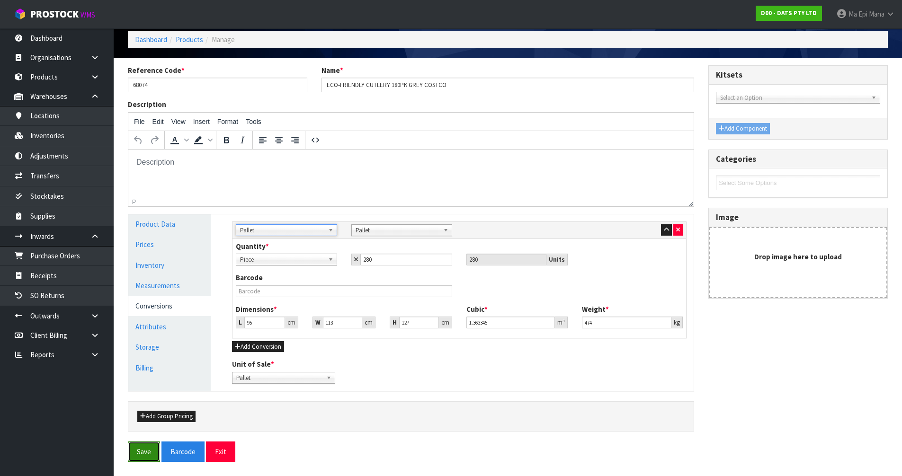
click at [148, 447] on button "Save" at bounding box center [144, 452] width 32 height 20
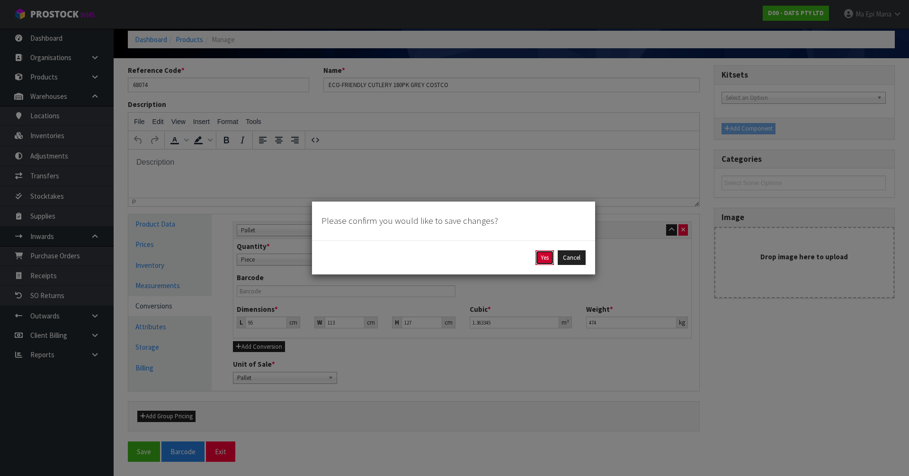
click at [539, 260] on button "Yes" at bounding box center [545, 258] width 18 height 15
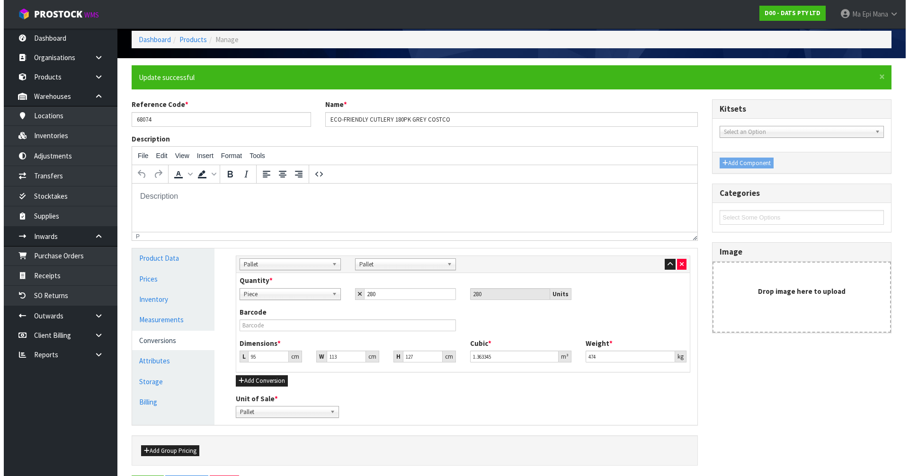
scroll to position [0, 0]
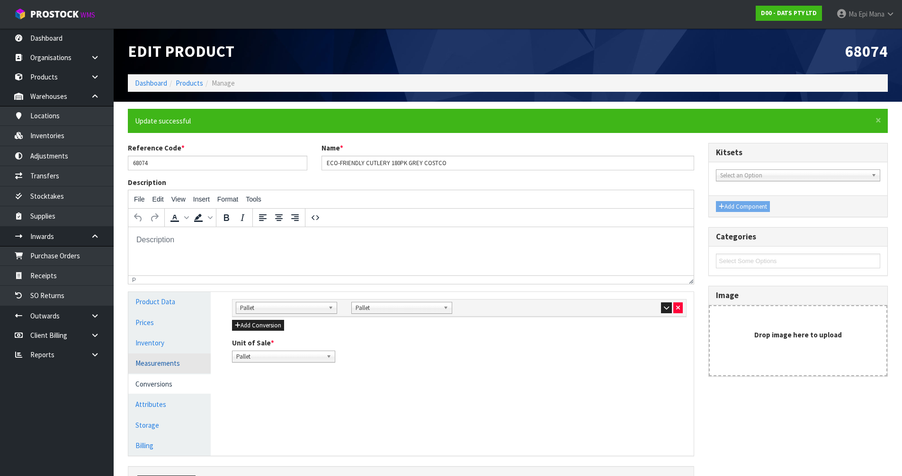
click at [174, 362] on link "Measurements" at bounding box center [169, 363] width 82 height 19
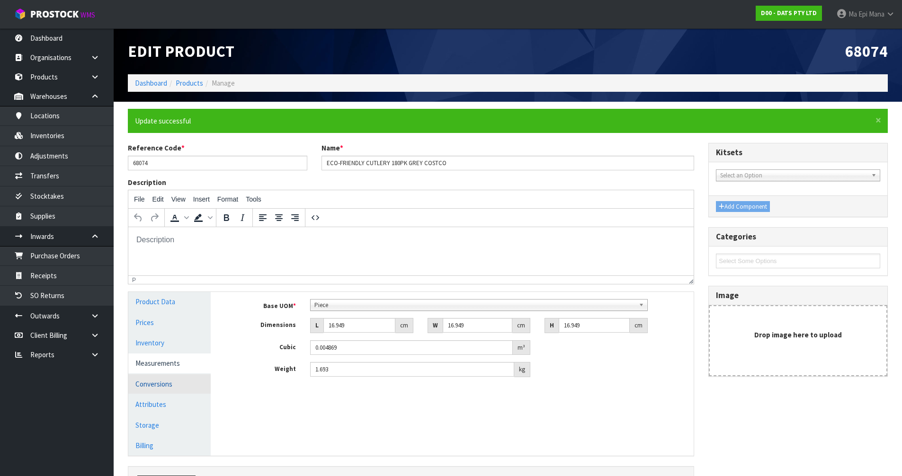
click at [170, 388] on link "Conversions" at bounding box center [169, 384] width 82 height 19
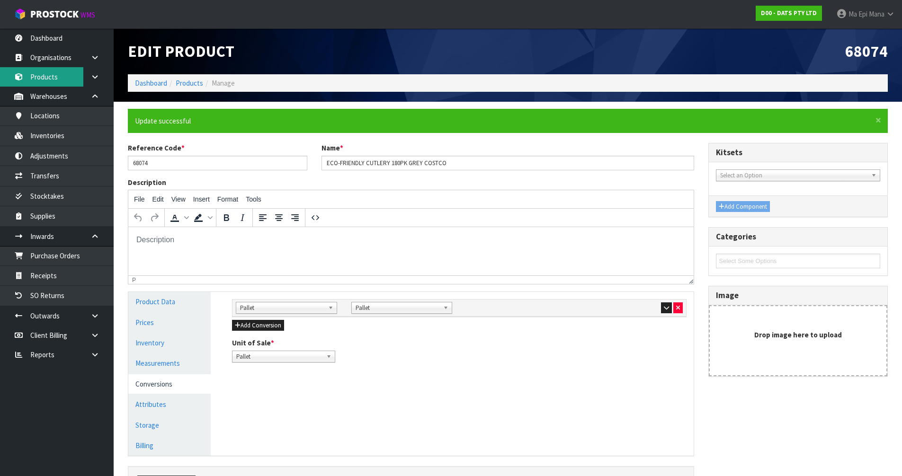
click at [62, 76] on link "Products" at bounding box center [57, 76] width 114 height 19
